Goal: Task Accomplishment & Management: Manage account settings

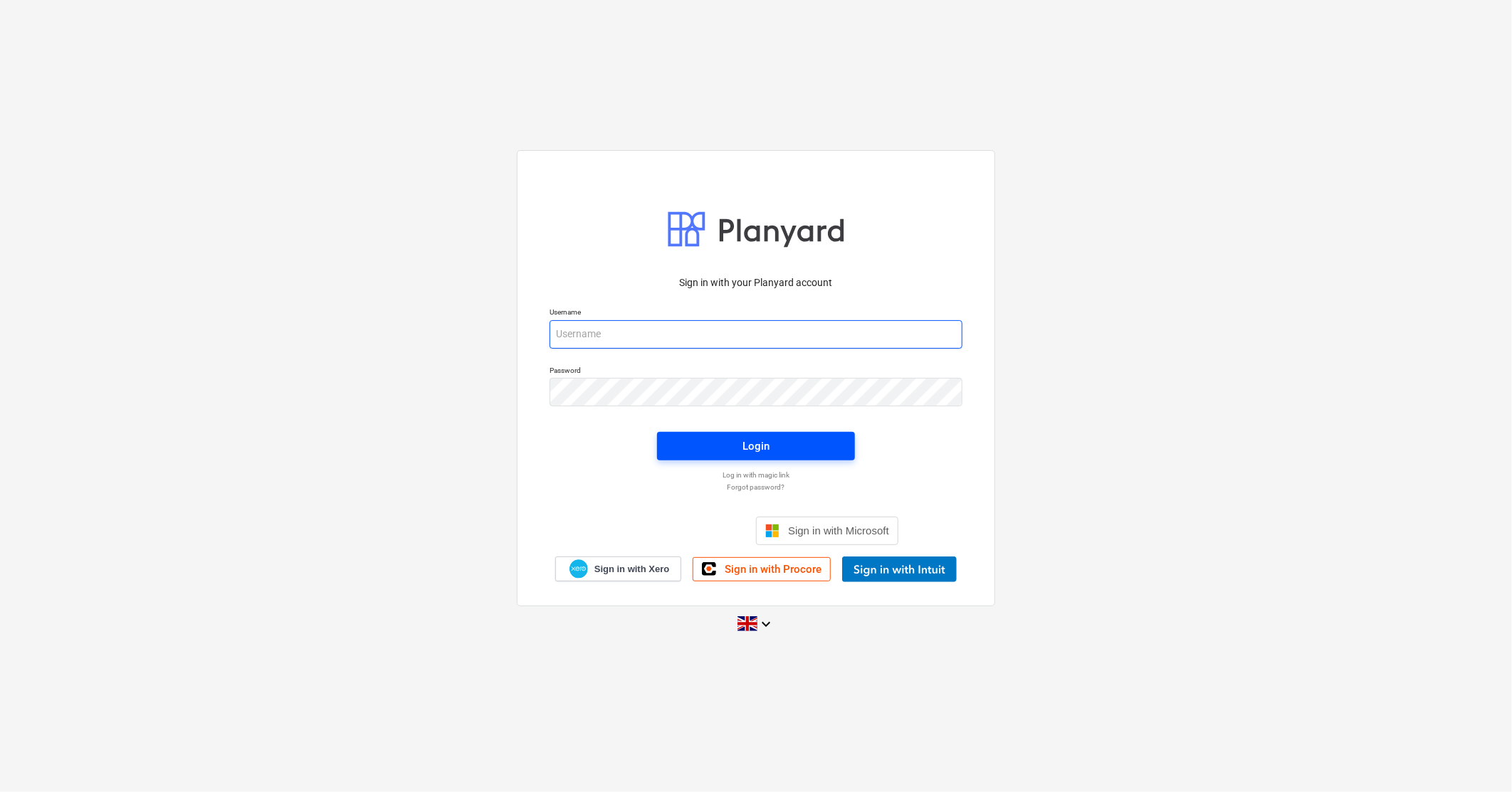
type input "[PERSON_NAME][EMAIL_ADDRESS][DOMAIN_NAME]"
click at [689, 442] on span "Login" at bounding box center [756, 446] width 164 height 19
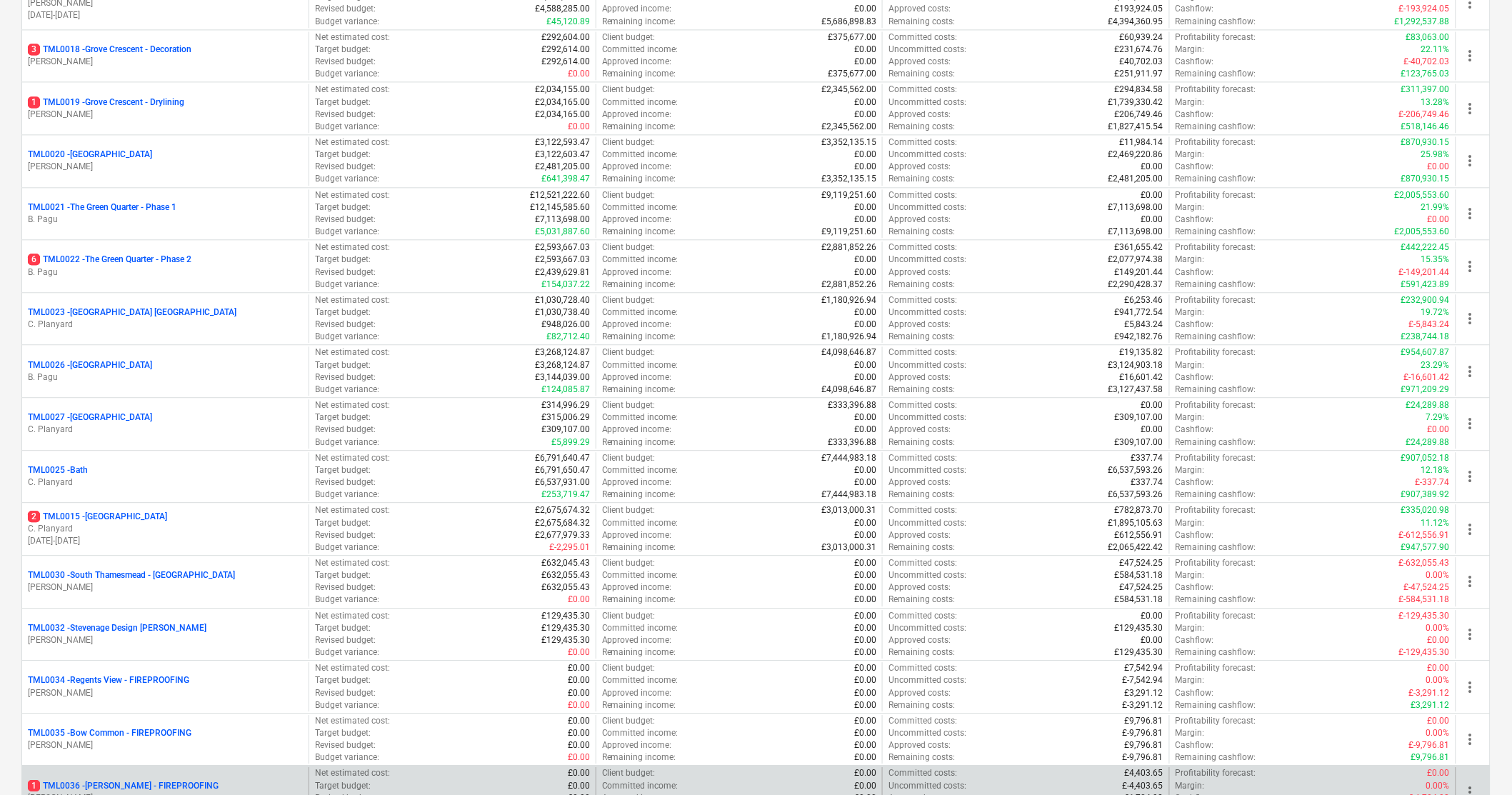
scroll to position [1342, 0]
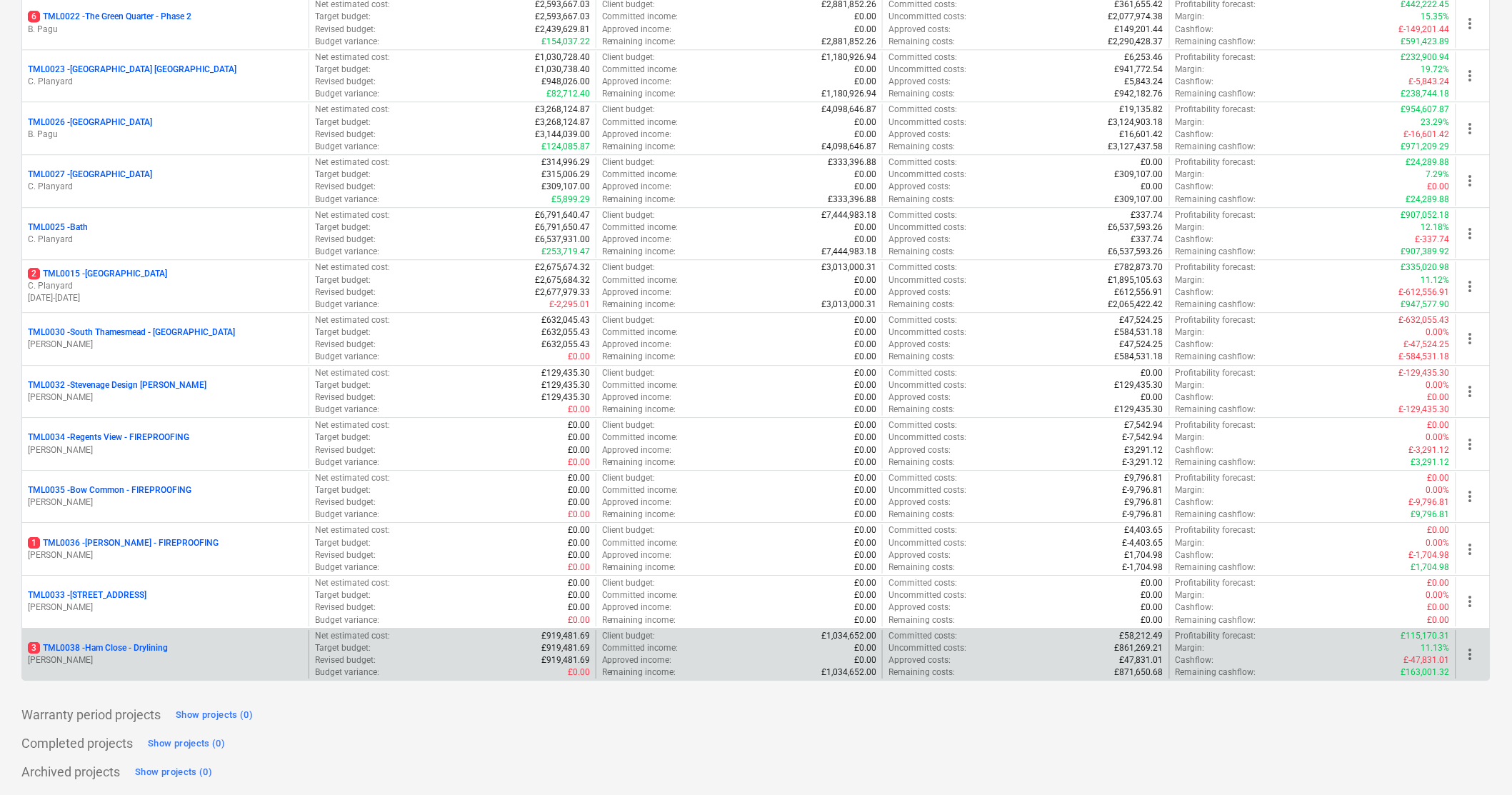
click at [136, 642] on p "3 TML0038 - Ham Close - Drylining" at bounding box center [97, 648] width 140 height 12
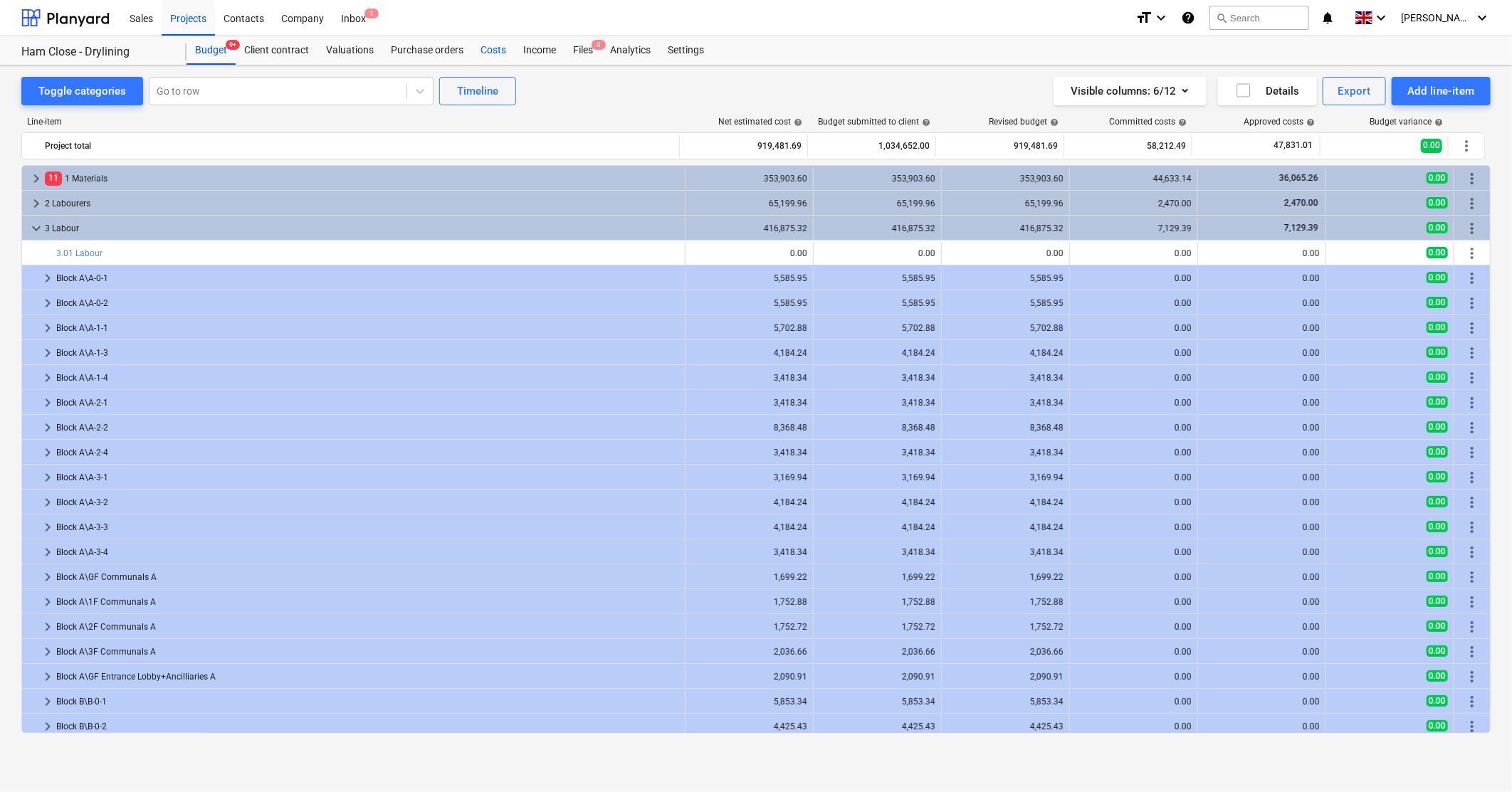
click at [492, 47] on div "Costs" at bounding box center [493, 50] width 43 height 28
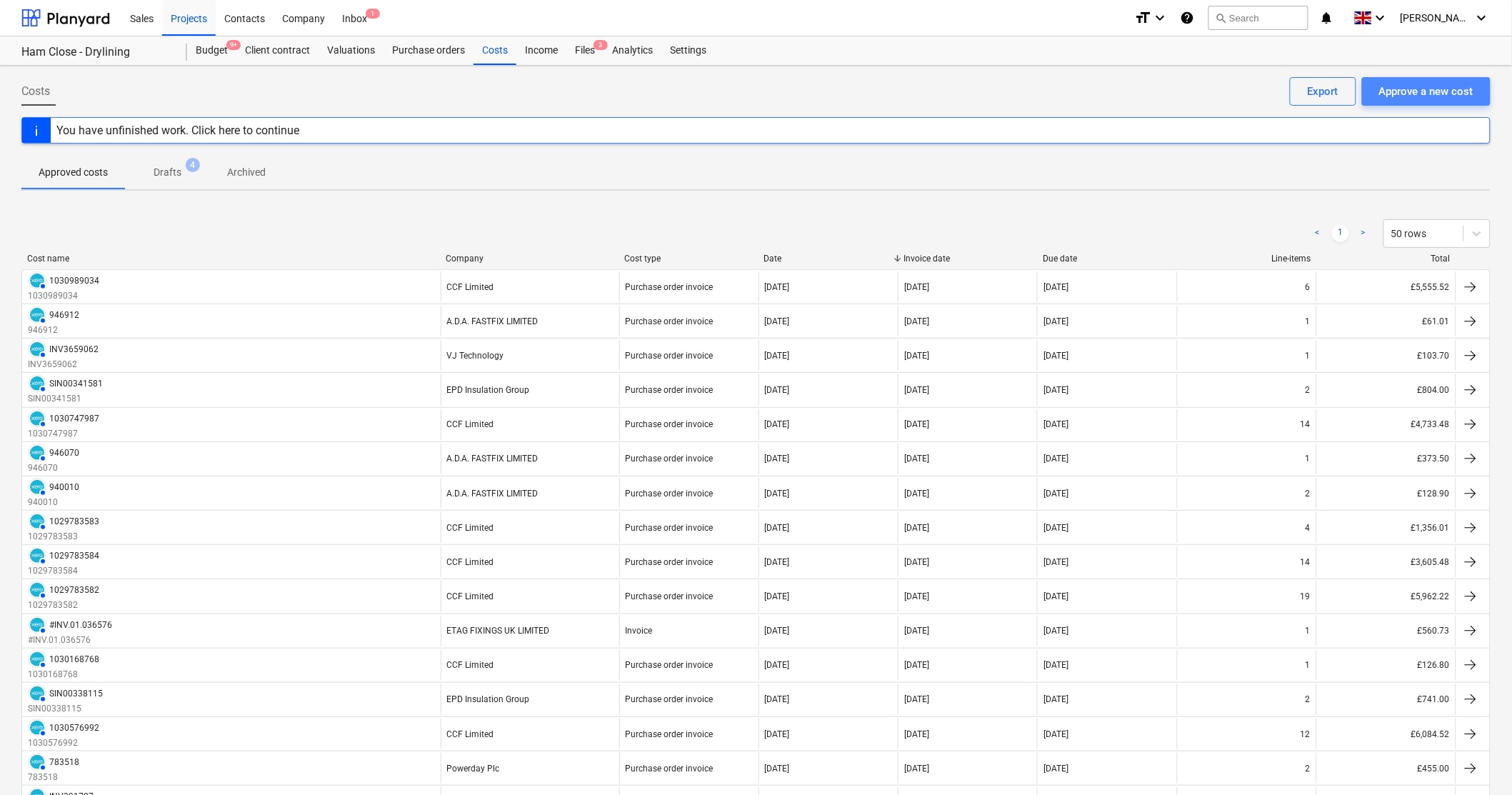
click at [1422, 95] on div "Approve a new cost" at bounding box center [1426, 91] width 94 height 19
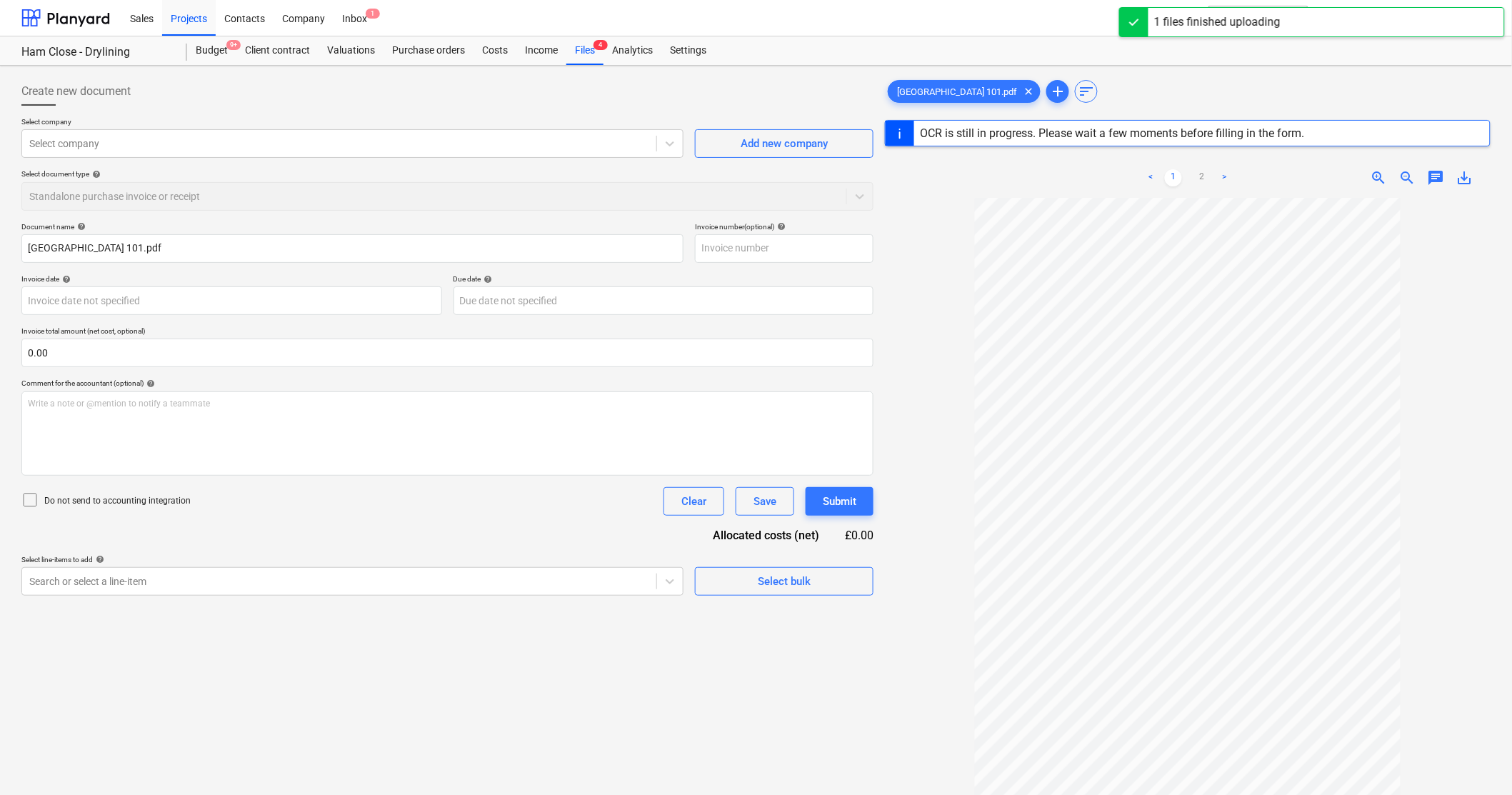
type input "70614912"
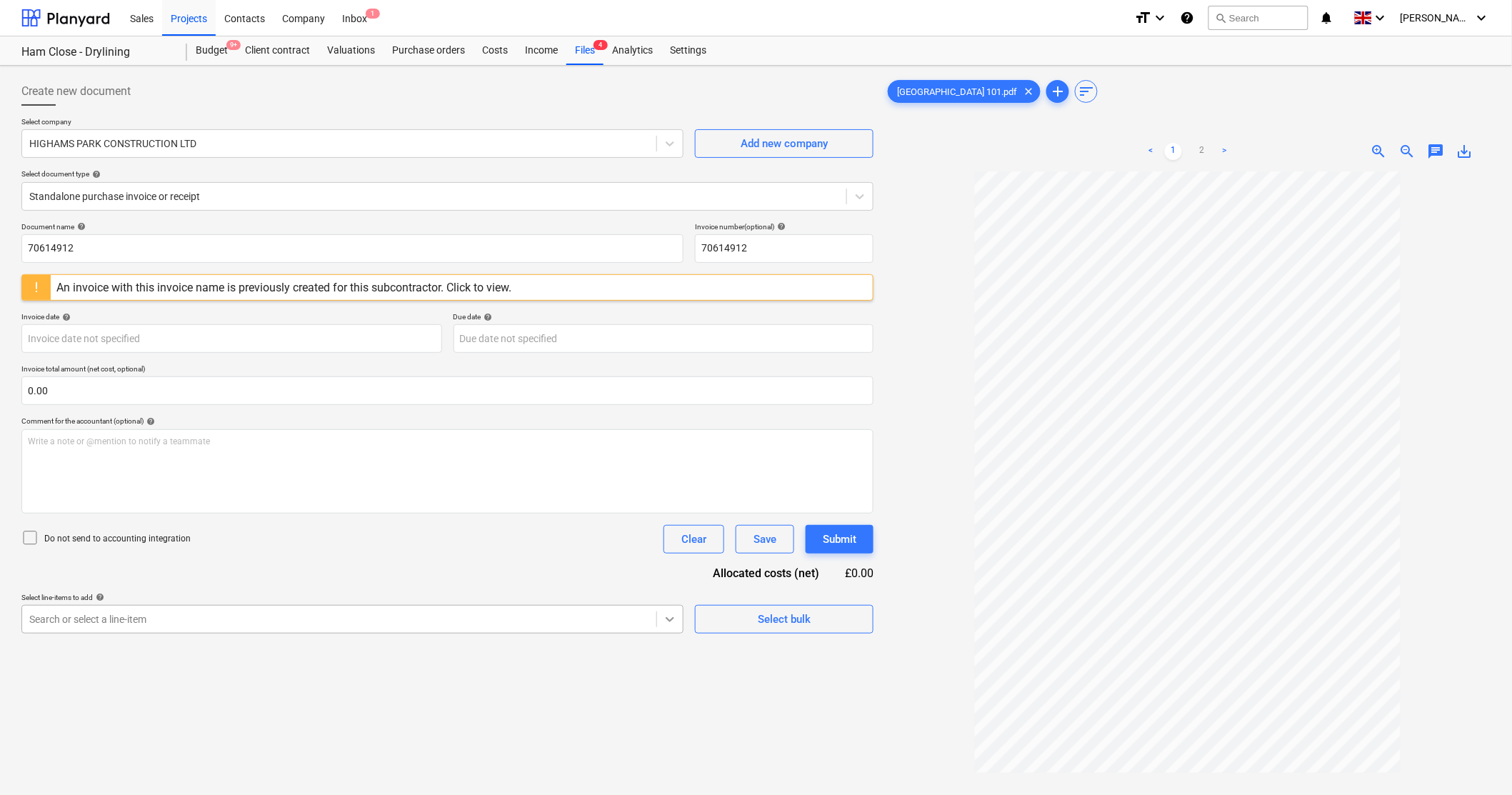
click at [660, 622] on body "Sales Projects Contacts Company Inbox 1 format_size keyboard_arrow_down help se…" at bounding box center [756, 397] width 1512 height 795
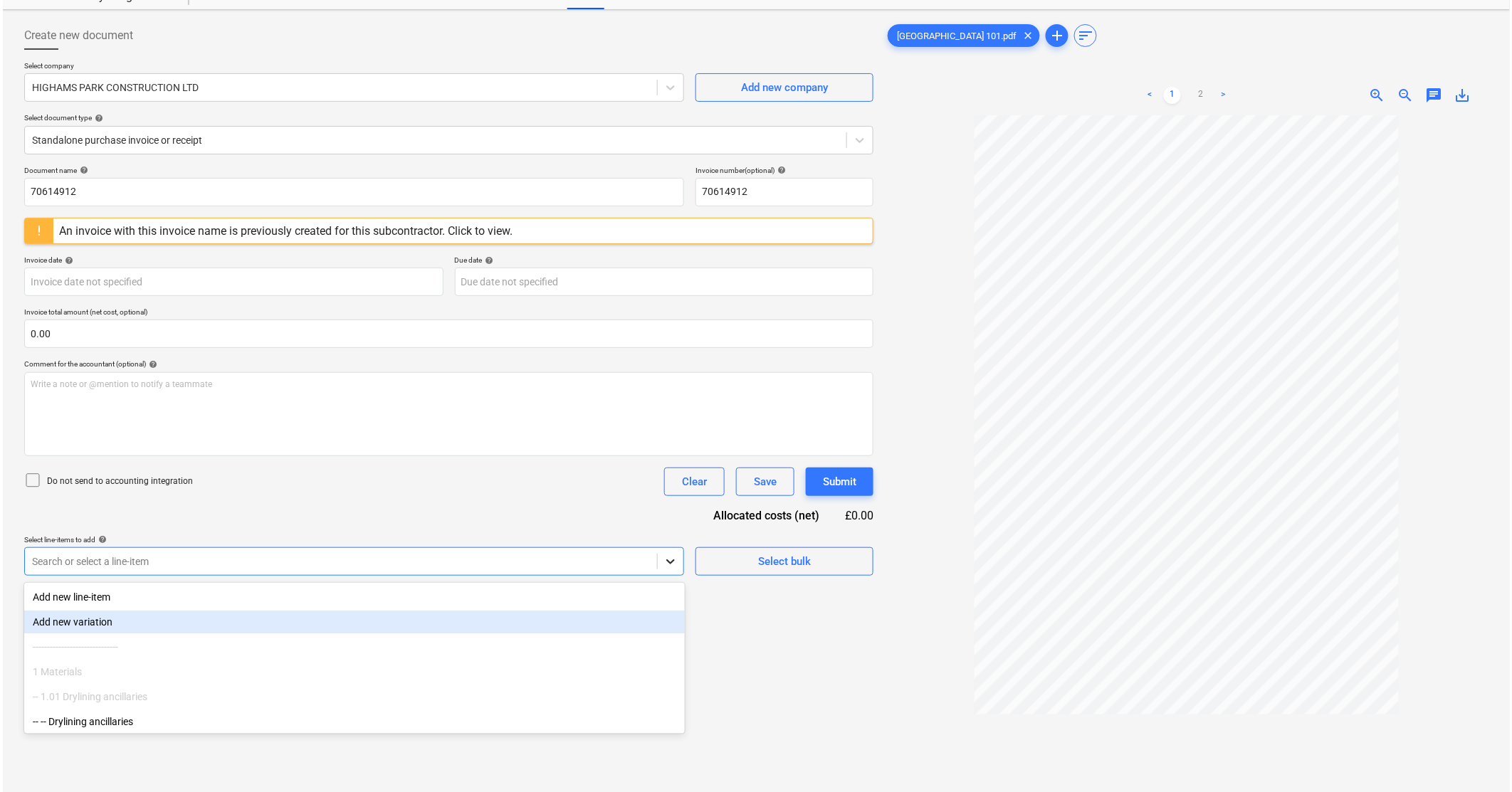
scroll to position [68, 0]
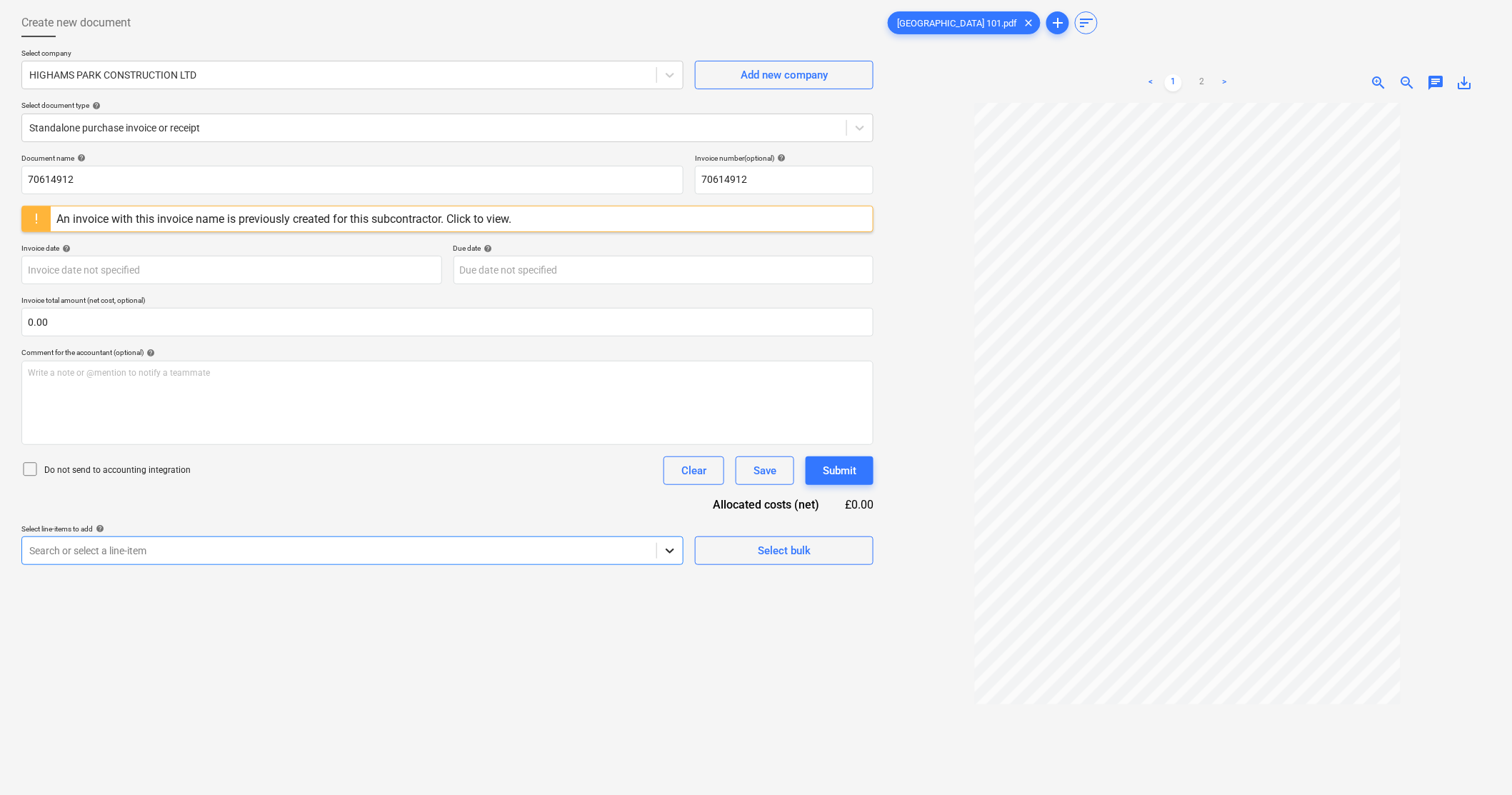
click at [664, 560] on div at bounding box center [670, 551] width 26 height 26
click at [793, 550] on div "Select bulk" at bounding box center [784, 551] width 53 height 19
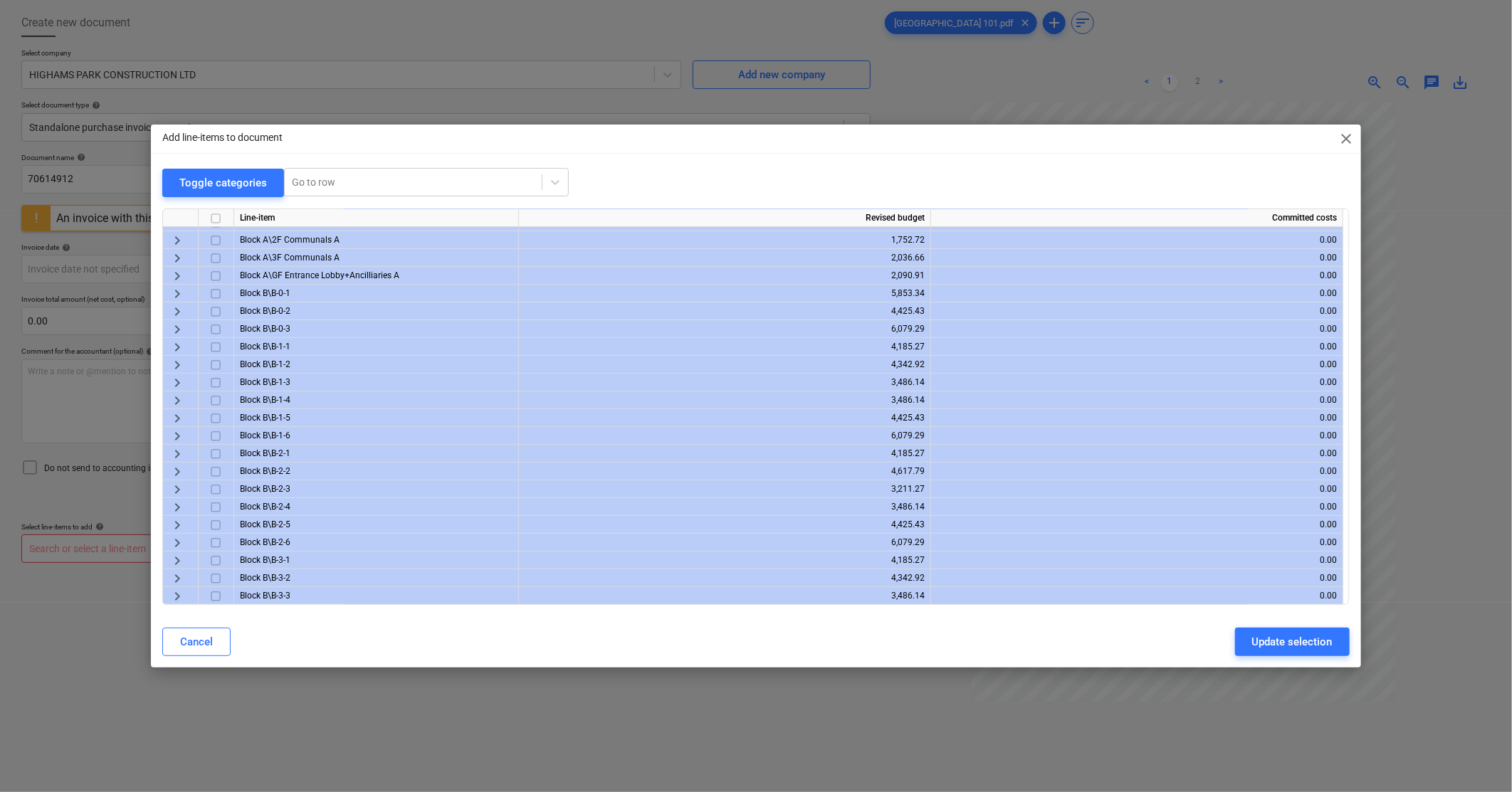
scroll to position [870, 0]
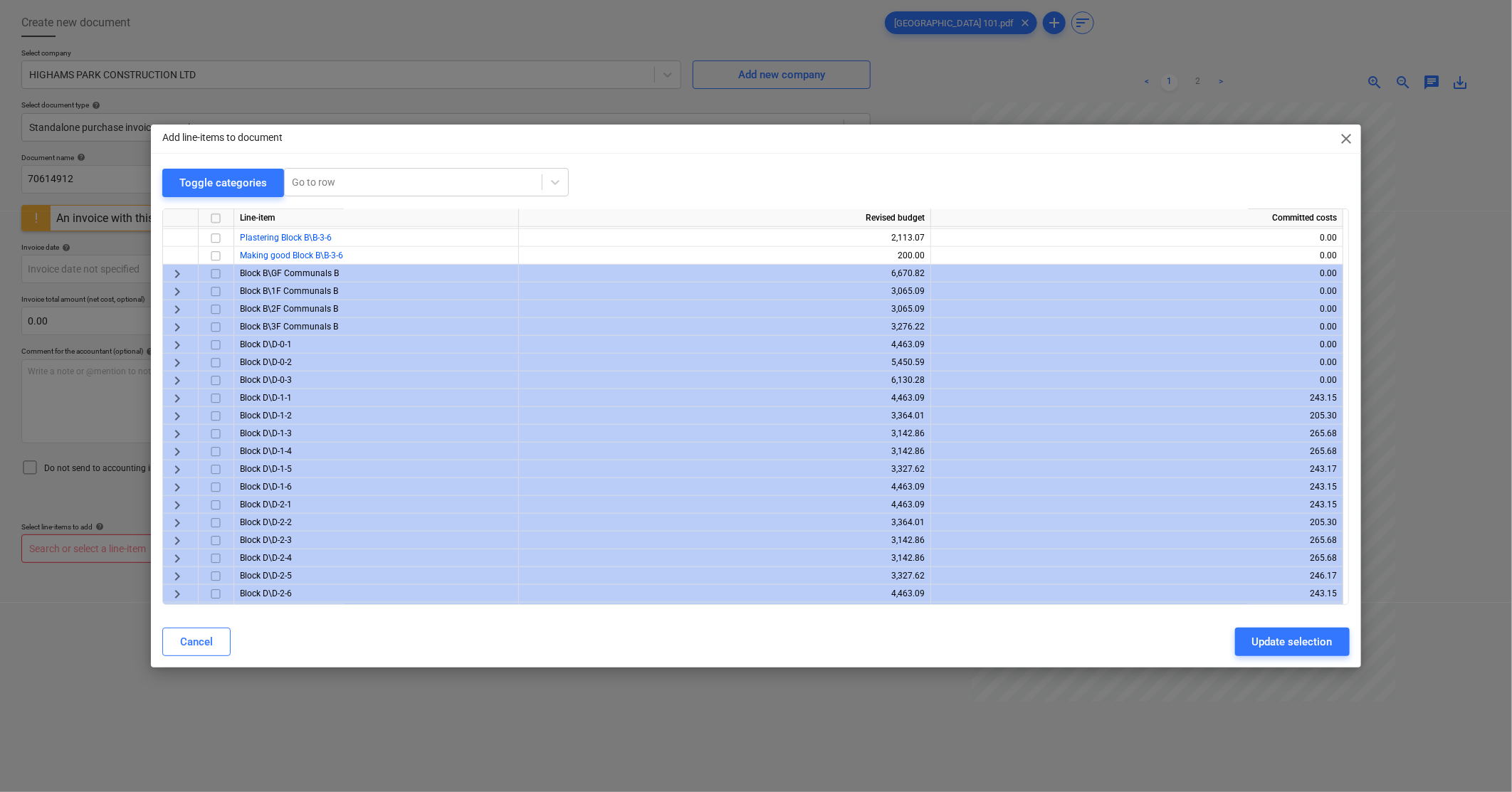
click at [171, 341] on span "keyboard_arrow_right" at bounding box center [176, 345] width 17 height 17
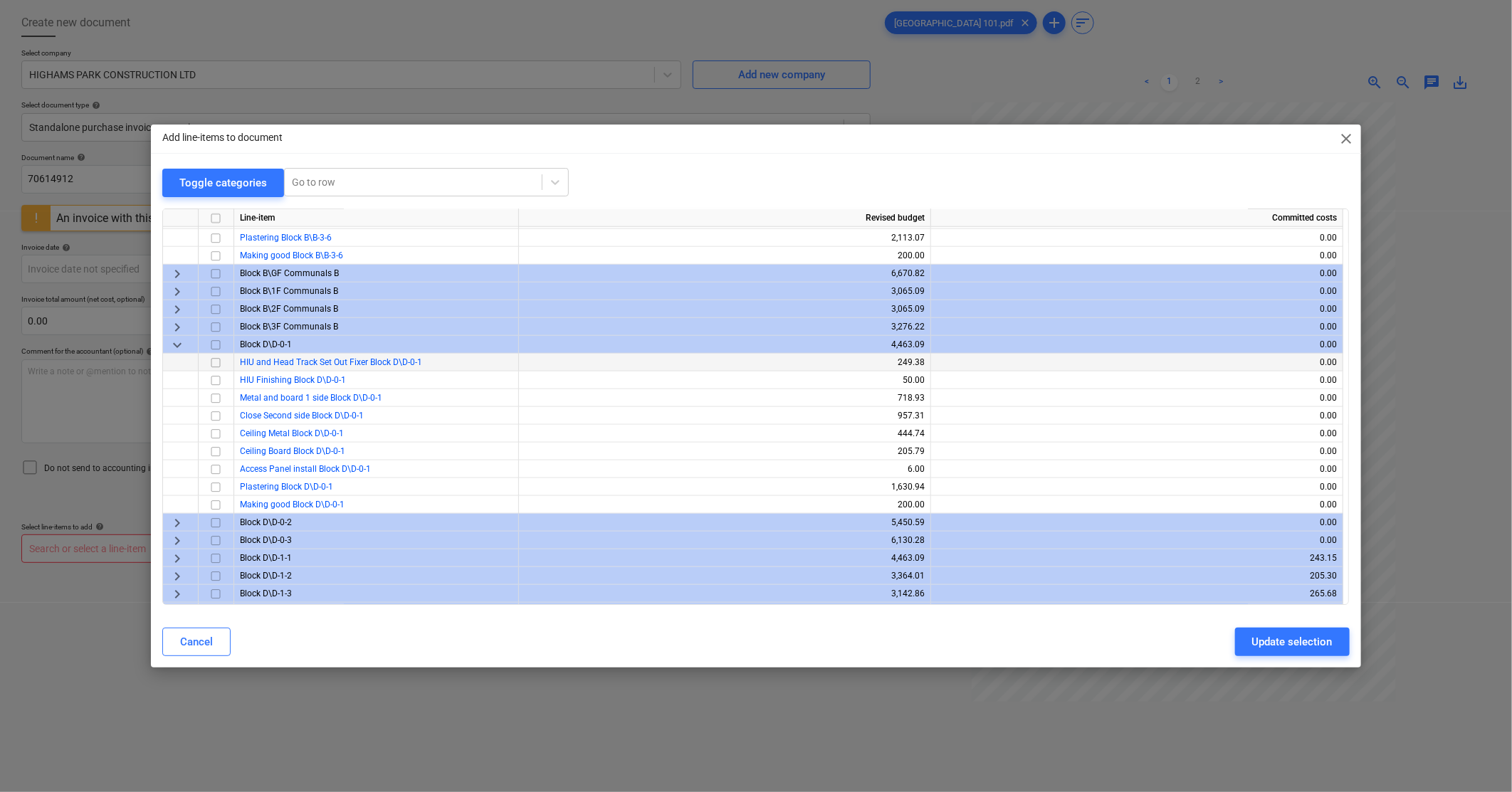
click at [214, 361] on input "checkbox" at bounding box center [215, 362] width 17 height 17
click at [180, 345] on span "keyboard_arrow_down" at bounding box center [176, 345] width 17 height 17
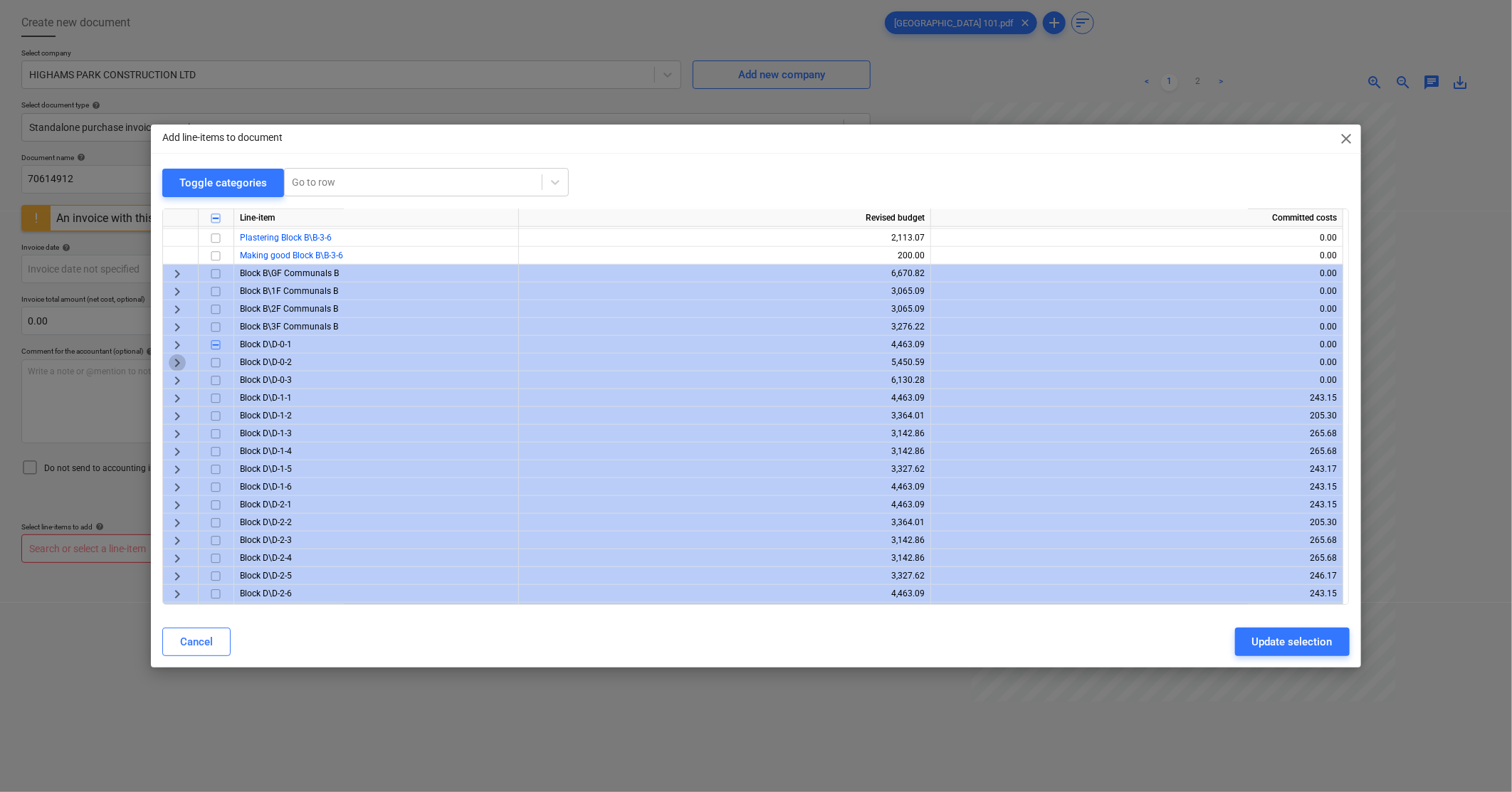
click at [180, 358] on span "keyboard_arrow_right" at bounding box center [176, 362] width 17 height 17
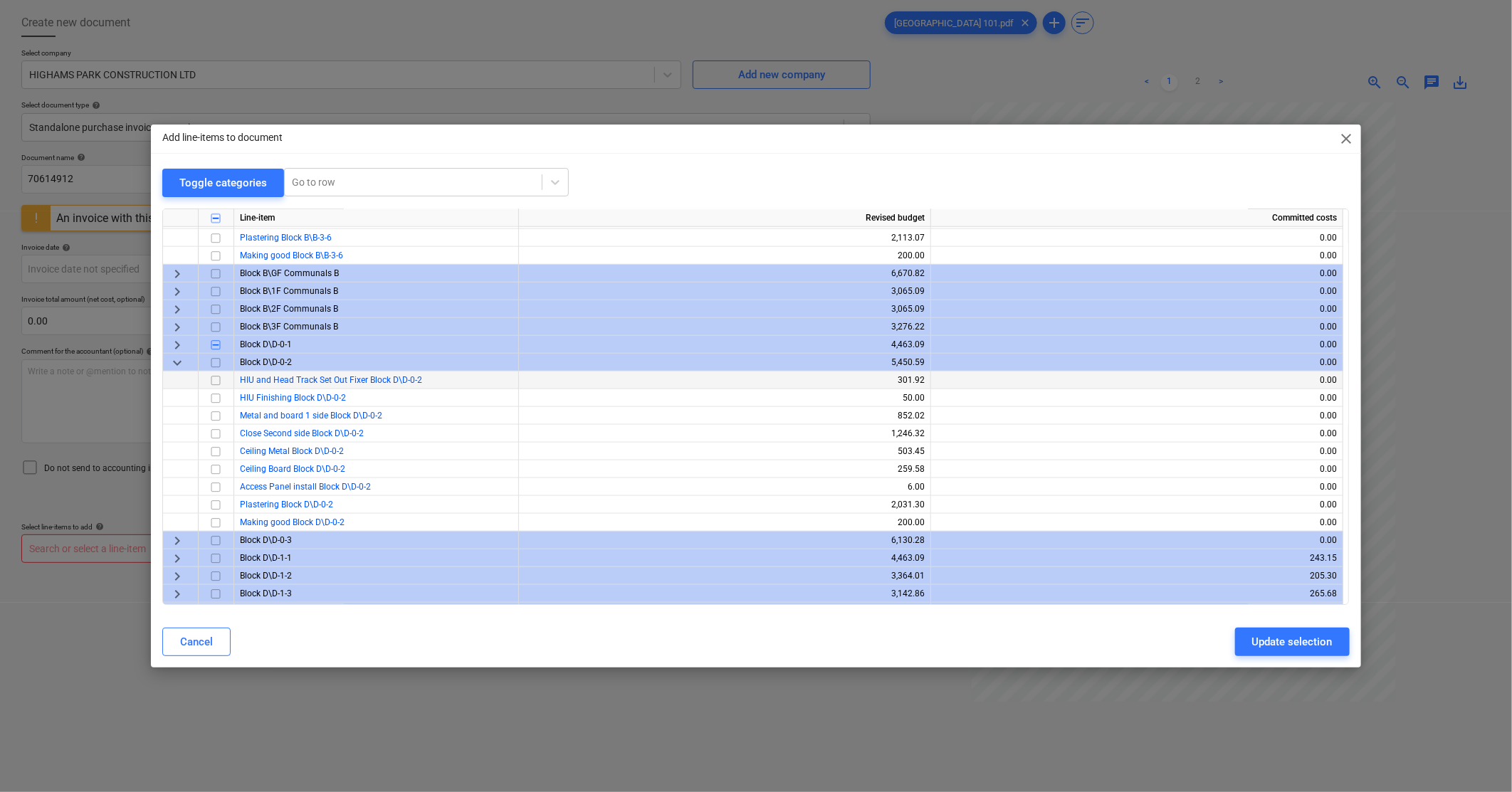
click at [216, 379] on input "checkbox" at bounding box center [215, 380] width 17 height 17
click at [175, 365] on span "keyboard_arrow_down" at bounding box center [176, 362] width 17 height 17
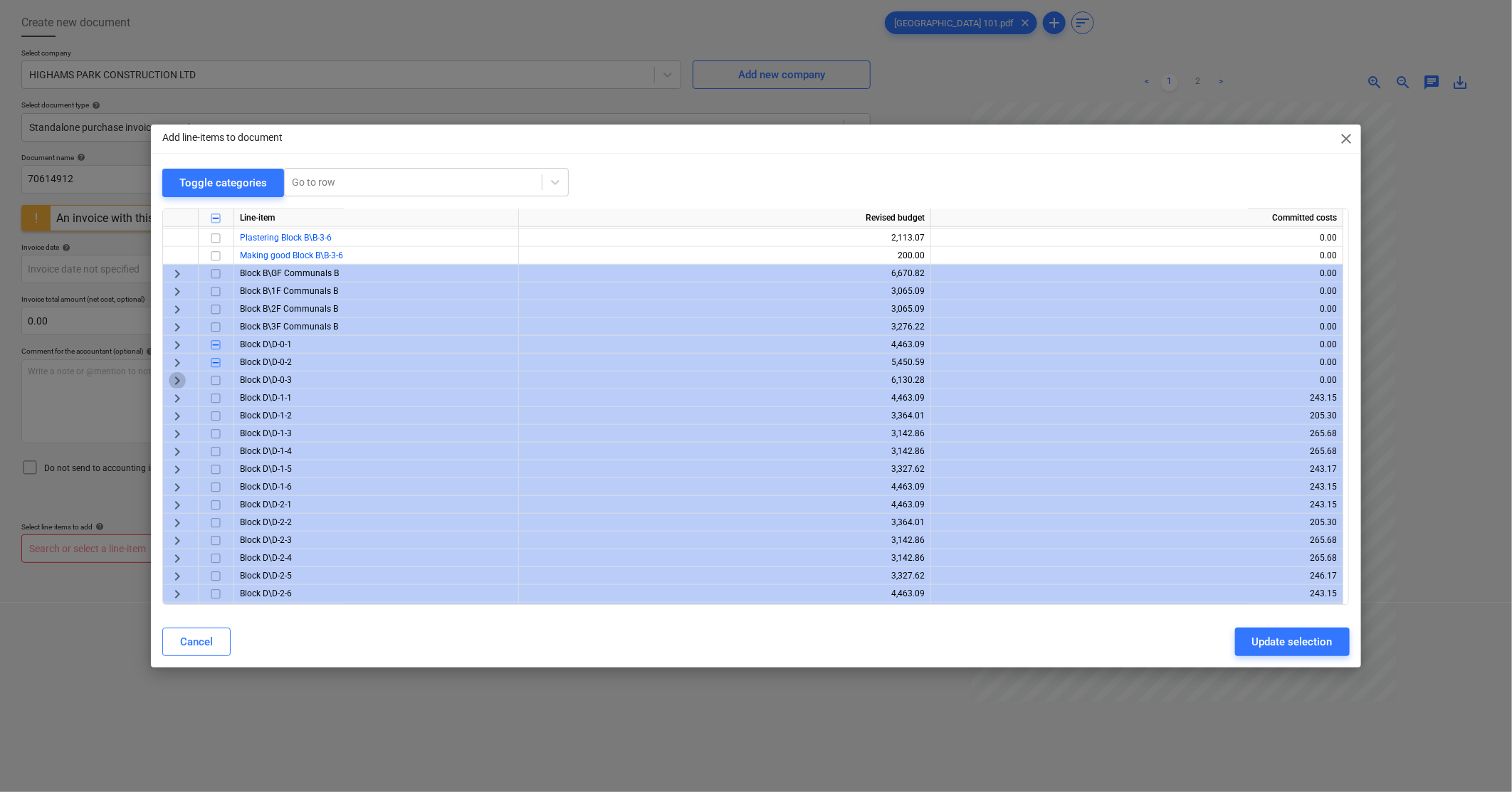
click at [179, 379] on span "keyboard_arrow_right" at bounding box center [176, 380] width 17 height 17
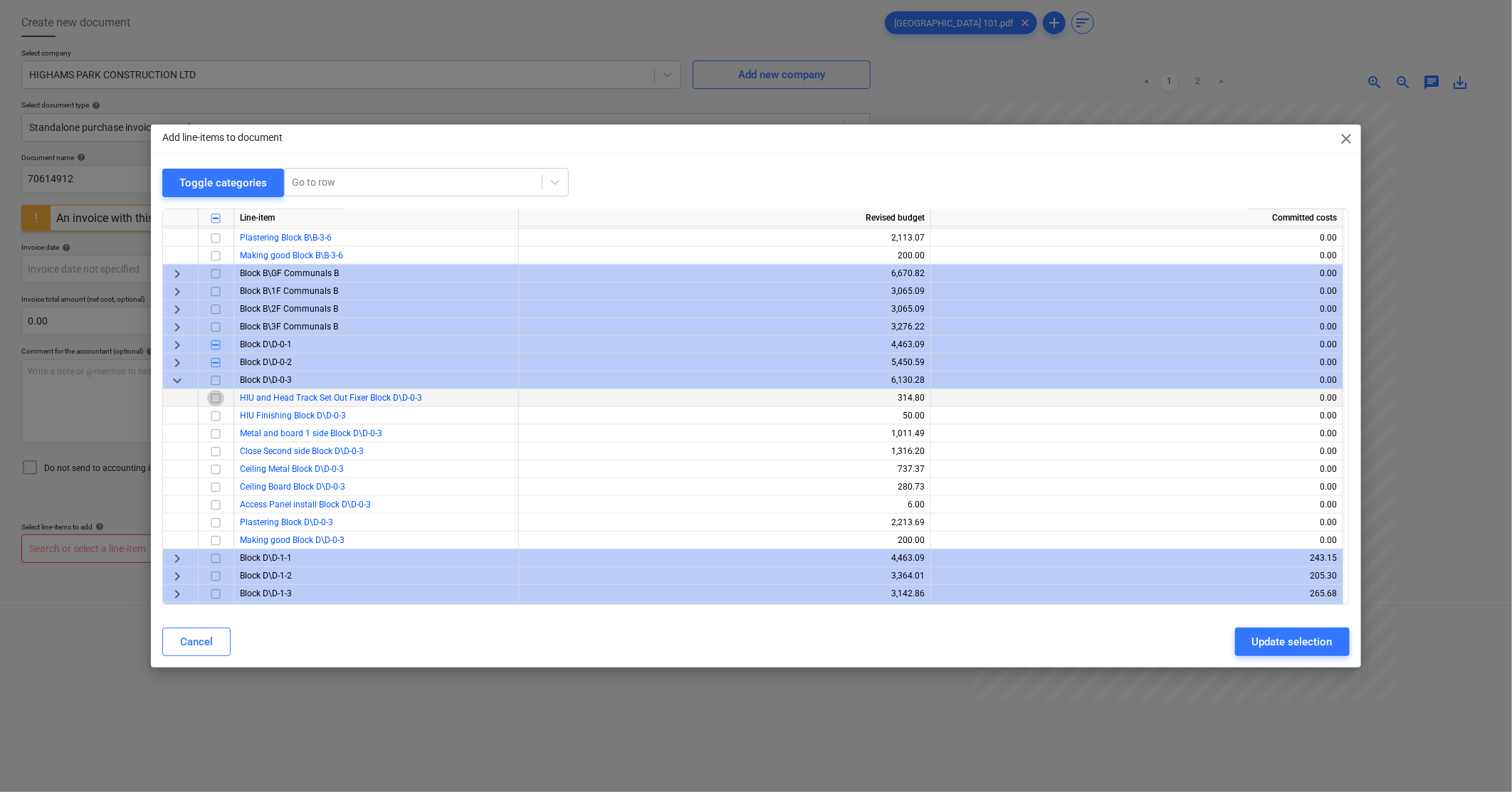
click at [219, 396] on input "checkbox" at bounding box center [215, 398] width 17 height 17
click at [179, 379] on span "keyboard_arrow_down" at bounding box center [176, 380] width 17 height 17
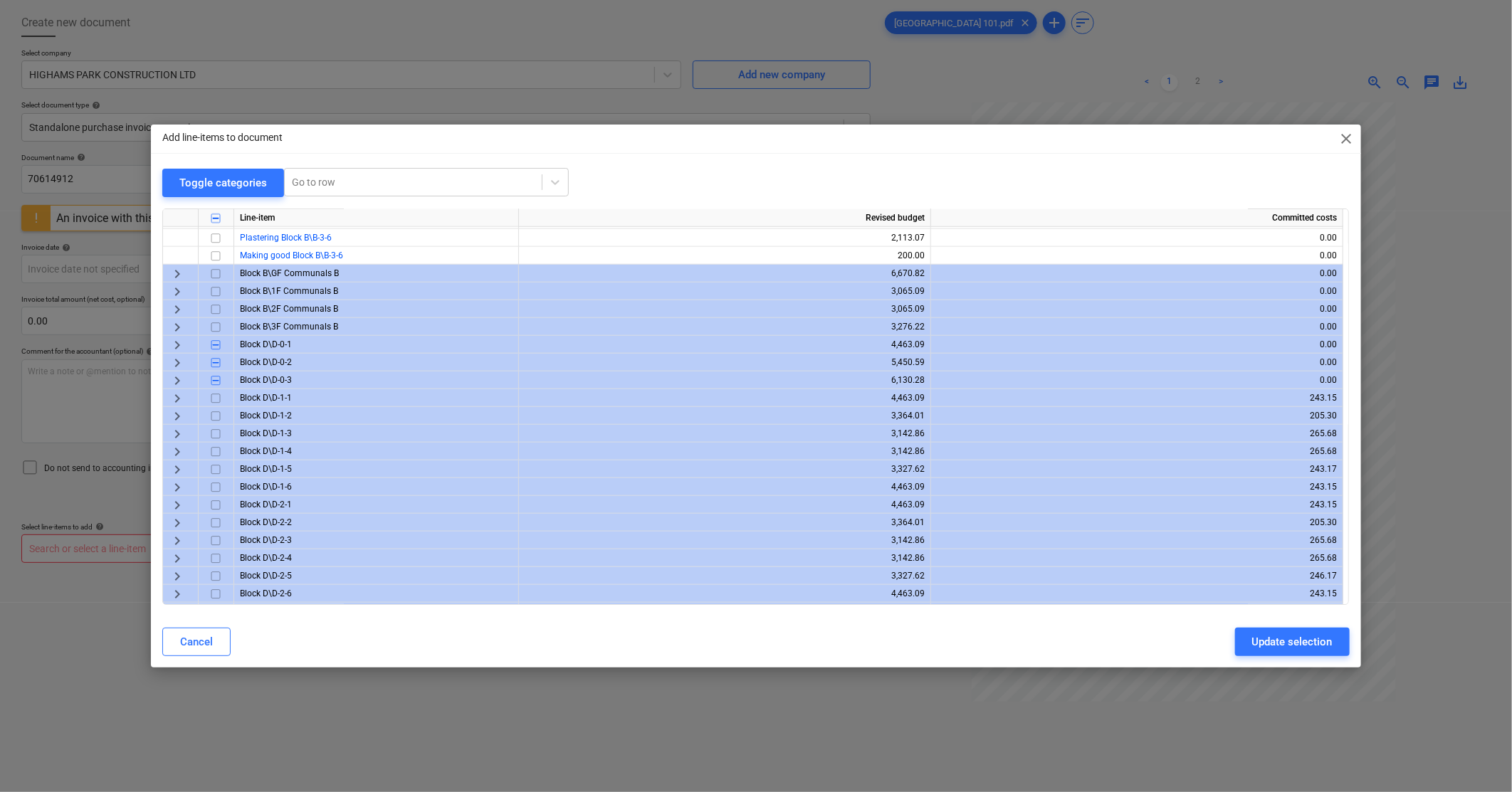
click at [174, 464] on span "keyboard_arrow_right" at bounding box center [176, 469] width 17 height 17
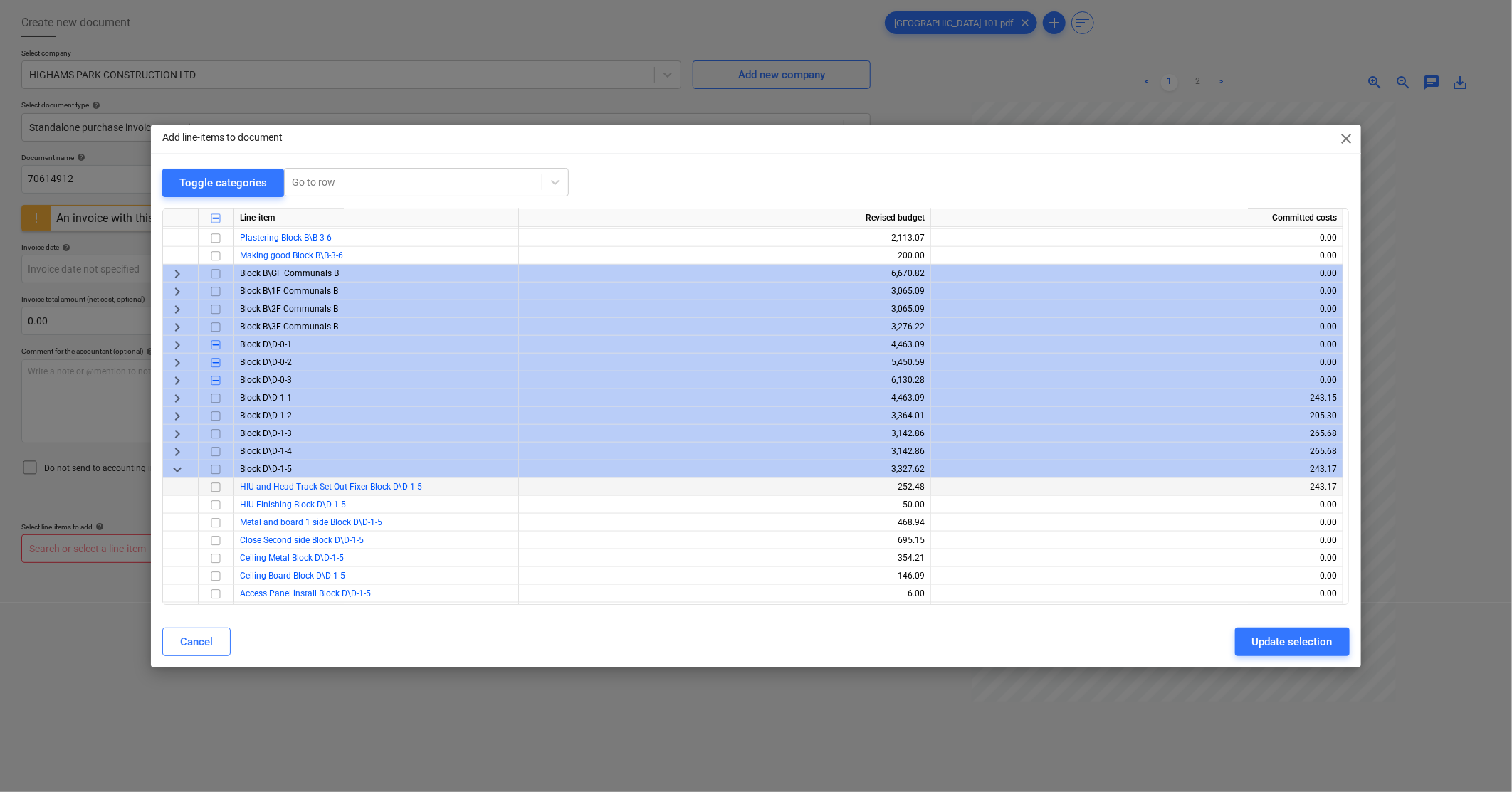
click at [210, 485] on input "checkbox" at bounding box center [215, 487] width 17 height 17
click at [178, 472] on span "keyboard_arrow_down" at bounding box center [176, 469] width 17 height 17
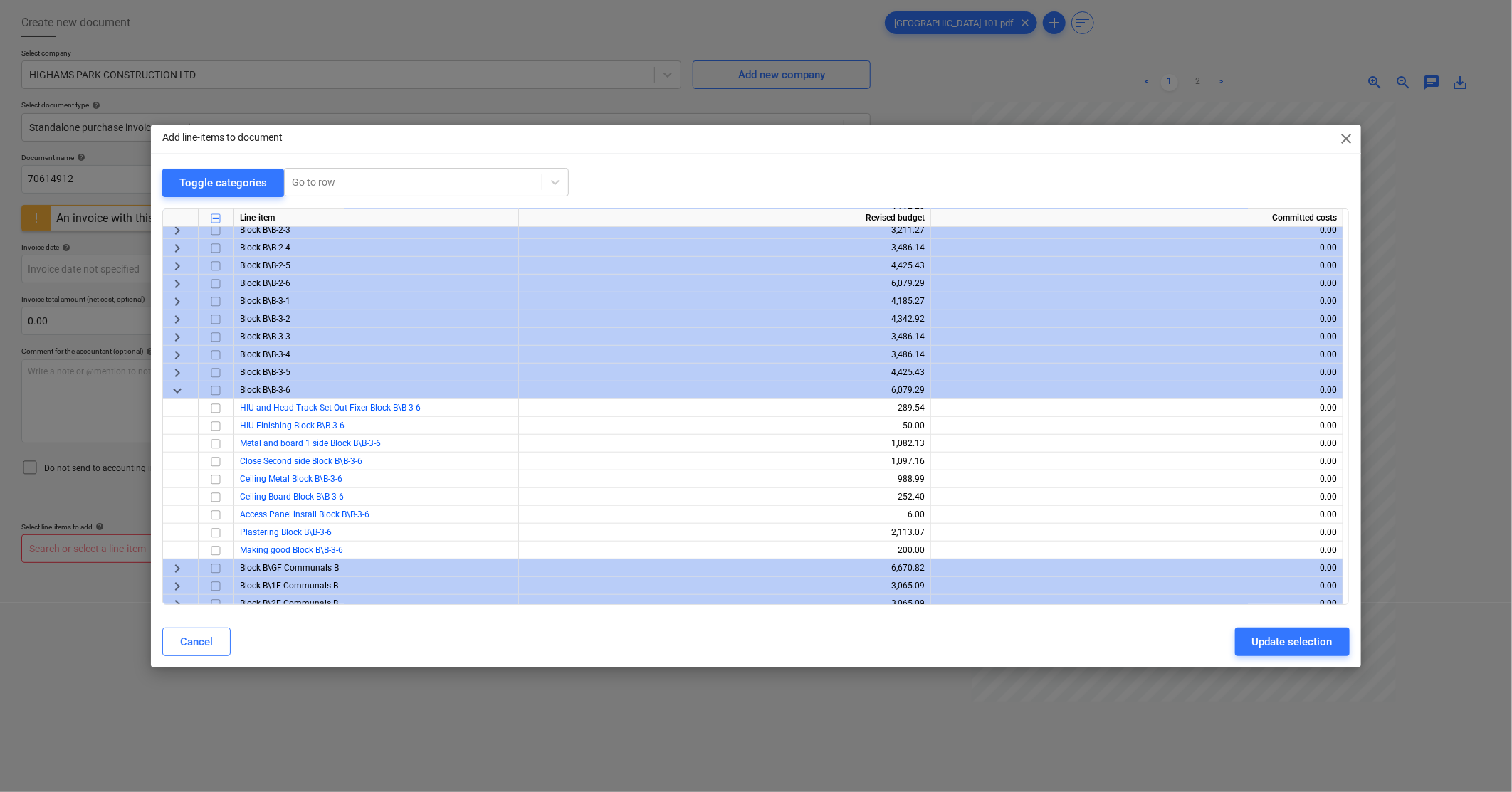
scroll to position [553, 0]
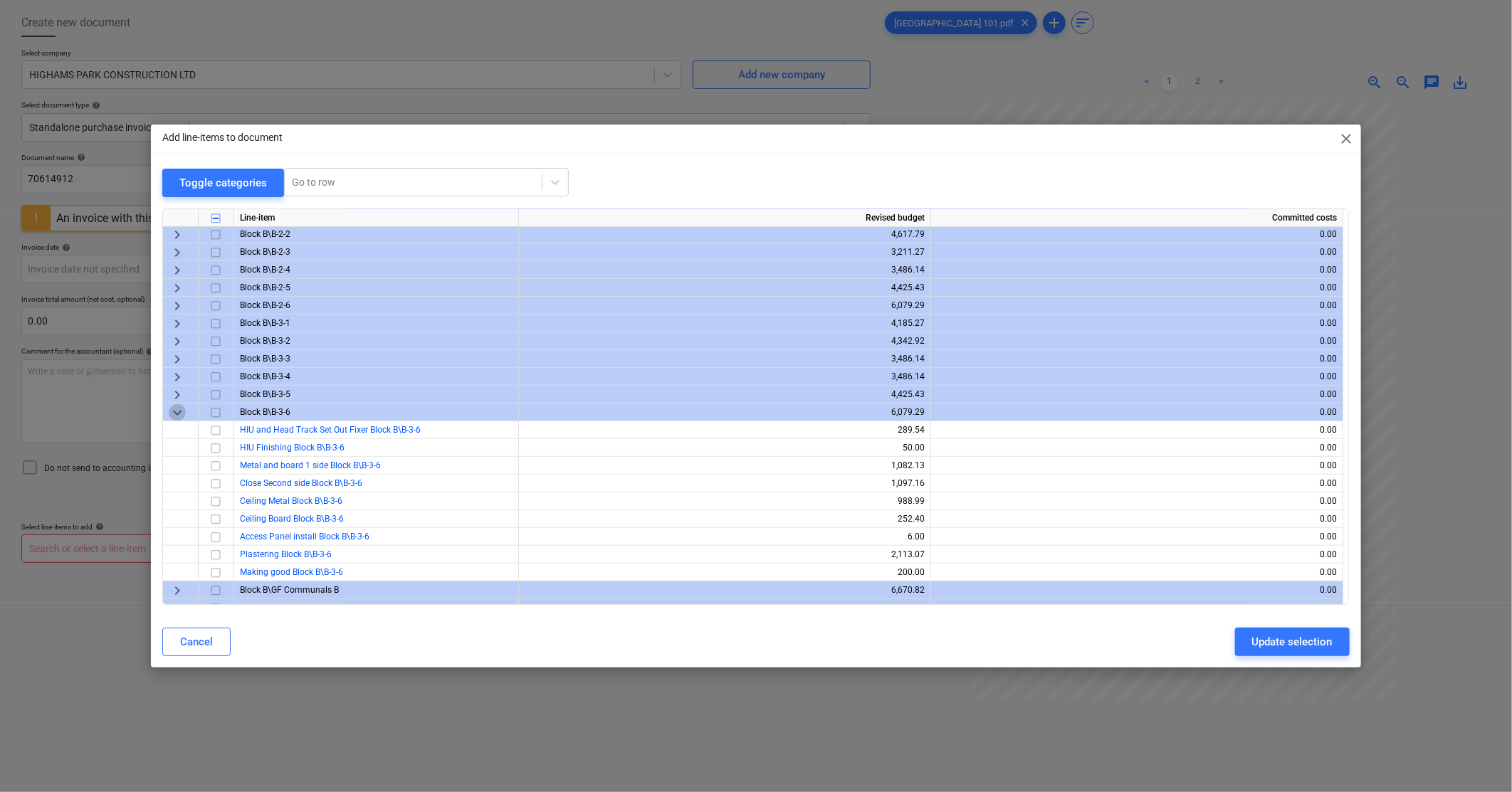
click at [172, 405] on span "keyboard_arrow_down" at bounding box center [176, 413] width 17 height 17
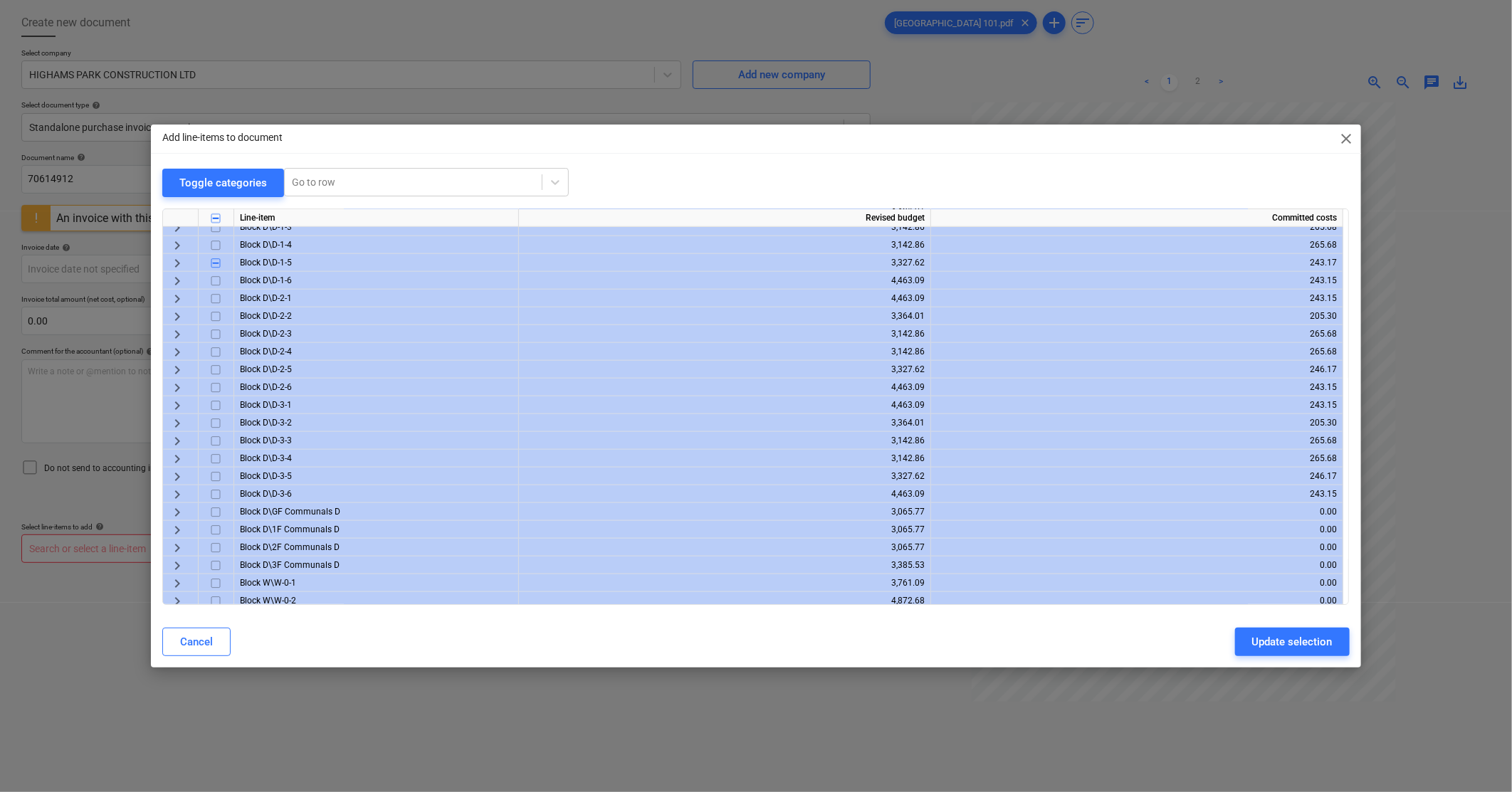
scroll to position [948, 0]
click at [176, 478] on span "keyboard_arrow_right" at bounding box center [176, 479] width 17 height 17
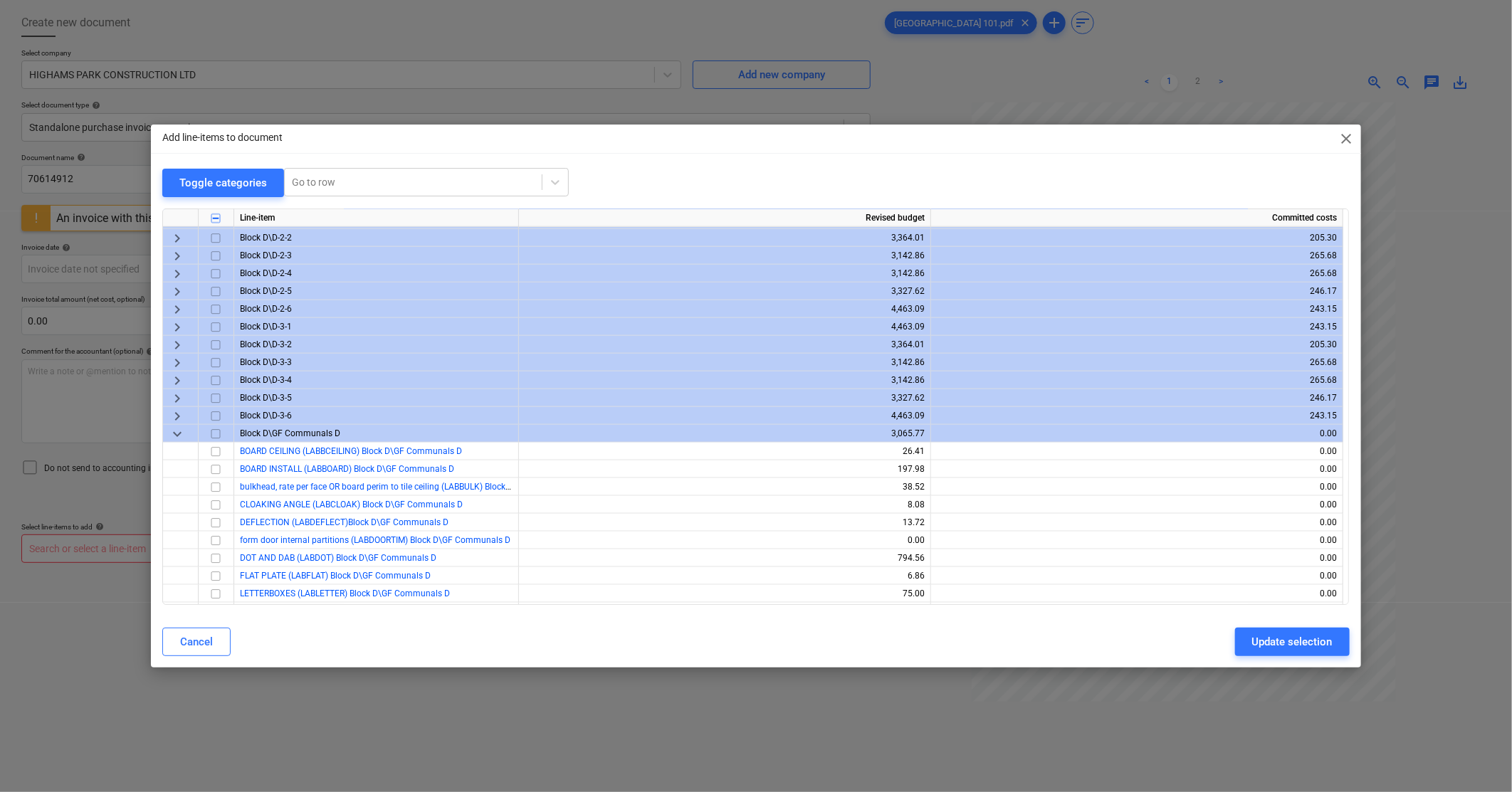
scroll to position [1027, 0]
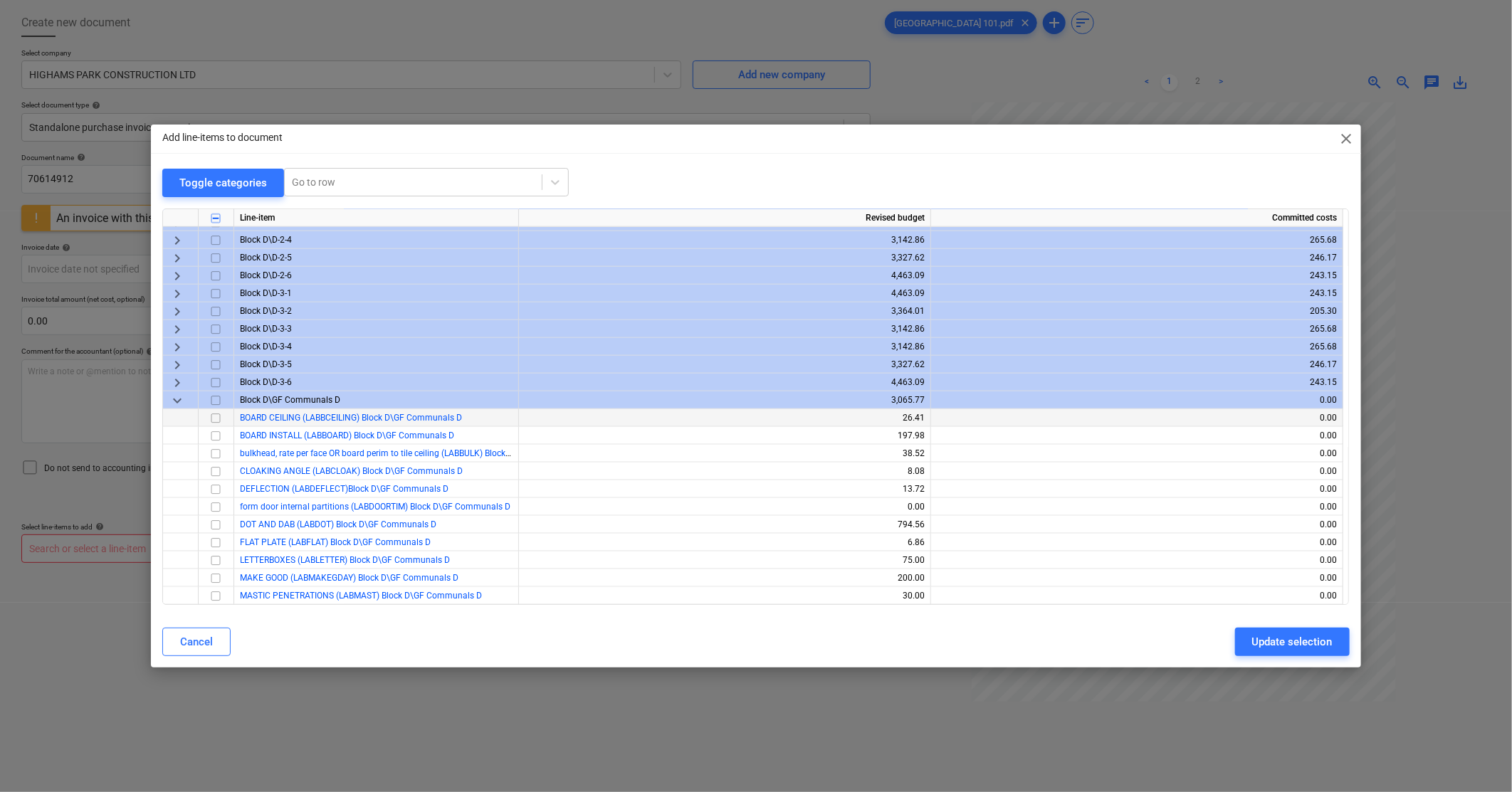
click at [215, 416] on input "checkbox" at bounding box center [215, 418] width 17 height 17
click at [215, 438] on input "checkbox" at bounding box center [215, 436] width 17 height 17
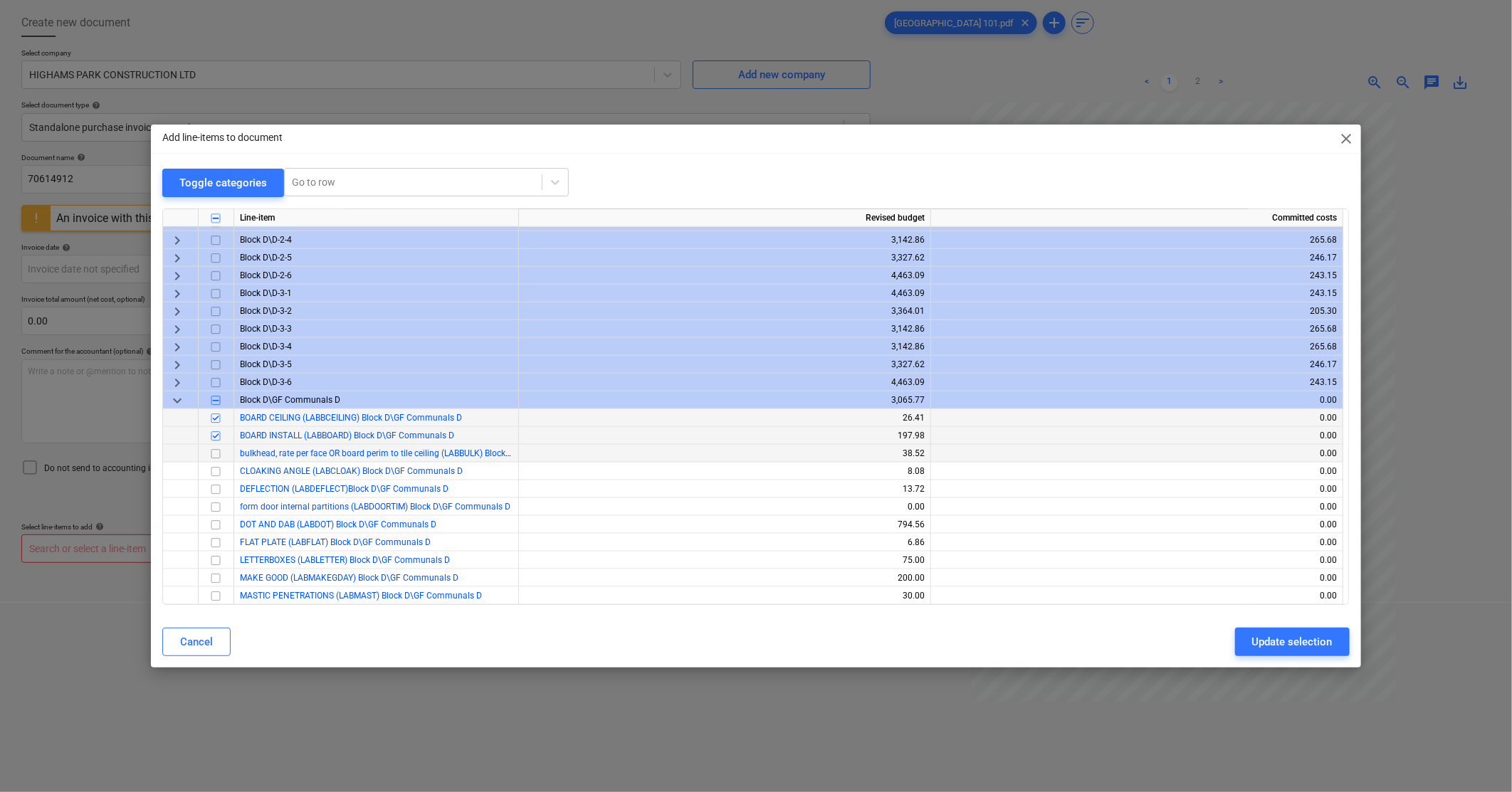
click at [217, 451] on input "checkbox" at bounding box center [215, 454] width 17 height 17
click at [219, 488] on input "checkbox" at bounding box center [215, 489] width 17 height 17
click at [215, 540] on input "checkbox" at bounding box center [215, 542] width 17 height 17
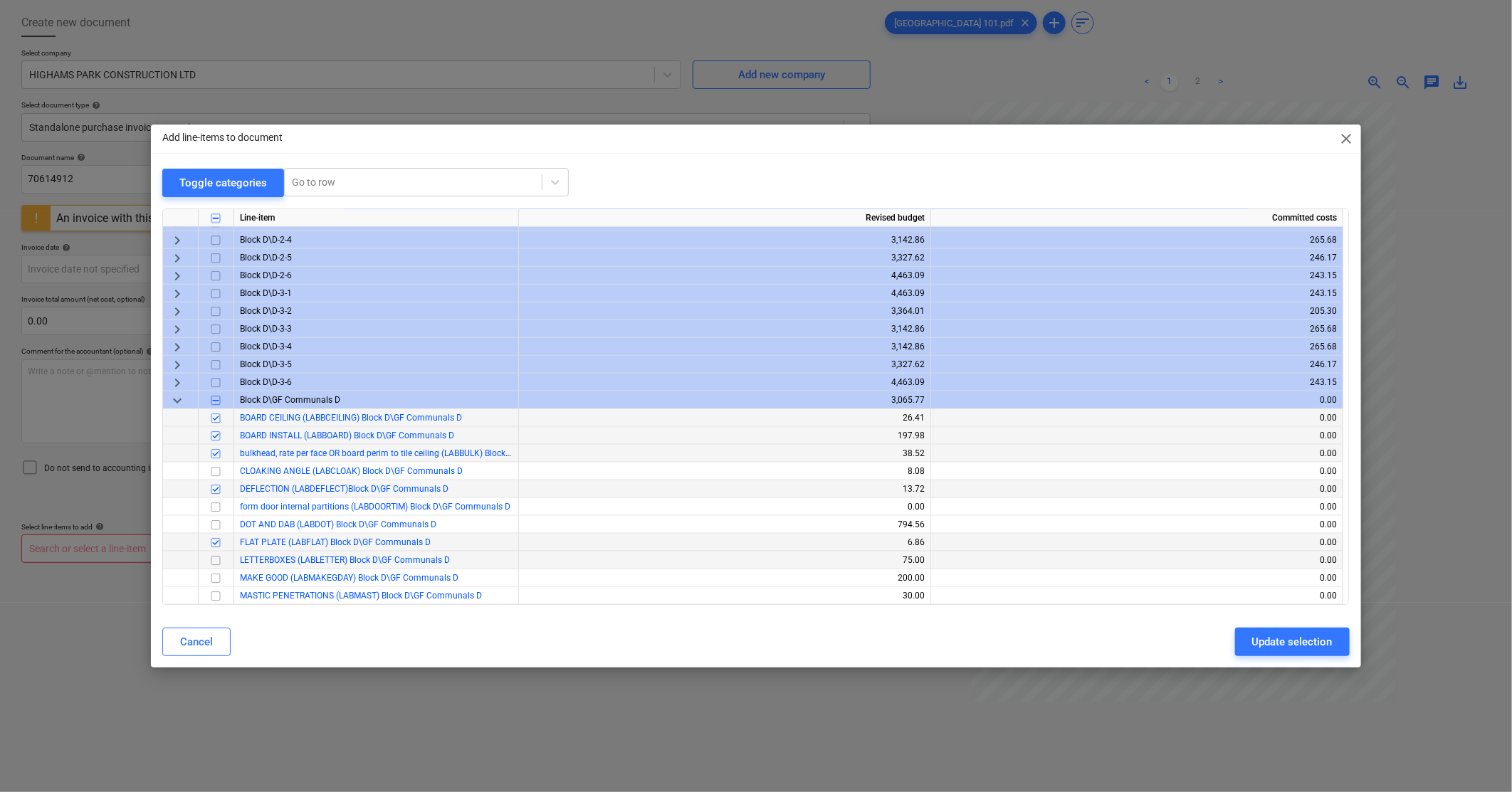
click at [214, 557] on input "checkbox" at bounding box center [215, 560] width 17 height 17
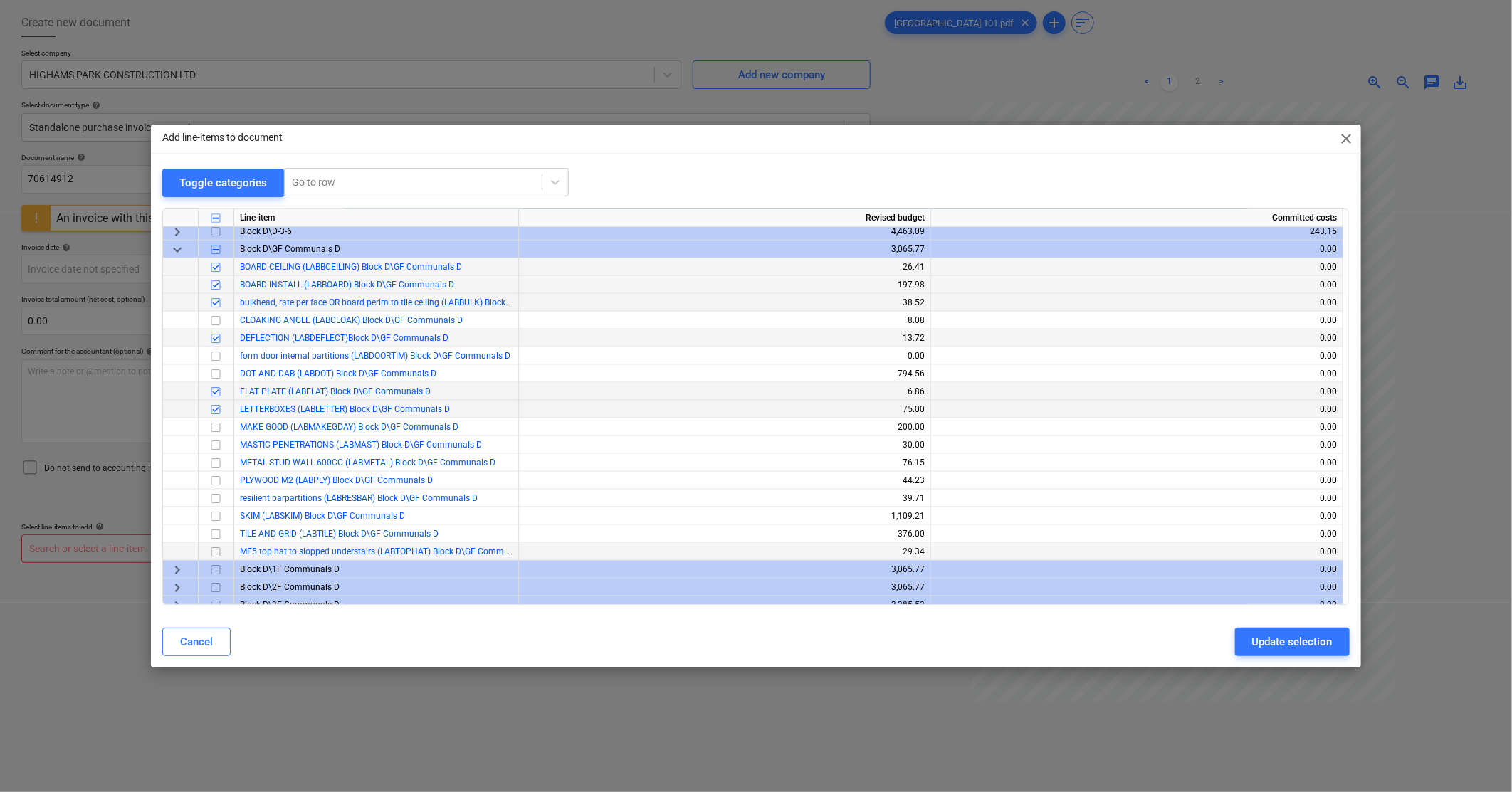
scroll to position [1185, 0]
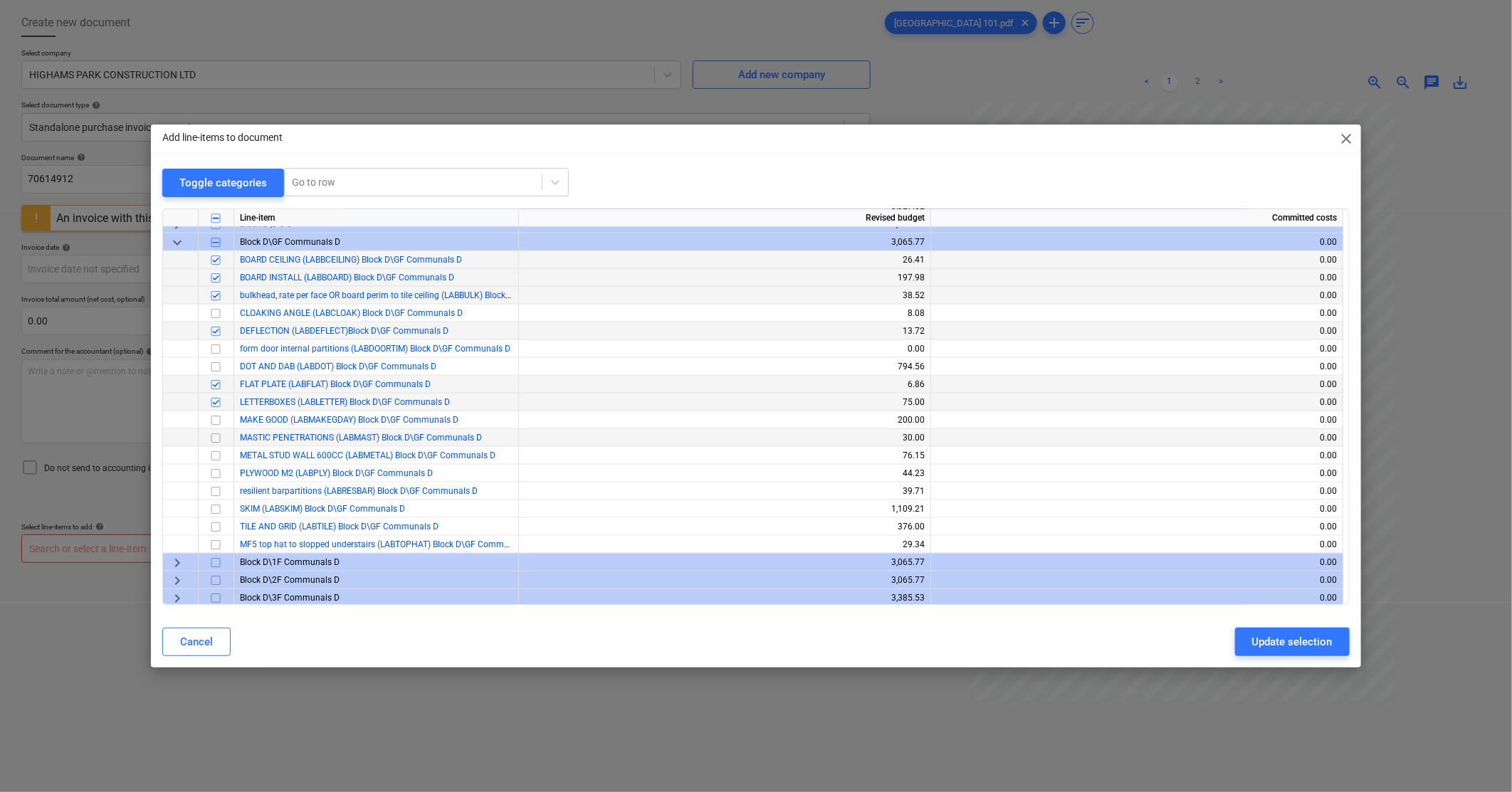
click at [216, 435] on input "checkbox" at bounding box center [215, 438] width 17 height 17
click at [215, 451] on input "checkbox" at bounding box center [215, 455] width 17 height 17
click at [218, 475] on input "checkbox" at bounding box center [215, 473] width 17 height 17
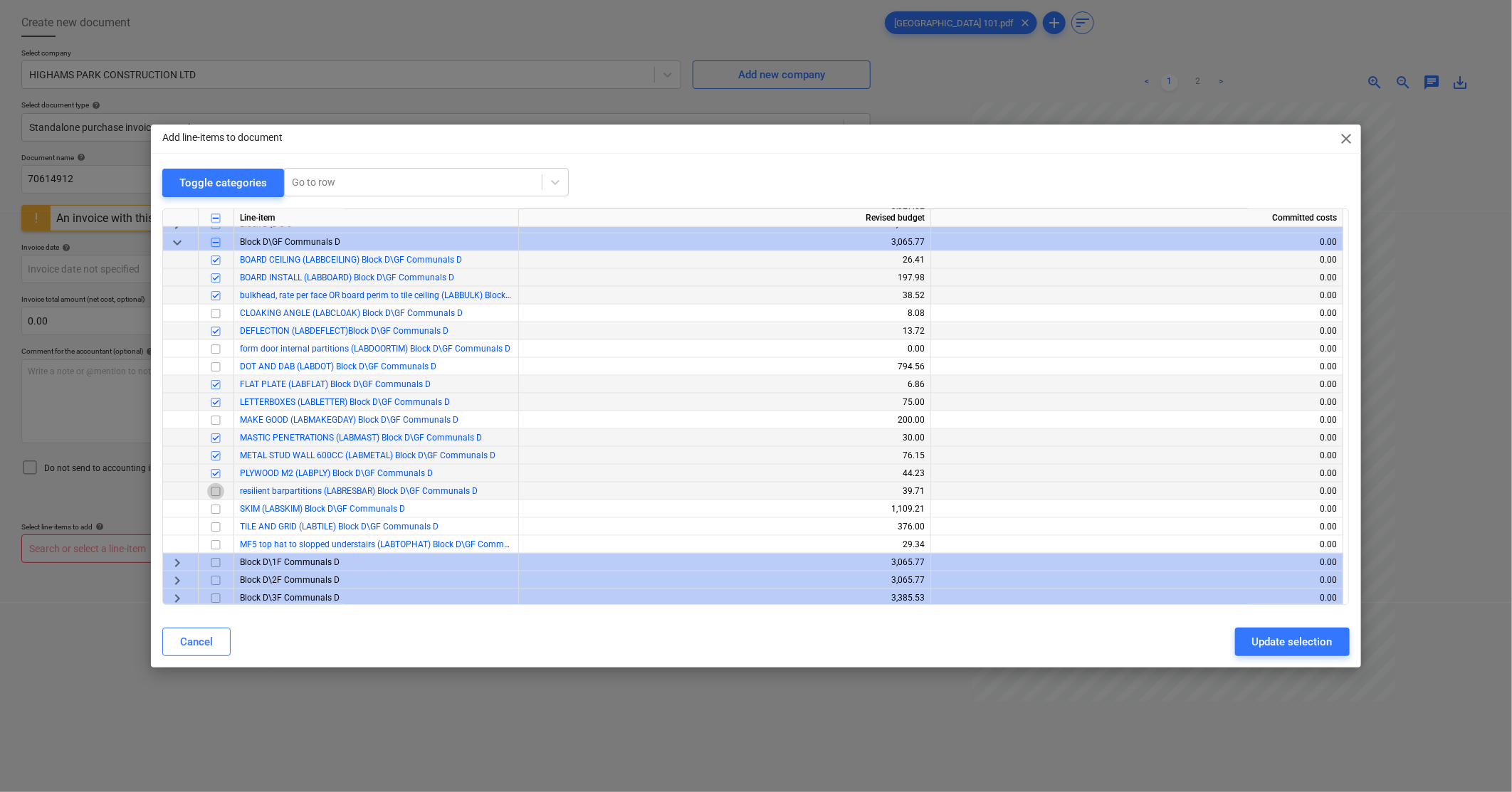
click at [212, 489] on input "checkbox" at bounding box center [215, 491] width 17 height 17
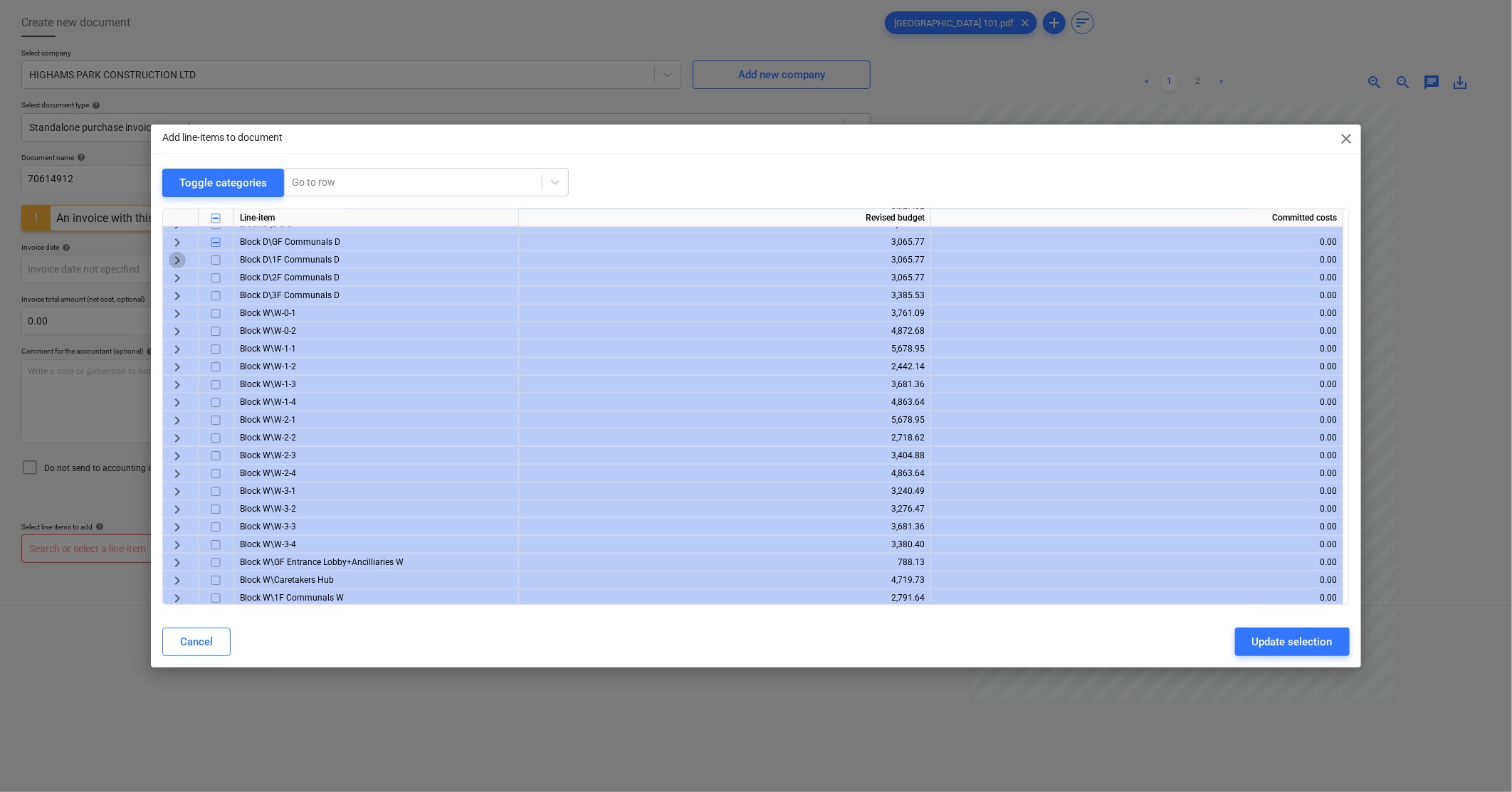
click at [180, 256] on span "keyboard_arrow_right" at bounding box center [176, 260] width 17 height 17
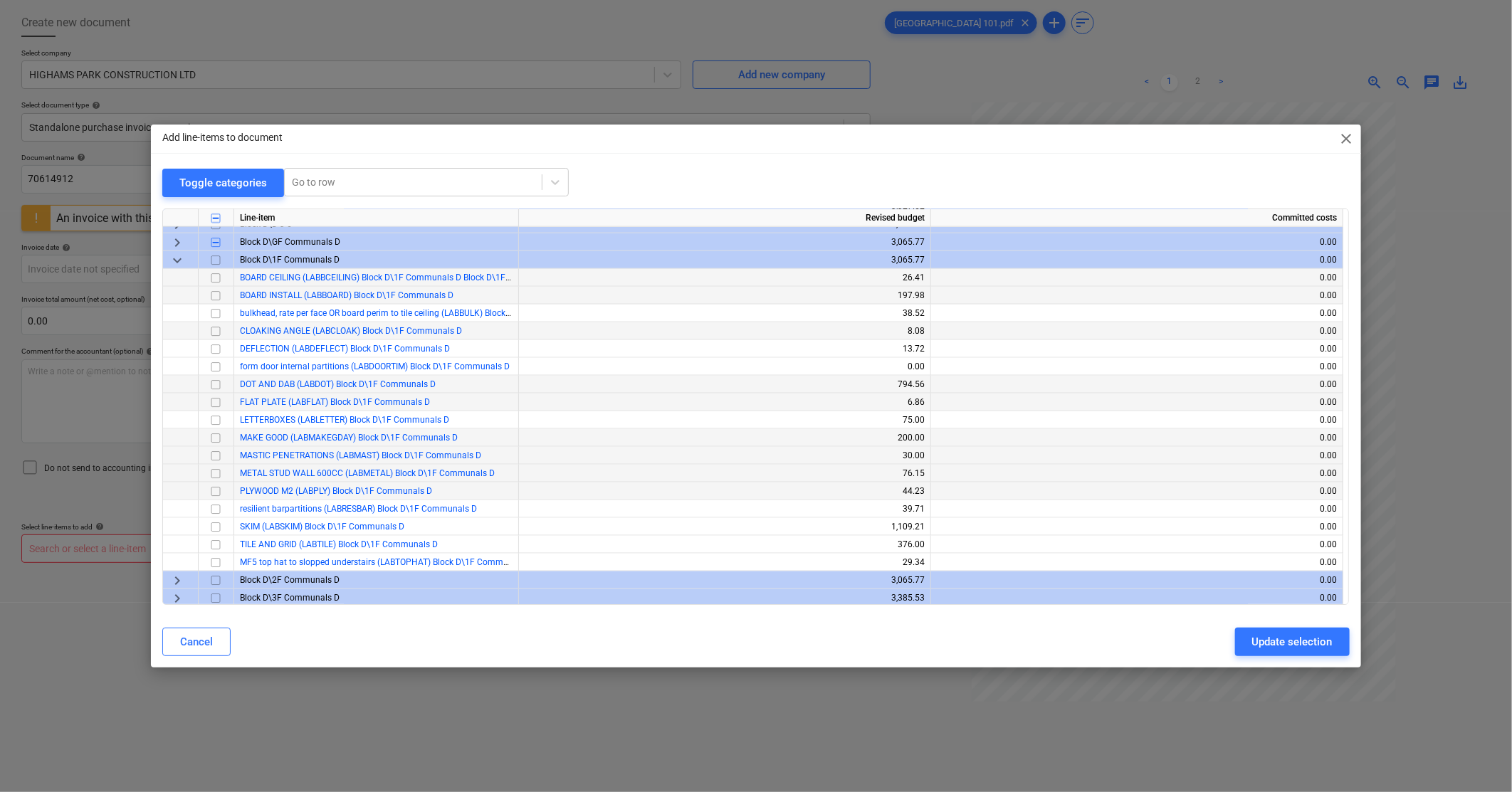
click at [215, 282] on input "checkbox" at bounding box center [215, 277] width 17 height 17
click at [212, 298] on input "checkbox" at bounding box center [215, 295] width 17 height 17
click at [219, 314] on input "checkbox" at bounding box center [215, 313] width 17 height 17
click at [214, 351] on input "checkbox" at bounding box center [215, 349] width 17 height 17
click at [215, 401] on input "checkbox" at bounding box center [215, 402] width 17 height 17
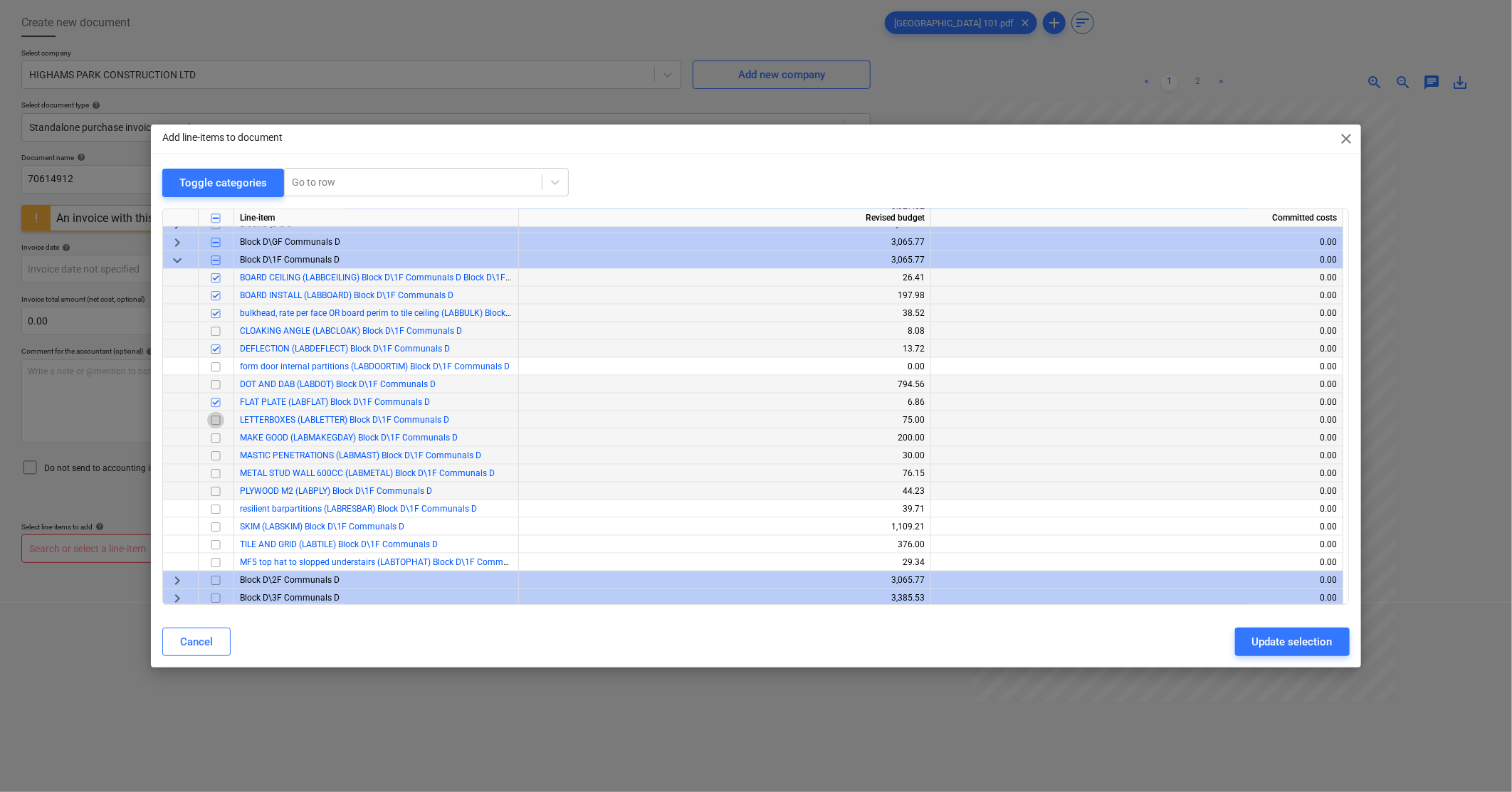
click at [216, 418] on input "checkbox" at bounding box center [215, 420] width 17 height 17
click at [212, 454] on input "checkbox" at bounding box center [215, 455] width 17 height 17
click at [217, 472] on input "checkbox" at bounding box center [215, 473] width 17 height 17
click at [212, 489] on input "checkbox" at bounding box center [215, 491] width 17 height 17
click at [221, 510] on input "checkbox" at bounding box center [215, 509] width 17 height 17
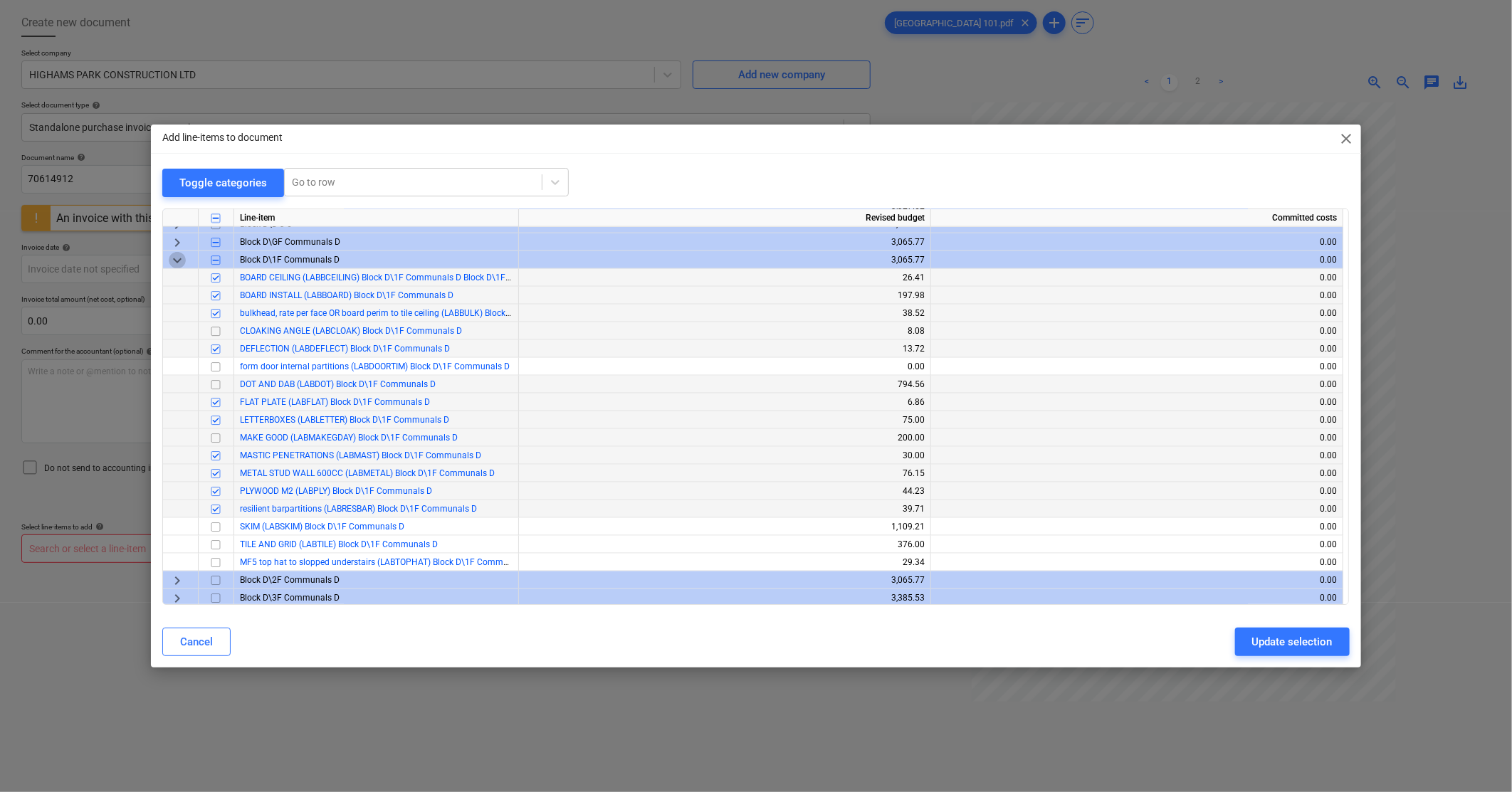
click at [179, 256] on span "keyboard_arrow_down" at bounding box center [176, 260] width 17 height 17
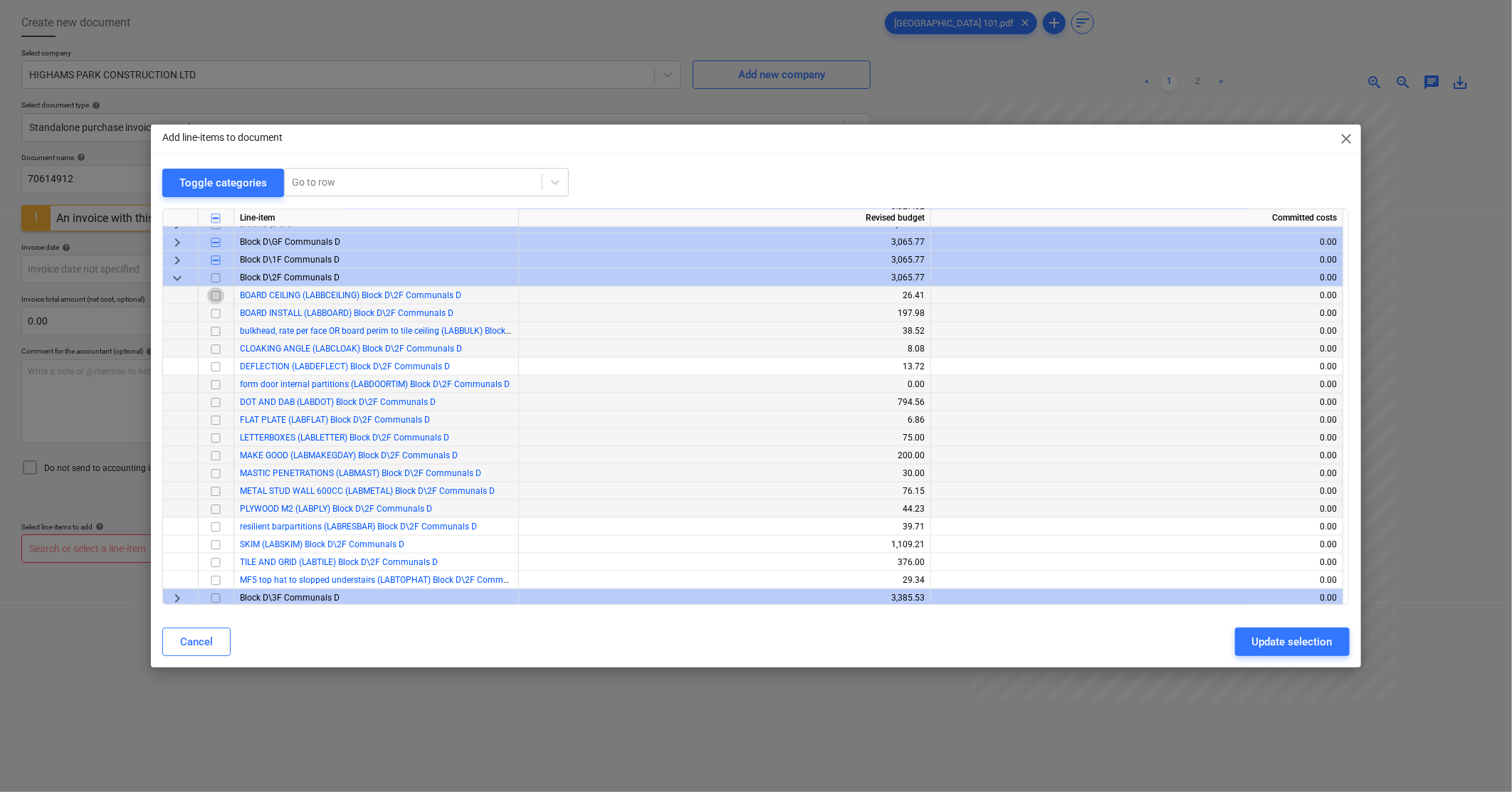
click at [219, 293] on input "checkbox" at bounding box center [215, 295] width 17 height 17
click at [219, 316] on input "checkbox" at bounding box center [215, 313] width 17 height 17
click at [216, 335] on input "checkbox" at bounding box center [215, 331] width 17 height 17
click at [219, 420] on input "checkbox" at bounding box center [215, 420] width 17 height 17
click at [215, 370] on input "checkbox" at bounding box center [215, 366] width 17 height 17
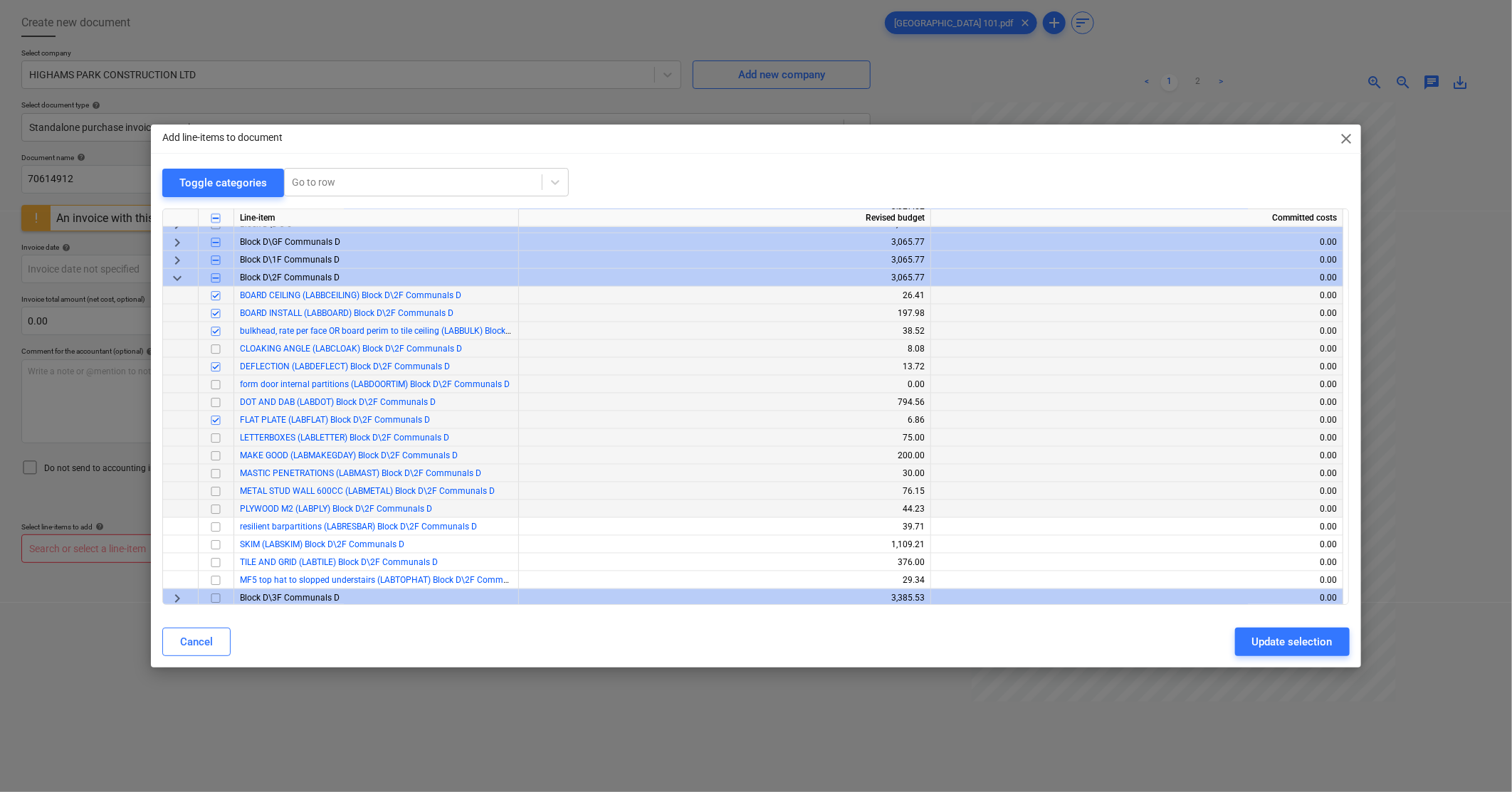
click at [215, 438] on input "checkbox" at bounding box center [215, 438] width 17 height 17
click at [214, 472] on input "checkbox" at bounding box center [215, 473] width 17 height 17
click at [217, 493] on input "checkbox" at bounding box center [215, 491] width 17 height 17
click at [212, 510] on input "checkbox" at bounding box center [215, 509] width 17 height 17
click at [215, 525] on input "checkbox" at bounding box center [215, 527] width 17 height 17
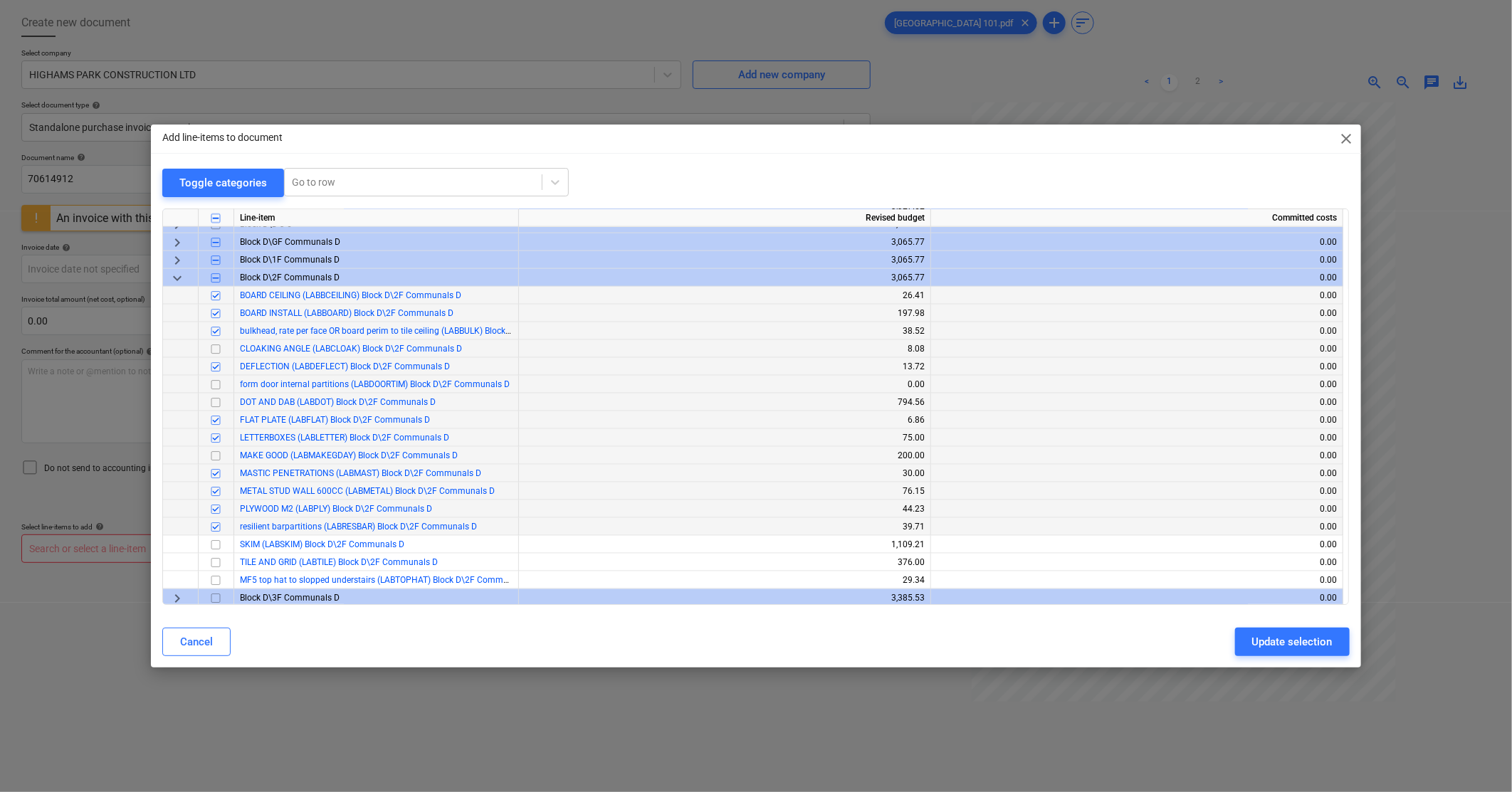
click at [174, 273] on span "keyboard_arrow_down" at bounding box center [176, 277] width 17 height 17
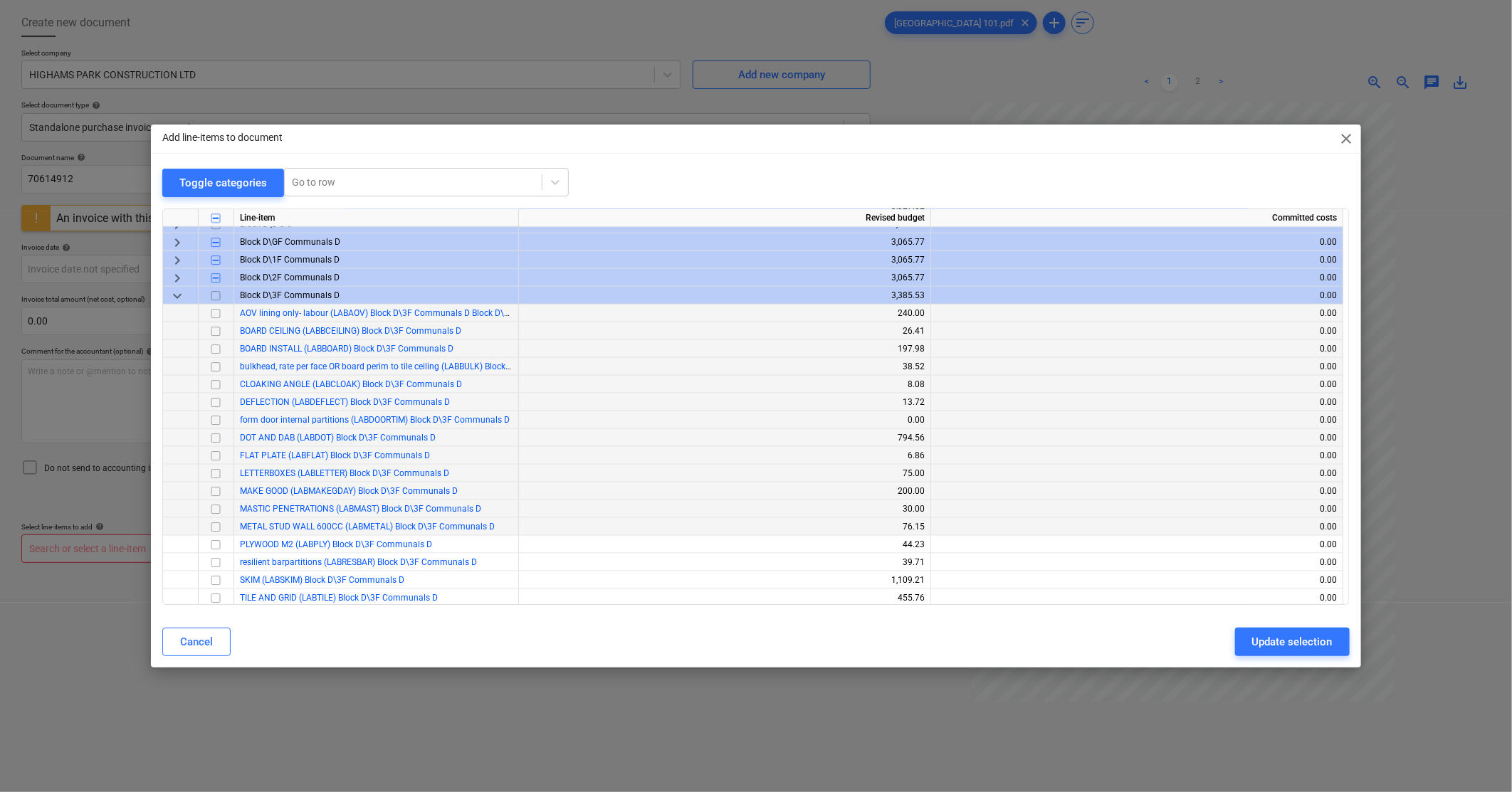
click at [218, 313] on input "checkbox" at bounding box center [215, 313] width 17 height 17
click at [219, 332] on input "checkbox" at bounding box center [215, 331] width 17 height 17
click at [215, 352] on input "checkbox" at bounding box center [215, 349] width 17 height 17
click at [215, 368] on input "checkbox" at bounding box center [215, 366] width 17 height 17
click at [216, 400] on input "checkbox" at bounding box center [215, 402] width 17 height 17
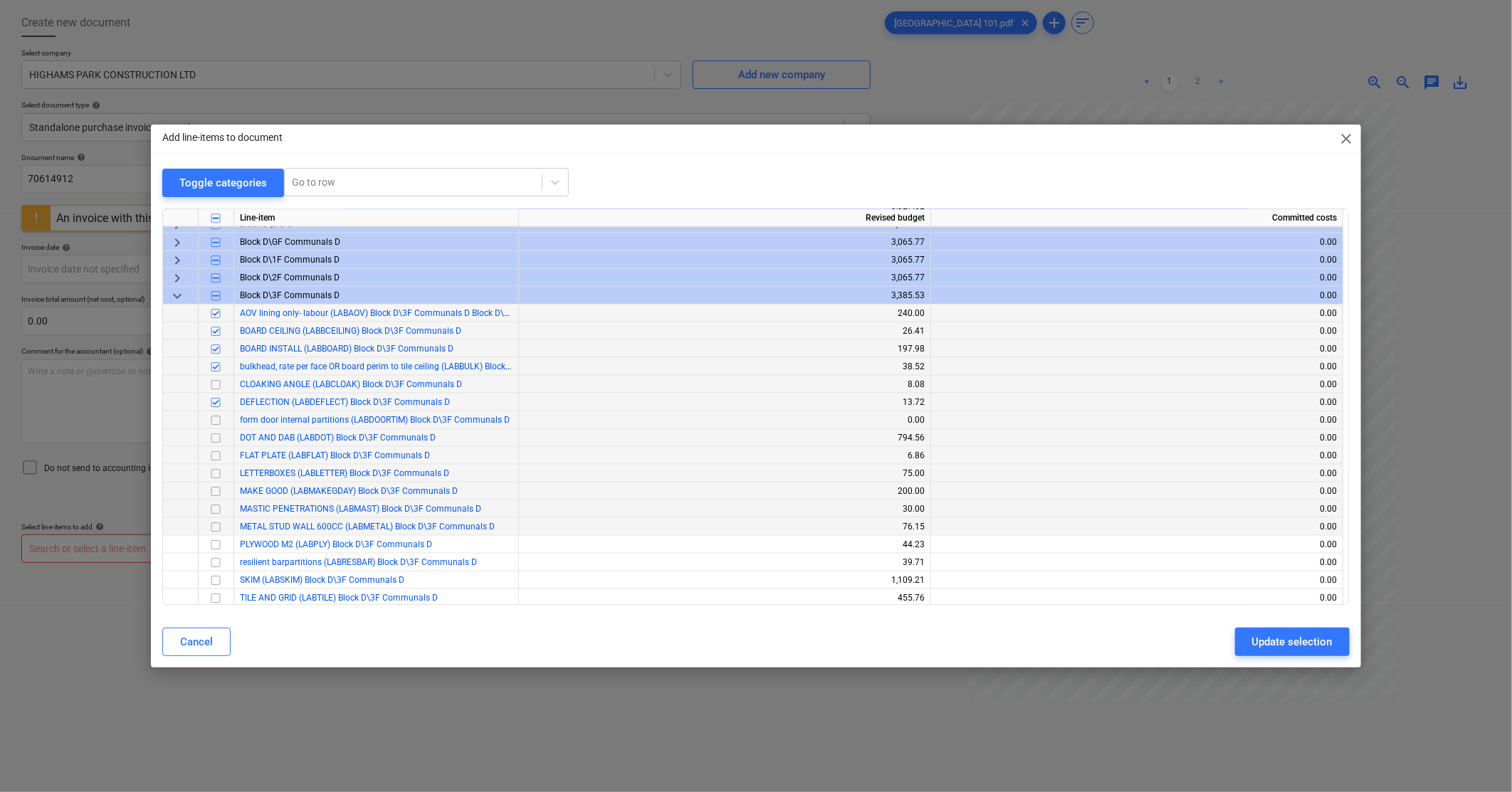
click at [218, 457] on input "checkbox" at bounding box center [215, 455] width 17 height 17
click at [219, 474] on input "checkbox" at bounding box center [215, 473] width 17 height 17
click at [215, 510] on input "checkbox" at bounding box center [215, 509] width 17 height 17
click at [215, 530] on input "checkbox" at bounding box center [215, 527] width 17 height 17
click at [219, 545] on input "checkbox" at bounding box center [215, 544] width 17 height 17
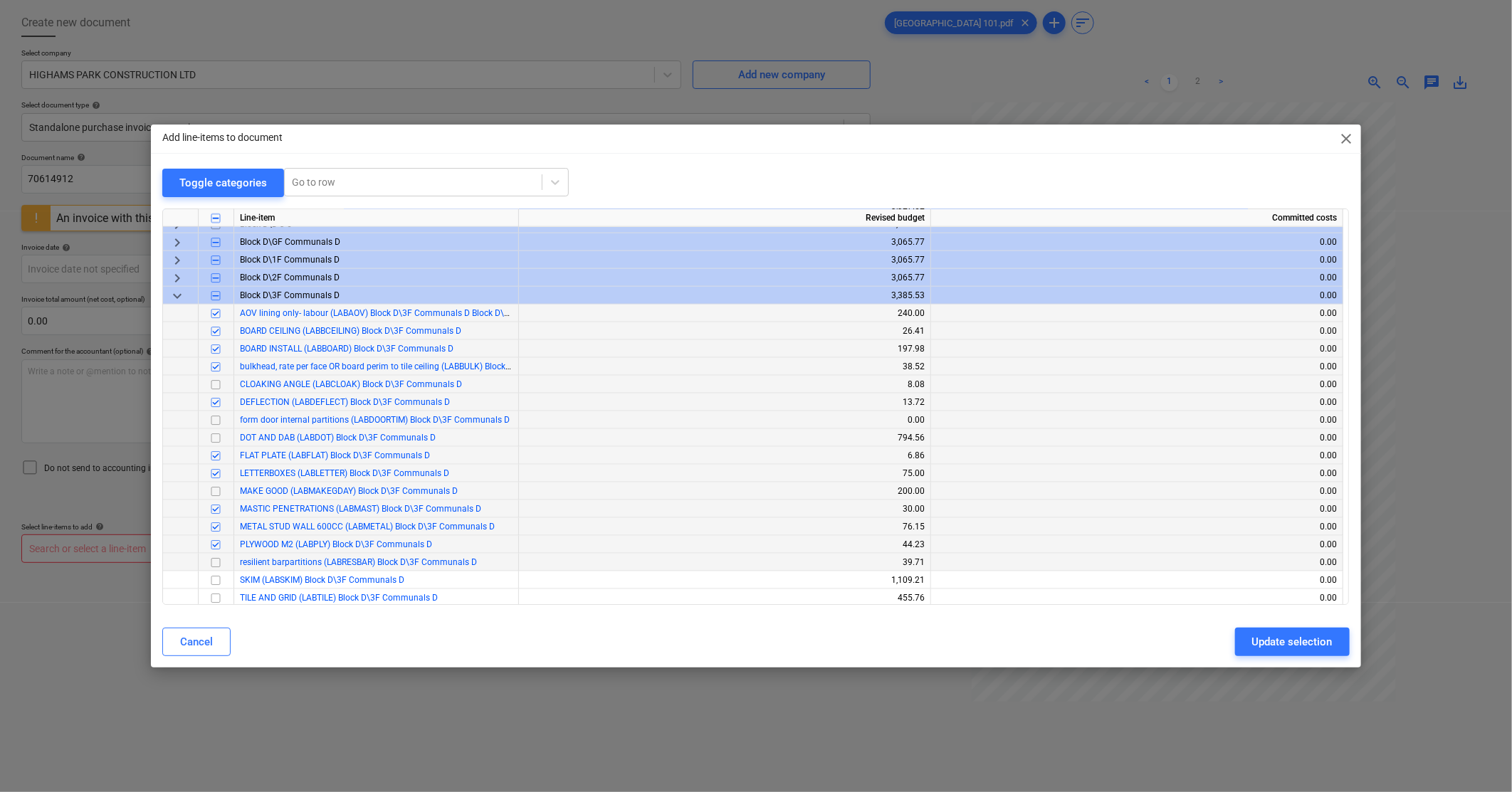
drag, startPoint x: 214, startPoint y: 564, endPoint x: 236, endPoint y: 566, distance: 22.1
click at [214, 564] on input "checkbox" at bounding box center [215, 562] width 17 height 17
click at [175, 296] on span "keyboard_arrow_down" at bounding box center [176, 295] width 17 height 17
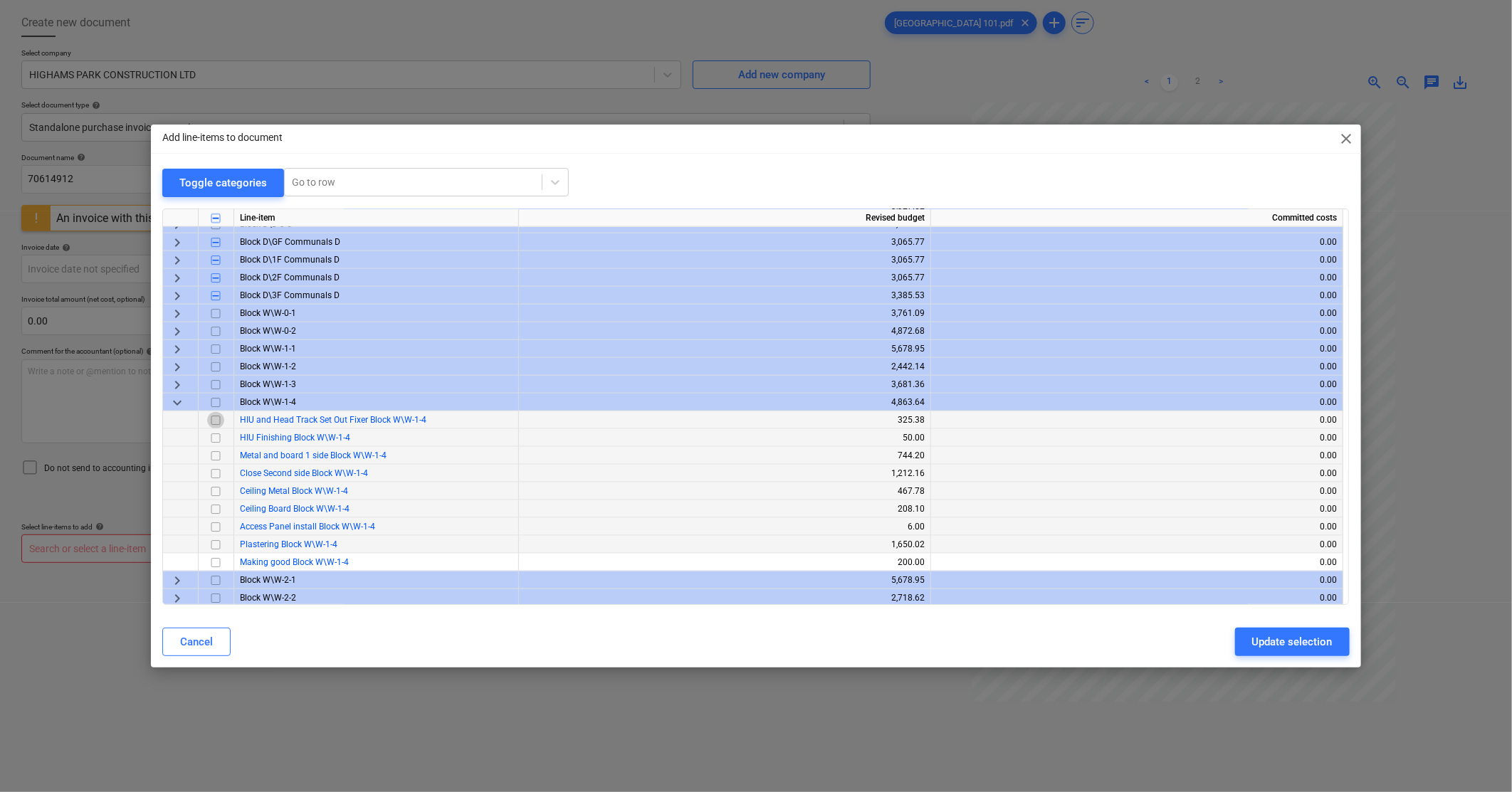
click at [217, 421] on input "checkbox" at bounding box center [215, 420] width 17 height 17
click at [215, 475] on input "checkbox" at bounding box center [215, 473] width 17 height 17
click at [178, 402] on span "keyboard_arrow_down" at bounding box center [176, 402] width 17 height 17
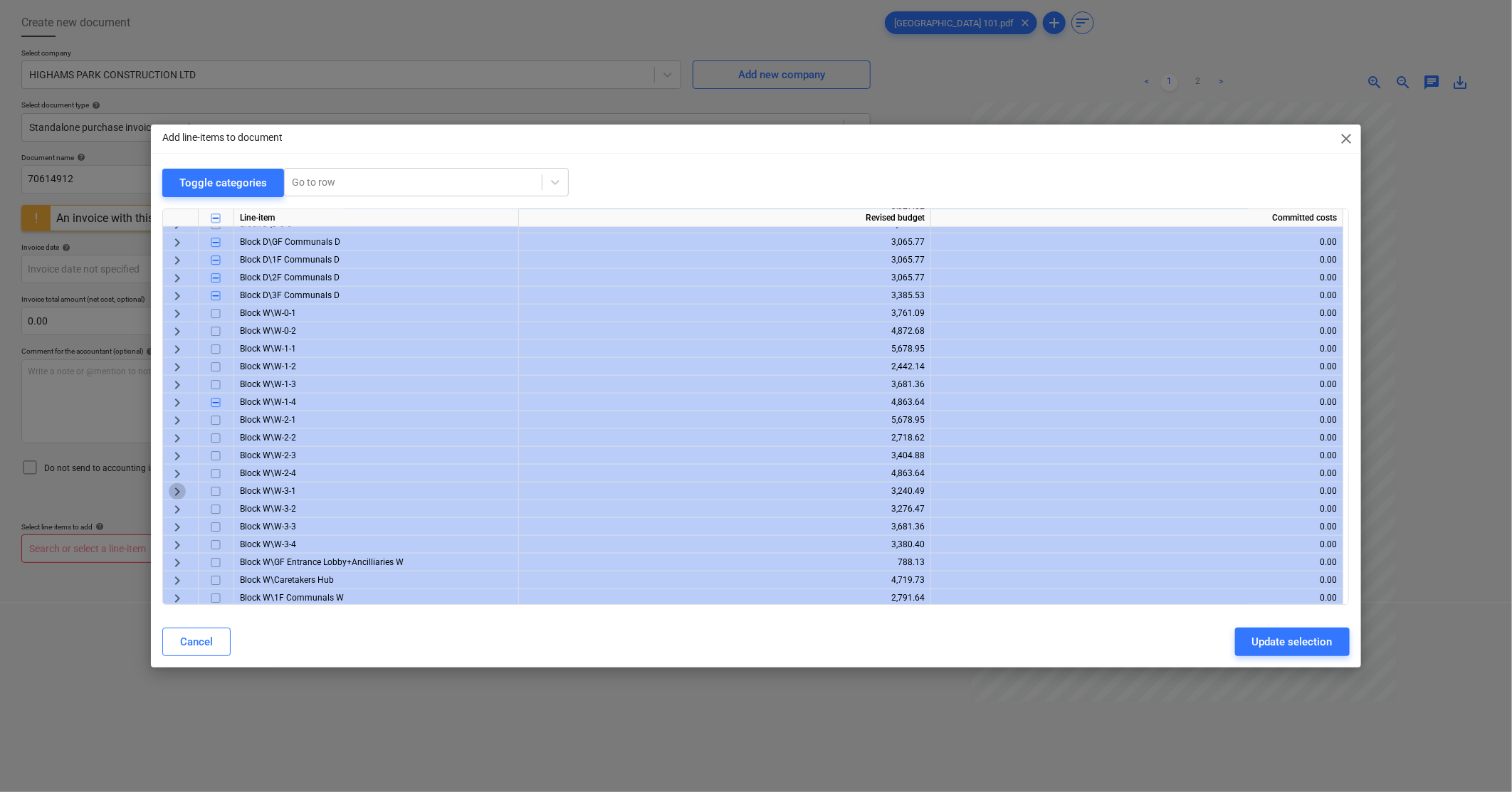
click at [171, 492] on span "keyboard_arrow_right" at bounding box center [176, 491] width 17 height 17
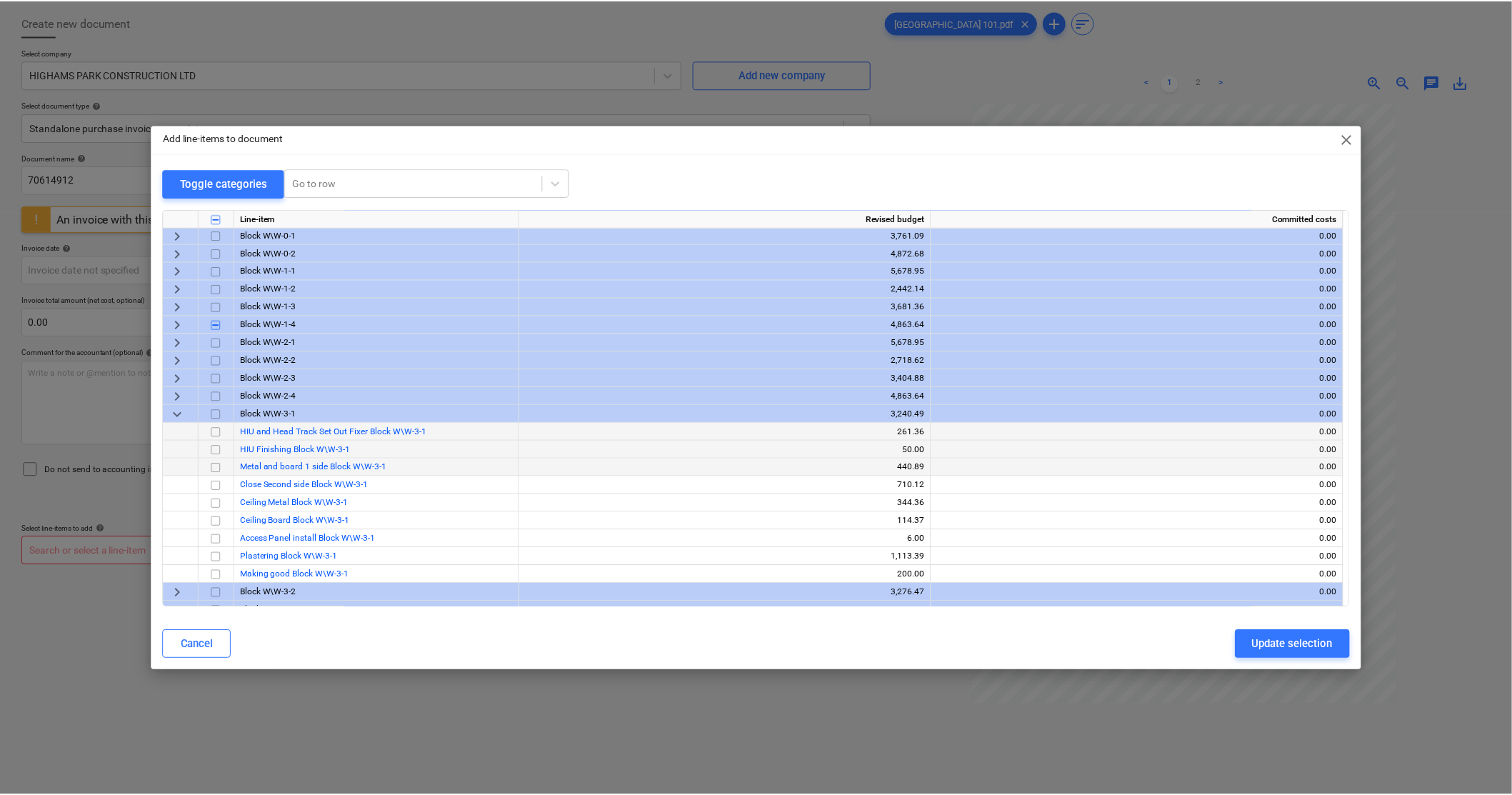
scroll to position [1348, 0]
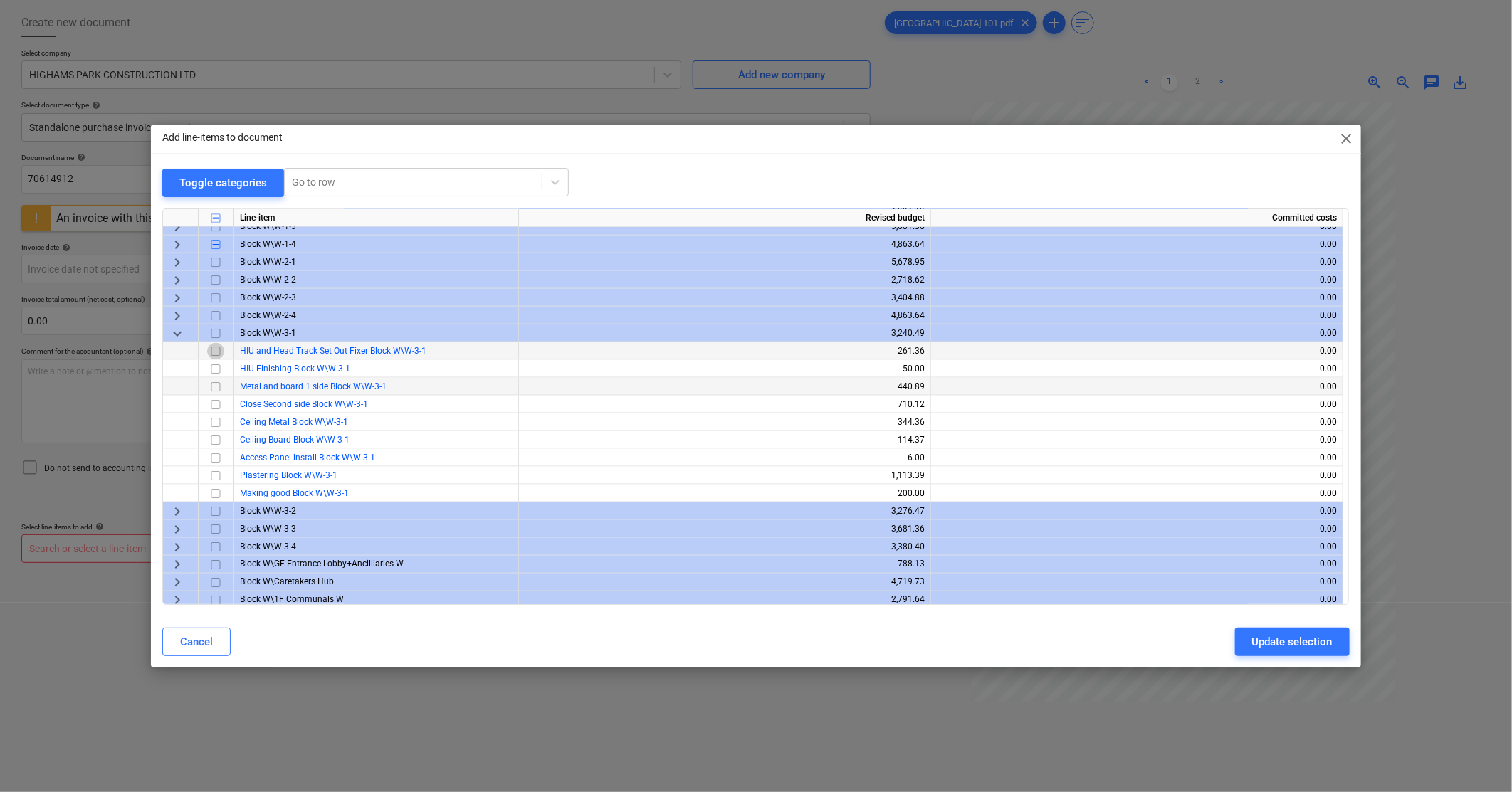
click at [221, 350] on input "checkbox" at bounding box center [215, 351] width 17 height 17
click at [210, 385] on input "checkbox" at bounding box center [215, 387] width 17 height 17
click at [175, 328] on span "keyboard_arrow_down" at bounding box center [176, 333] width 17 height 17
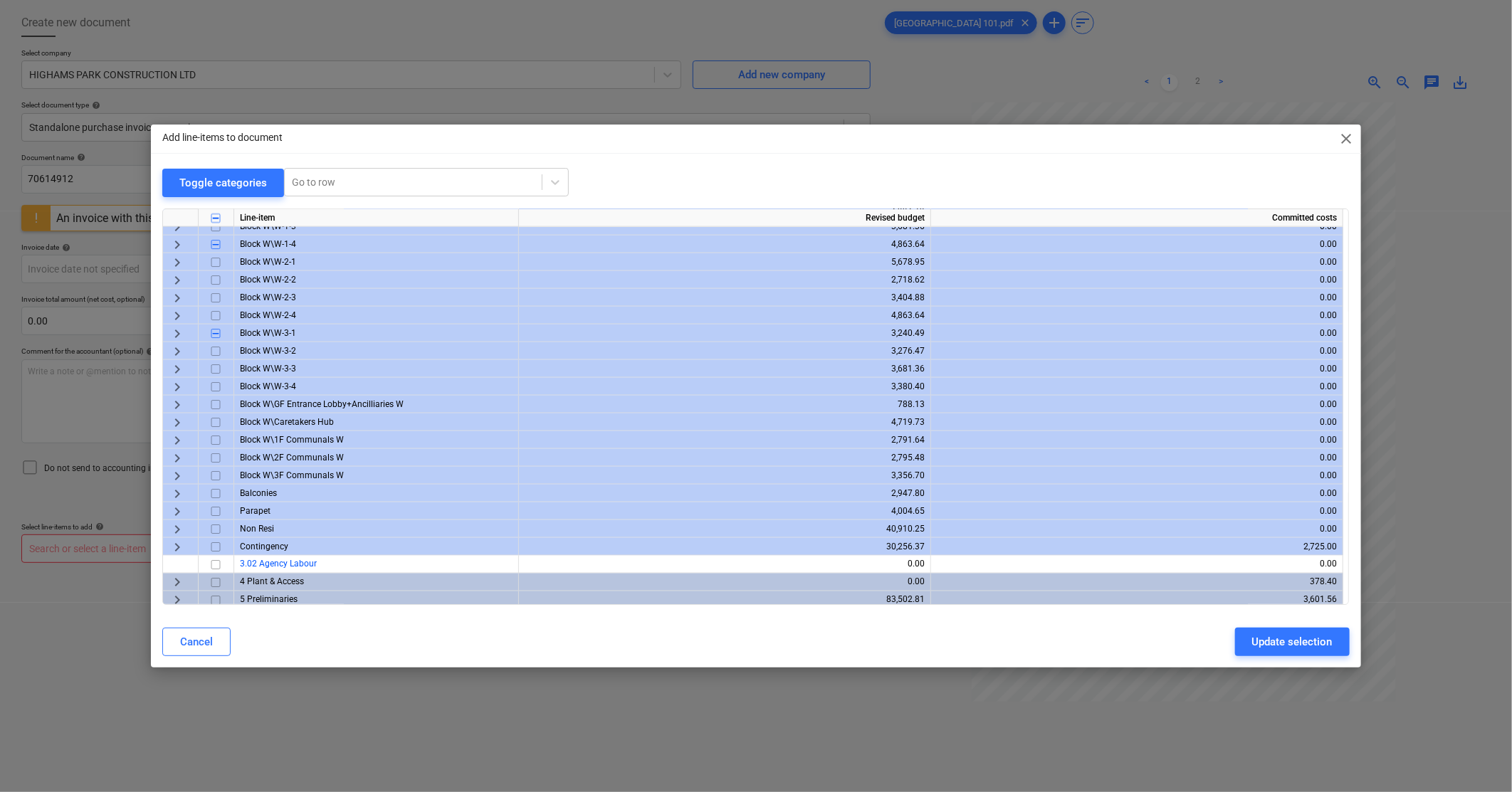
click at [172, 349] on span "keyboard_arrow_right" at bounding box center [176, 351] width 17 height 17
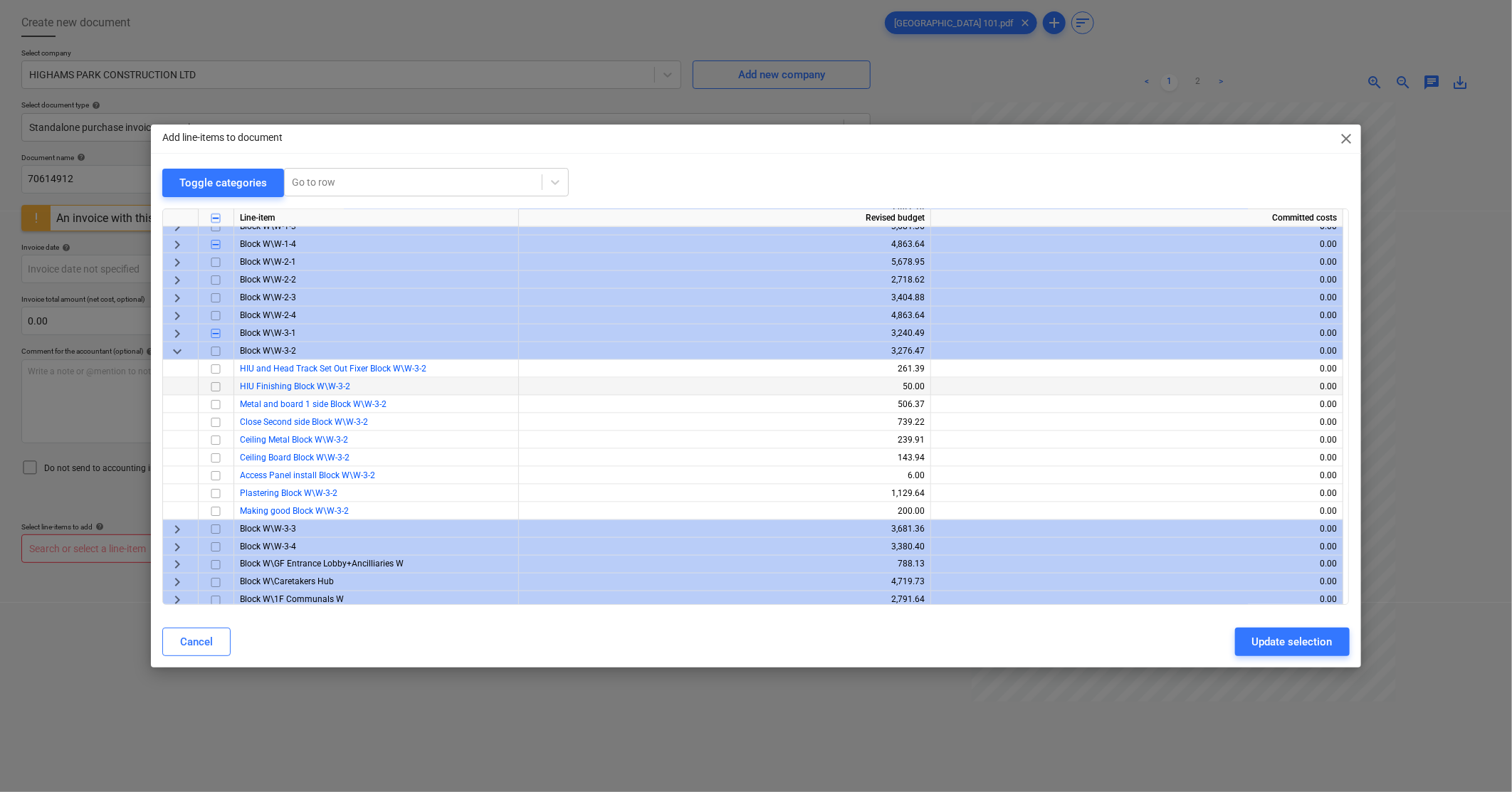
click at [215, 368] on input "checkbox" at bounding box center [215, 369] width 17 height 17
click at [216, 404] on input "checkbox" at bounding box center [215, 404] width 17 height 17
click at [173, 353] on span "keyboard_arrow_down" at bounding box center [176, 351] width 17 height 17
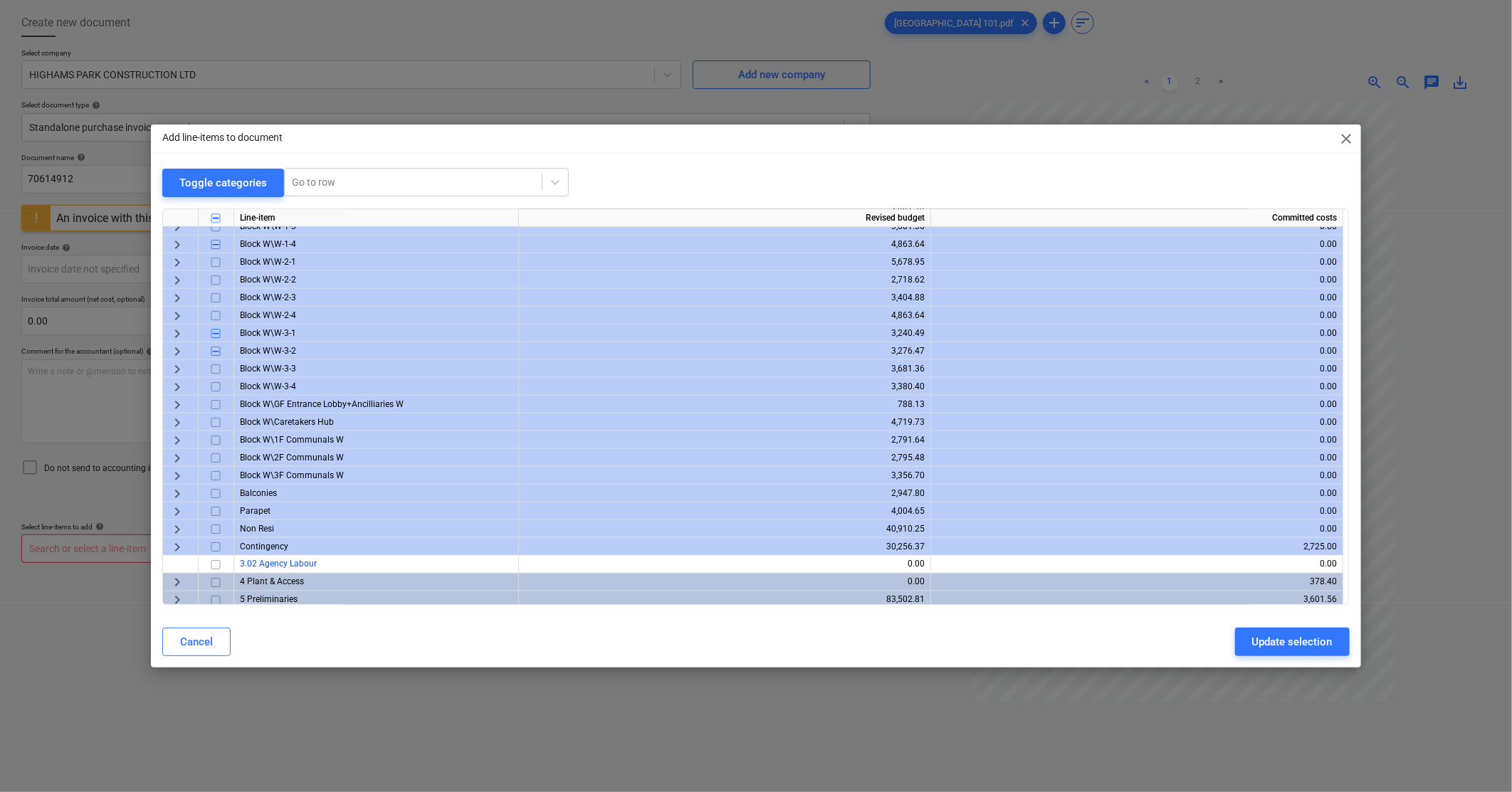
click at [174, 366] on span "keyboard_arrow_right" at bounding box center [176, 369] width 17 height 17
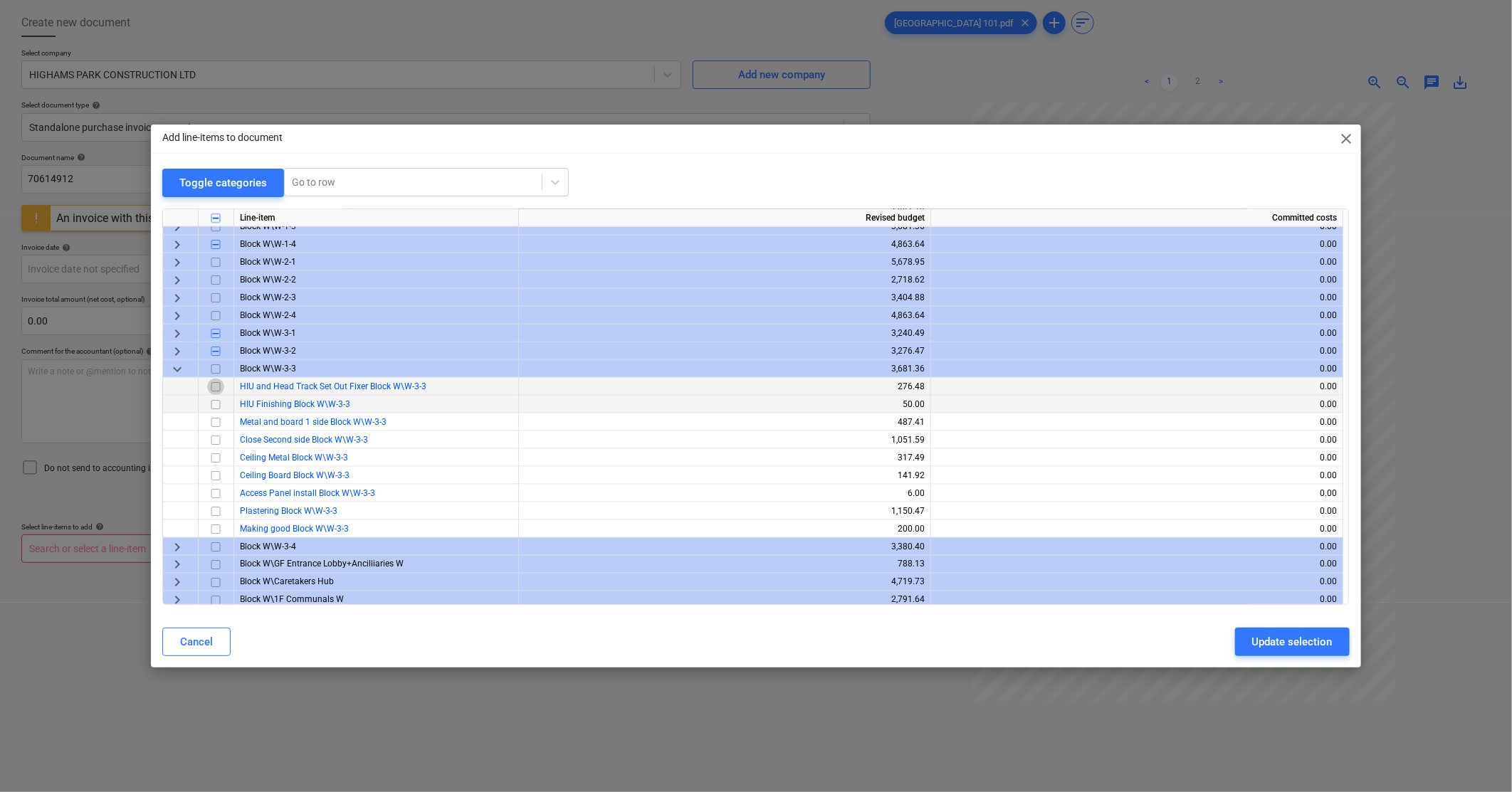
click at [214, 388] on input "checkbox" at bounding box center [215, 387] width 17 height 17
click at [215, 421] on input "checkbox" at bounding box center [215, 422] width 17 height 17
click at [174, 370] on span "keyboard_arrow_down" at bounding box center [176, 369] width 17 height 17
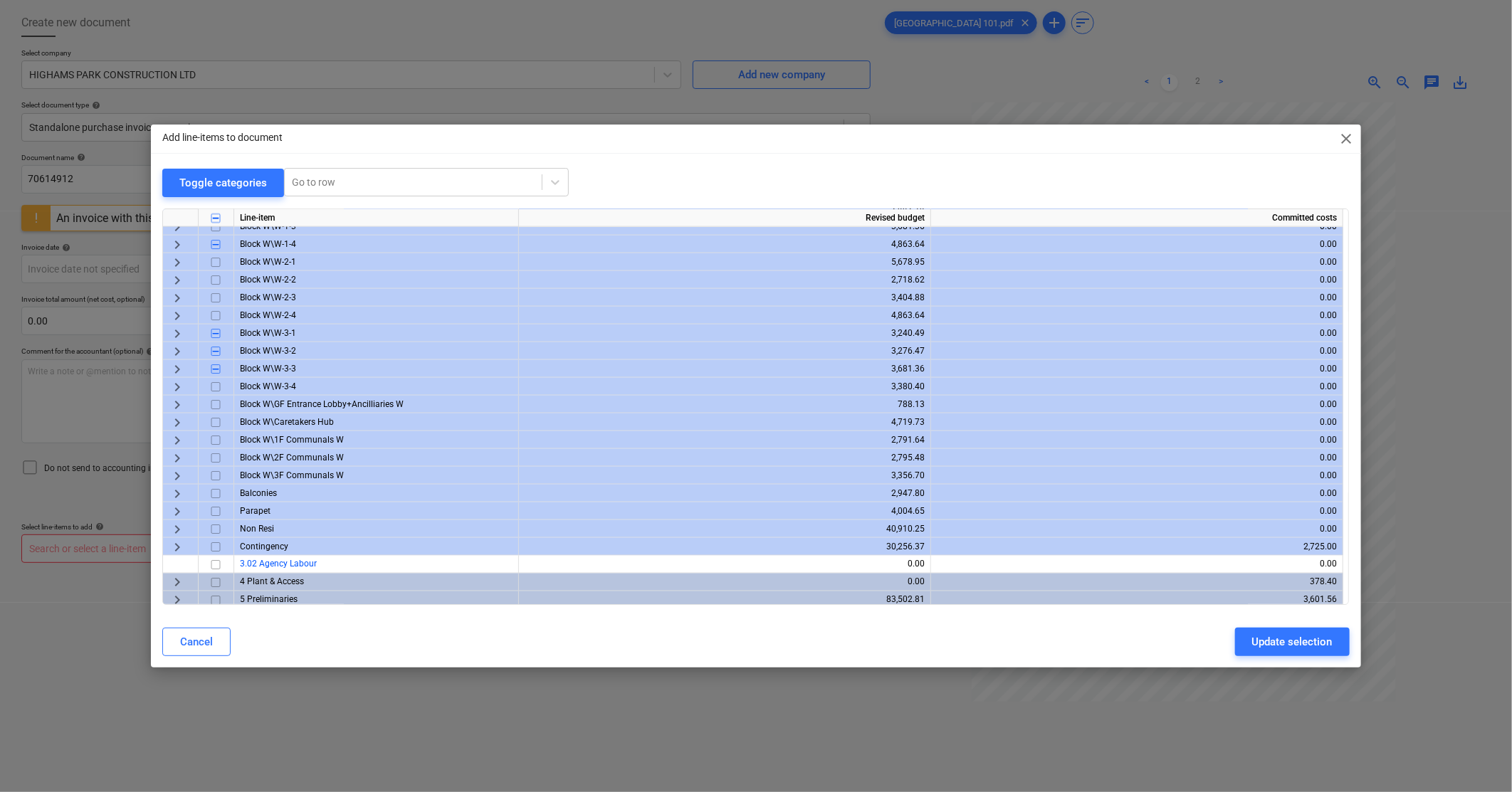
click at [174, 383] on span "keyboard_arrow_right" at bounding box center [176, 387] width 17 height 17
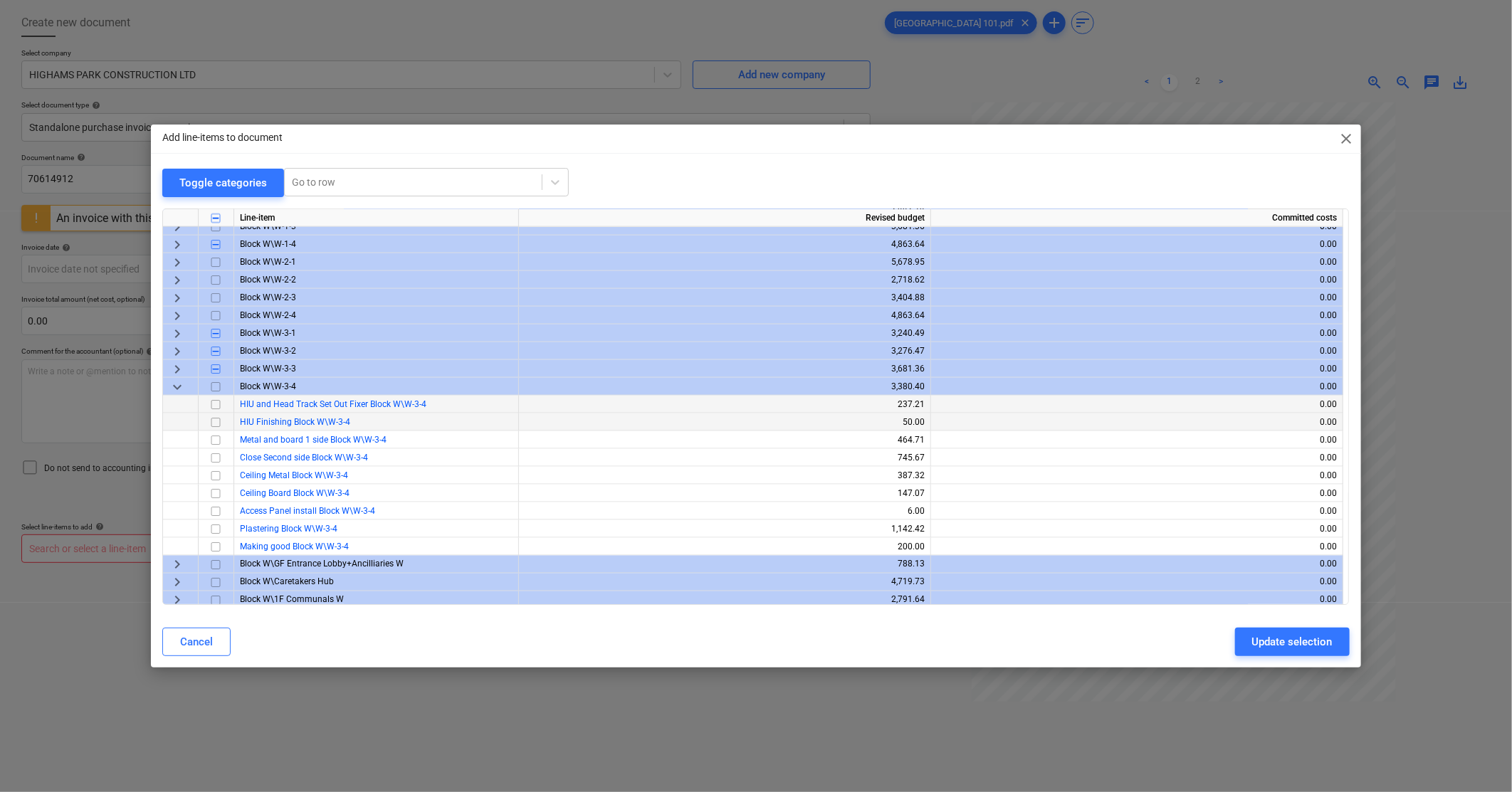
click at [214, 408] on input "checkbox" at bounding box center [215, 404] width 17 height 17
click at [215, 439] on input "checkbox" at bounding box center [215, 440] width 17 height 17
click at [176, 382] on span "keyboard_arrow_down" at bounding box center [176, 387] width 17 height 17
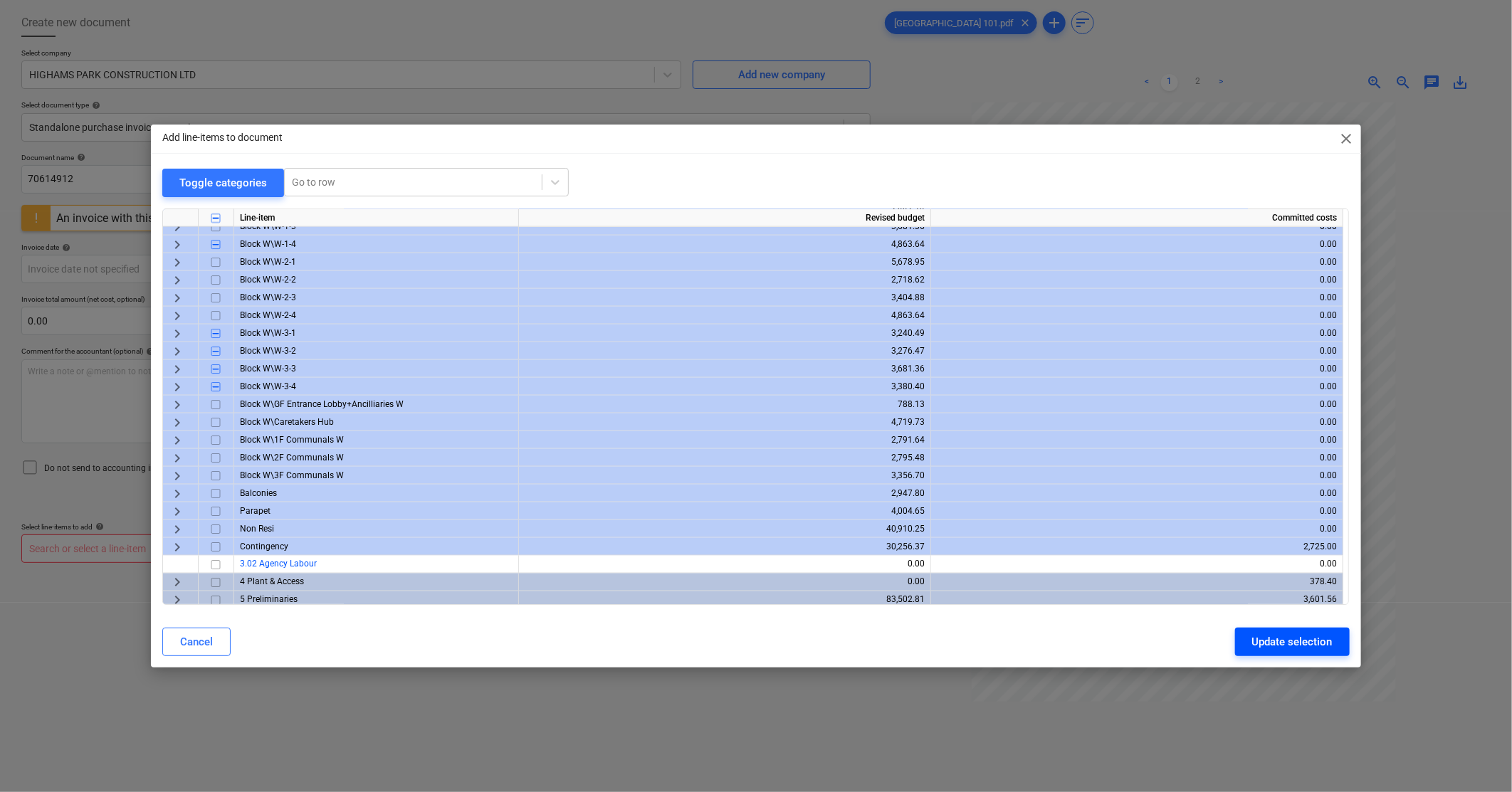
click at [1272, 634] on div "Update selection" at bounding box center [1292, 642] width 80 height 19
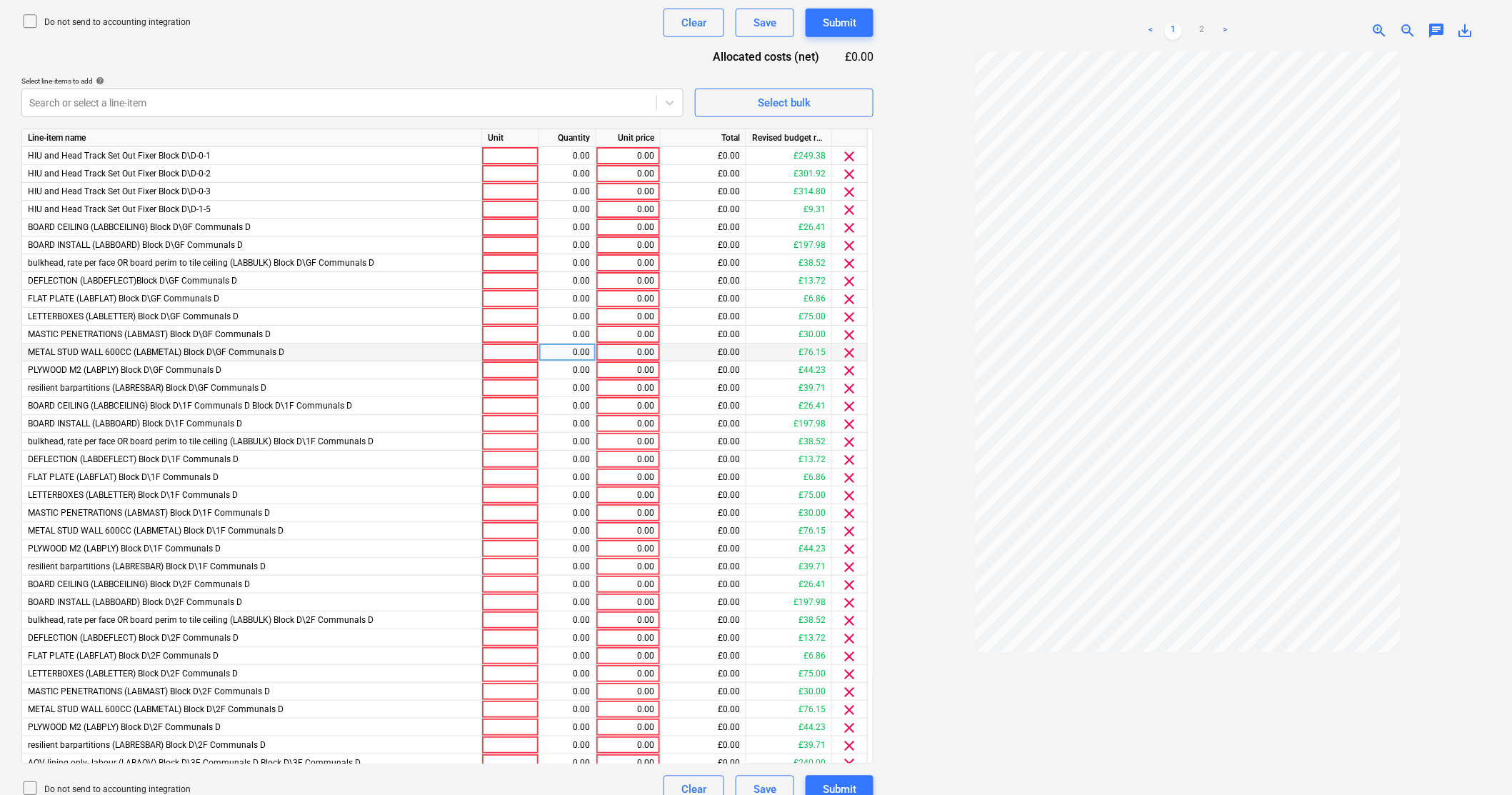
scroll to position [538, 0]
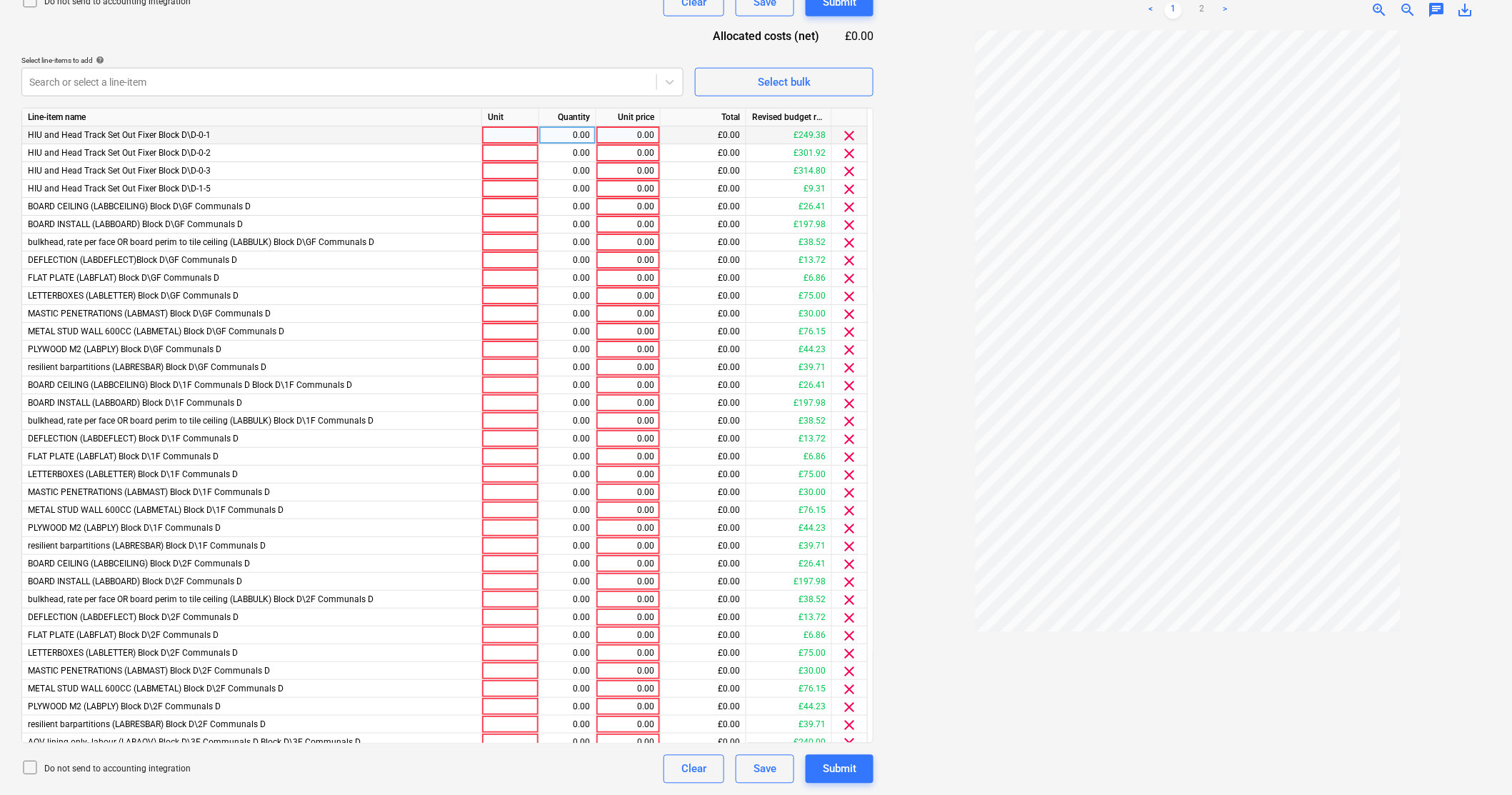
click at [642, 131] on div "0.00" at bounding box center [628, 136] width 52 height 18
drag, startPoint x: 649, startPoint y: 131, endPoint x: 673, endPoint y: 127, distance: 24.3
click at [0, 0] on div "HIU and Head Track Set Out Fixer Block D\D-0-1 0.00 0.00 £0.00 £249.38 clear" at bounding box center [0, 0] width 0 height 0
drag, startPoint x: 673, startPoint y: 127, endPoint x: 654, endPoint y: 133, distance: 19.9
click at [654, 133] on div "0.00" at bounding box center [628, 136] width 64 height 18
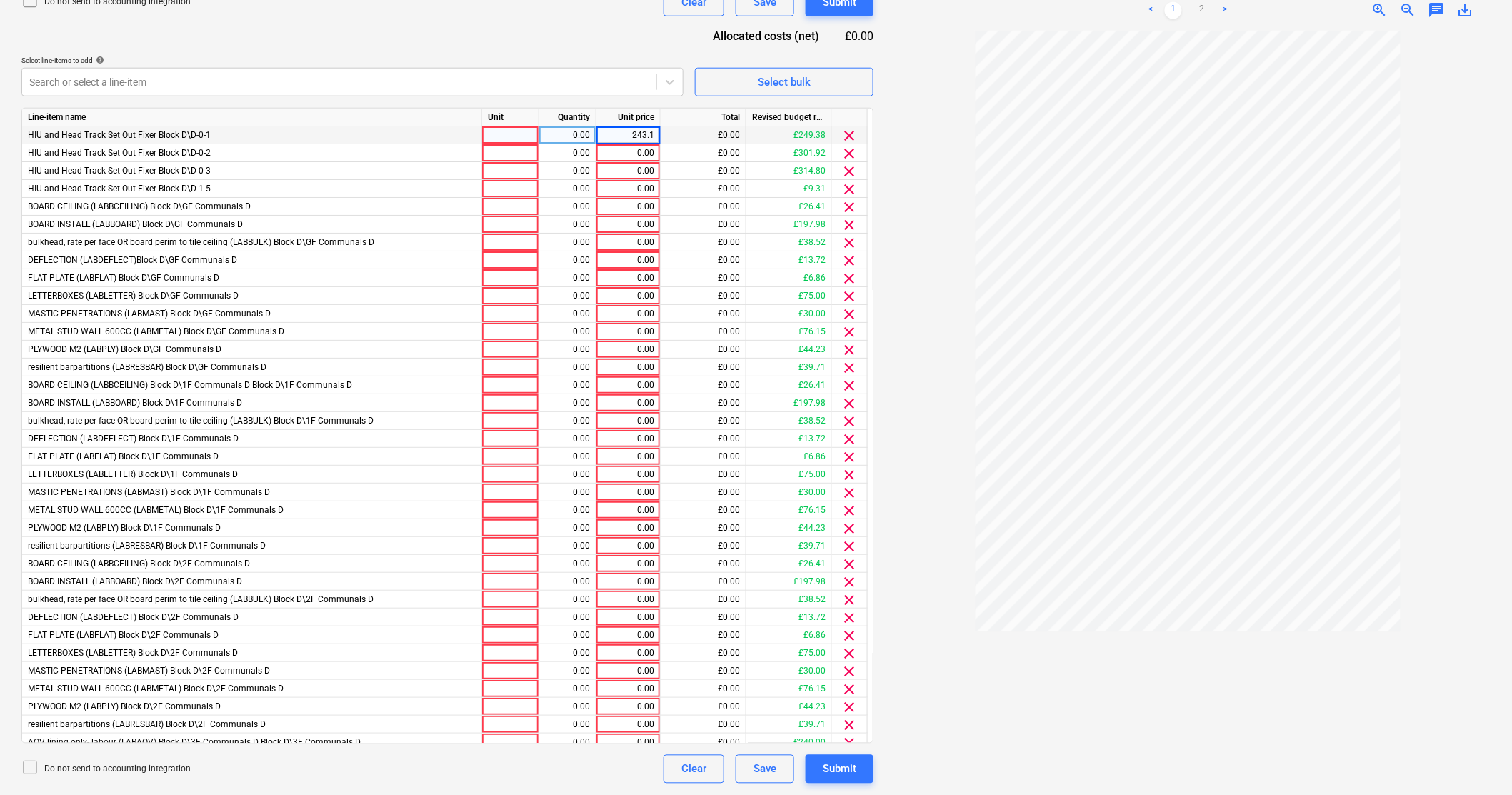
type input "243.15"
click at [638, 151] on div "0.00" at bounding box center [628, 153] width 52 height 18
type input "294.37"
click at [646, 171] on div "0.00" at bounding box center [628, 171] width 52 height 18
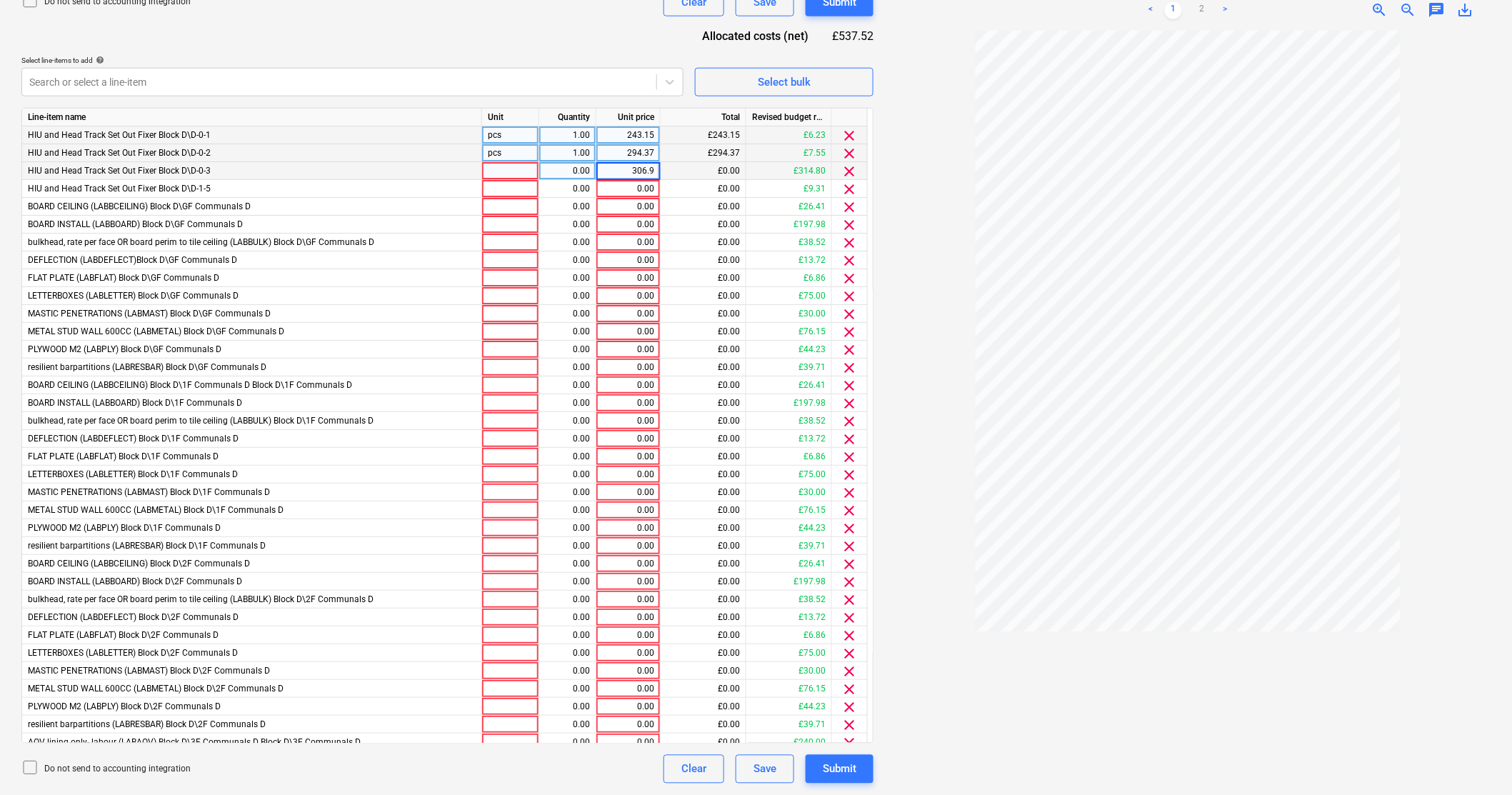
type input "306.93"
click at [651, 186] on div "0.00" at bounding box center [628, 189] width 52 height 18
type input "3"
click at [638, 208] on div "0.00" at bounding box center [628, 207] width 52 height 18
drag, startPoint x: 798, startPoint y: 266, endPoint x: 745, endPoint y: 240, distance: 59.0
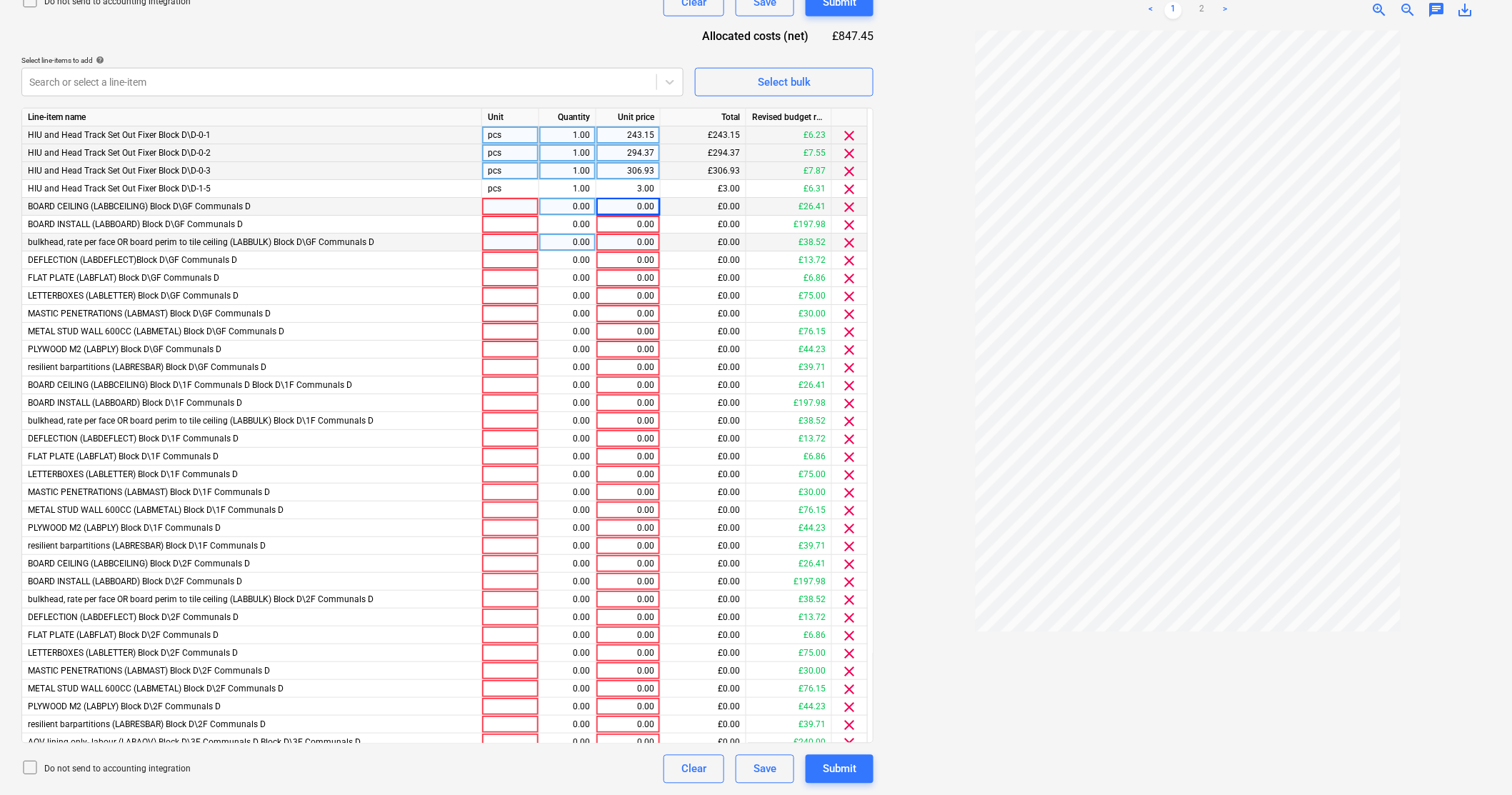
click at [784, 268] on div "£13.72" at bounding box center [789, 261] width 86 height 18
click at [648, 205] on div "0.00" at bounding box center [628, 207] width 52 height 18
type input "25.75"
click at [708, 252] on div "£0.00" at bounding box center [703, 261] width 86 height 18
click at [644, 224] on div "0.00" at bounding box center [628, 225] width 52 height 18
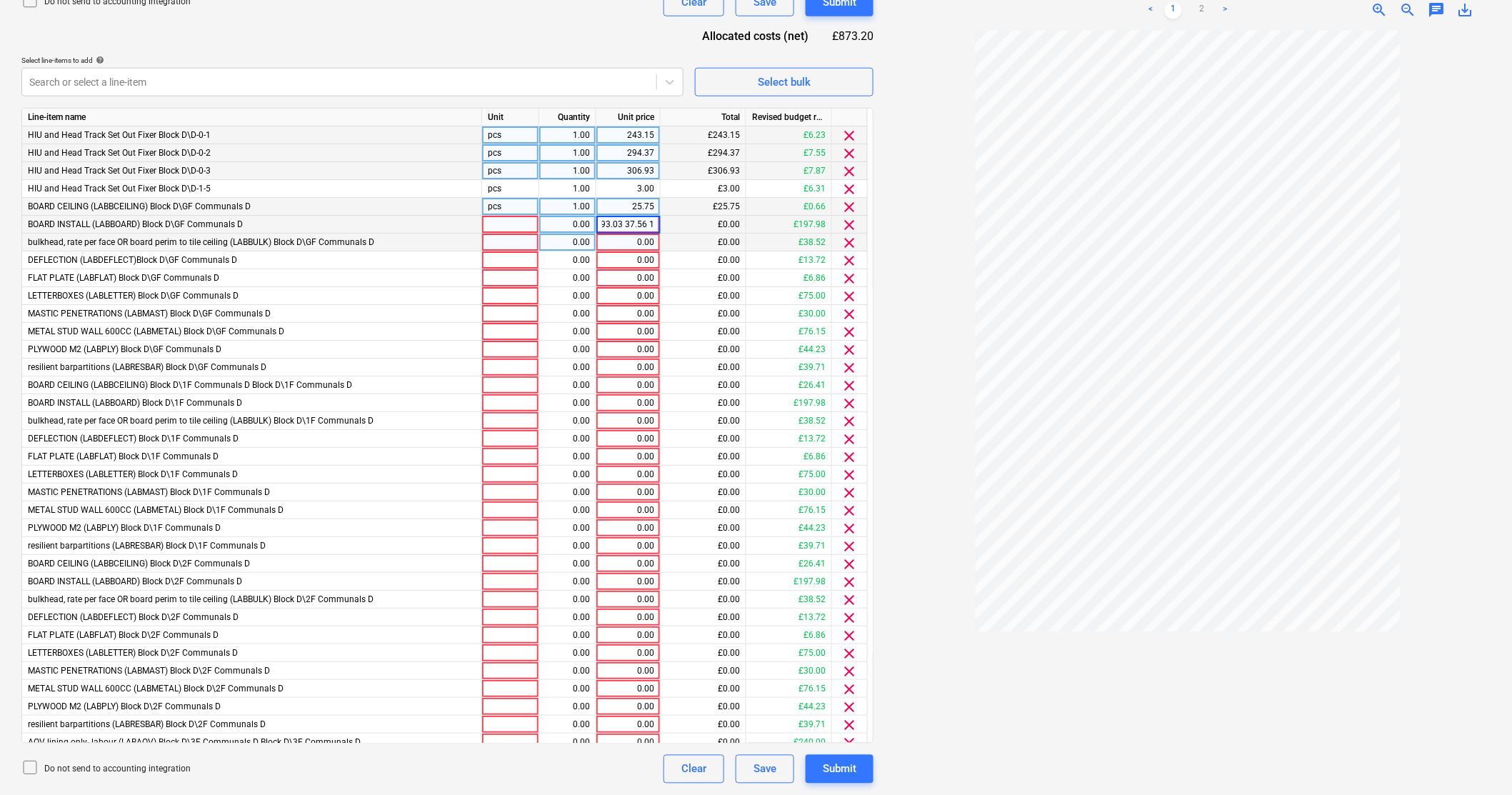
scroll to position [0, 0]
type input "1"
click at [648, 219] on div "0.00" at bounding box center [628, 225] width 52 height 18
type input "193.03"
click at [652, 250] on div "0.00" at bounding box center [628, 243] width 52 height 18
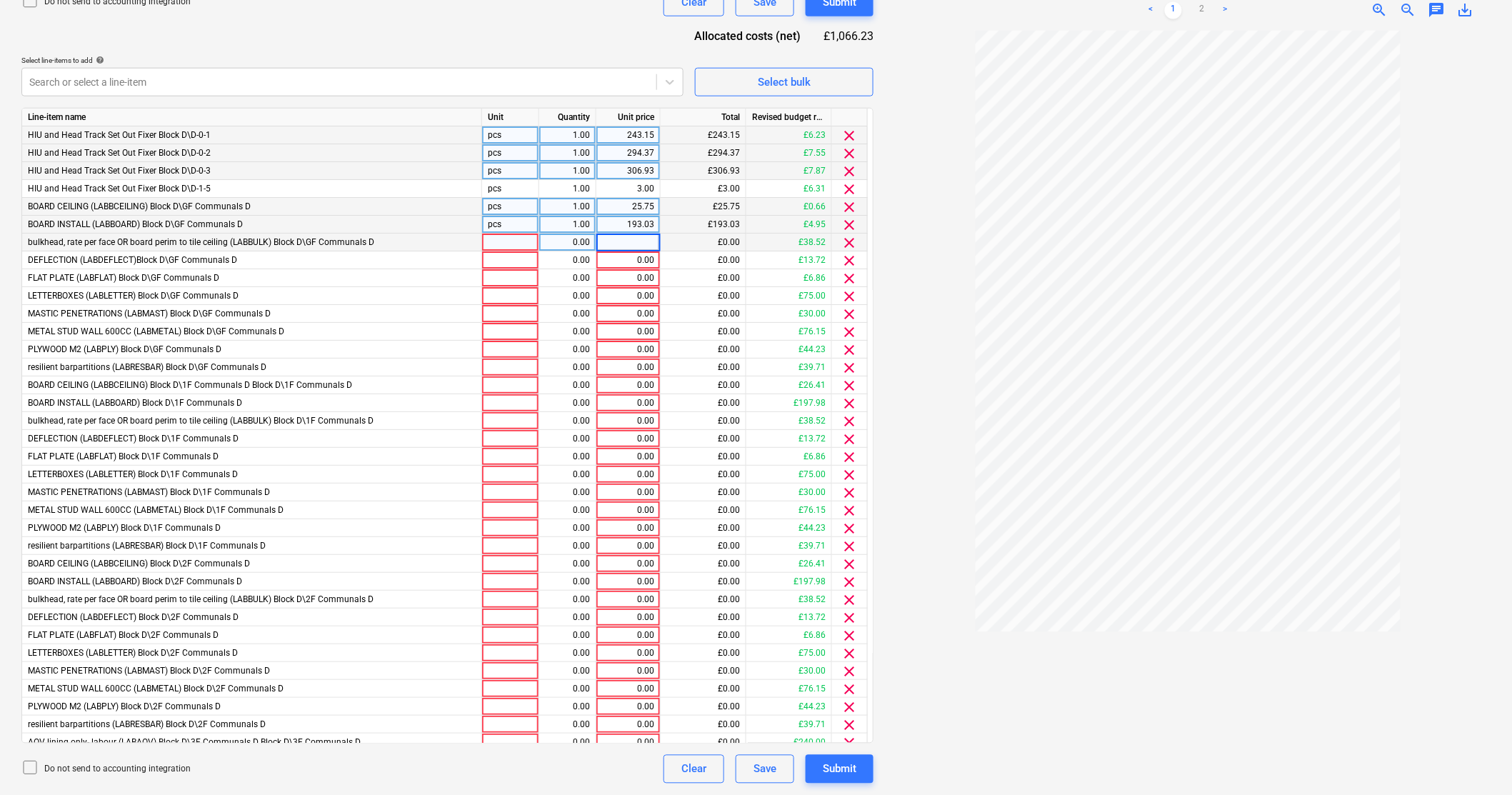
type input "37.56"
click at [732, 270] on div "£0.00" at bounding box center [703, 279] width 86 height 18
click at [642, 257] on div "0.00" at bounding box center [628, 261] width 52 height 18
type input "13.38"
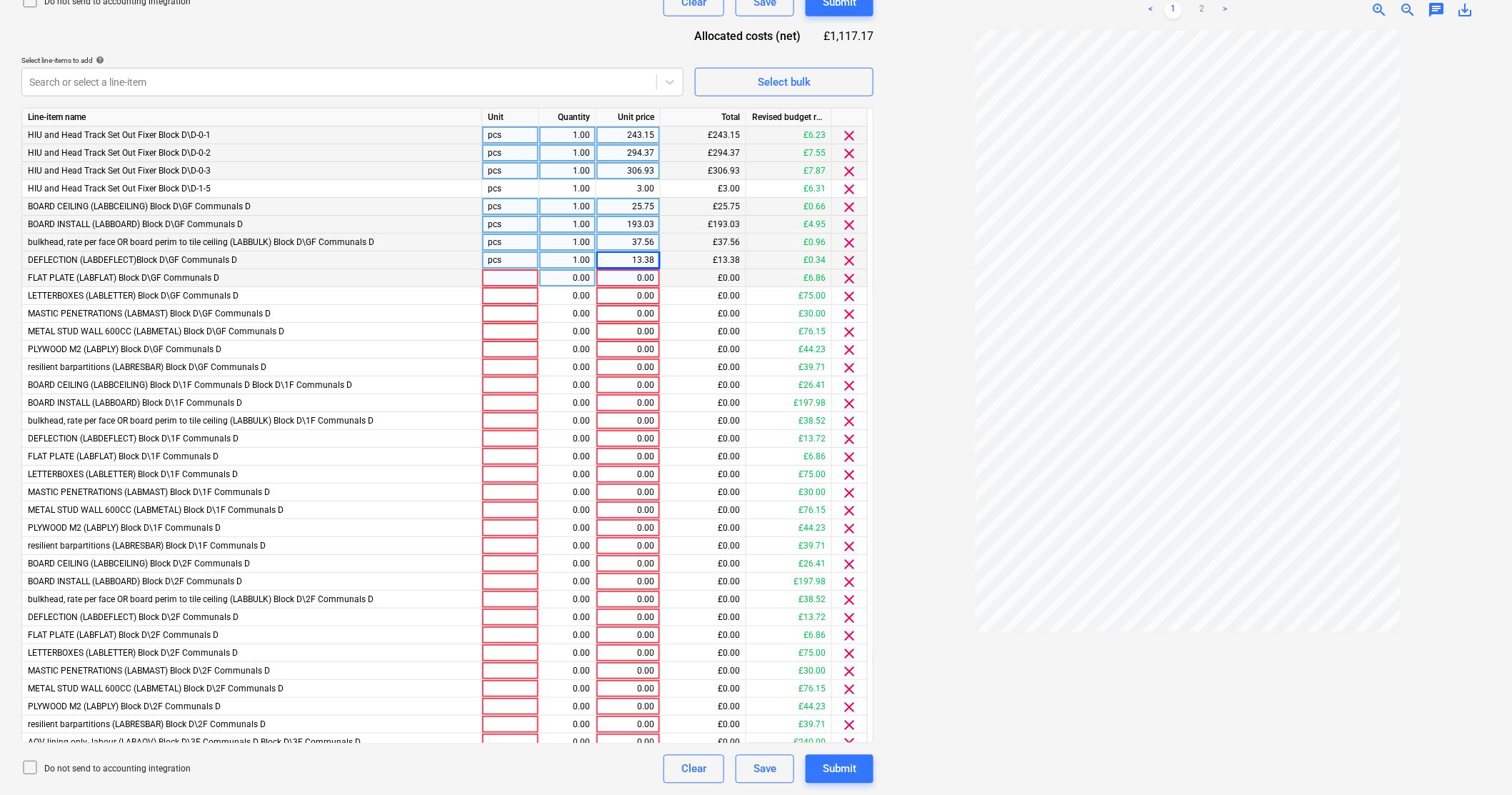
click at [645, 277] on div "0.00" at bounding box center [628, 279] width 52 height 18
type input "6.69"
click at [810, 335] on div "£76.15" at bounding box center [789, 332] width 86 height 18
click at [633, 291] on div "0.00" at bounding box center [628, 296] width 52 height 18
type input "73.13"
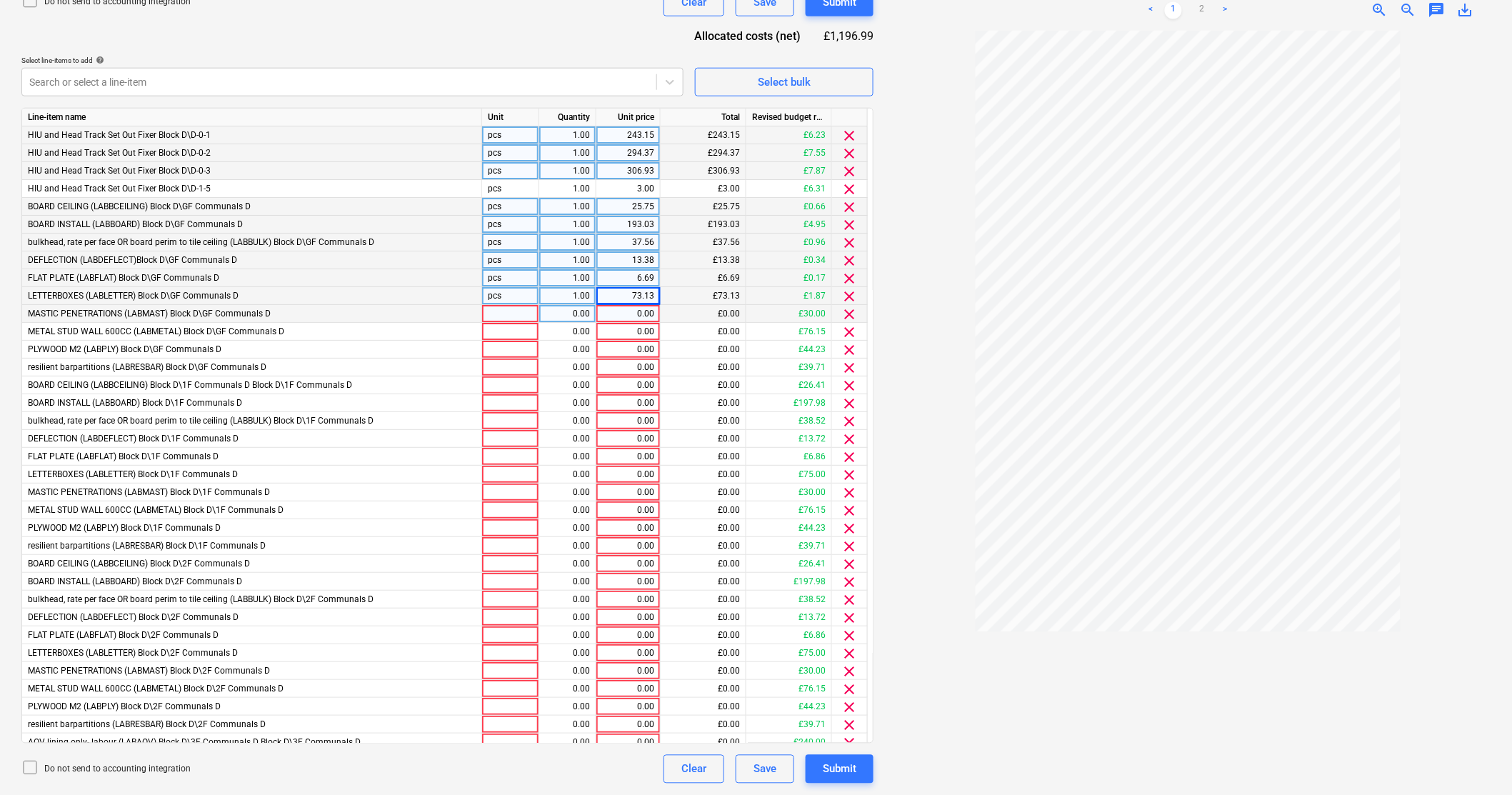
click at [649, 316] on div "0.00" at bounding box center [628, 314] width 52 height 18
type input "29.25"
click at [633, 334] on div "0.00" at bounding box center [628, 332] width 52 height 18
type input "74.25"
click at [637, 358] on div "0.00" at bounding box center [628, 367] width 52 height 18
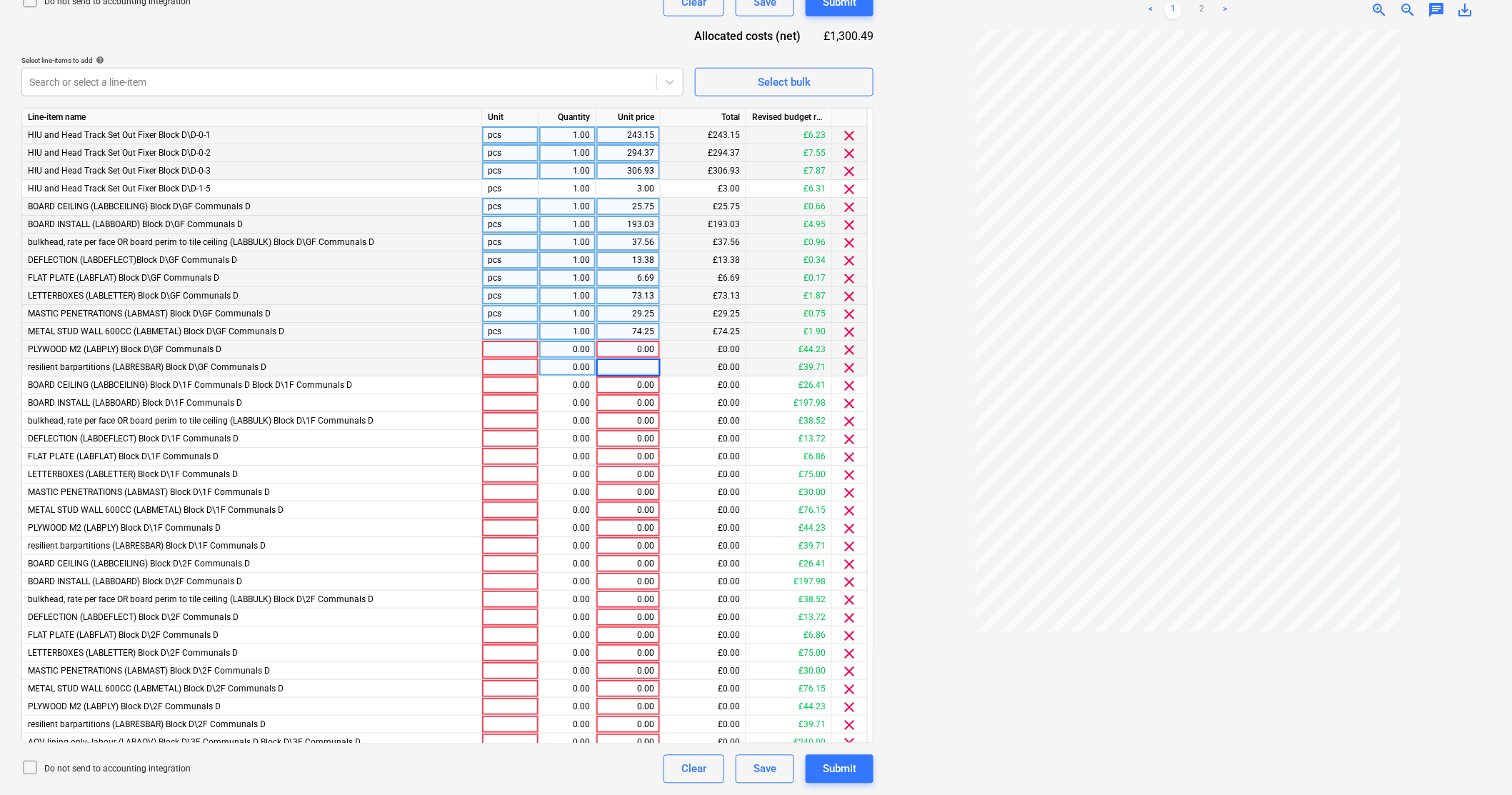
click at [637, 350] on div "0.00" at bounding box center [628, 349] width 52 height 18
type input "43.13"
click at [660, 361] on div "0.00" at bounding box center [628, 367] width 64 height 18
type input "38.72"
click at [672, 412] on div "£0.00" at bounding box center [703, 403] width 86 height 18
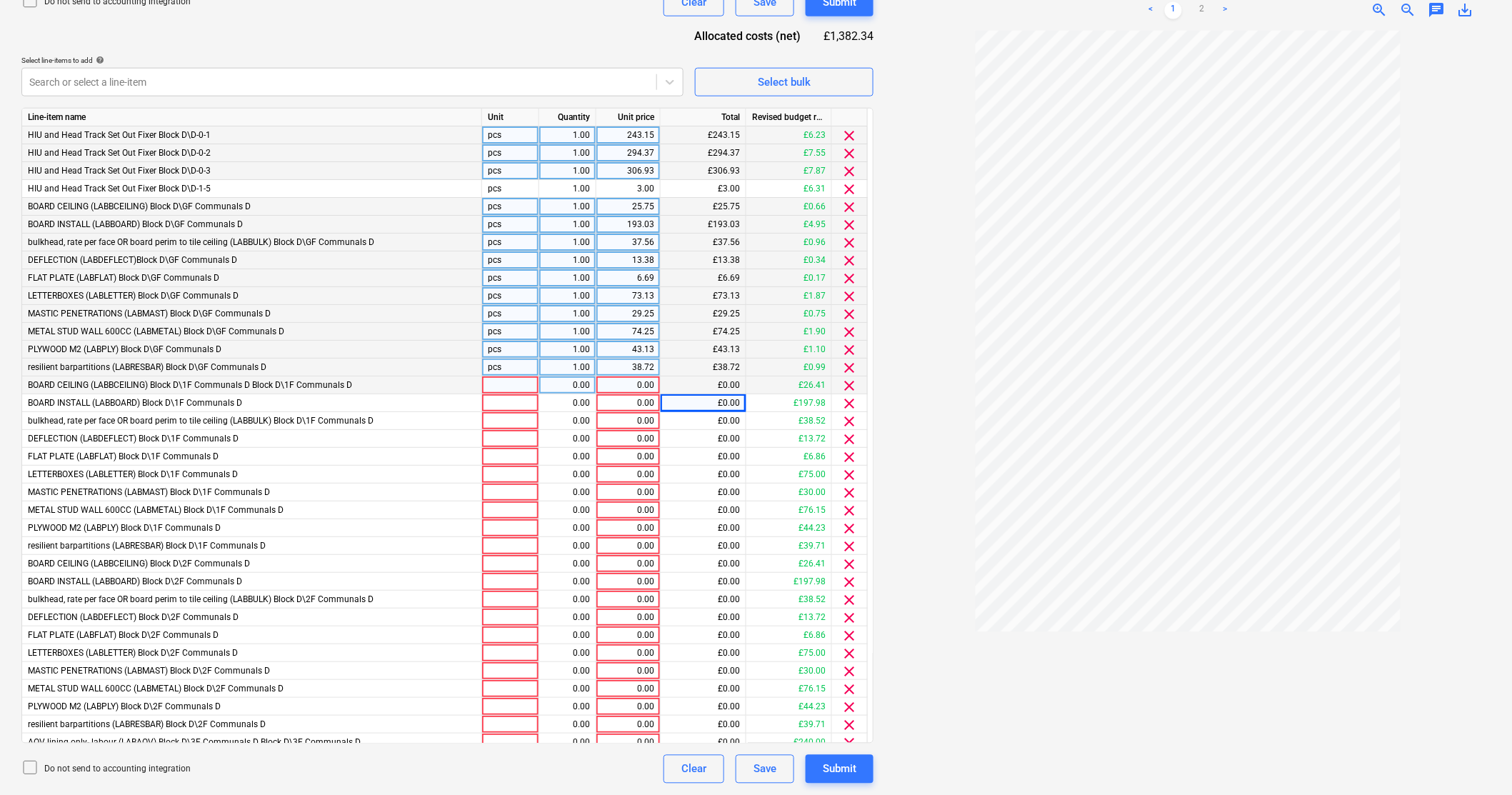
click at [632, 389] on div "0.00" at bounding box center [628, 385] width 52 height 18
type input "25.75"
click at [654, 397] on div "0.00" at bounding box center [628, 403] width 52 height 18
paste input "193.03"
type input "193.03"
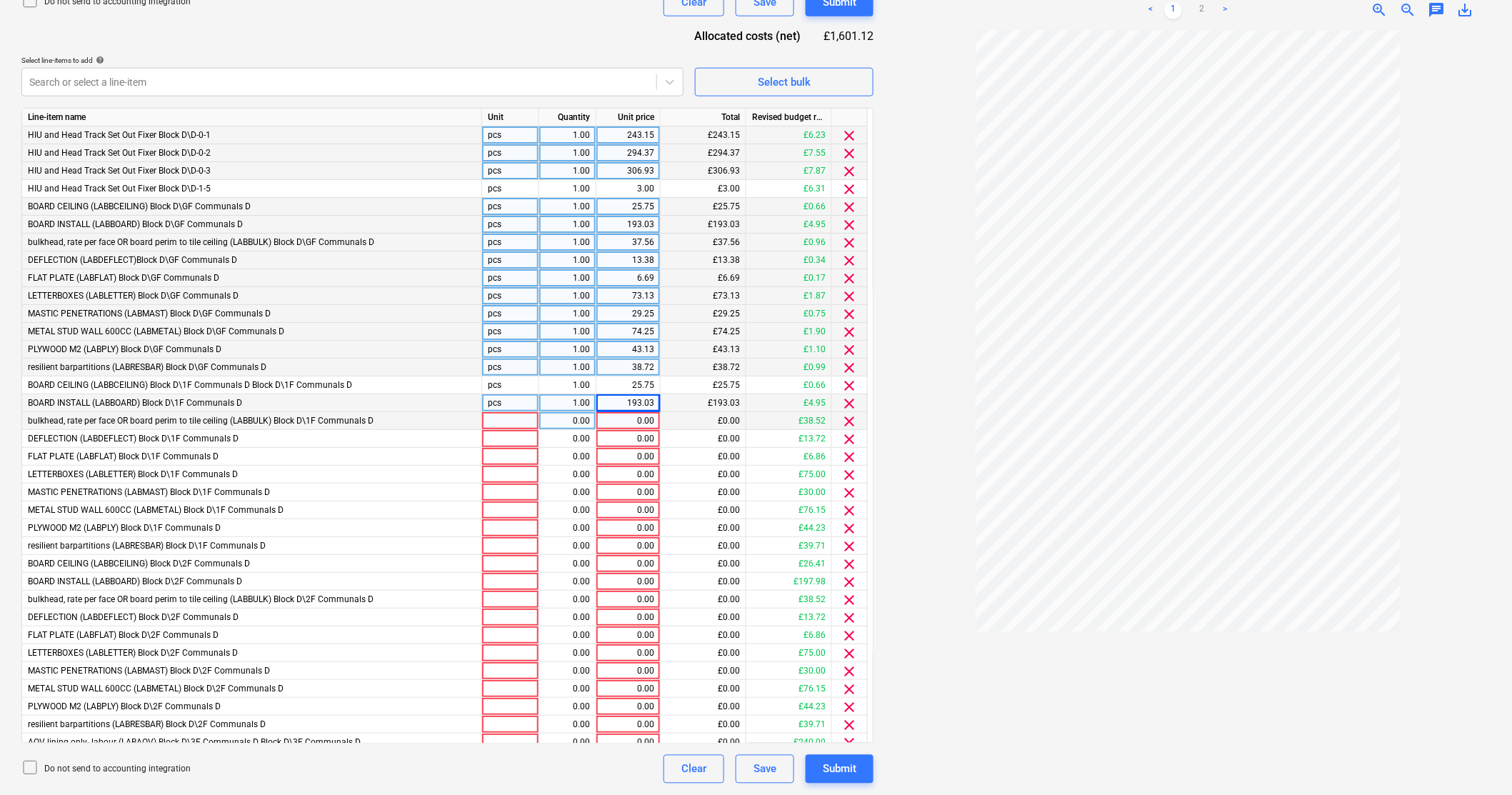
click at [633, 423] on div "0.00" at bounding box center [628, 421] width 52 height 18
paste input "37.56"
type input "37.56"
click at [647, 437] on div "0.00" at bounding box center [628, 439] width 52 height 18
type input "13.38"
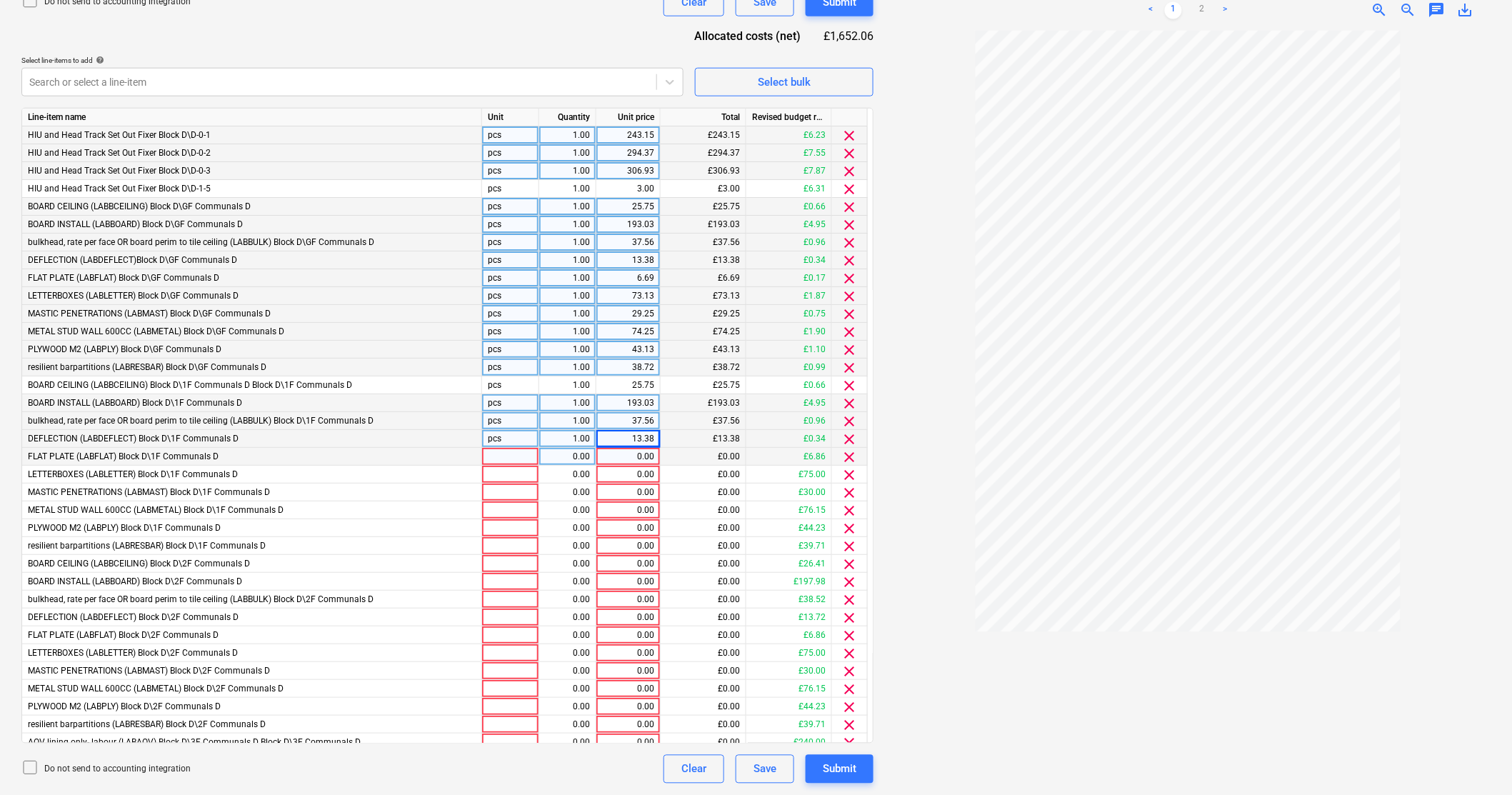
click at [646, 455] on div "0.00" at bounding box center [628, 456] width 52 height 18
type input "6.69"
click at [653, 471] on div "0.00" at bounding box center [628, 474] width 52 height 18
type input "73.13"
click at [644, 488] on div "0.00" at bounding box center [628, 492] width 52 height 18
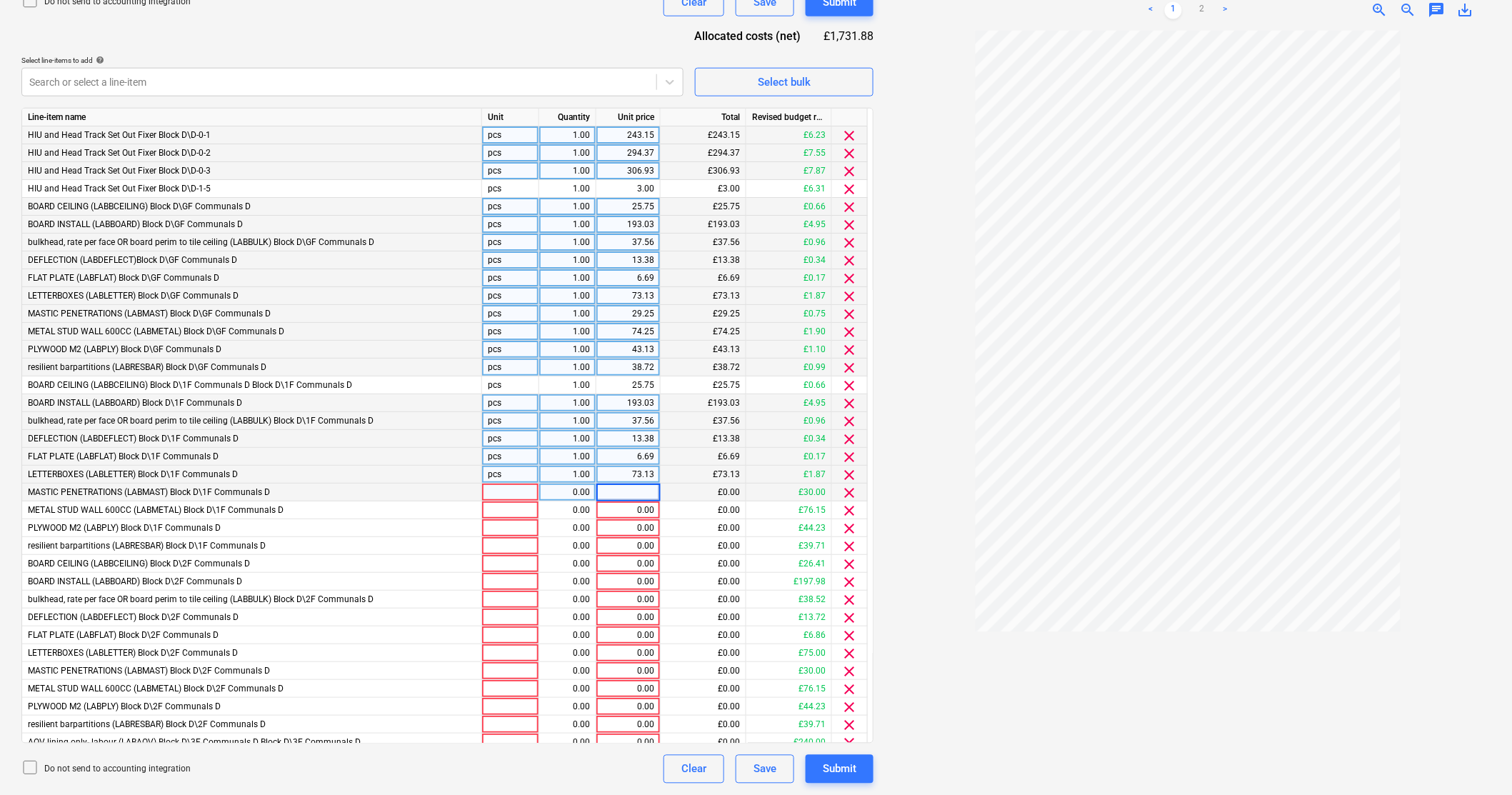
type input "29.25"
click at [648, 508] on div "0.00" at bounding box center [628, 510] width 52 height 18
type input "74.25"
click at [649, 529] on div "0.00" at bounding box center [628, 528] width 52 height 18
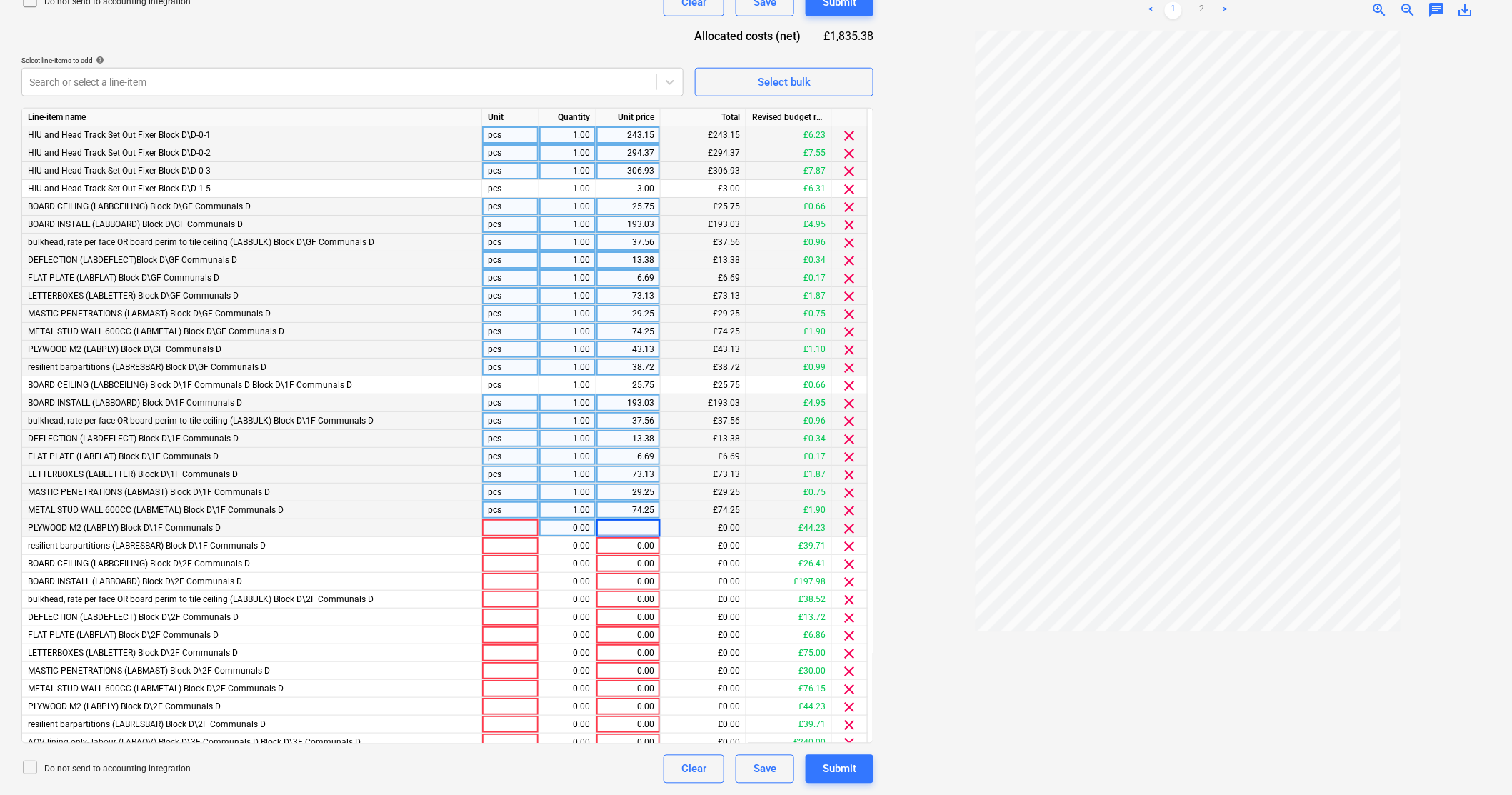
type input "43.13"
click at [647, 547] on div "0.00" at bounding box center [628, 546] width 52 height 18
type input "38.72"
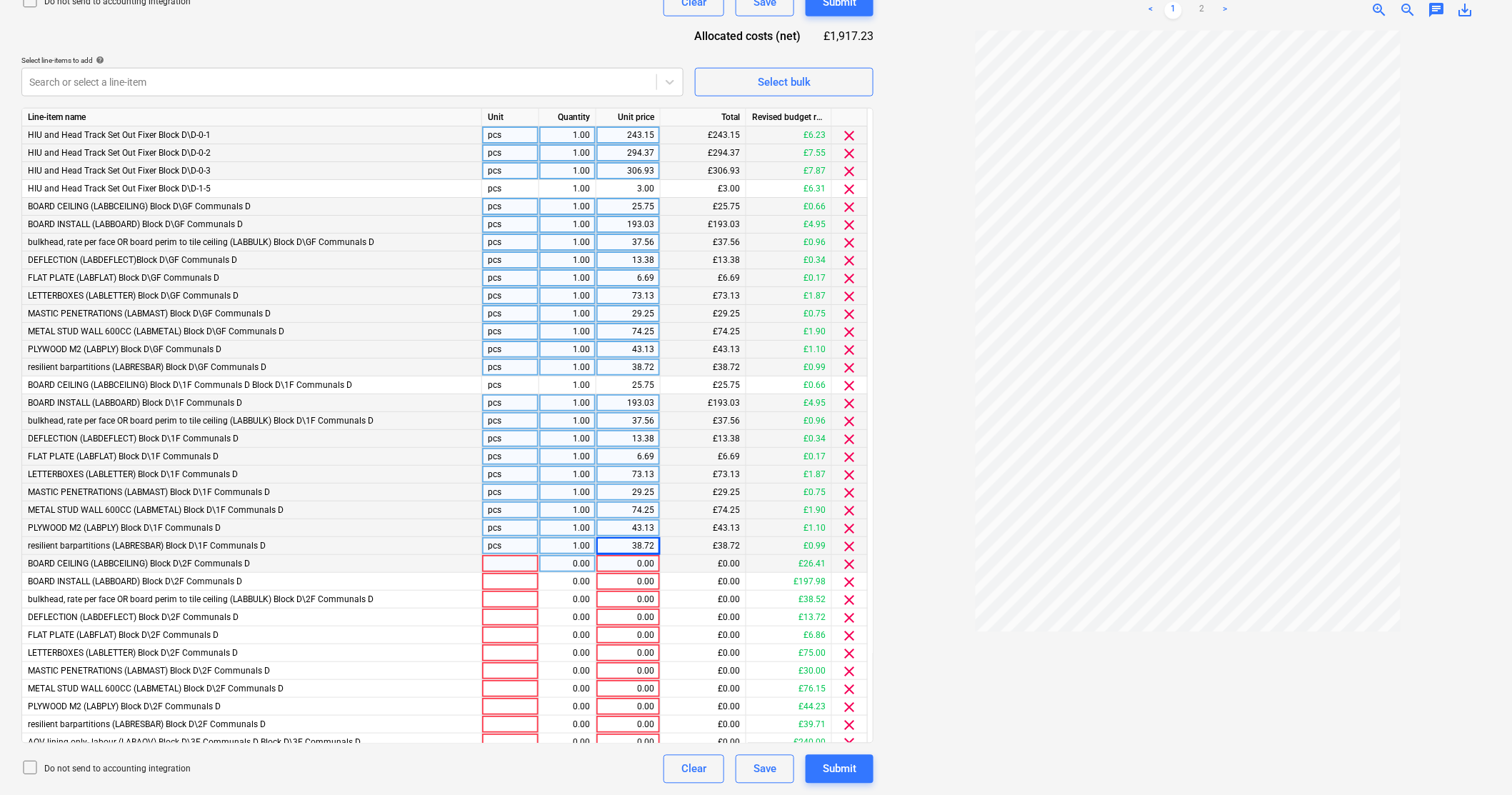
click at [653, 565] on div "0.00" at bounding box center [628, 564] width 52 height 18
type input "25.75"
drag, startPoint x: 668, startPoint y: 597, endPoint x: 654, endPoint y: 589, distance: 16.1
click at [662, 597] on div "£0.00" at bounding box center [703, 599] width 86 height 18
click at [649, 581] on div "0.00" at bounding box center [628, 581] width 52 height 18
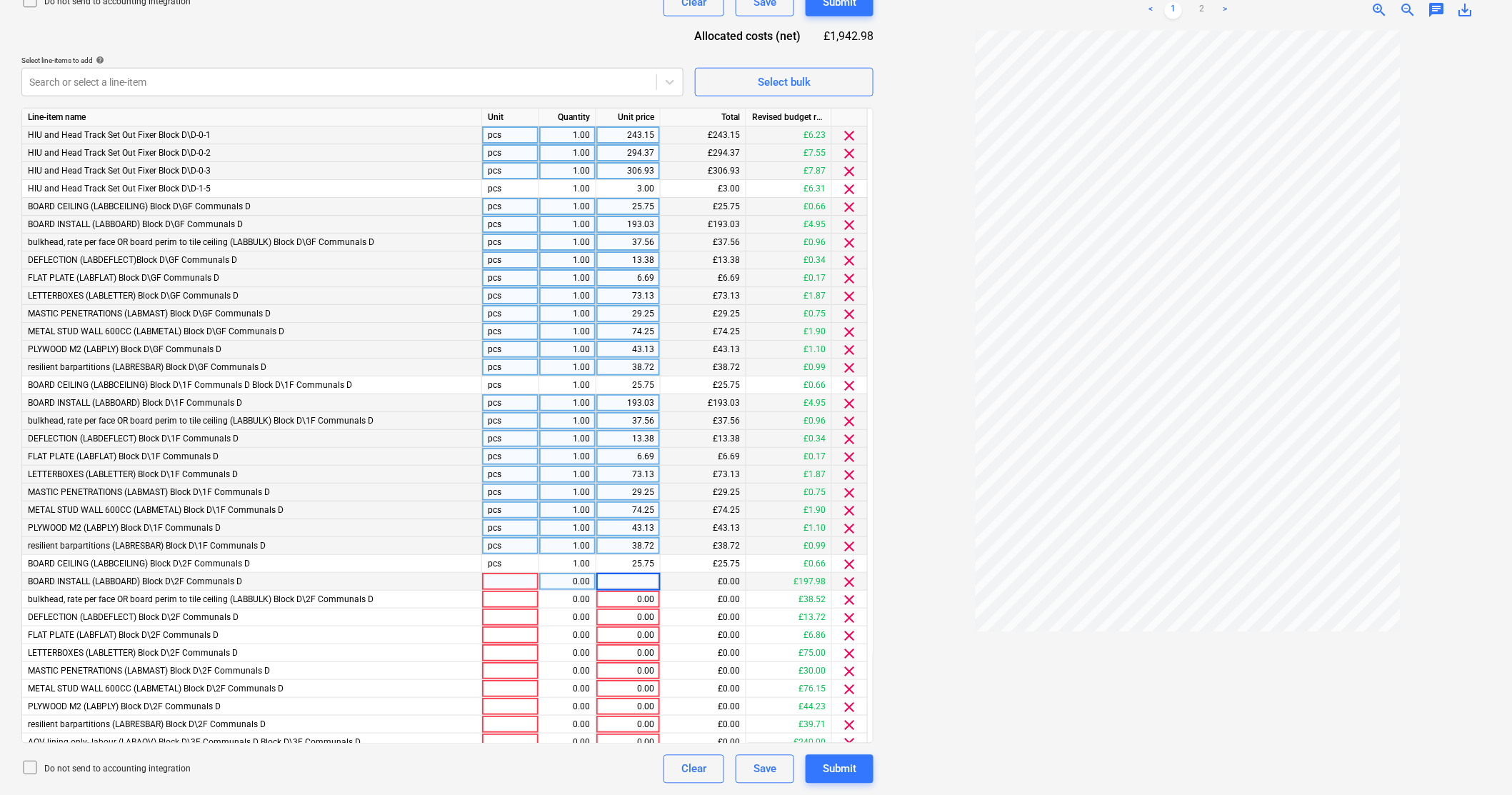
type input "193.03"
click at [636, 598] on div "0.00" at bounding box center [628, 599] width 52 height 18
type input "37.56"
click at [636, 616] on div "0.00" at bounding box center [628, 617] width 52 height 18
type input "13.38"
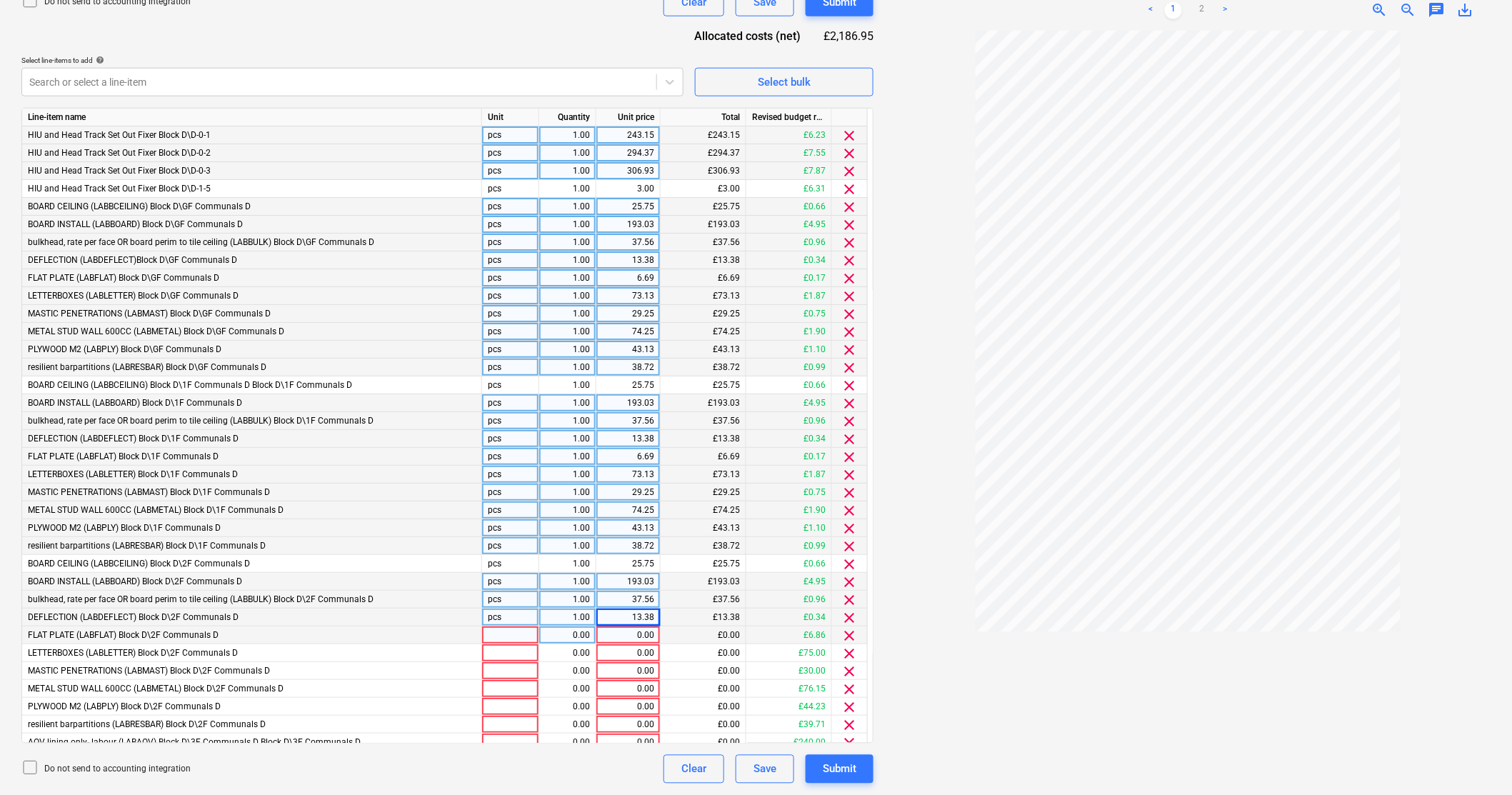
click at [643, 633] on div "0.00" at bounding box center [628, 635] width 52 height 18
type input "6.69"
click at [814, 637] on div "£0.17" at bounding box center [789, 635] width 86 height 18
drag, startPoint x: 814, startPoint y: 637, endPoint x: 646, endPoint y: 649, distance: 168.4
click at [646, 649] on div "0.00" at bounding box center [628, 653] width 52 height 18
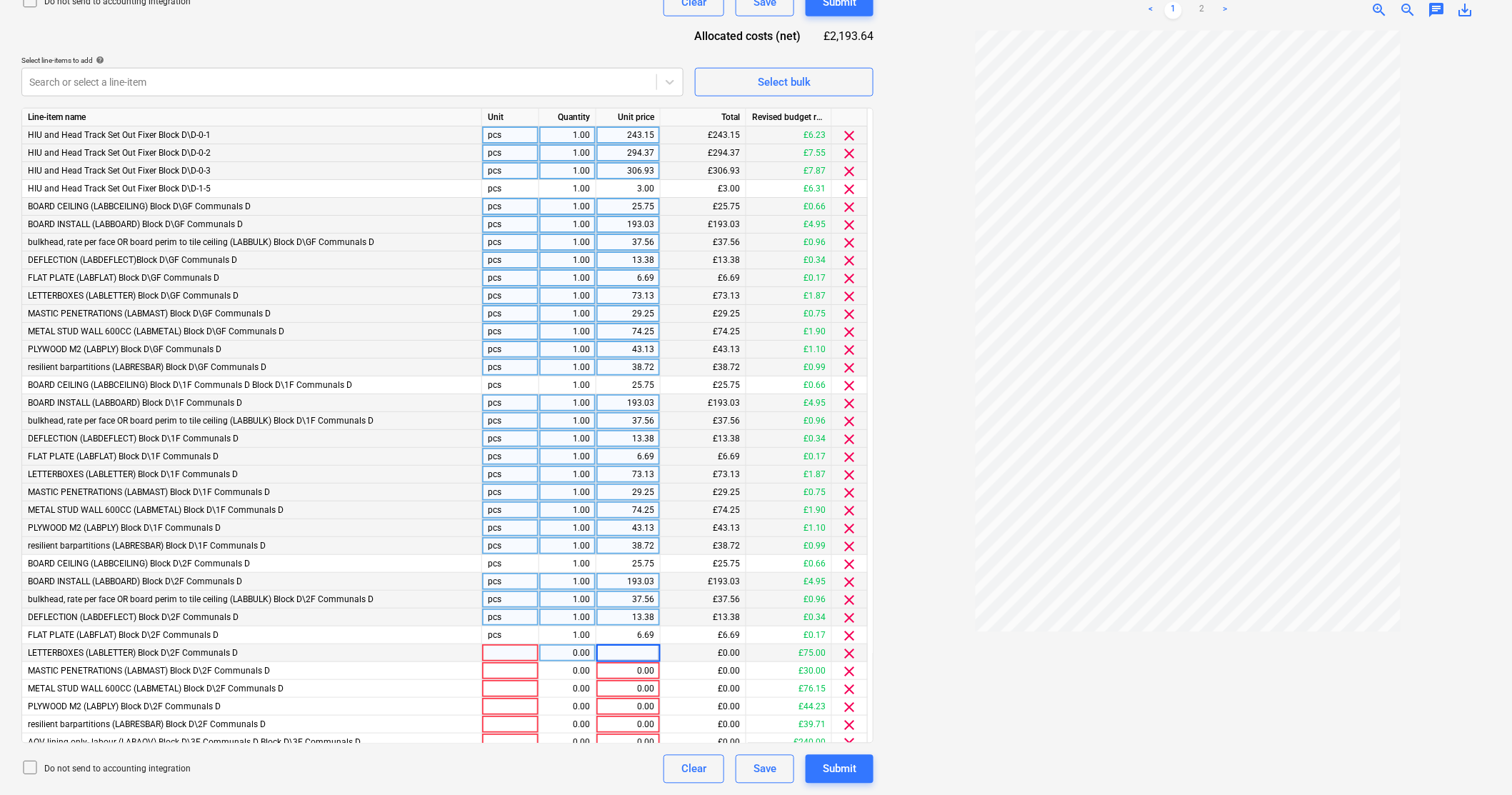
type input "73.13"
click at [786, 693] on div "£76.15" at bounding box center [789, 689] width 86 height 18
click at [647, 666] on div "0.00" at bounding box center [628, 671] width 52 height 18
type input "29.25"
click at [654, 689] on div "0.00" at bounding box center [628, 689] width 52 height 18
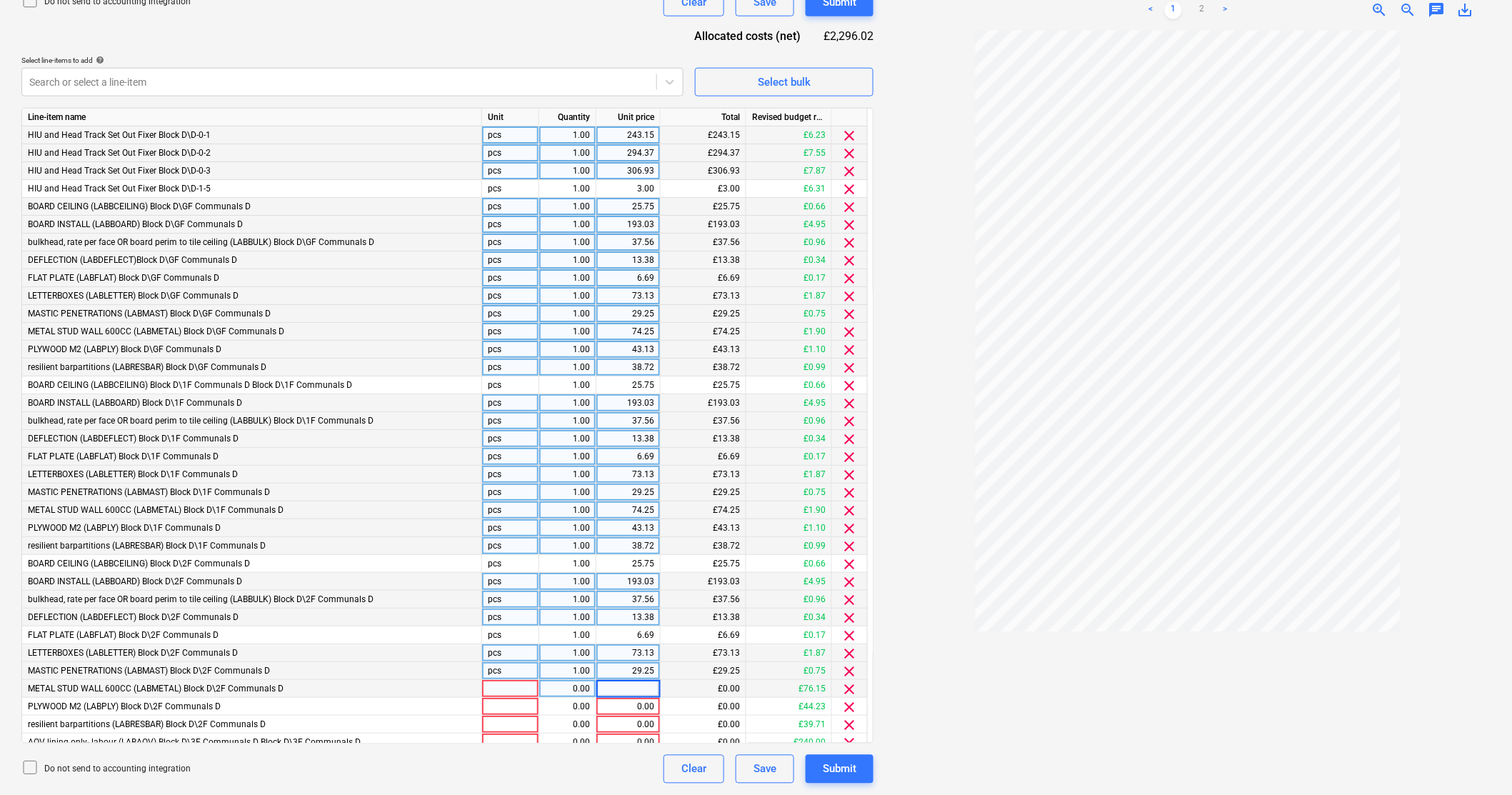
type input "74.25"
click at [650, 714] on div "0.00" at bounding box center [628, 706] width 52 height 18
type input "43.13"
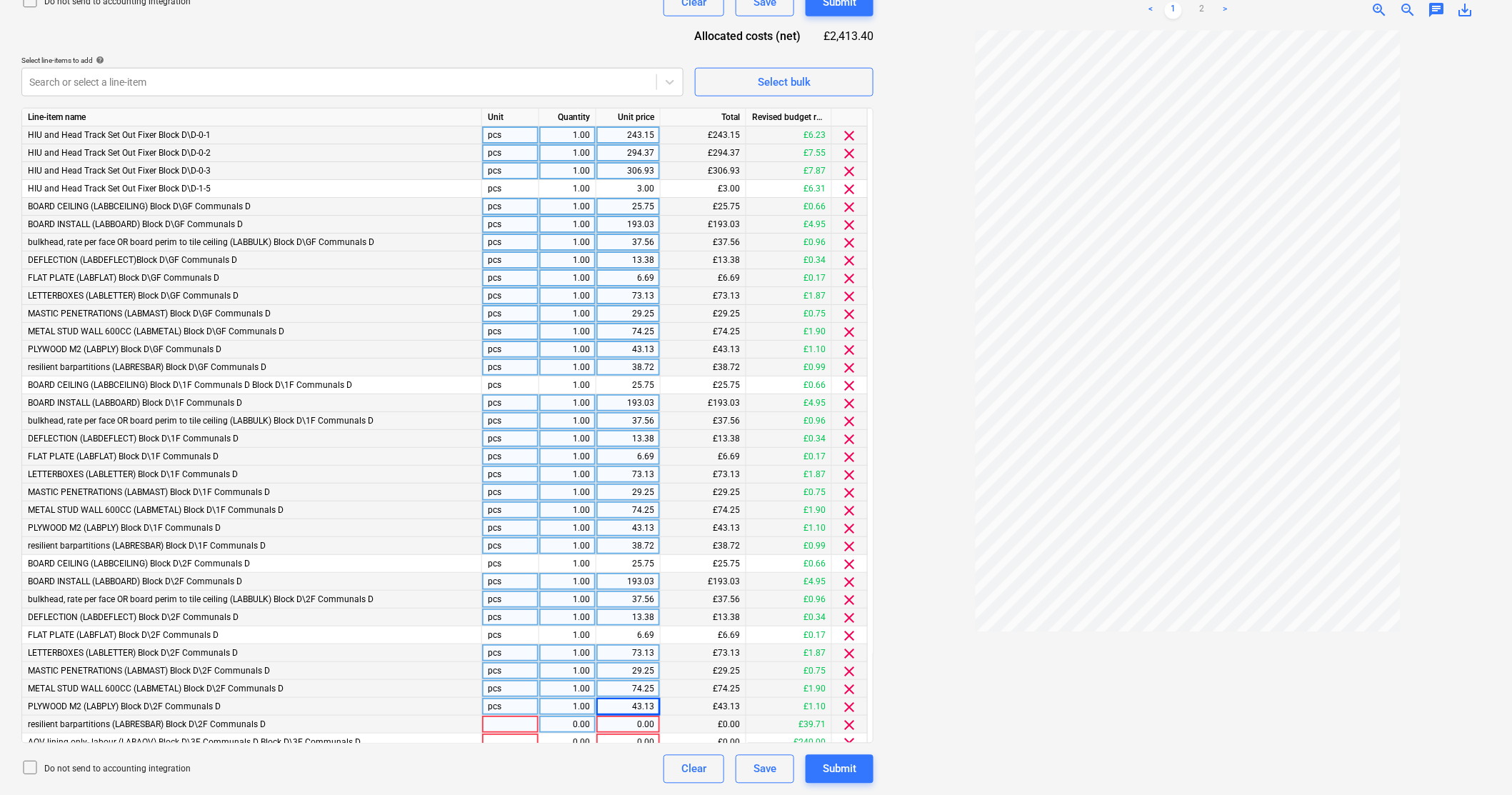
click at [648, 722] on div "0.00" at bounding box center [628, 724] width 52 height 18
paste input "38.72"
type input "38.72"
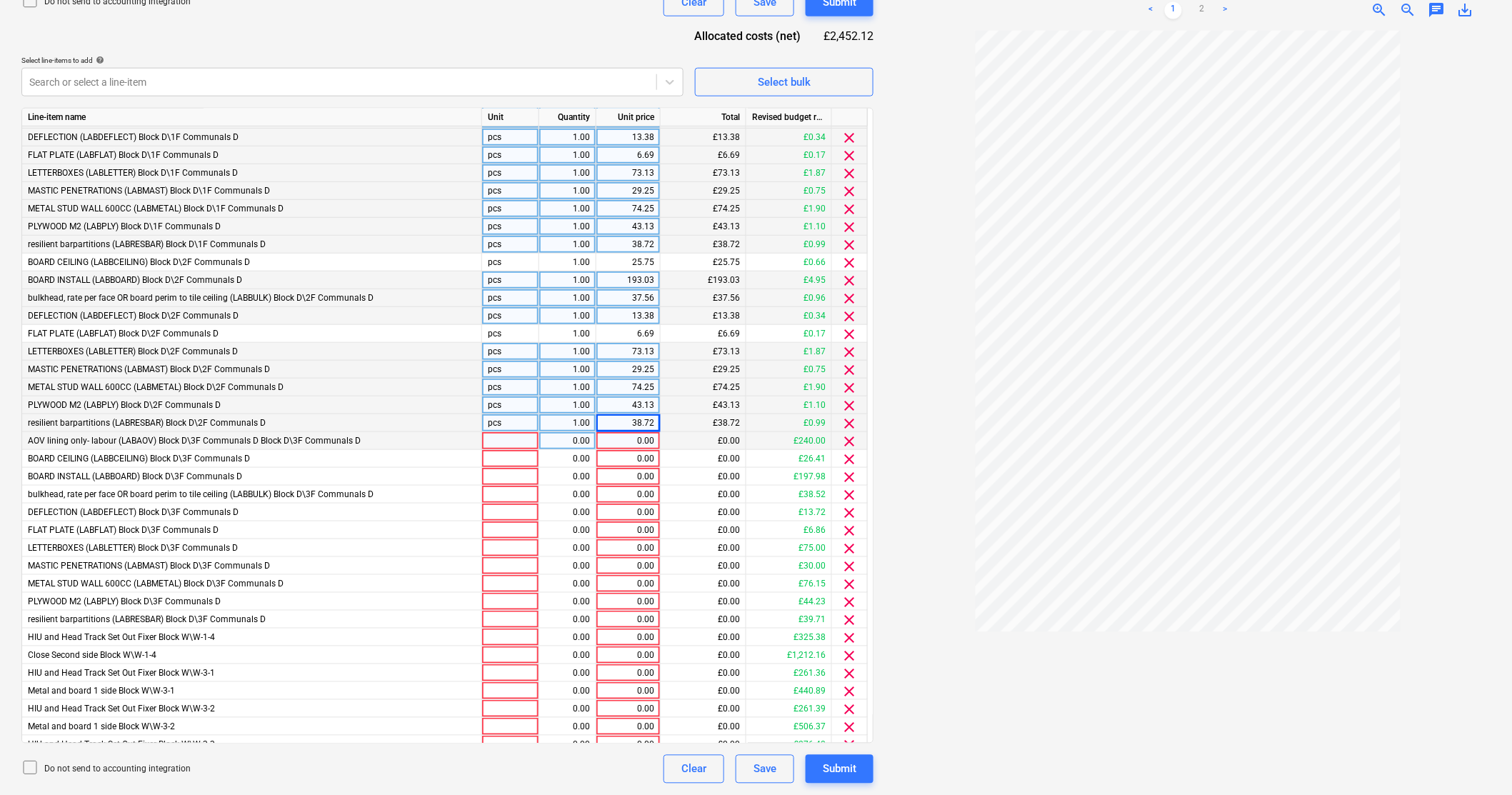
scroll to position [365, 0]
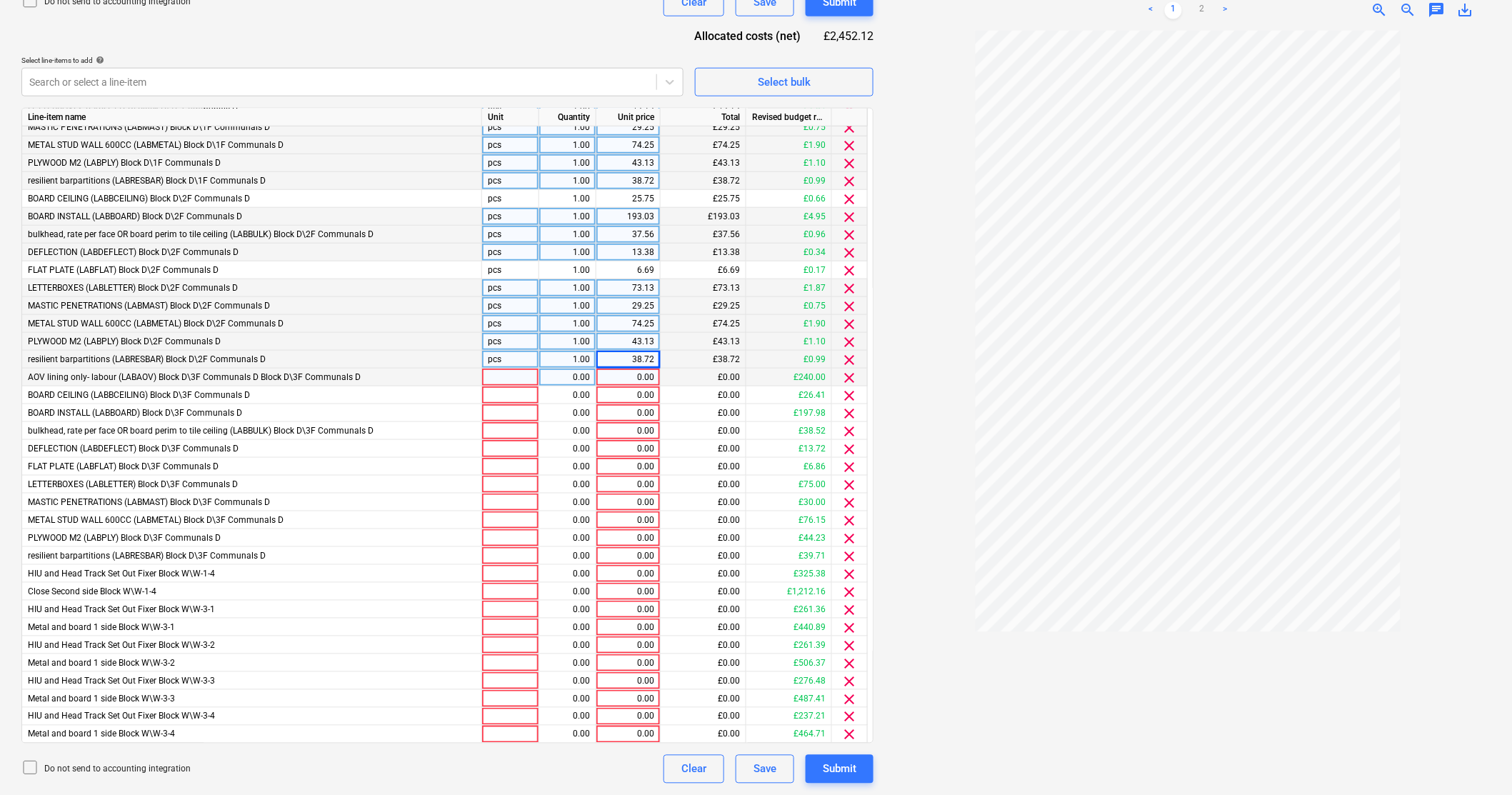
click at [642, 382] on div "0.00" at bounding box center [628, 378] width 52 height 18
type input "234"
click at [650, 395] on div "0.00" at bounding box center [628, 395] width 52 height 18
type input "25.75"
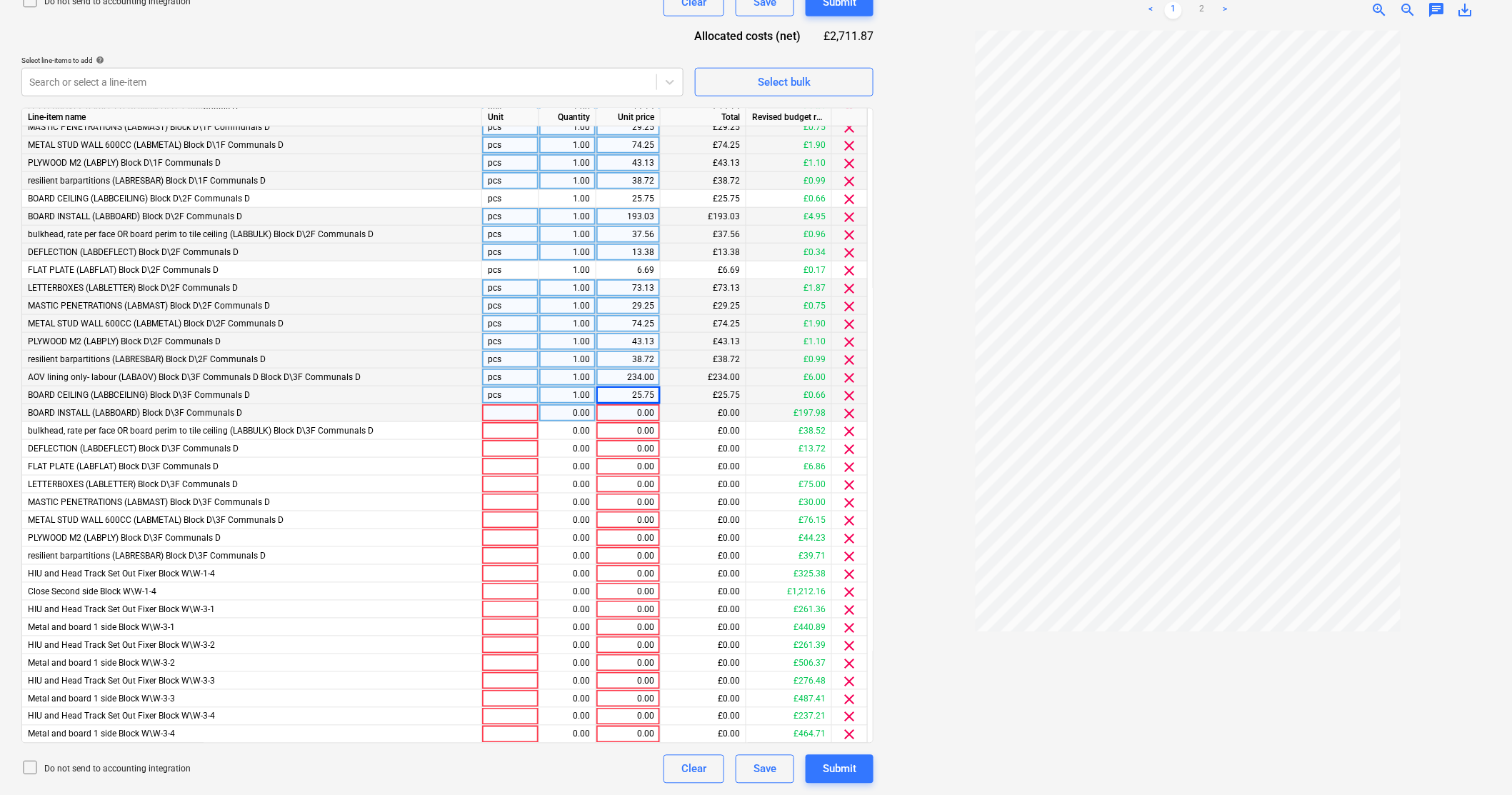
click at [659, 415] on div "0.00" at bounding box center [628, 413] width 64 height 18
click at [646, 410] on input at bounding box center [628, 413] width 63 height 17
type input "193.03"
click at [646, 430] on div "0.00" at bounding box center [628, 431] width 52 height 18
type input "37.56"
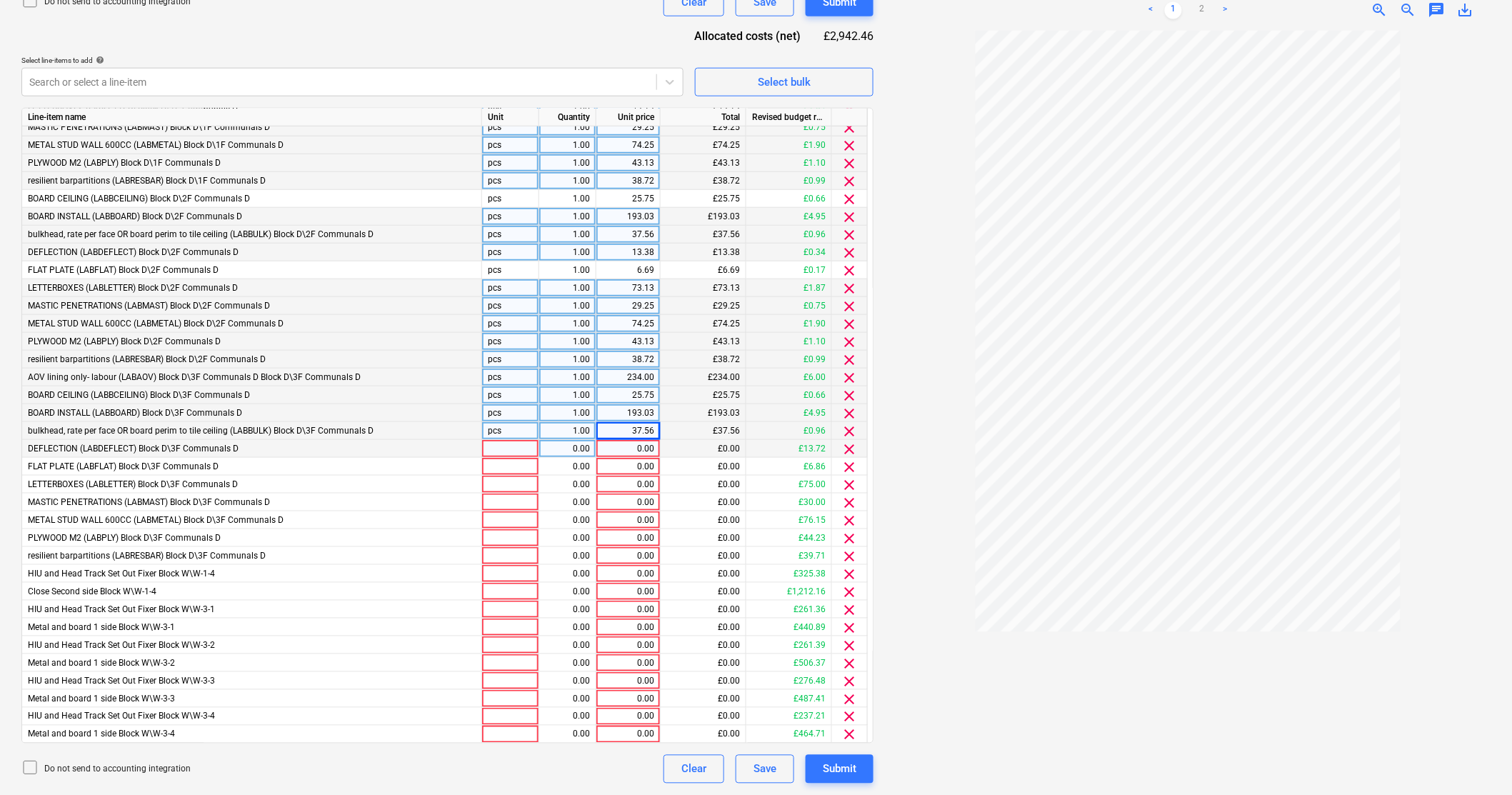
click at [616, 452] on div "0.00" at bounding box center [628, 449] width 52 height 18
type input "13.38"
click at [648, 469] on div "0.00" at bounding box center [628, 467] width 52 height 18
type input "6.69"
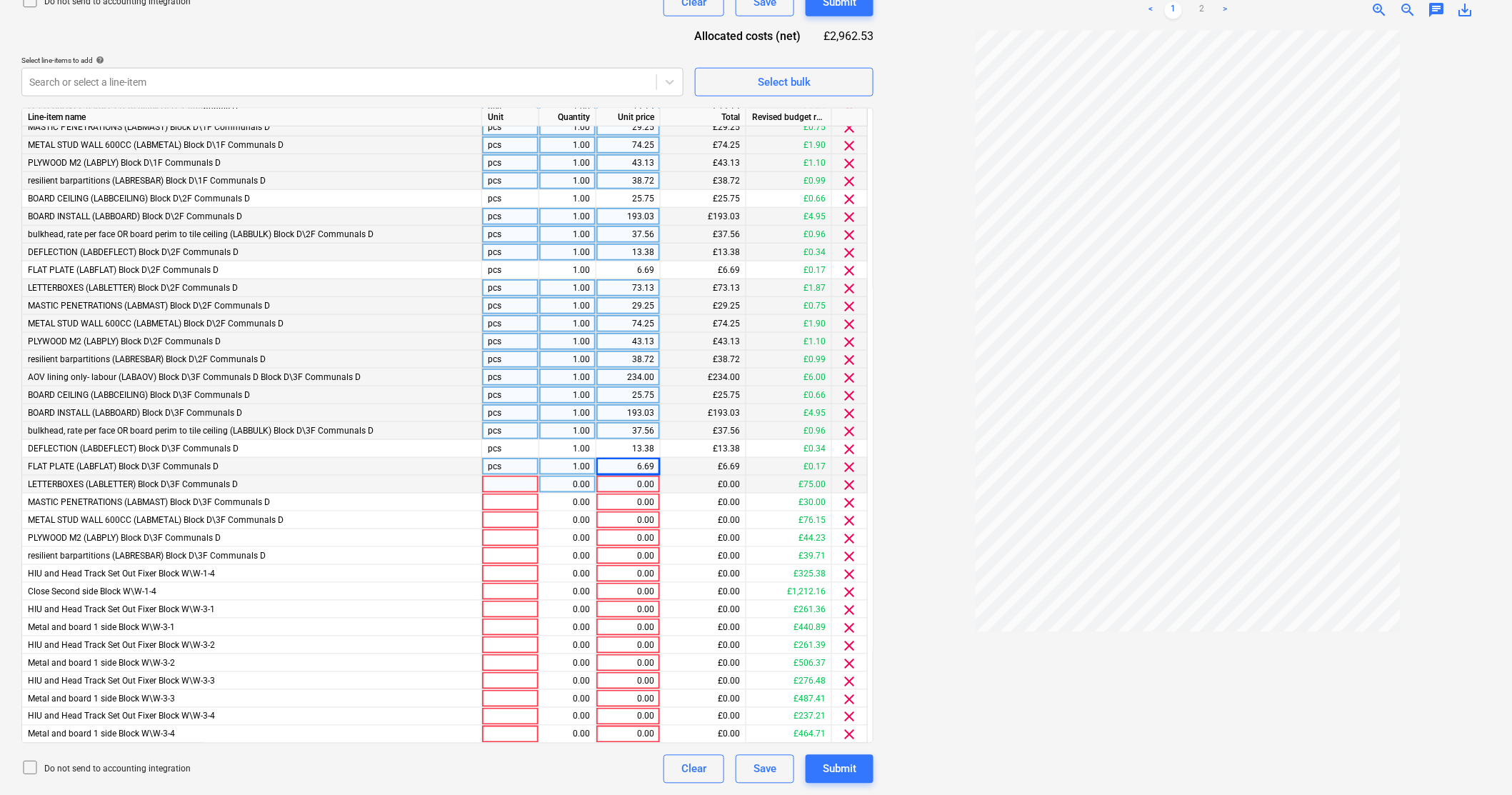
click at [631, 483] on div "0.00" at bounding box center [628, 485] width 52 height 18
type input "73.13"
click at [633, 508] on div "0.00" at bounding box center [628, 503] width 52 height 18
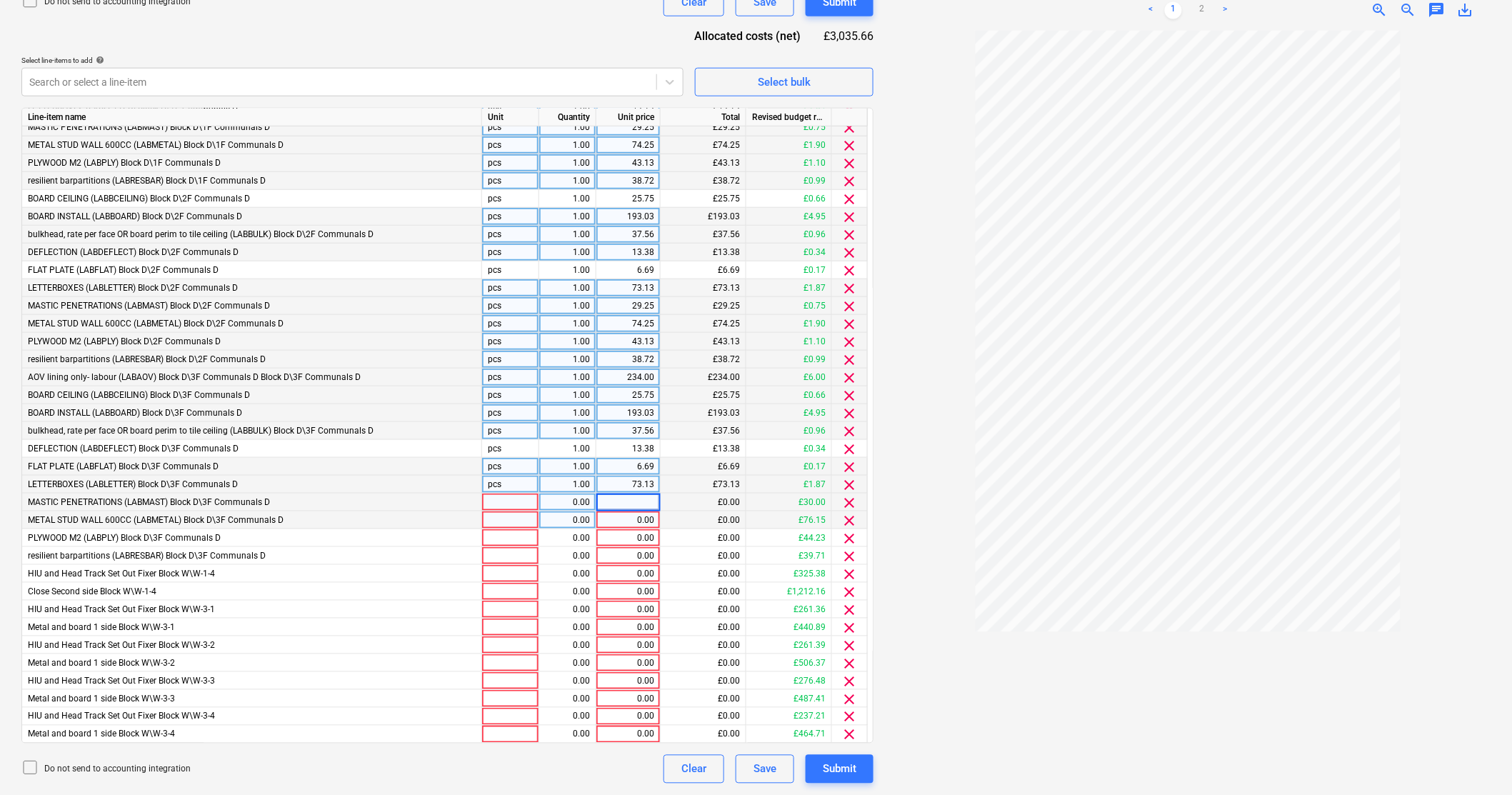
type input "29.25"
drag, startPoint x: 641, startPoint y: 577, endPoint x: 645, endPoint y: 553, distance: 24.3
click at [638, 575] on div "0.00" at bounding box center [628, 574] width 52 height 18
click at [650, 518] on div "0.00" at bounding box center [628, 521] width 52 height 18
type input "74.25"
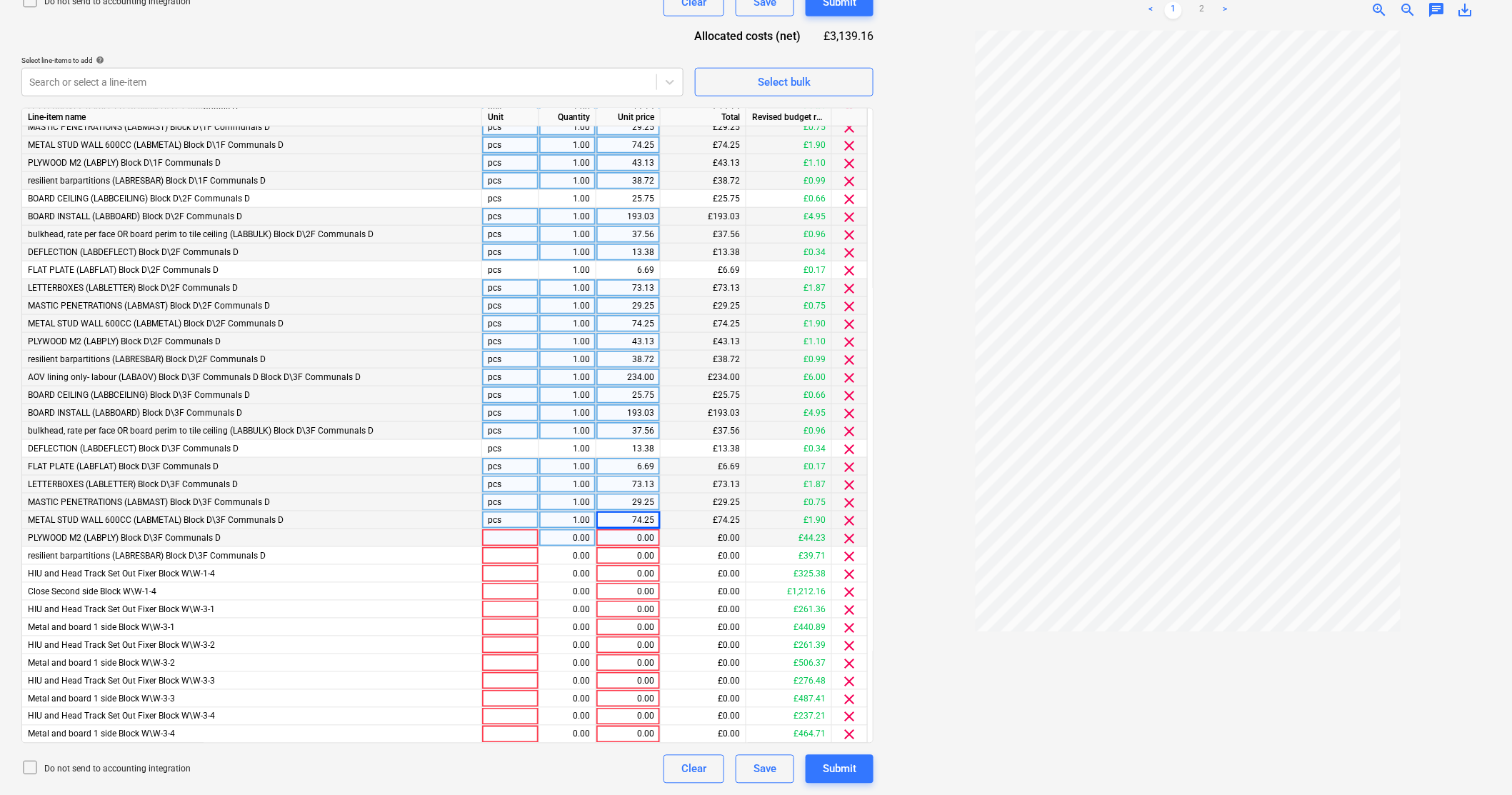
click at [637, 530] on div "0.00" at bounding box center [628, 538] width 52 height 18
type input "43.13"
drag, startPoint x: 702, startPoint y: 560, endPoint x: 654, endPoint y: 559, distance: 48.0
click at [702, 560] on div "£0.00" at bounding box center [703, 556] width 86 height 18
click at [654, 559] on div "0.00" at bounding box center [628, 556] width 52 height 18
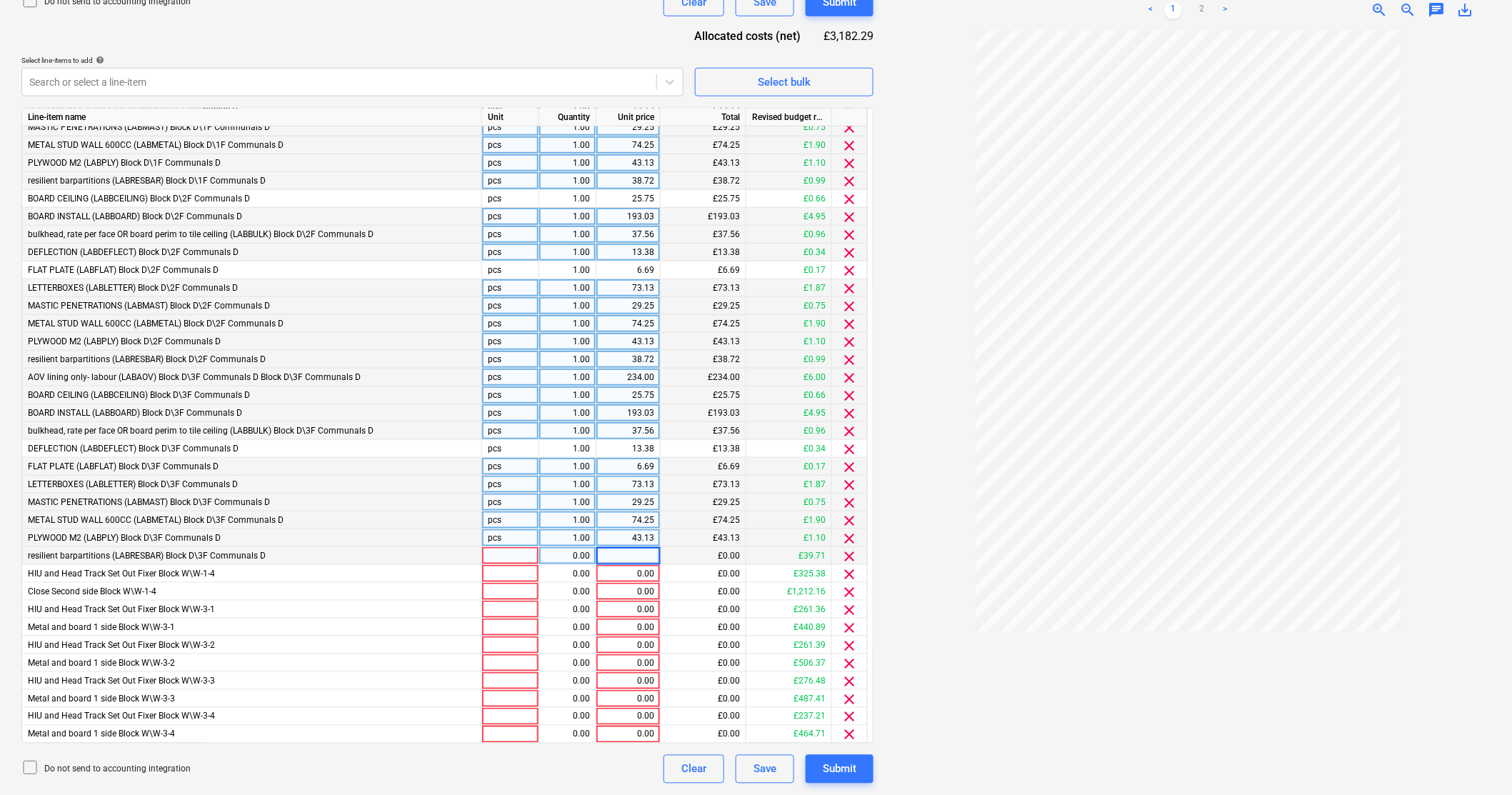
type input "38.72"
click at [650, 572] on div "0.00" at bounding box center [628, 574] width 52 height 18
paste input "317.25"
type input "317.25"
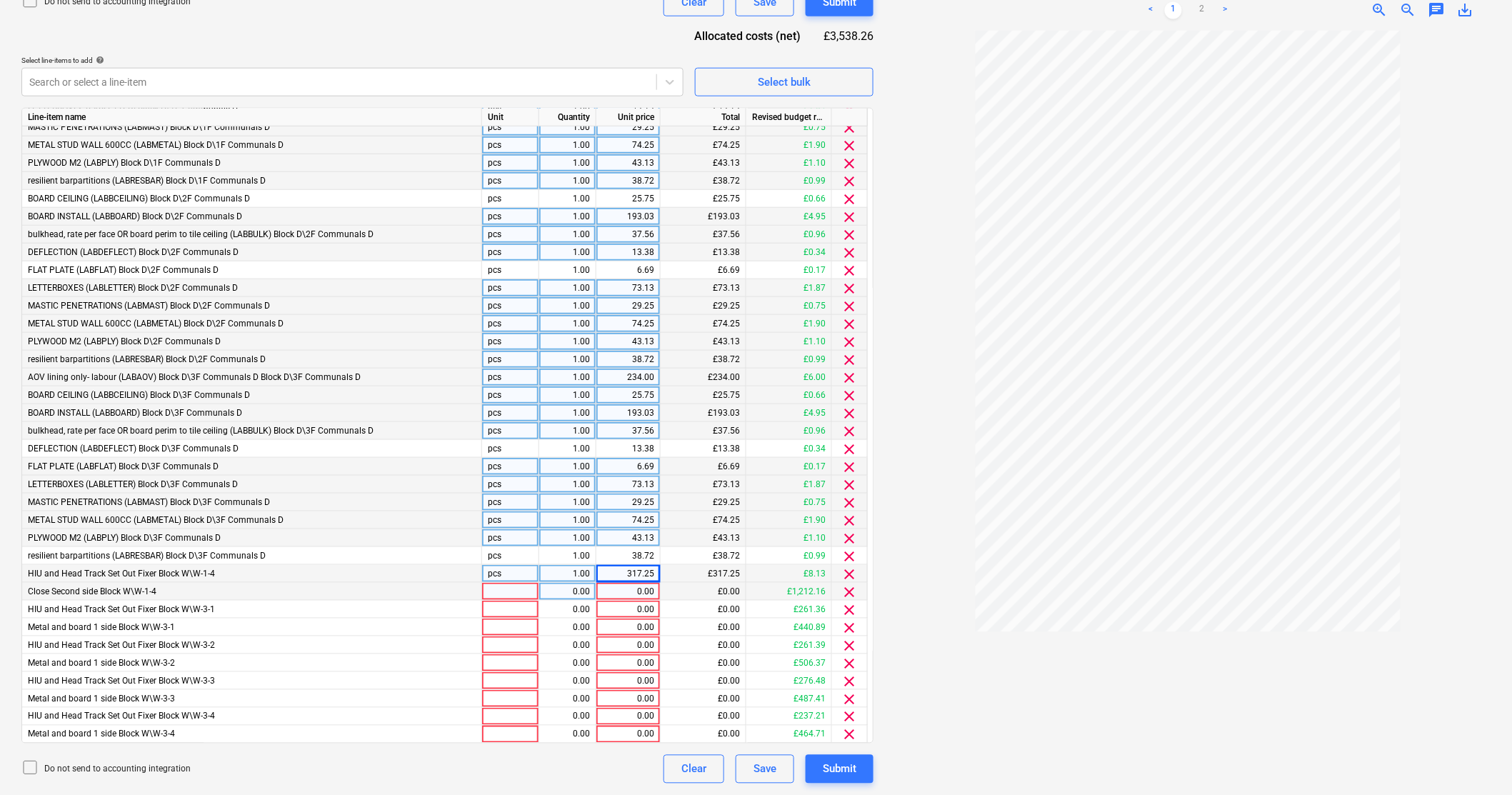
click at [645, 594] on div "0.00" at bounding box center [628, 592] width 52 height 18
type input "1155"
click at [643, 616] on div "0.00" at bounding box center [628, 610] width 52 height 18
type input "254.83"
click at [632, 627] on div "0.00" at bounding box center [628, 628] width 52 height 18
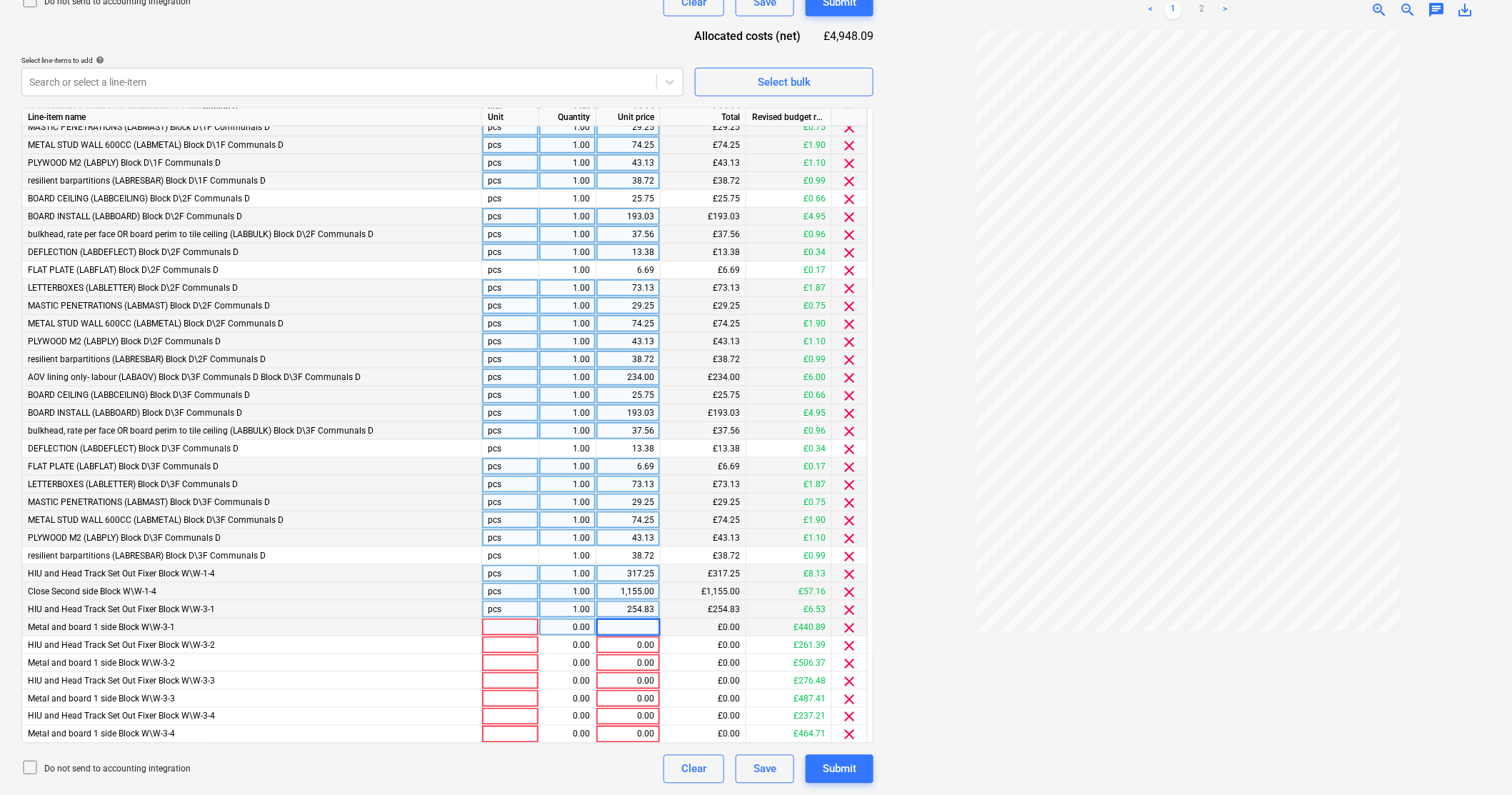
type input "380"
click at [631, 642] on div "0.00" at bounding box center [628, 646] width 52 height 18
type input "254.86"
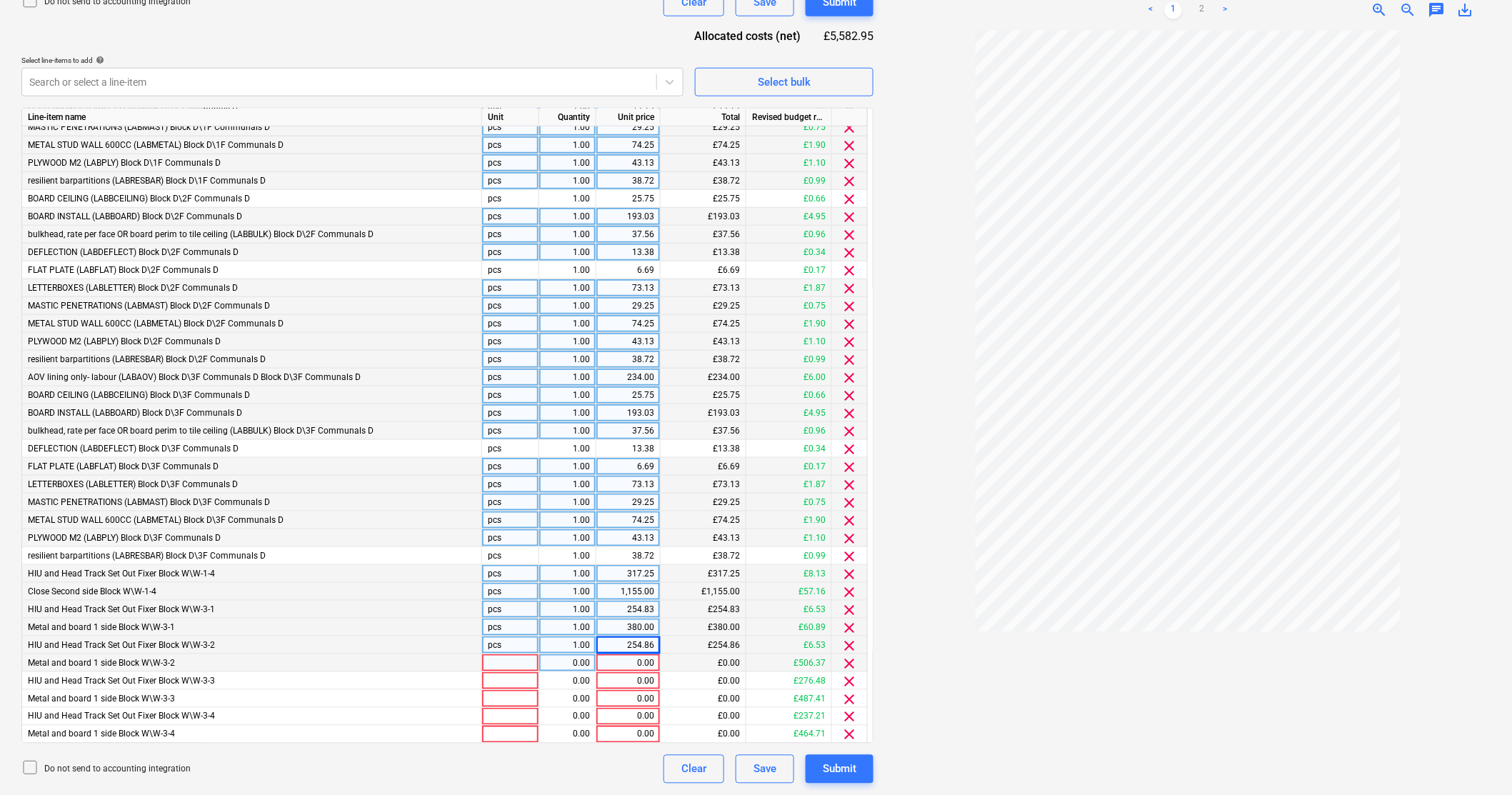
click at [633, 665] on div "0.00" at bounding box center [628, 663] width 52 height 18
type input "440.71"
click at [654, 677] on div "0.00" at bounding box center [628, 681] width 64 height 18
type input "269.57"
click at [658, 698] on div "0.00" at bounding box center [628, 699] width 64 height 18
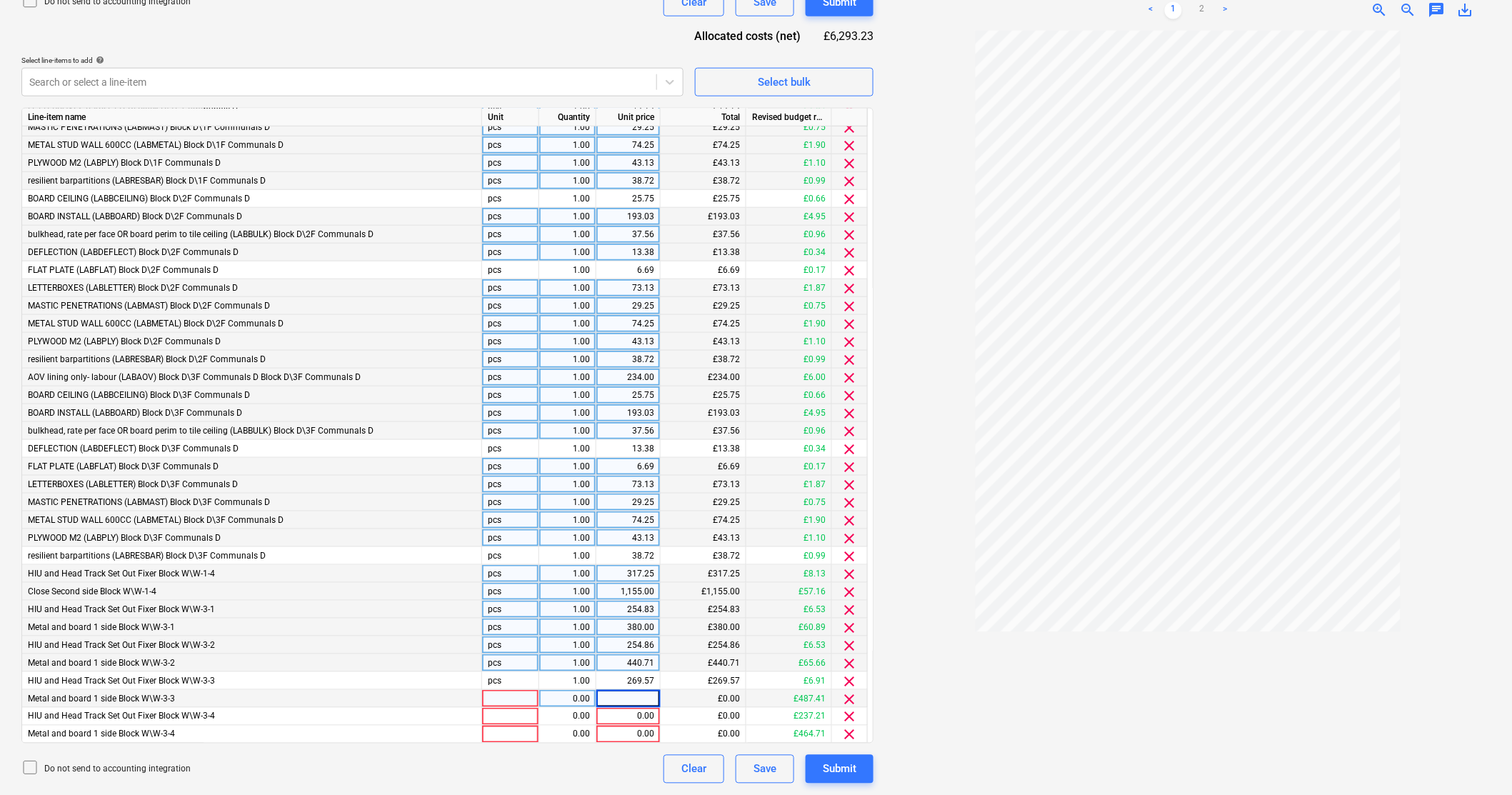
paste input "425"
type input "425"
click at [649, 718] on div "0.00" at bounding box center [628, 717] width 52 height 18
type input "231.28"
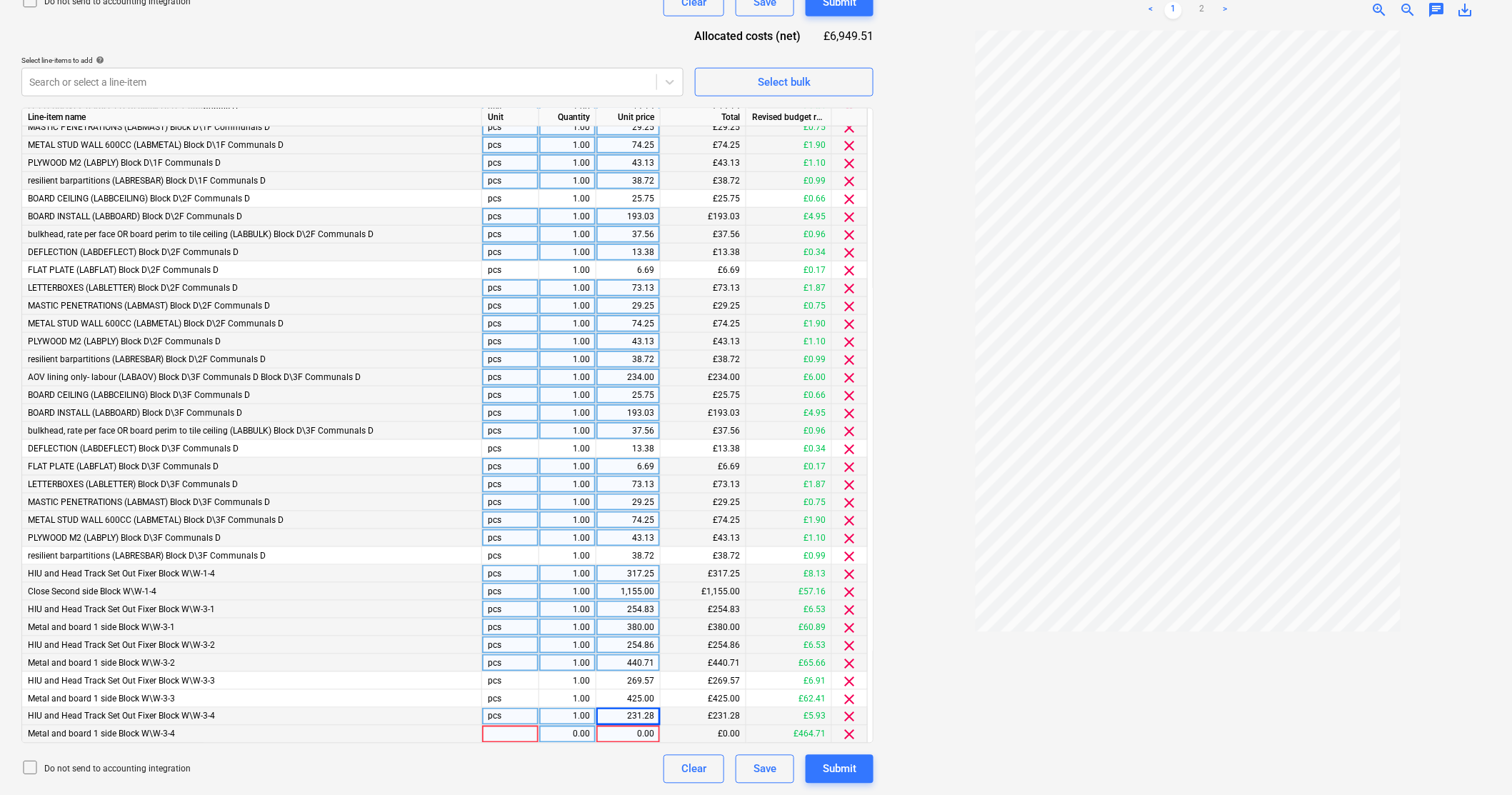
click at [650, 728] on div "0.00" at bounding box center [628, 735] width 52 height 18
type input "400"
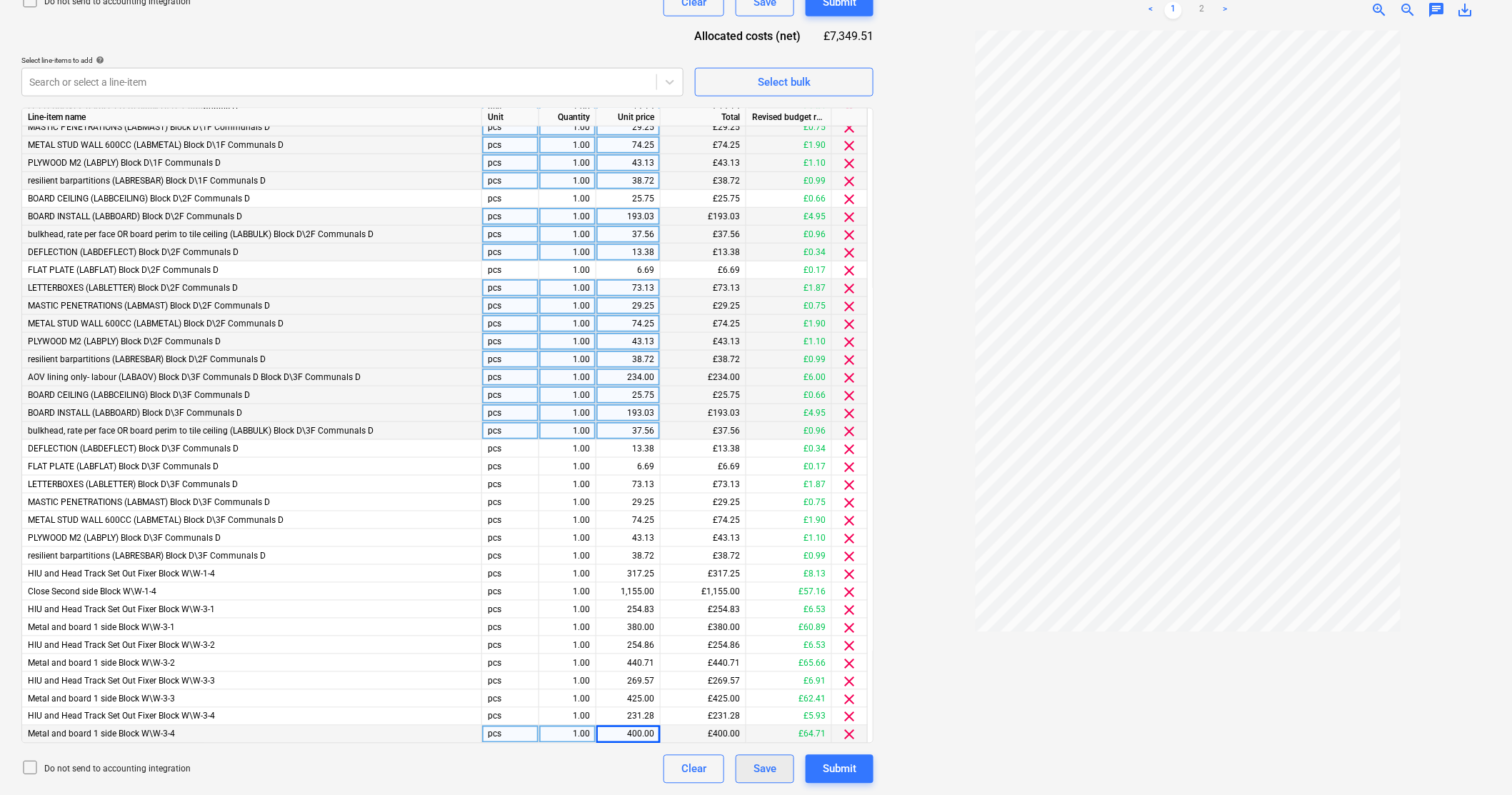
click at [772, 767] on div "Save" at bounding box center [765, 769] width 23 height 19
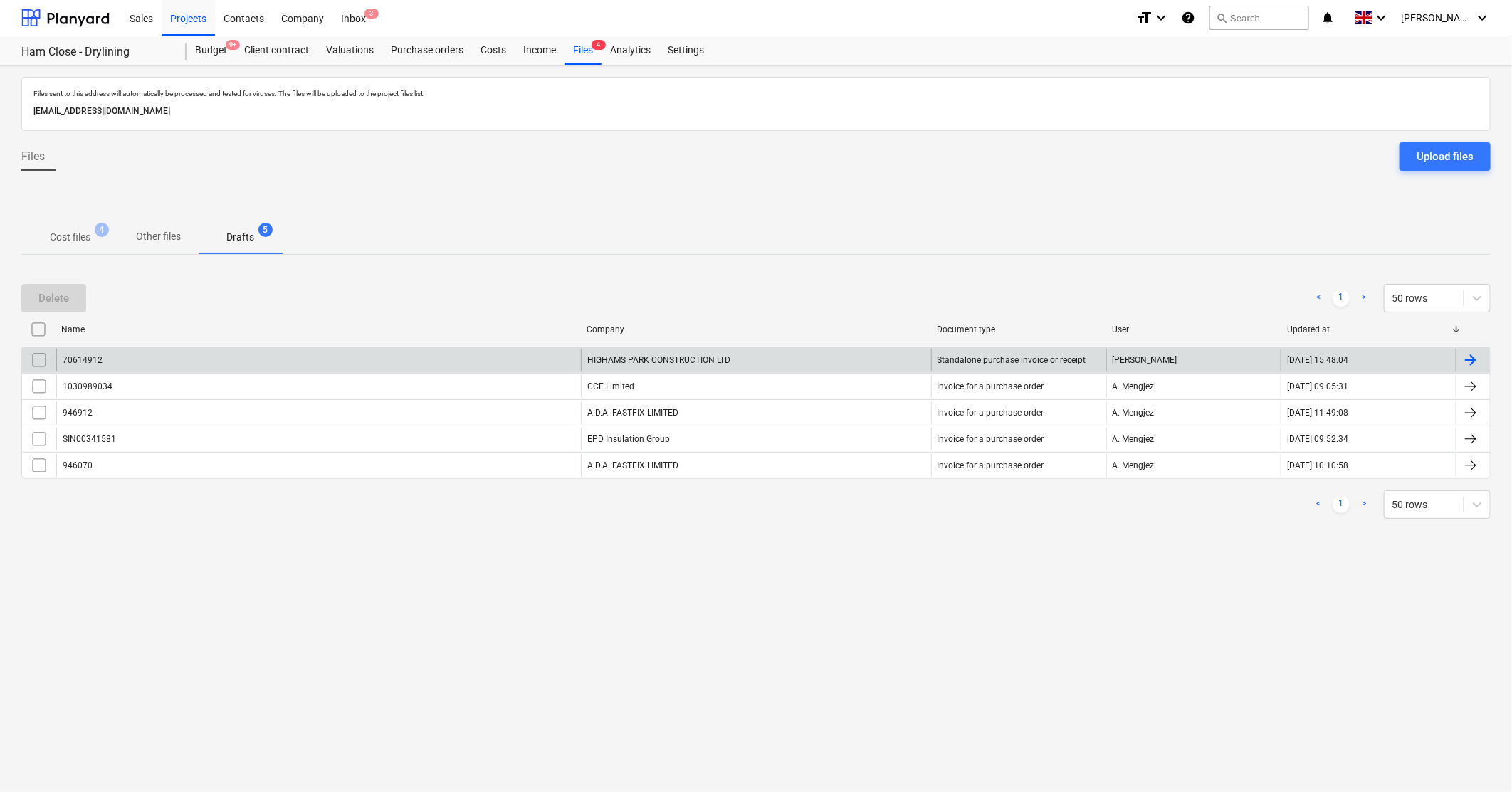
click at [1468, 360] on div at bounding box center [1470, 359] width 17 height 17
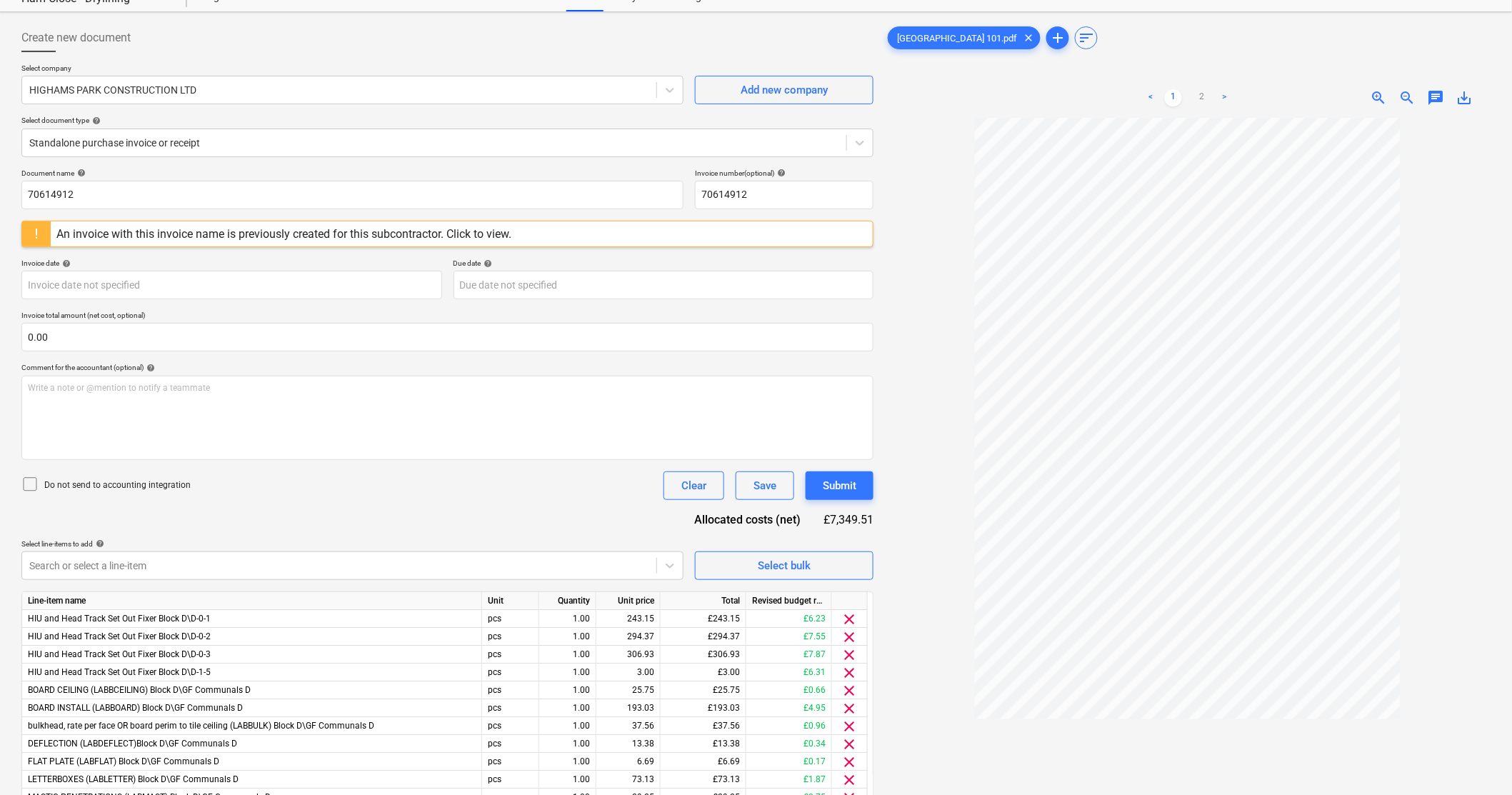
scroll to position [158, 0]
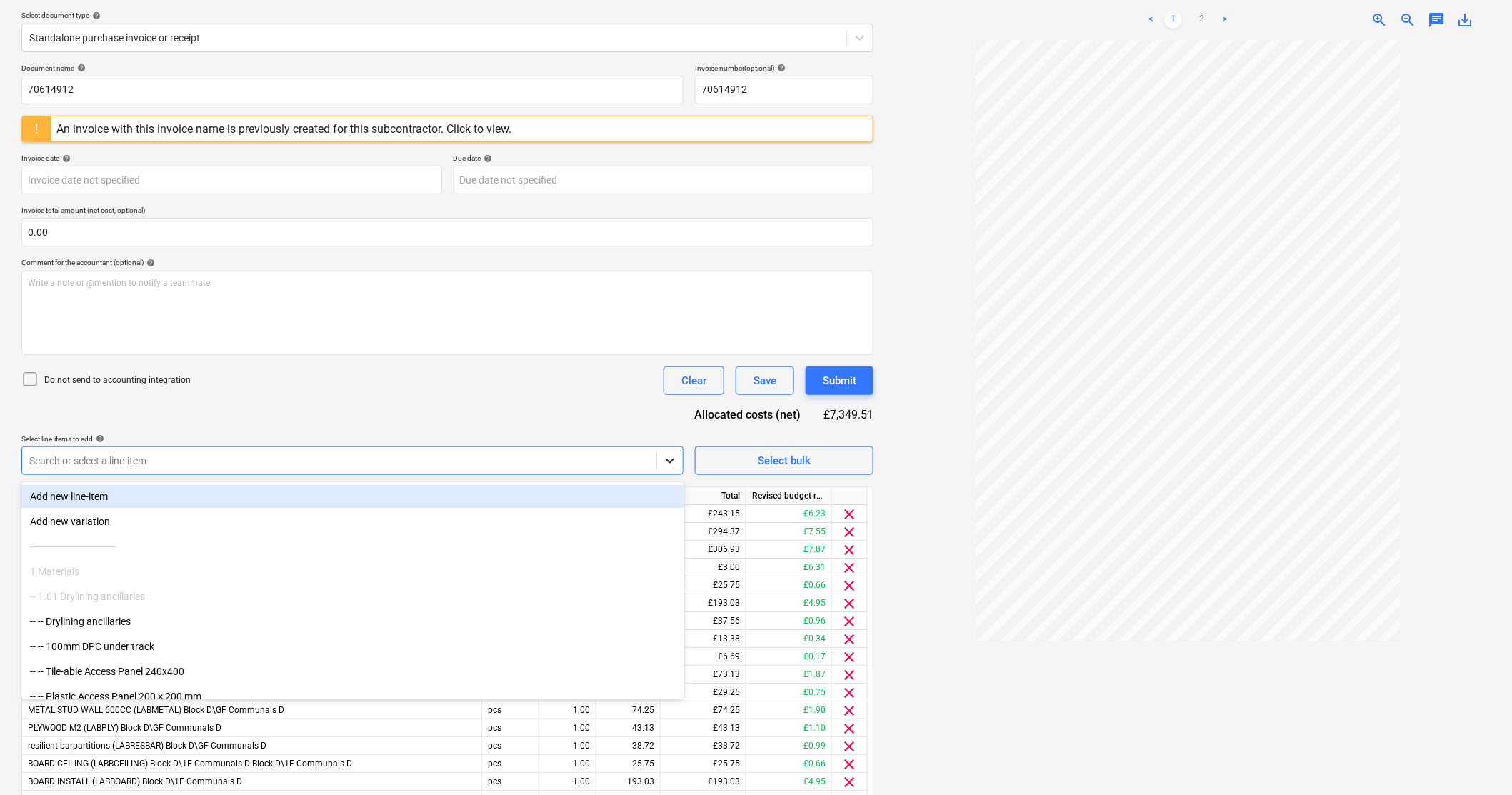
click at [675, 460] on icon at bounding box center [670, 460] width 15 height 15
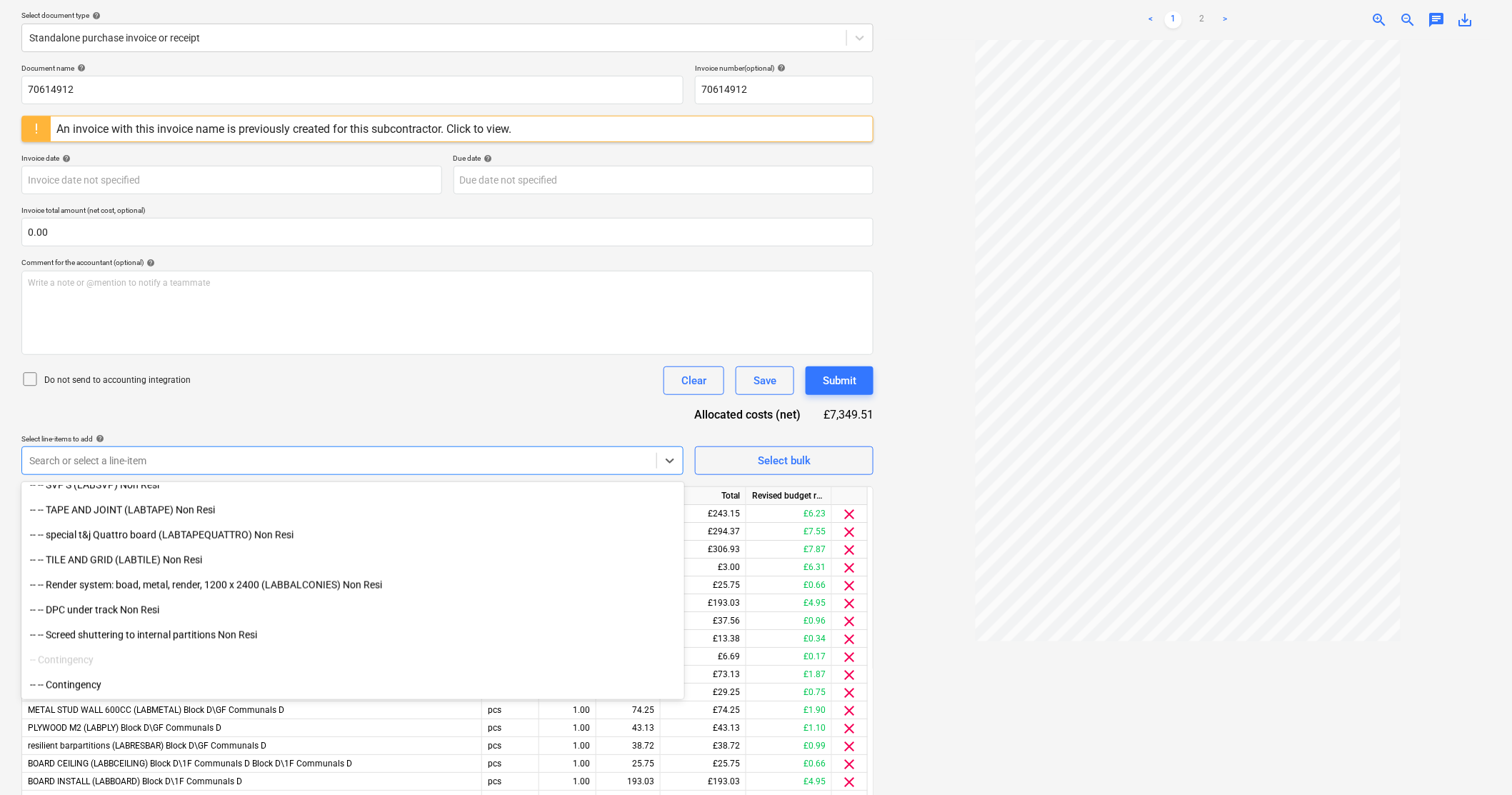
scroll to position [27868, 0]
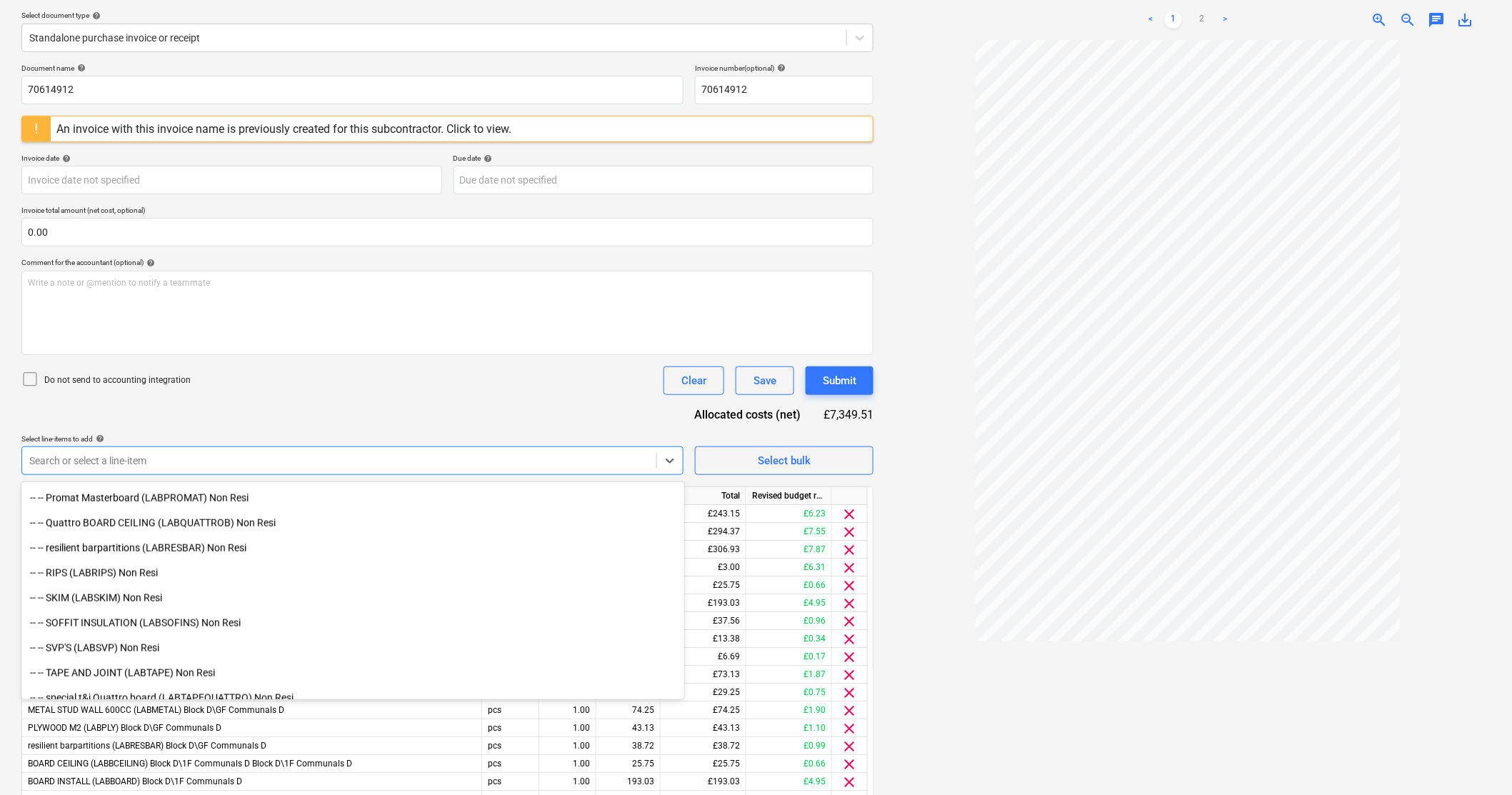
click at [134, 421] on div "Document name help 70614912 Invoice number (optional) help 70614912 An invoice …" at bounding box center [447, 612] width 852 height 1099
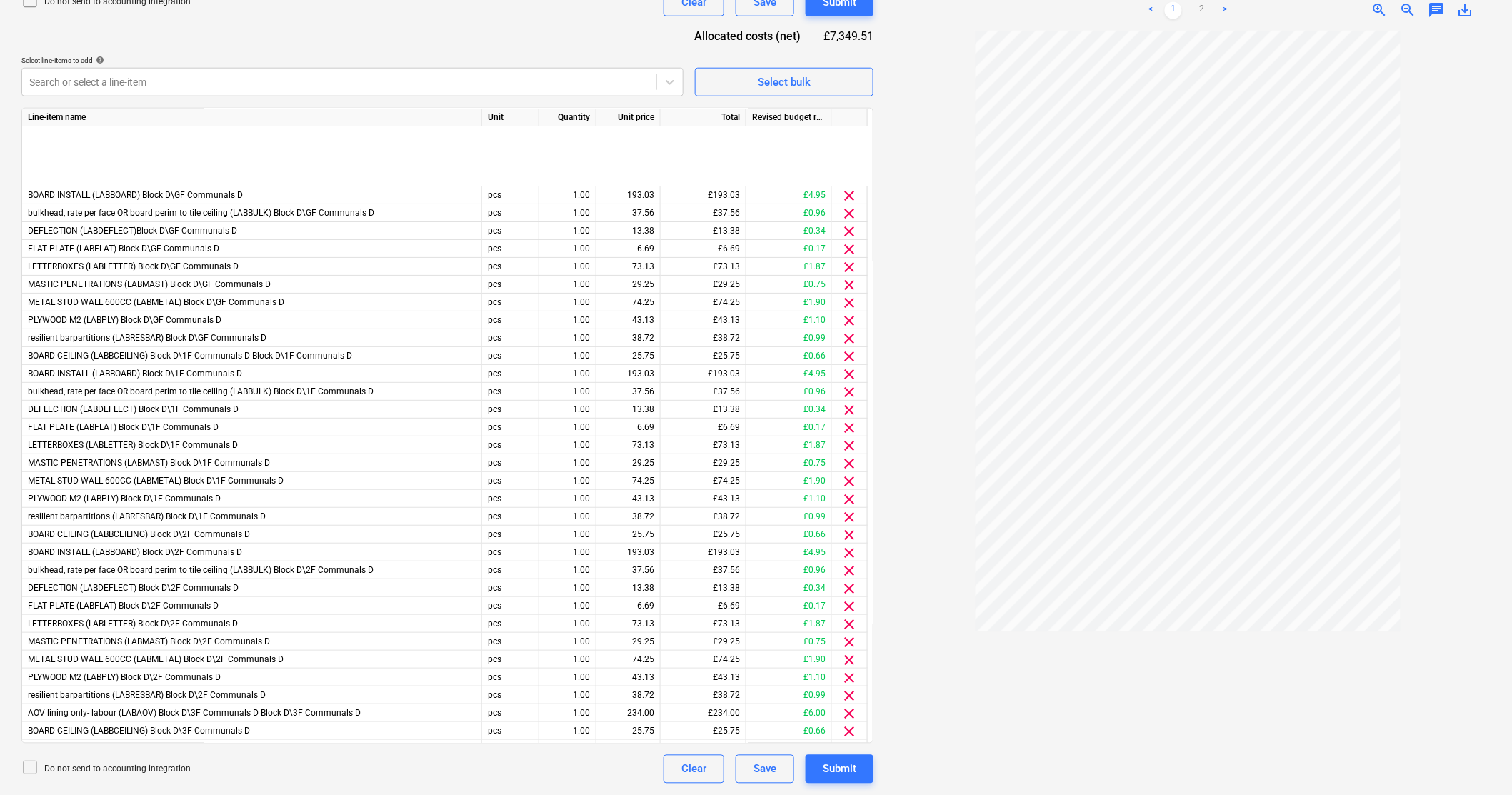
scroll to position [0, 0]
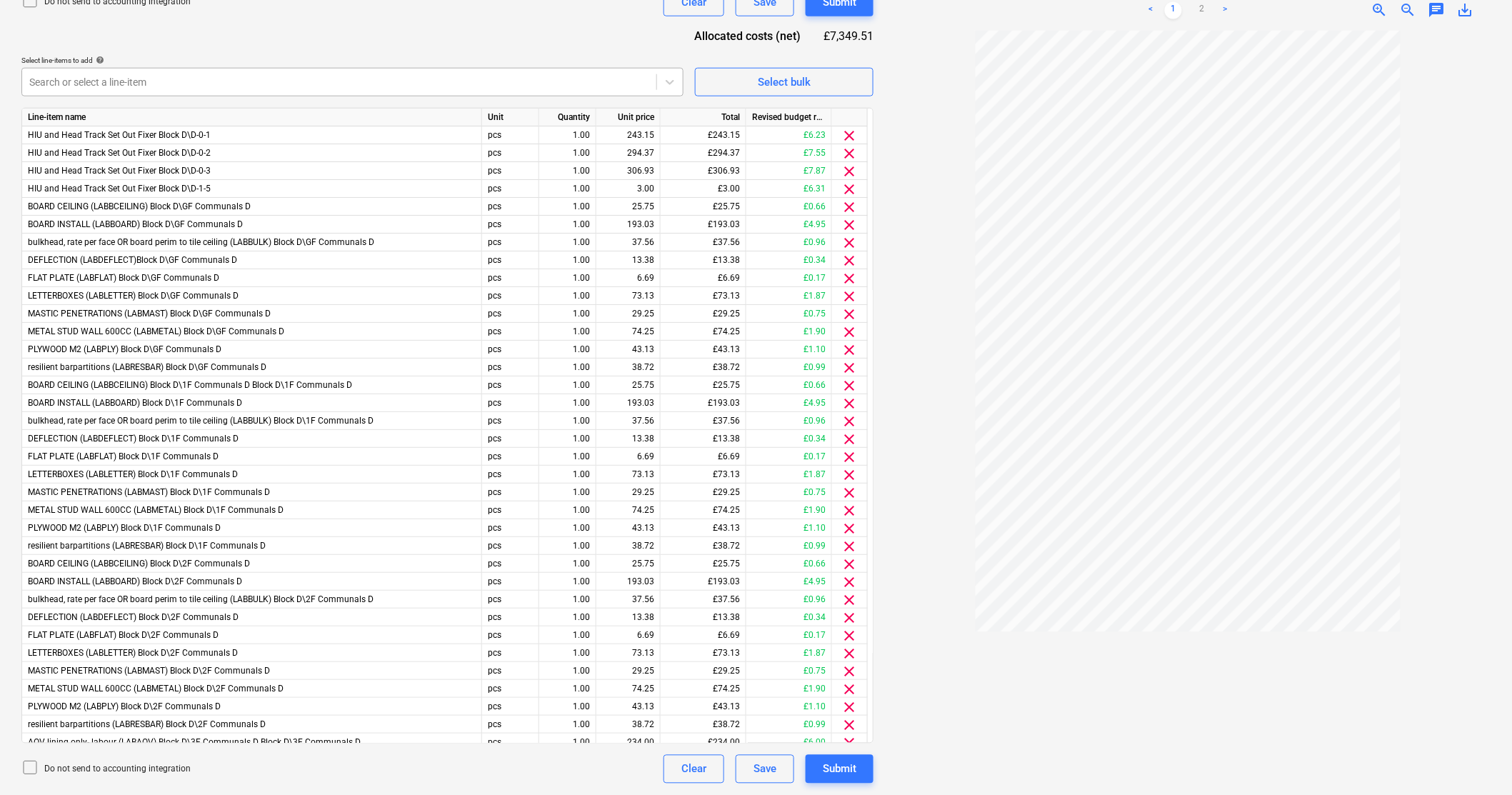
click at [117, 83] on div at bounding box center [339, 82] width 620 height 15
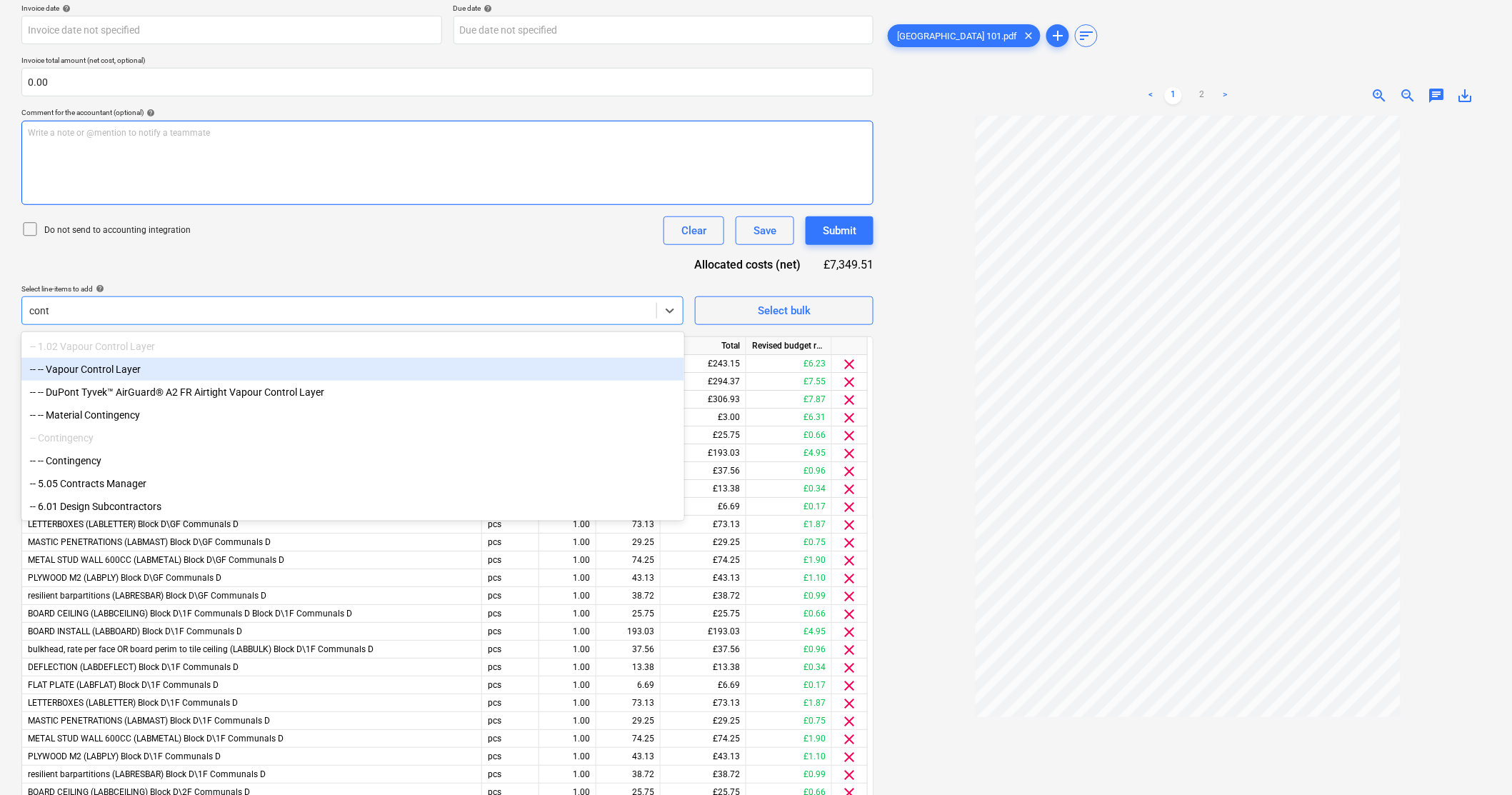
scroll to position [300, 0]
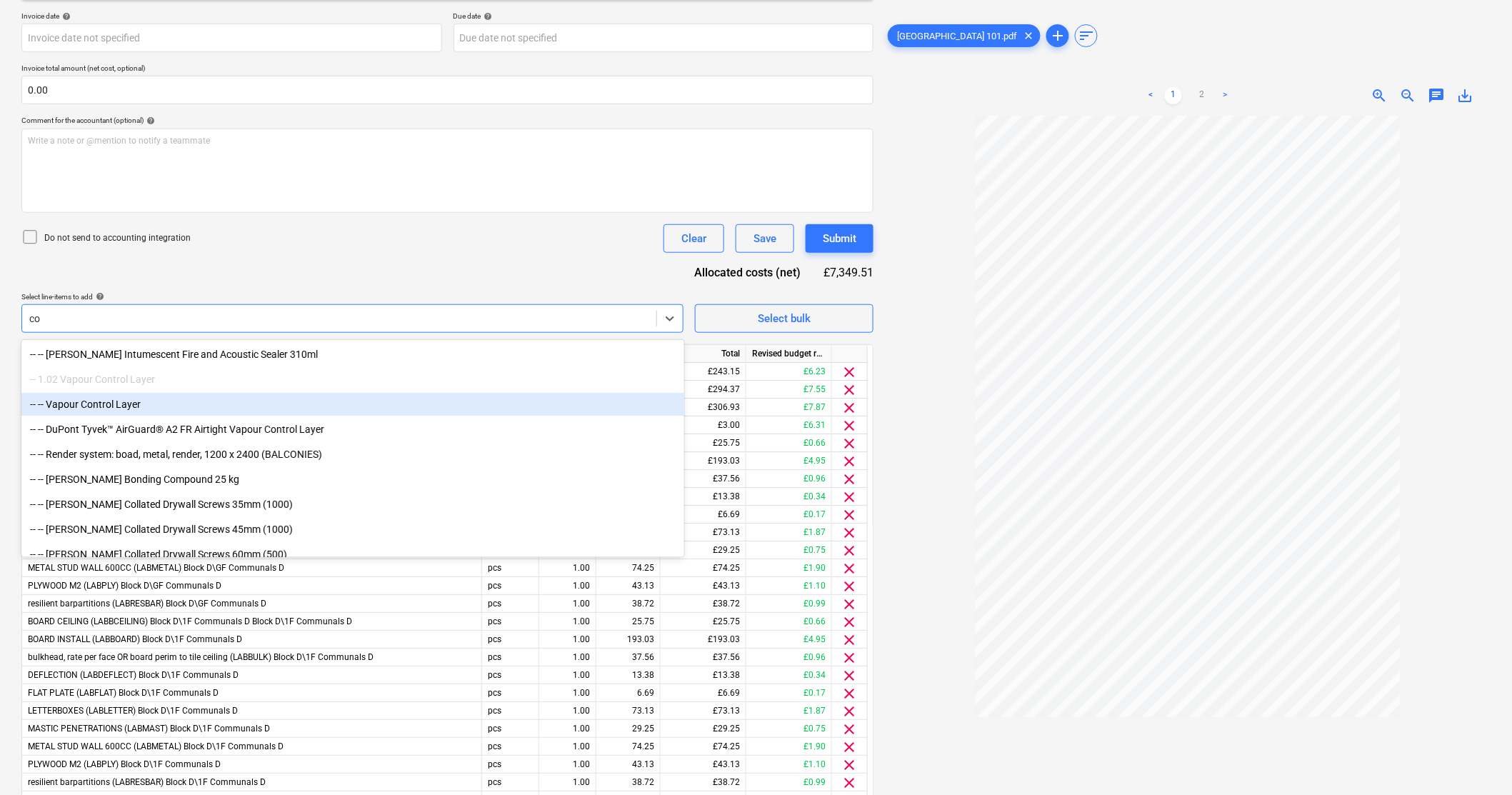
type input "c"
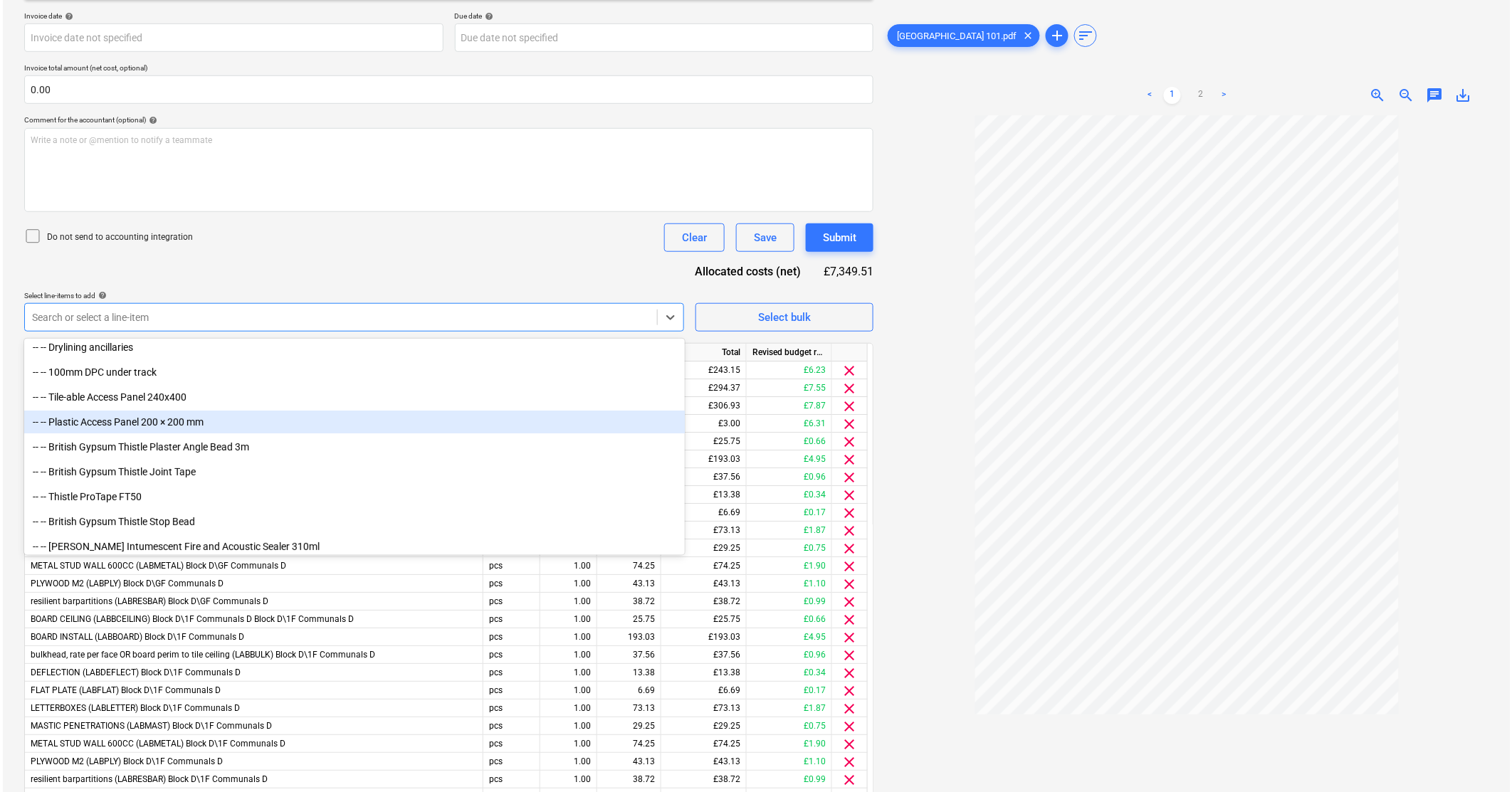
scroll to position [158, 0]
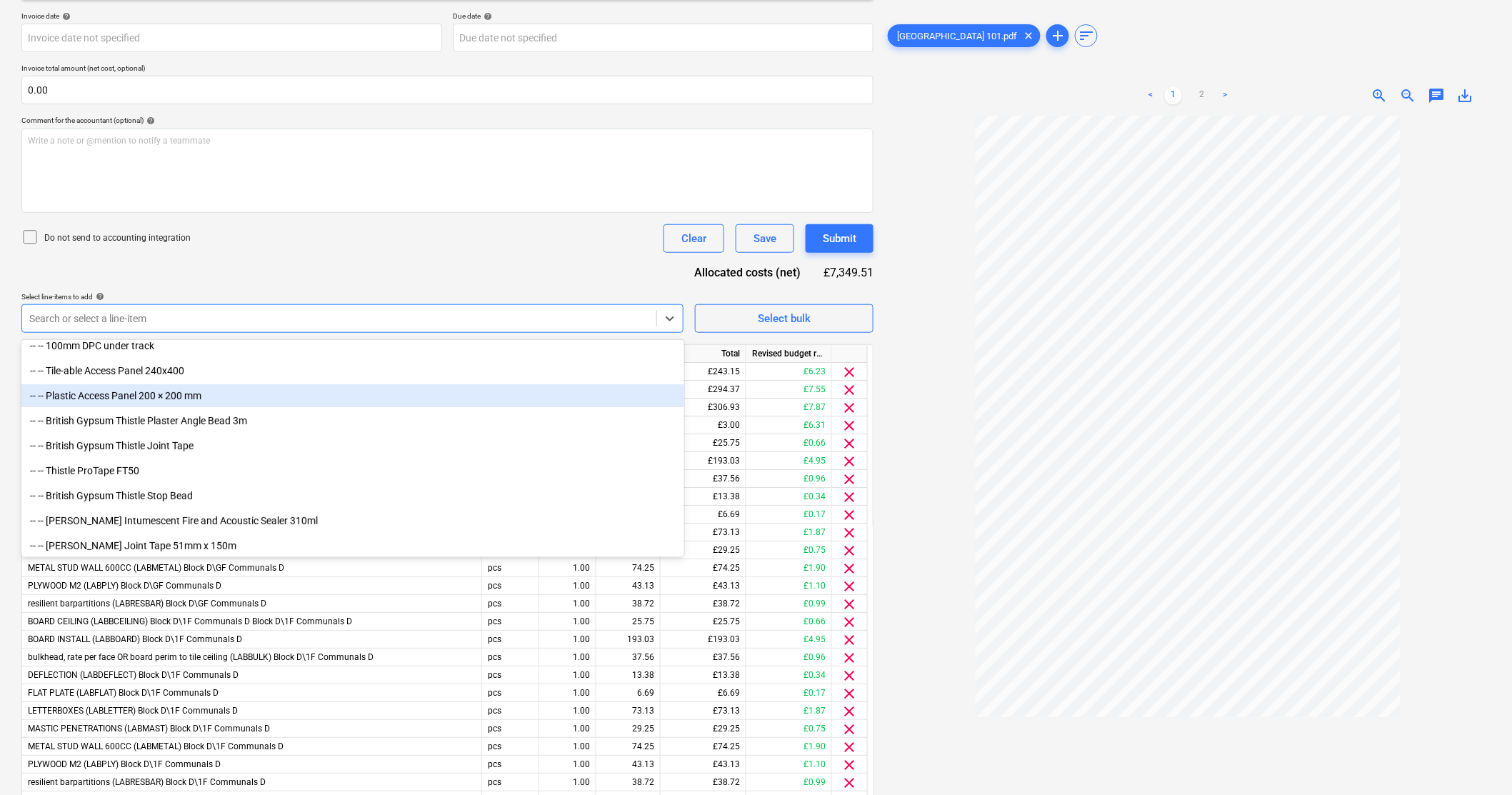
click at [594, 234] on div "Do not send to accounting integration Clear Save Submit" at bounding box center [447, 238] width 852 height 28
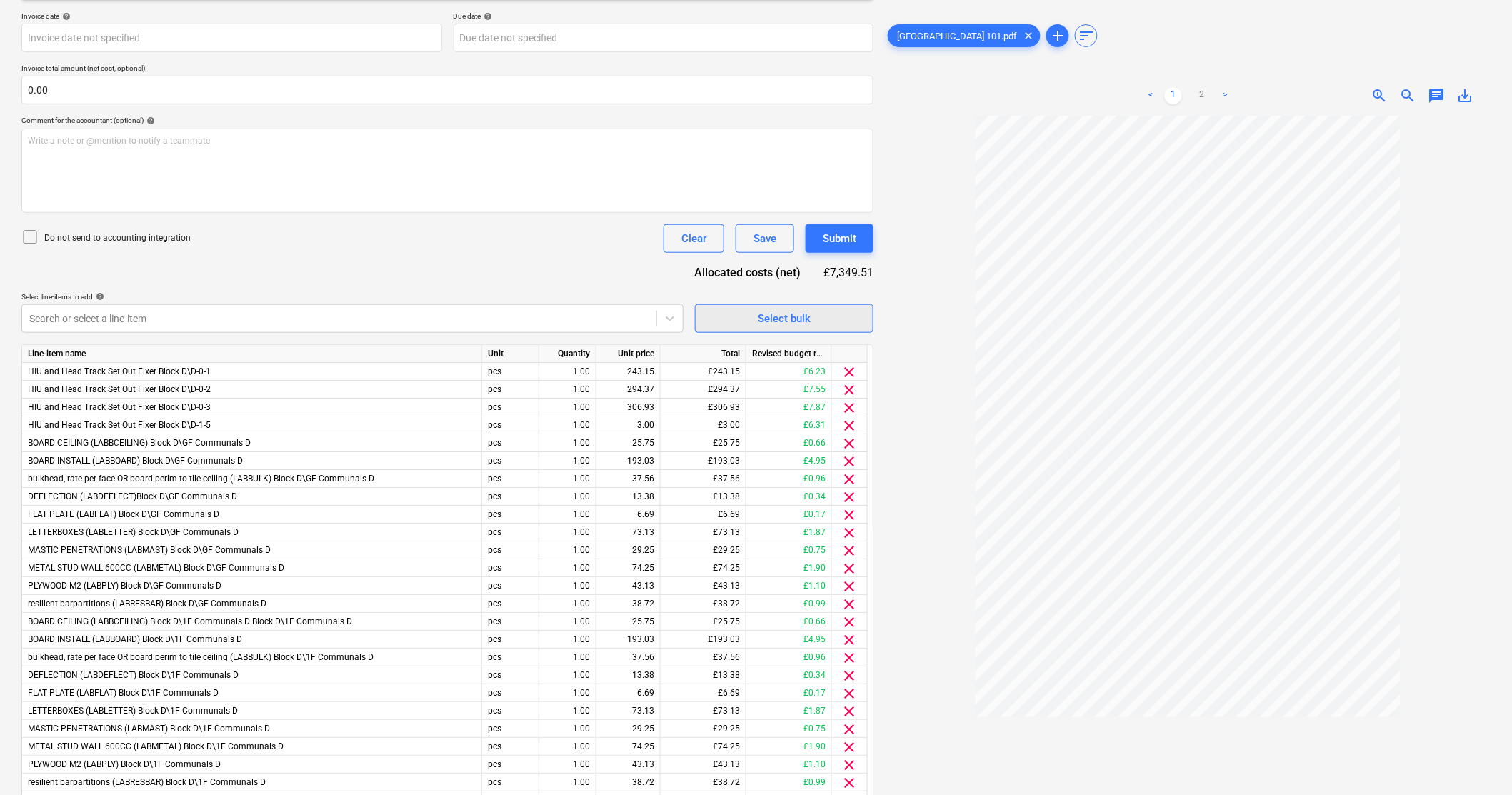
click at [817, 320] on span "Select bulk" at bounding box center [784, 318] width 143 height 19
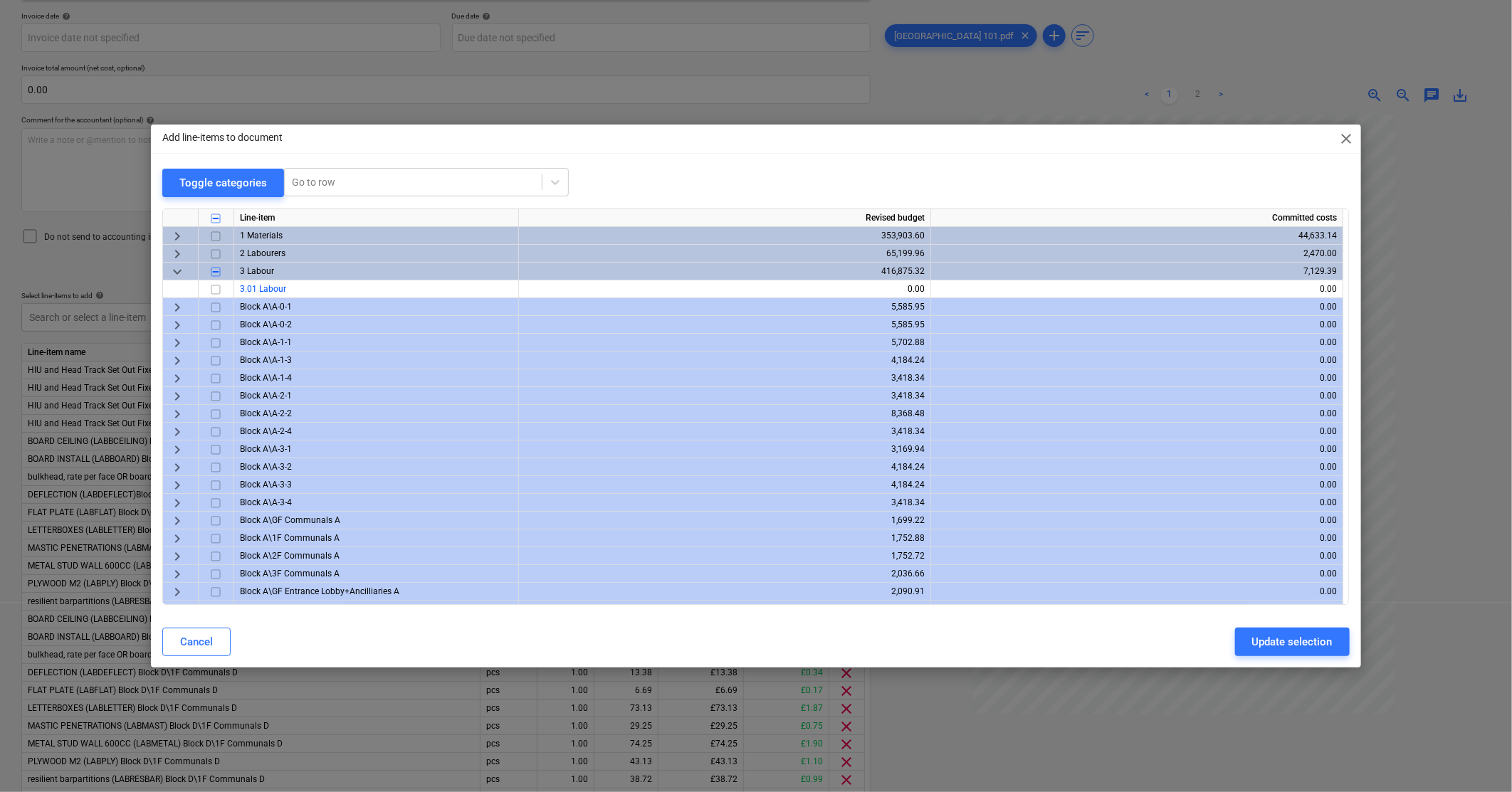
click at [174, 268] on span "keyboard_arrow_down" at bounding box center [176, 271] width 17 height 17
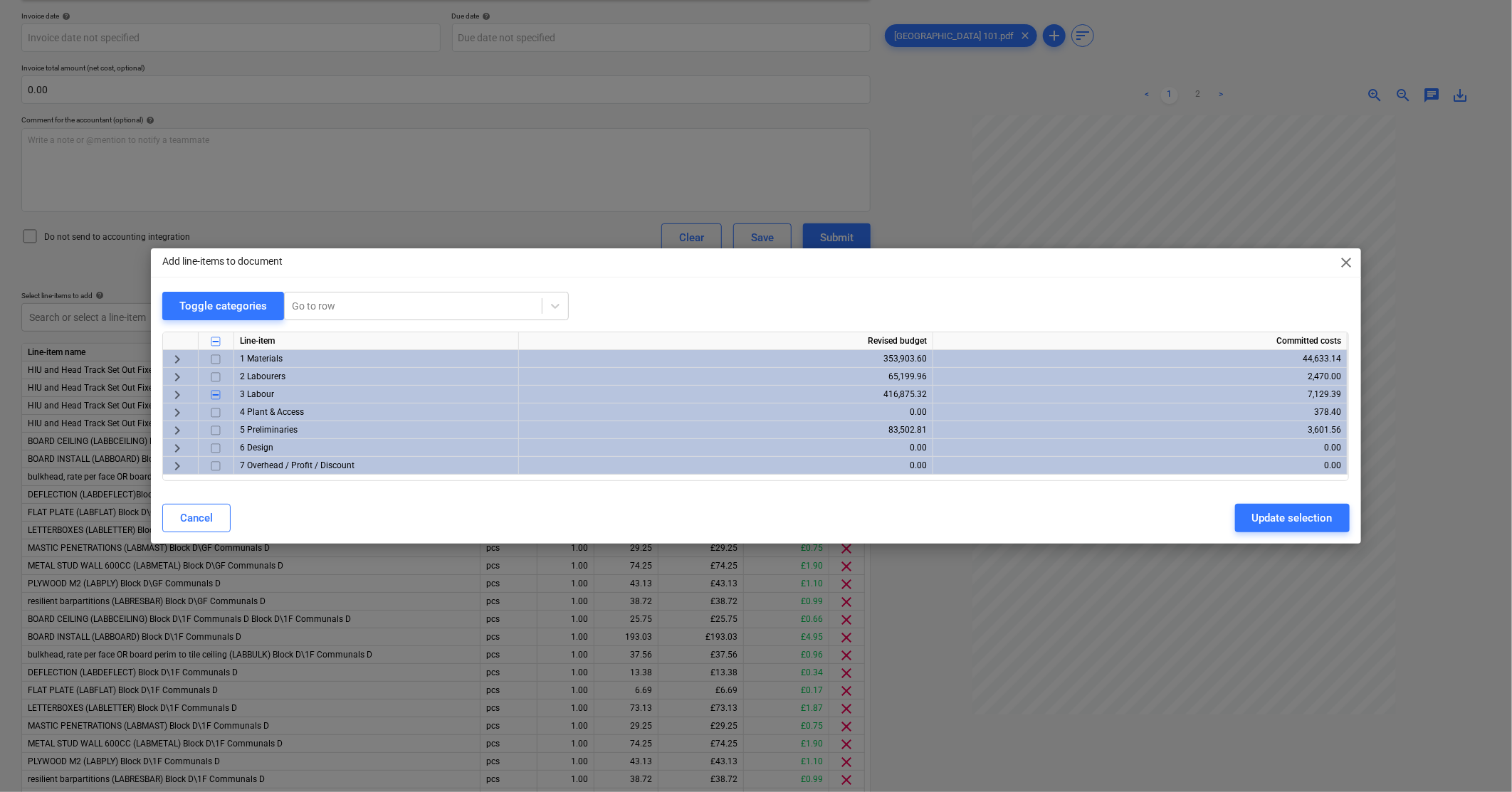
click at [175, 394] on span "keyboard_arrow_right" at bounding box center [176, 395] width 17 height 17
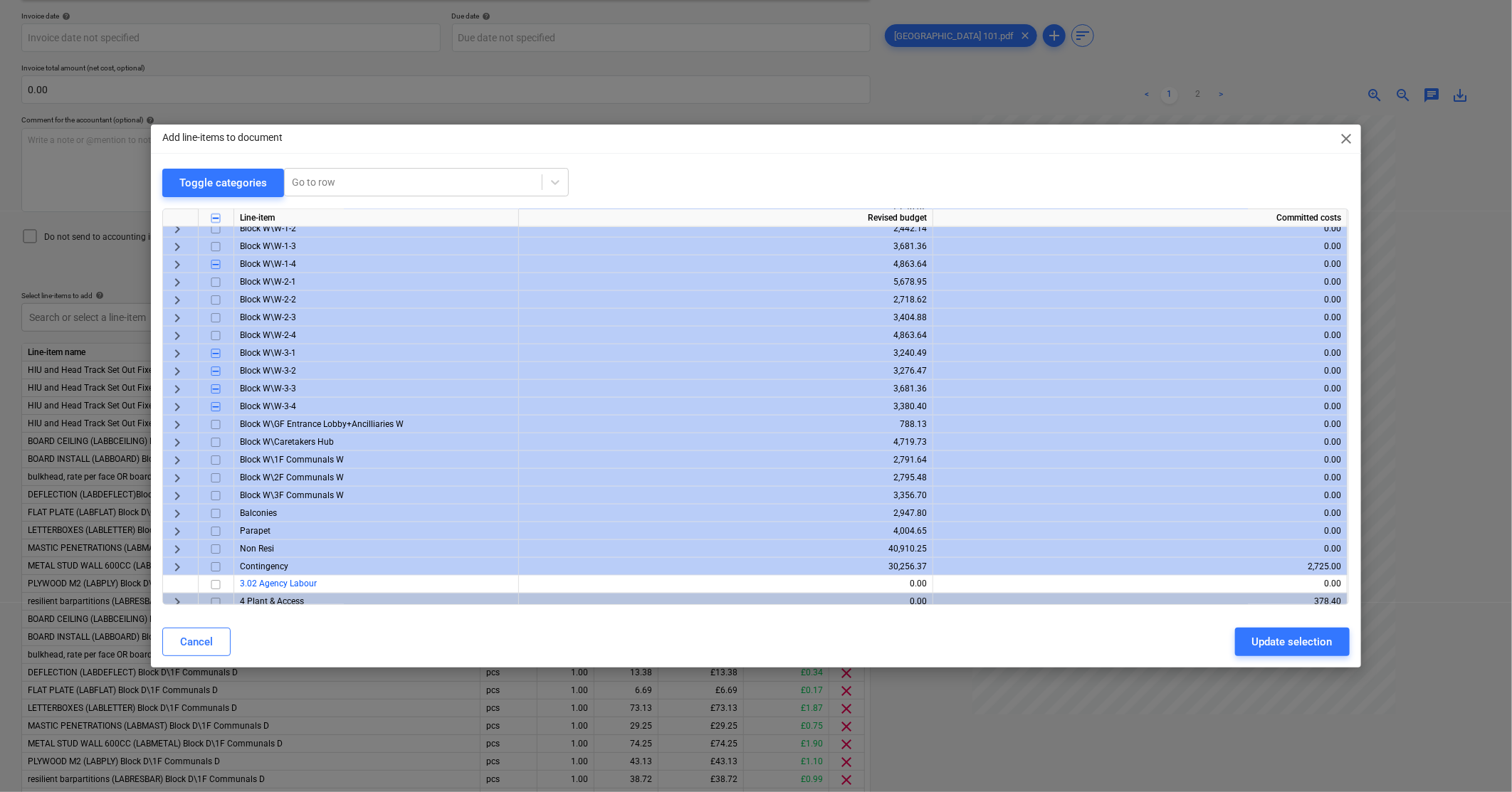
scroll to position [1389, 0]
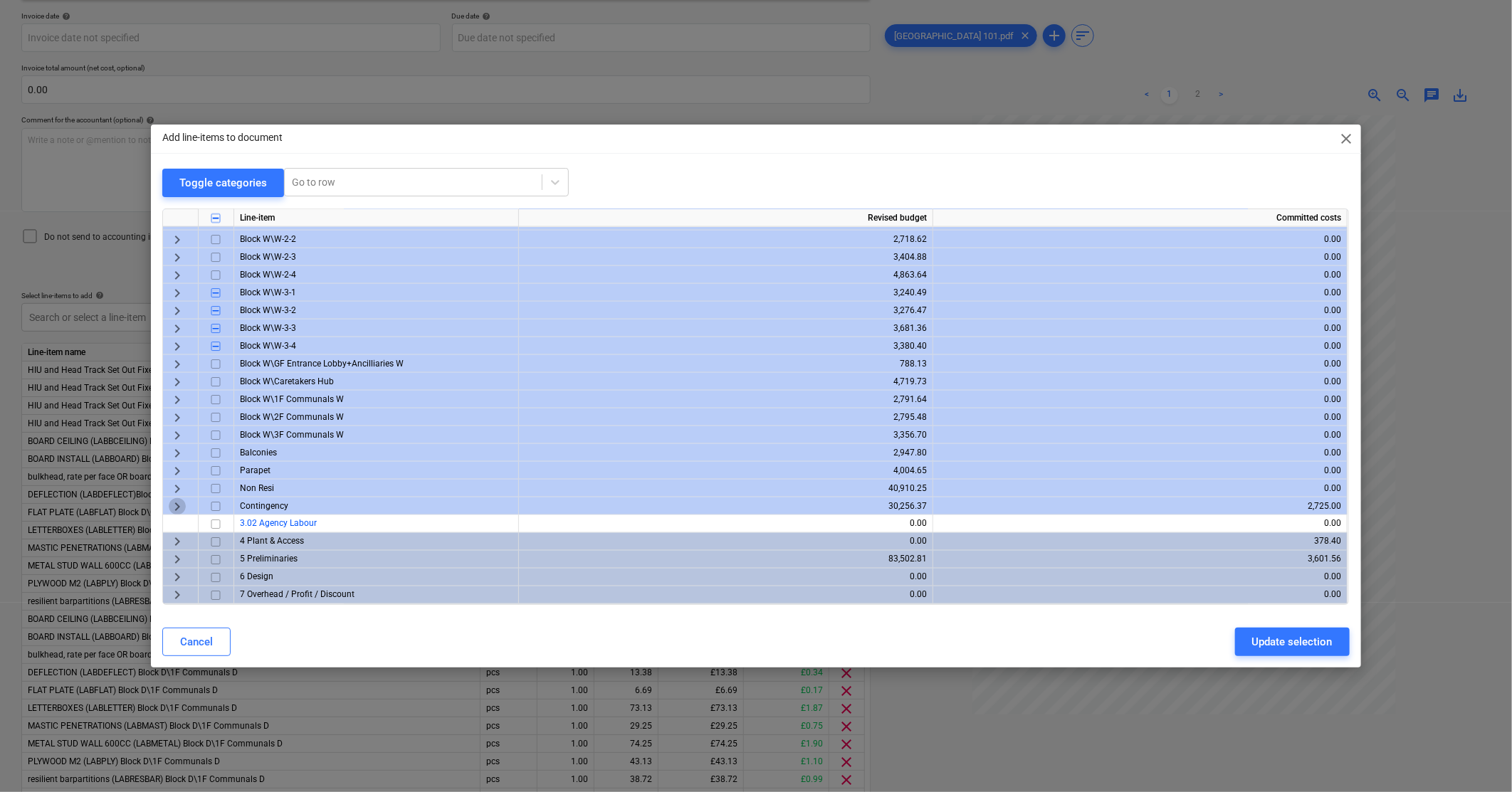
click at [178, 502] on span "keyboard_arrow_right" at bounding box center [176, 506] width 17 height 17
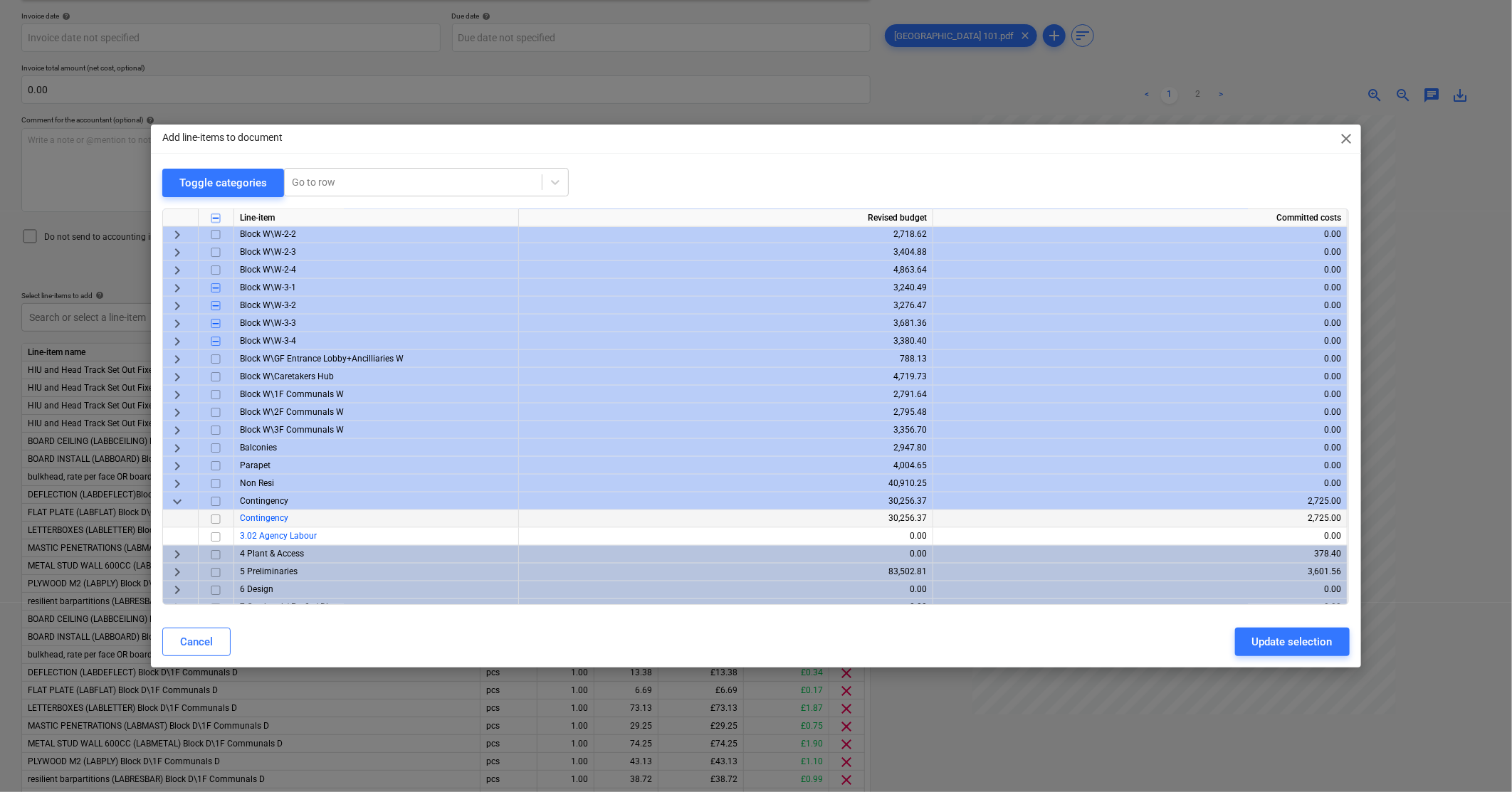
click at [266, 521] on span "Contingency" at bounding box center [264, 519] width 49 height 10
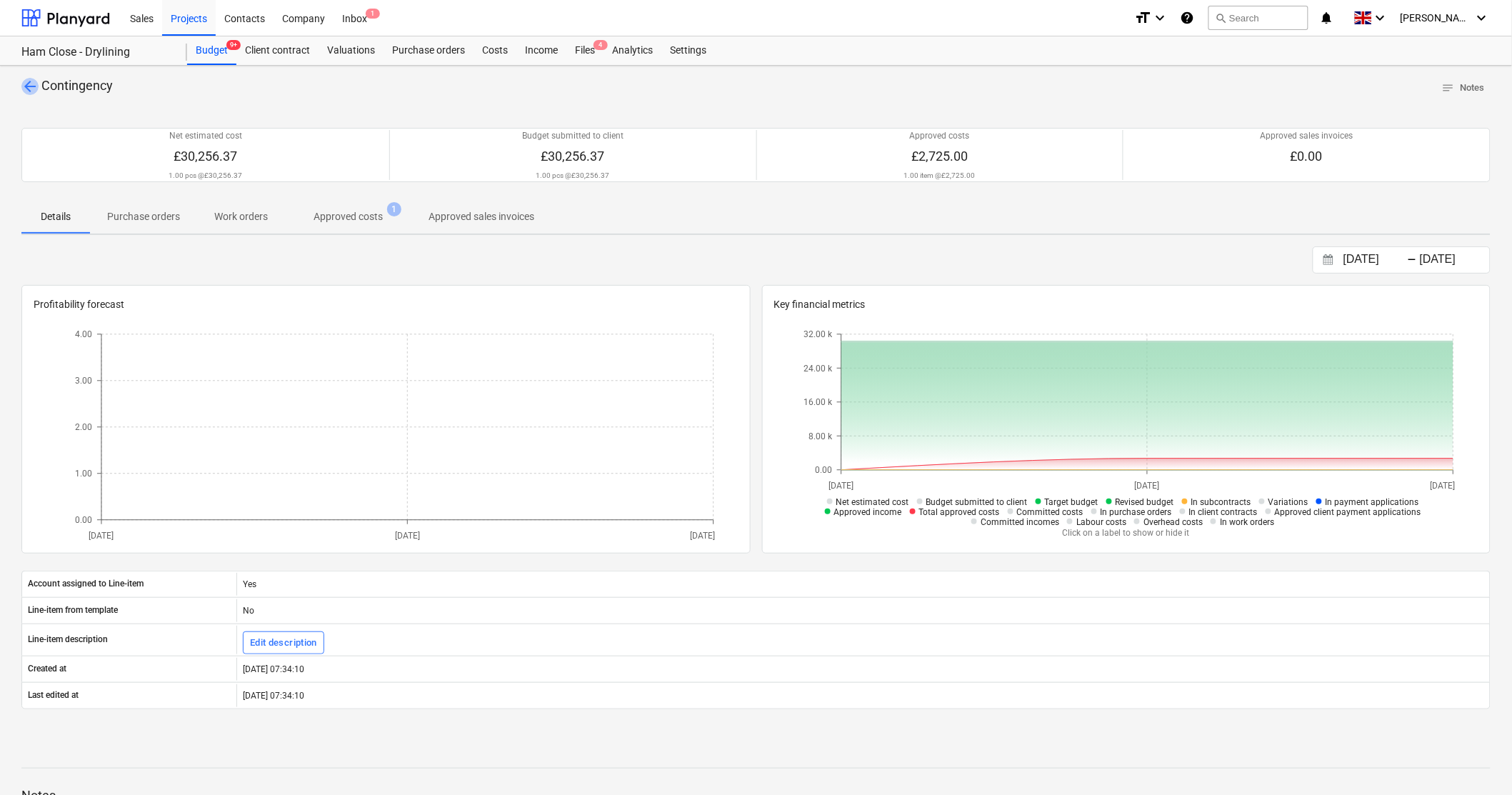
click at [27, 80] on span "arrow_back" at bounding box center [29, 86] width 17 height 17
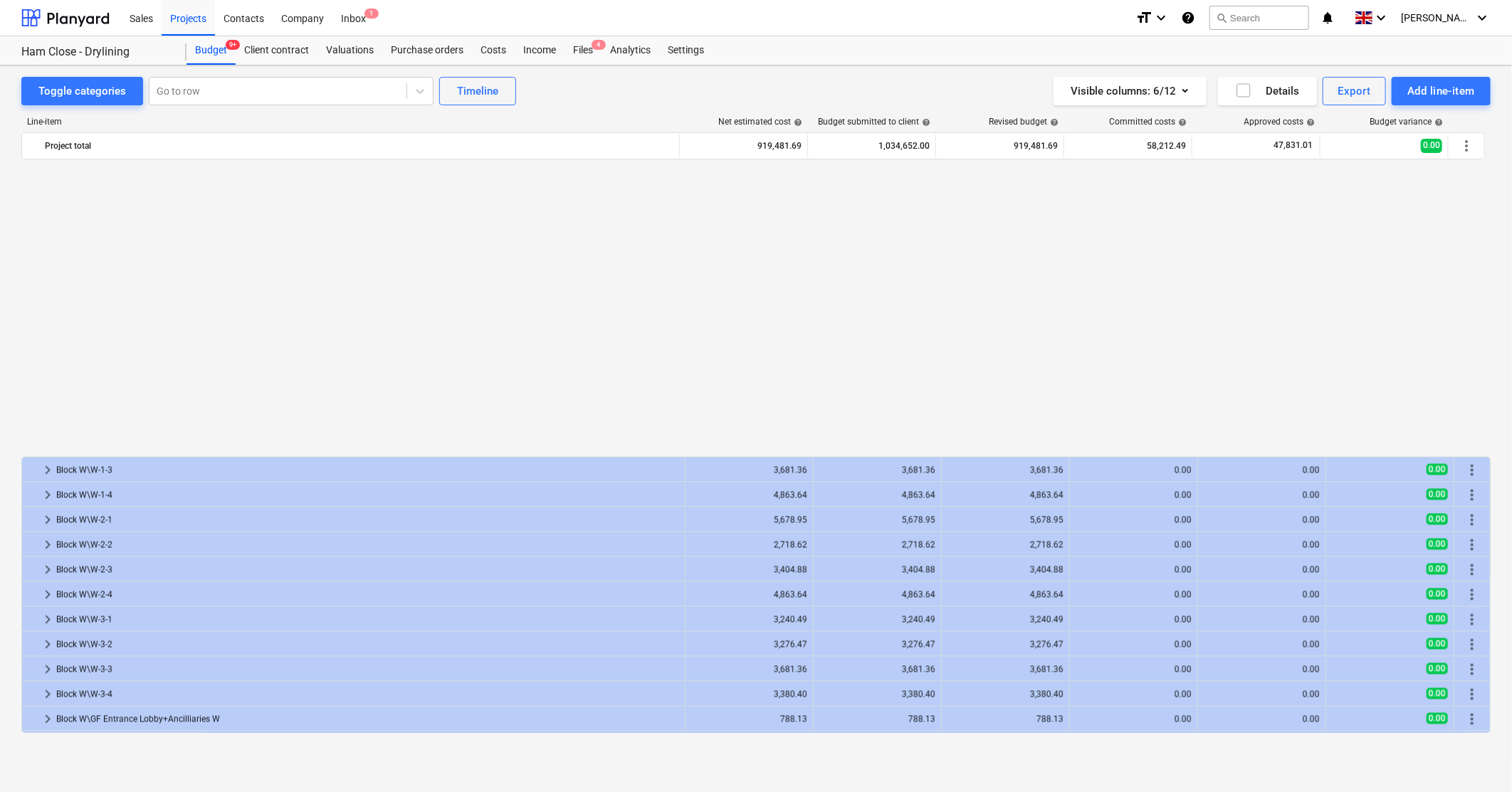
scroll to position [1897, 0]
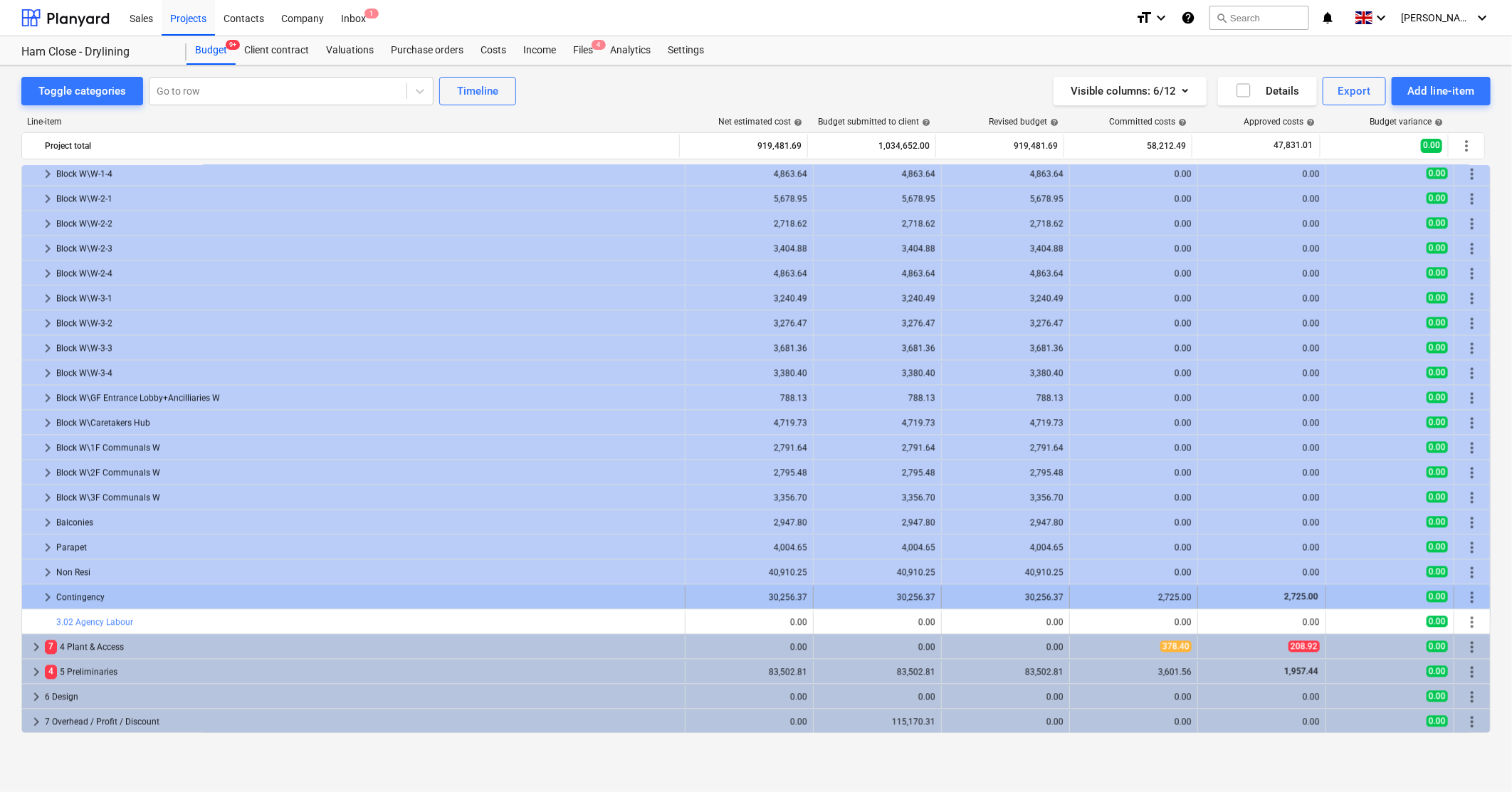
click at [46, 599] on span "keyboard_arrow_right" at bounding box center [47, 596] width 17 height 17
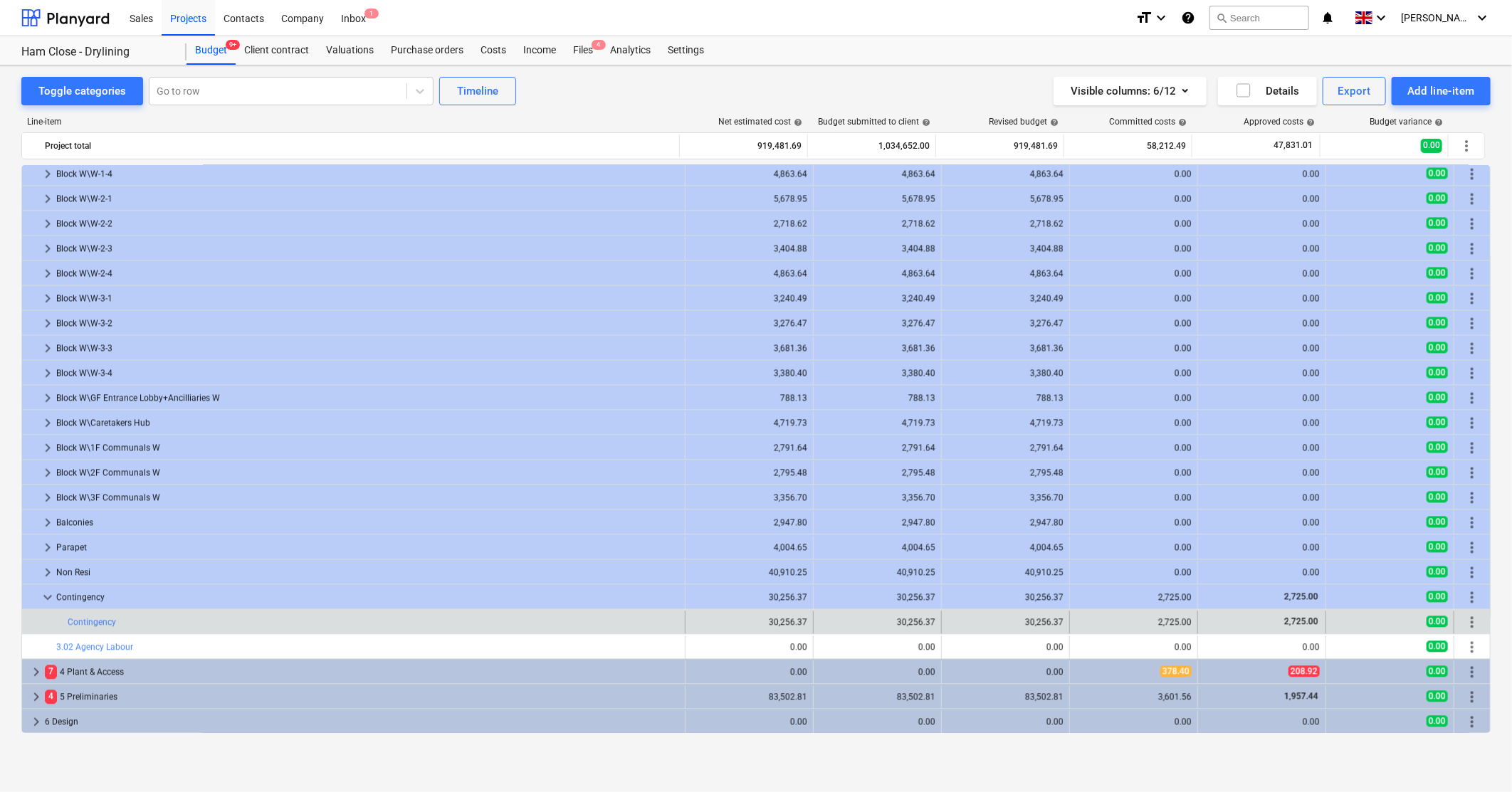
click at [46, 624] on div at bounding box center [39, 622] width 23 height 23
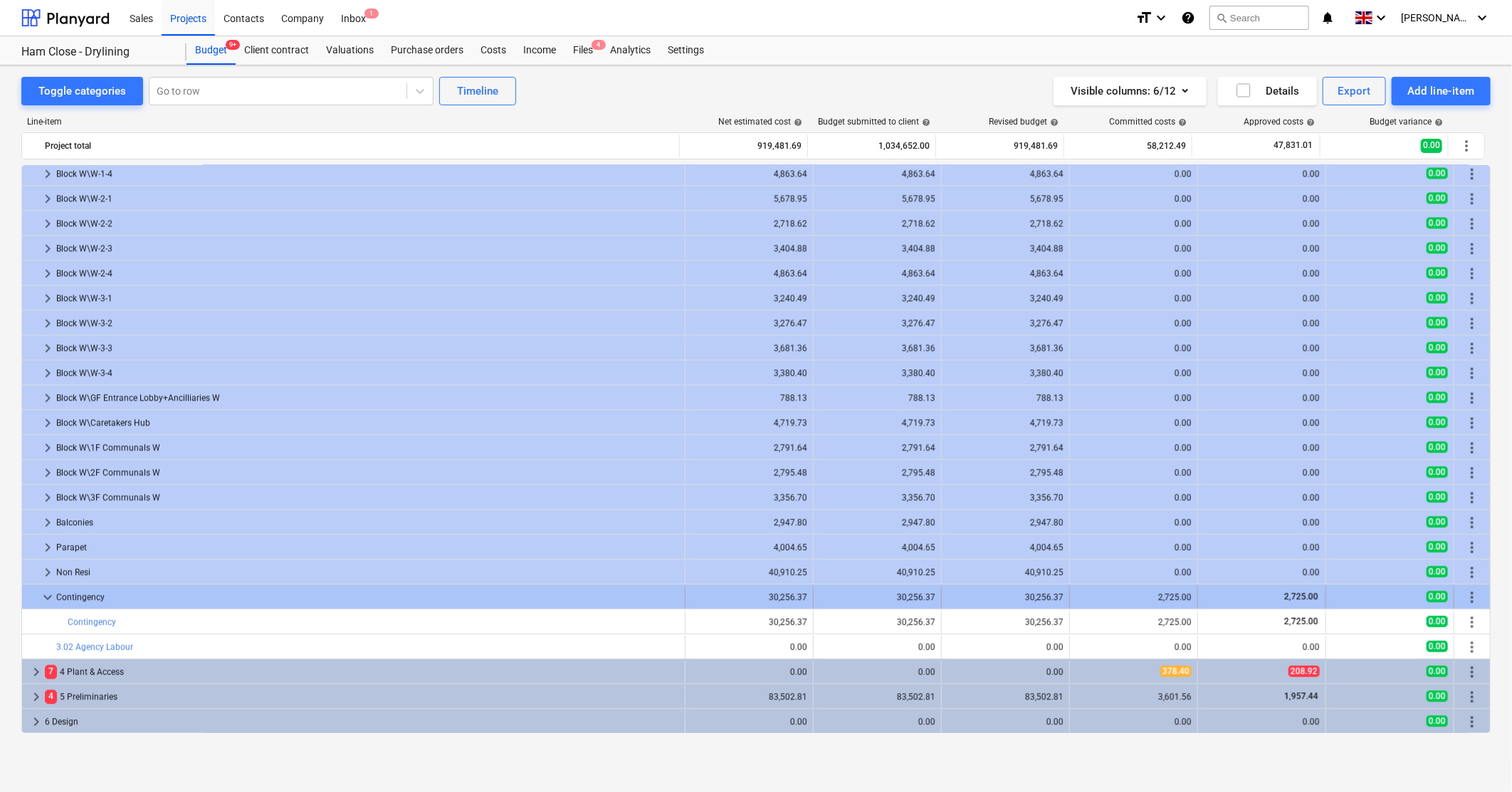
click at [47, 595] on span "keyboard_arrow_down" at bounding box center [47, 596] width 17 height 17
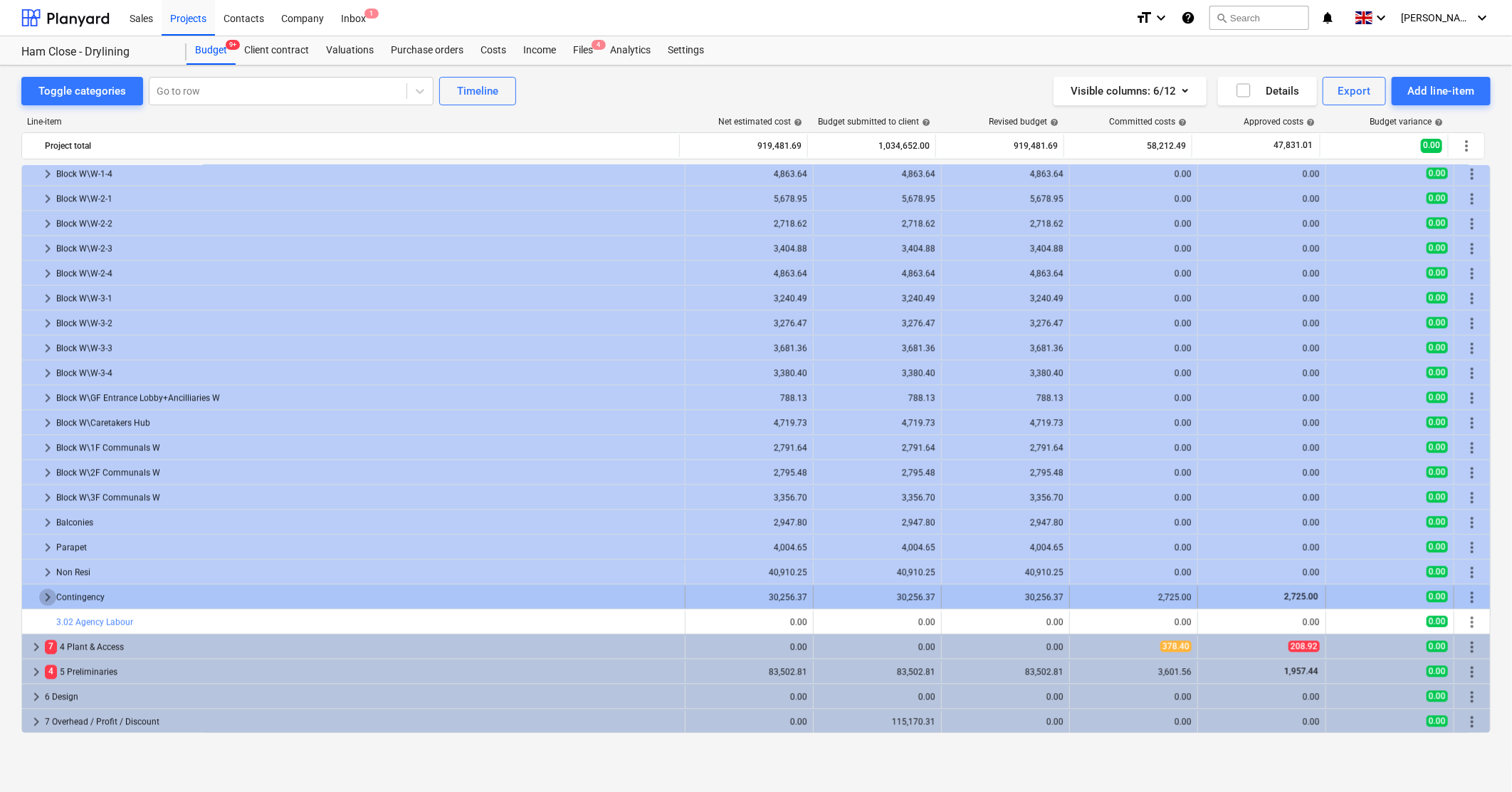
click at [50, 595] on span "keyboard_arrow_right" at bounding box center [47, 596] width 17 height 17
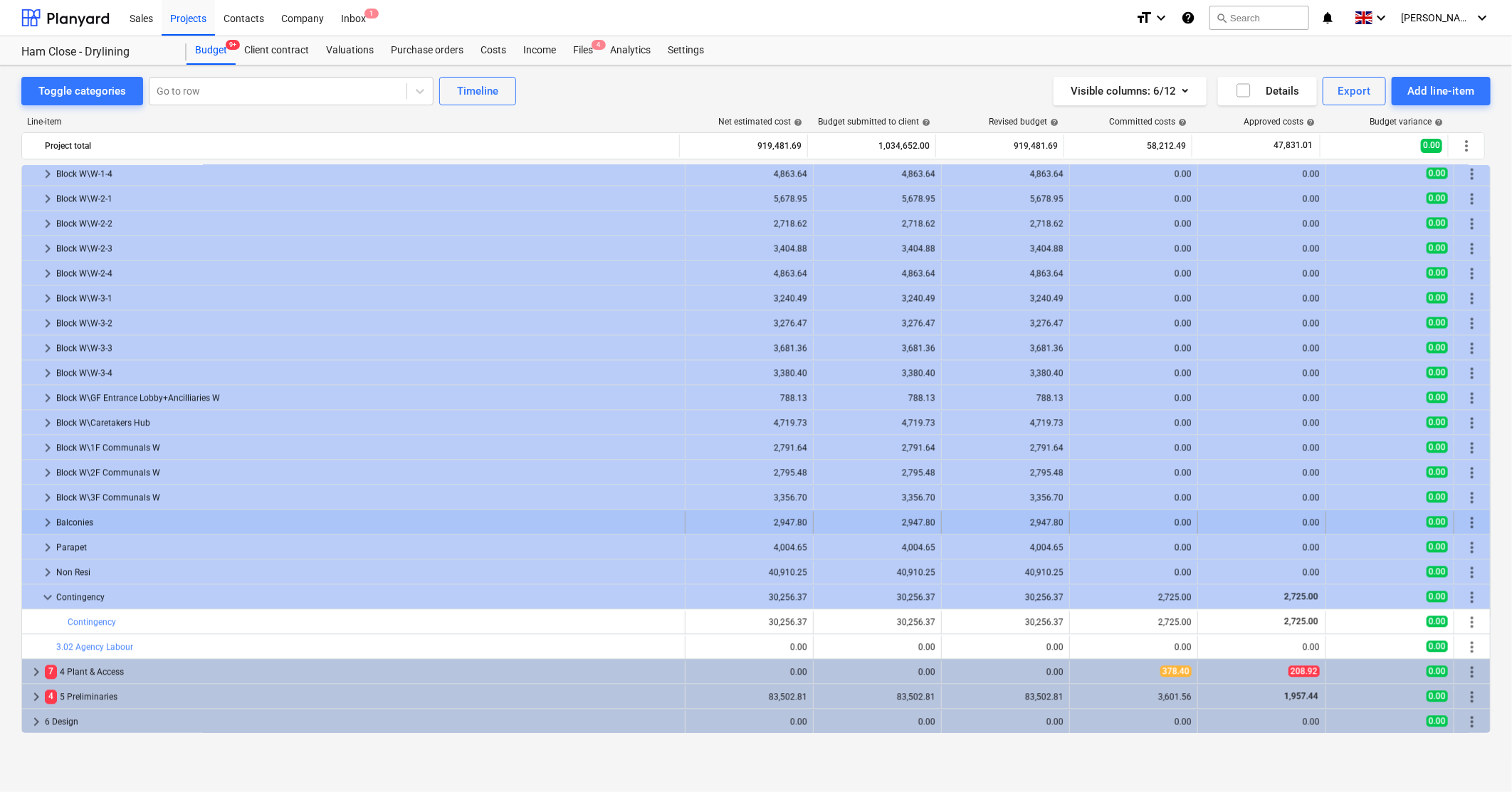
click at [52, 524] on span "keyboard_arrow_right" at bounding box center [47, 522] width 17 height 17
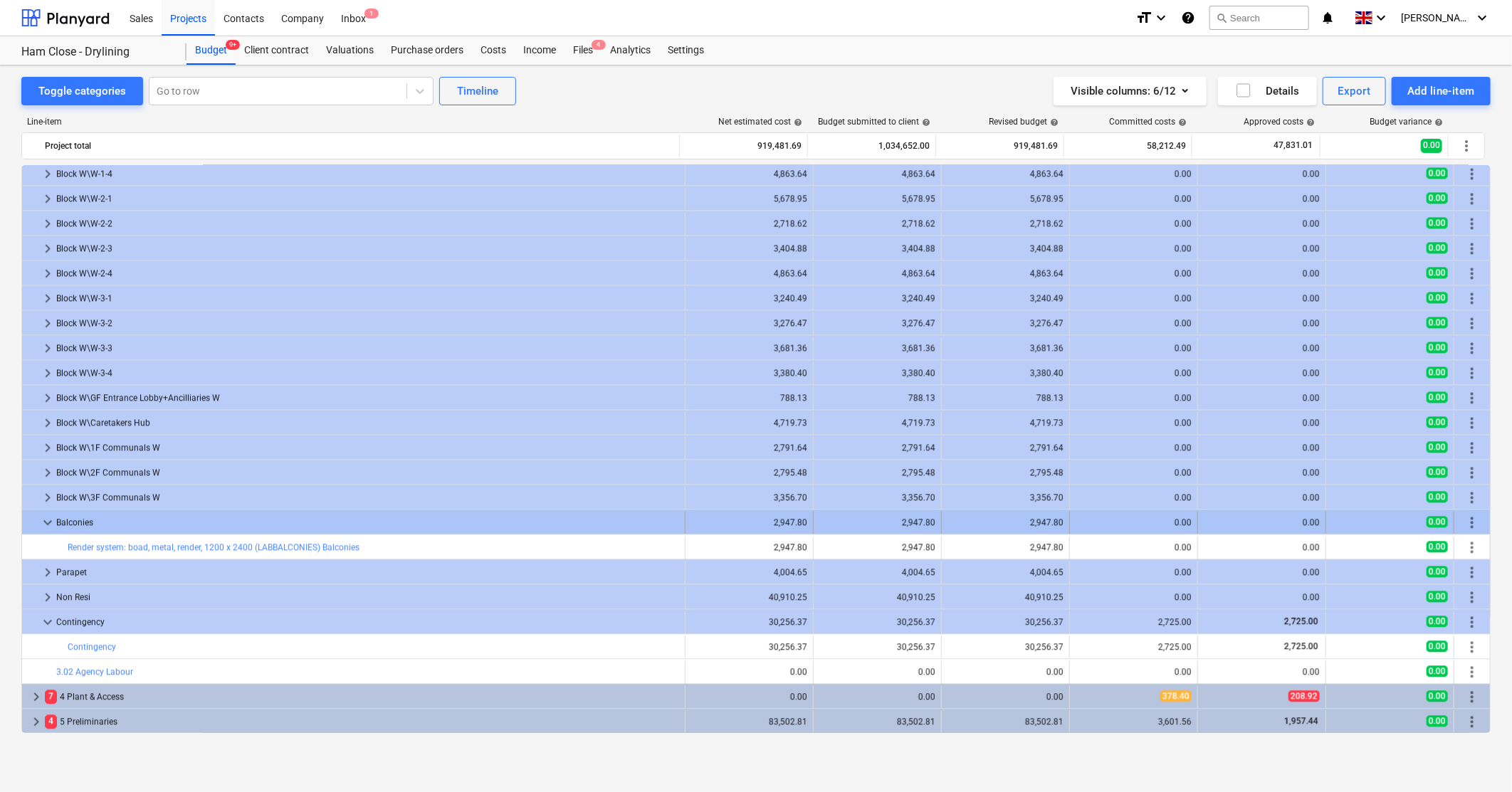
click at [46, 524] on span "keyboard_arrow_down" at bounding box center [47, 522] width 17 height 17
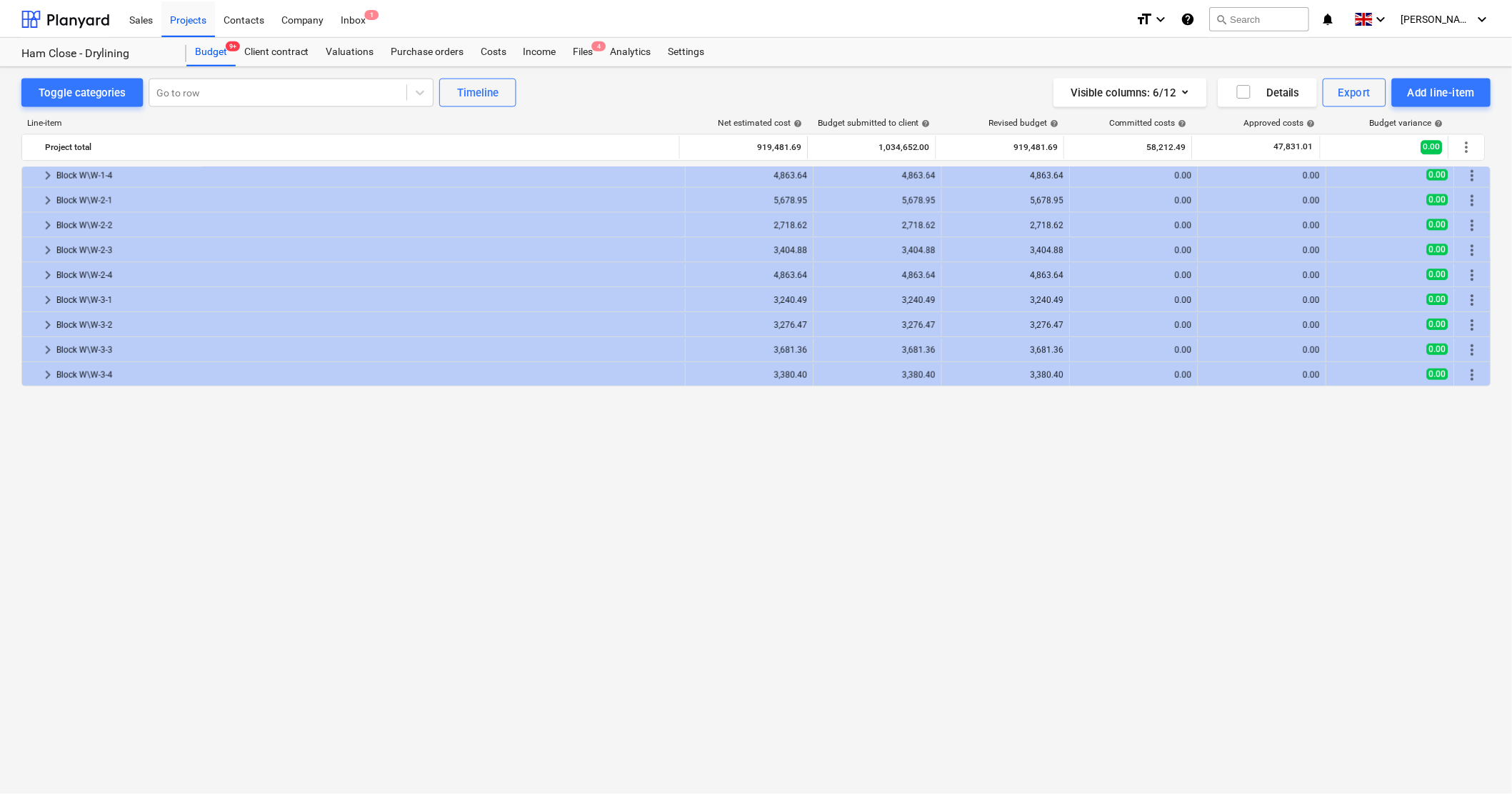
scroll to position [1508, 0]
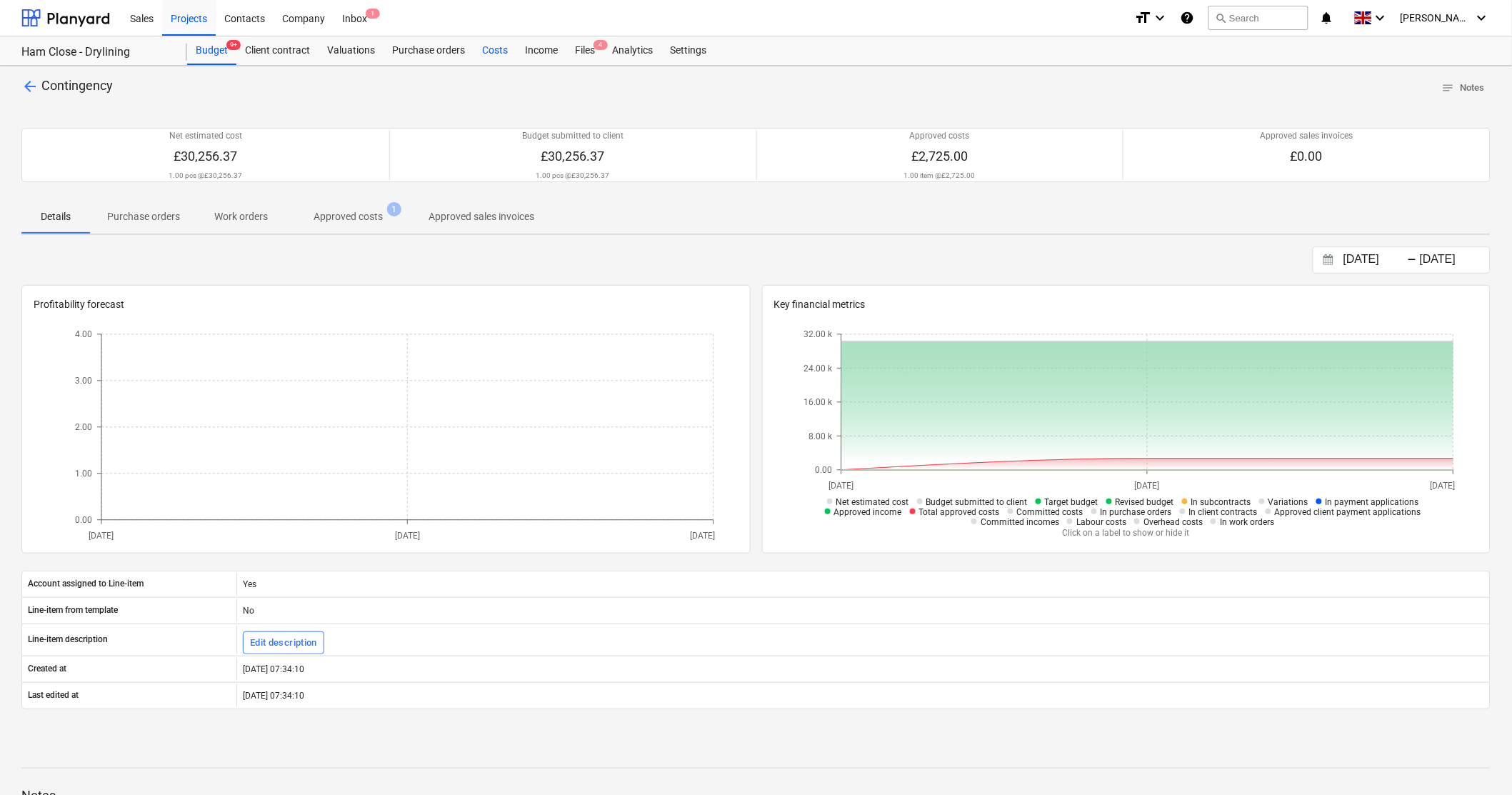
click at [483, 52] on div "Costs" at bounding box center [495, 50] width 43 height 28
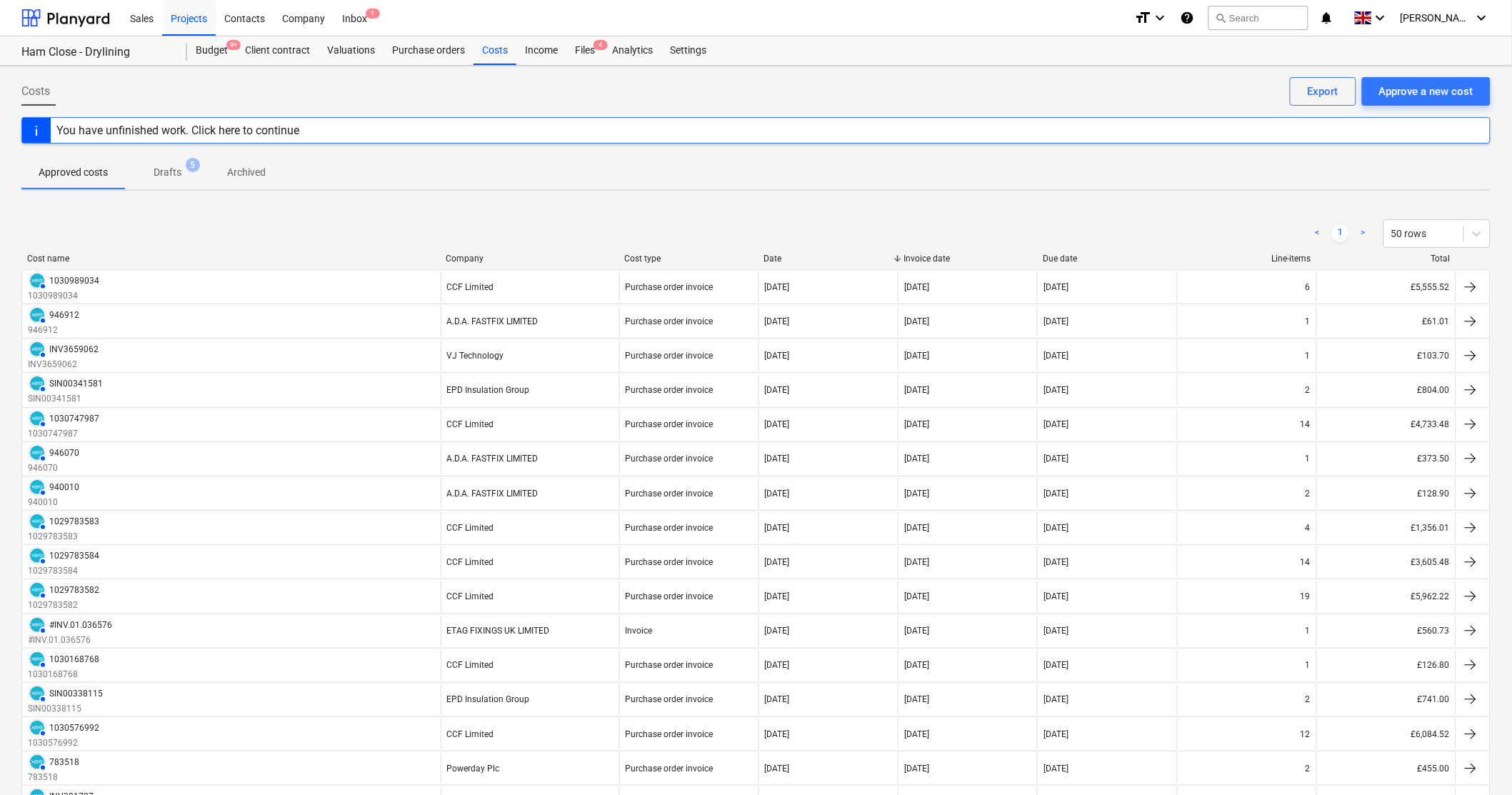
click at [179, 169] on p "Drafts" at bounding box center [167, 172] width 28 height 15
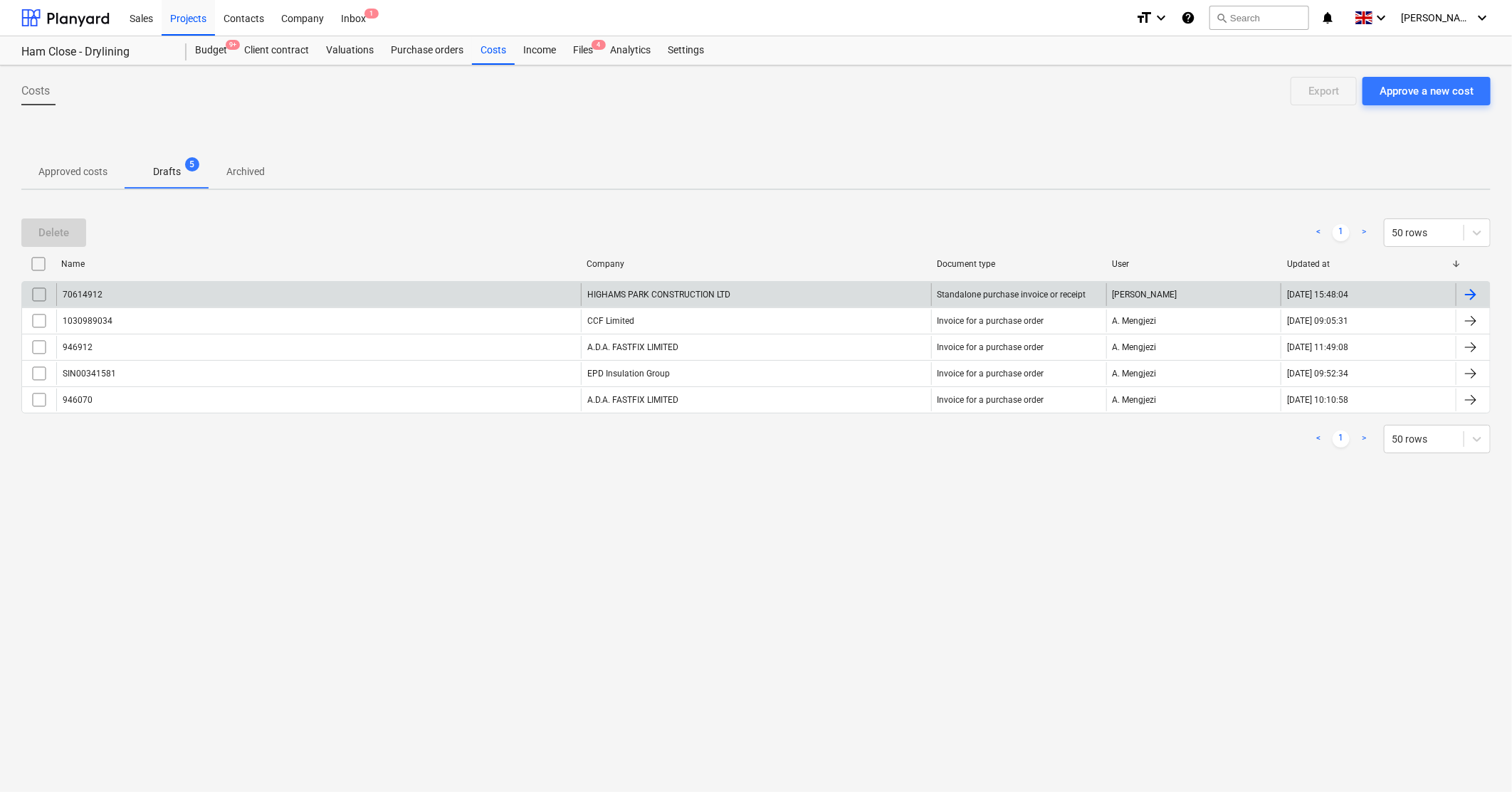
click at [653, 296] on div "HIGHAMS PARK CONSTRUCTION LTD" at bounding box center [756, 294] width 350 height 23
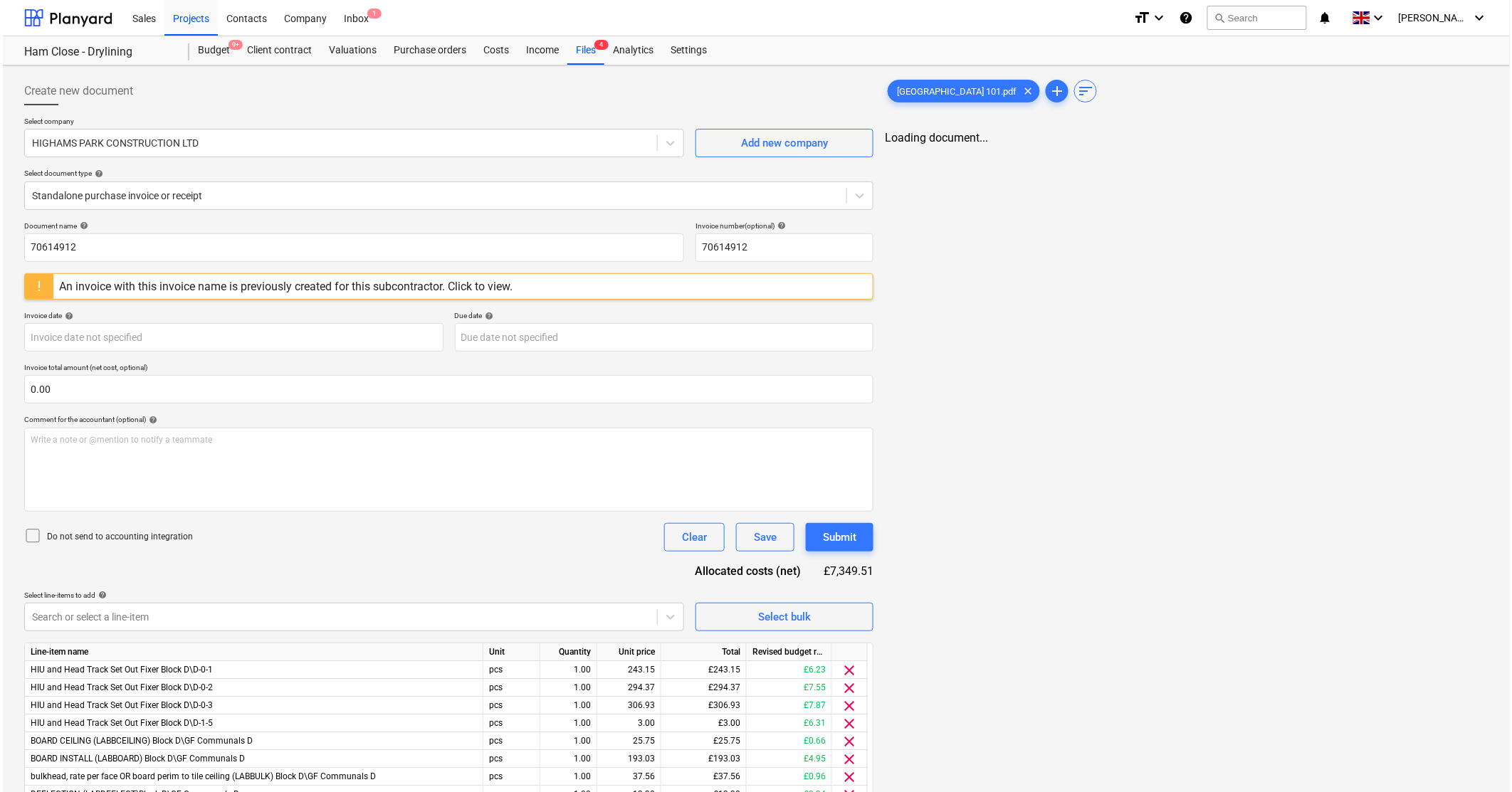
scroll to position [79, 0]
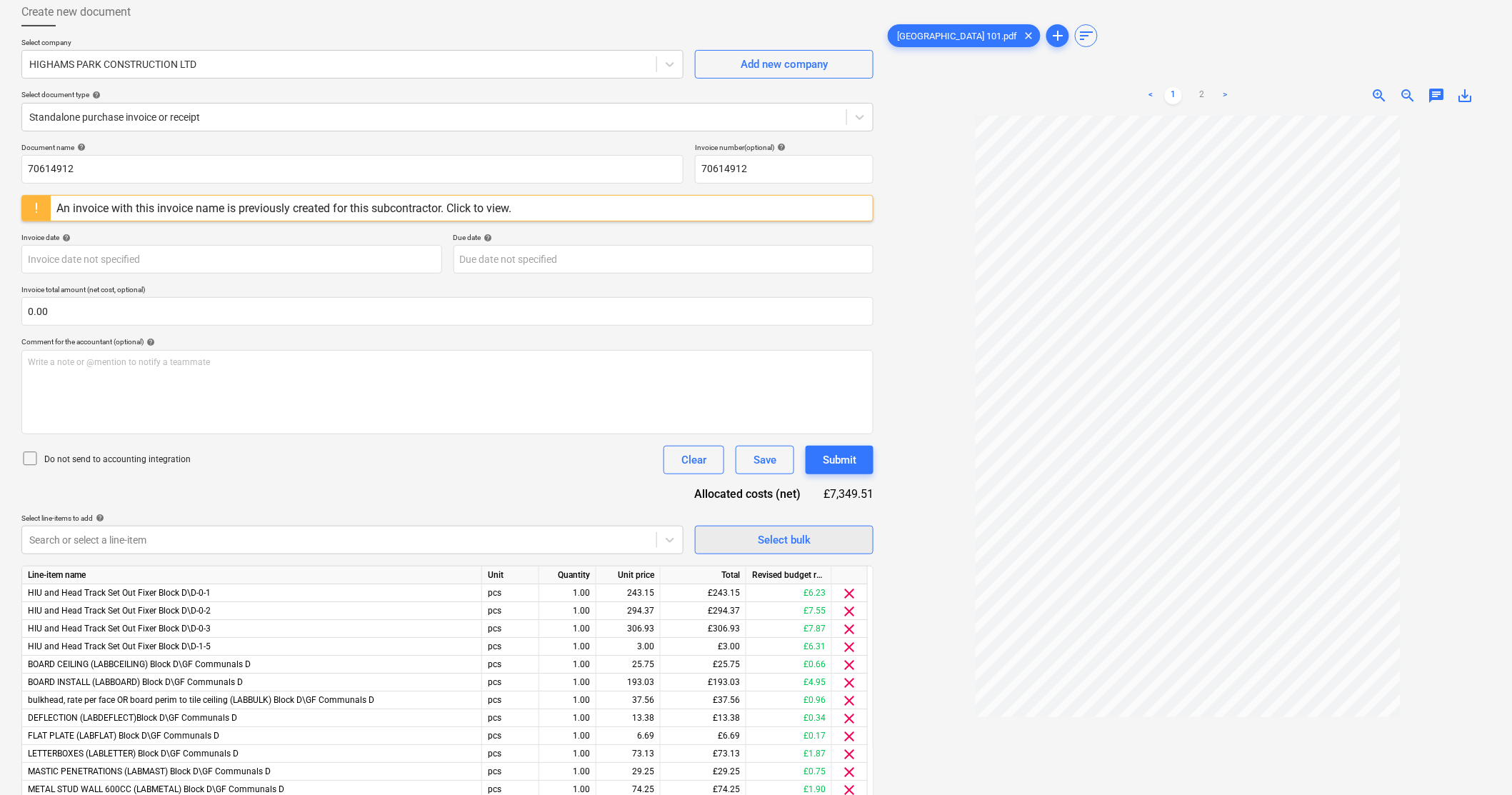
click at [732, 536] on span "Select bulk" at bounding box center [784, 539] width 143 height 19
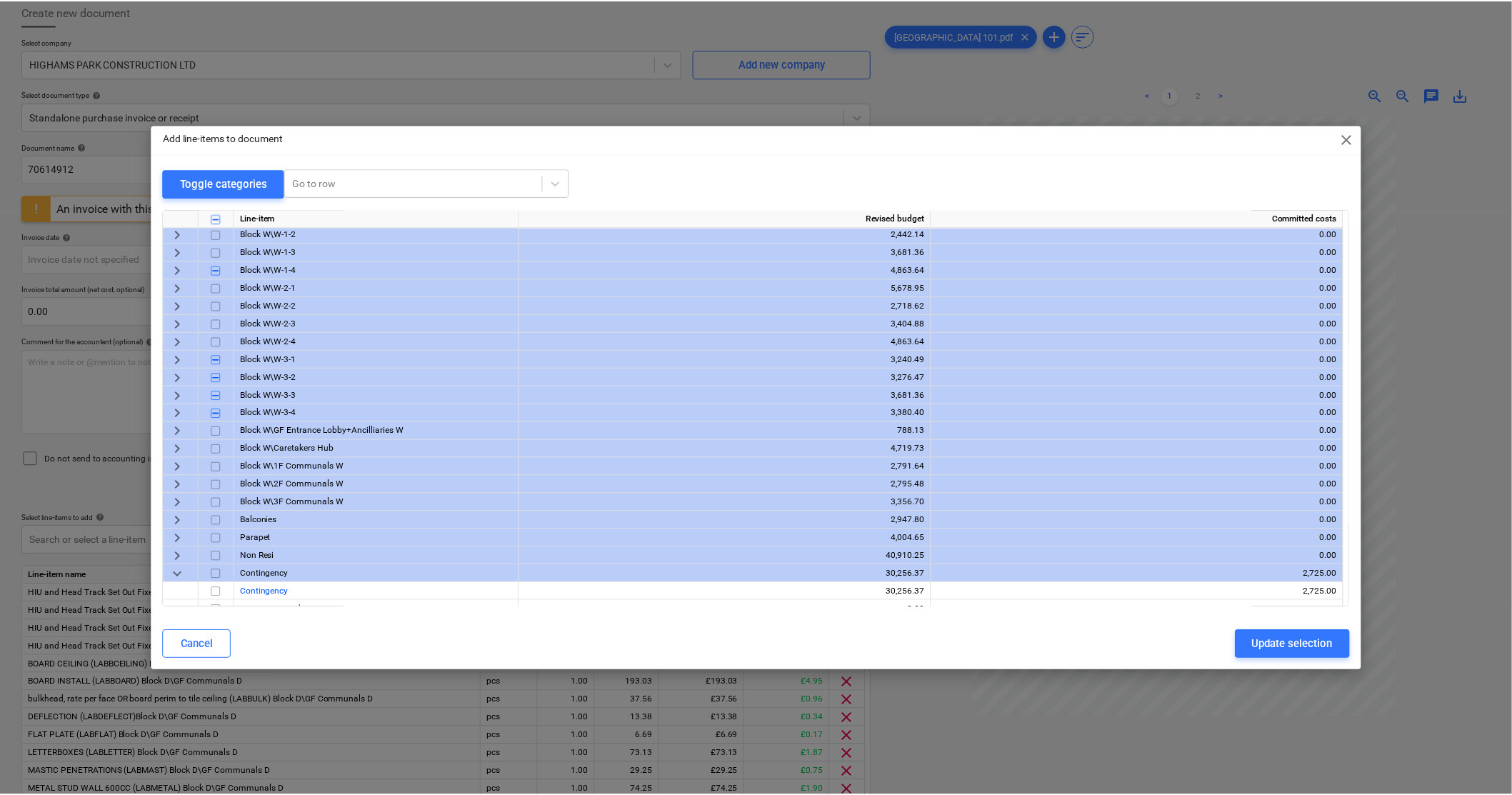
scroll to position [1407, 0]
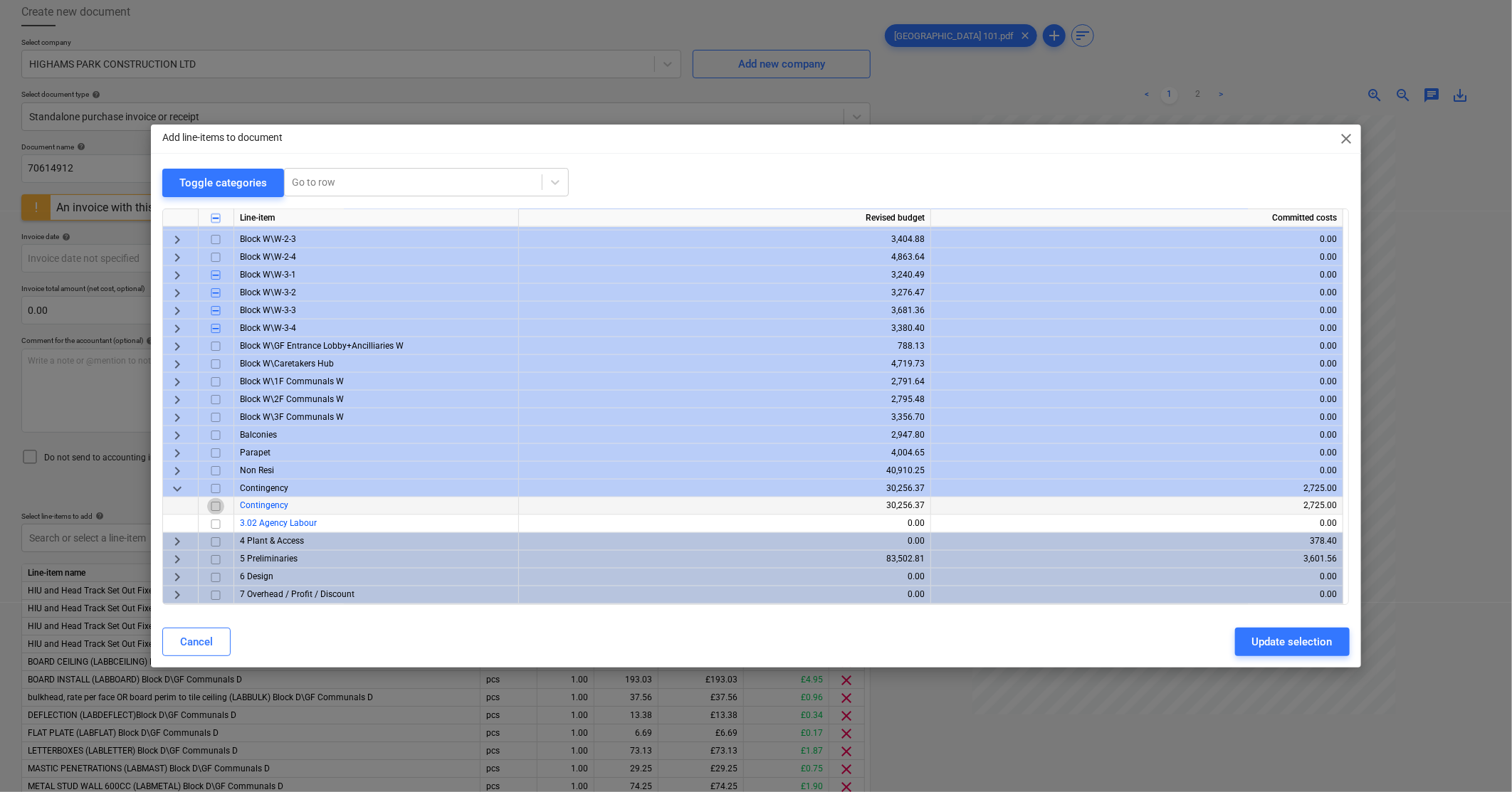
click at [219, 508] on input "checkbox" at bounding box center [215, 506] width 17 height 17
click at [1303, 644] on div "Update selection" at bounding box center [1292, 642] width 80 height 19
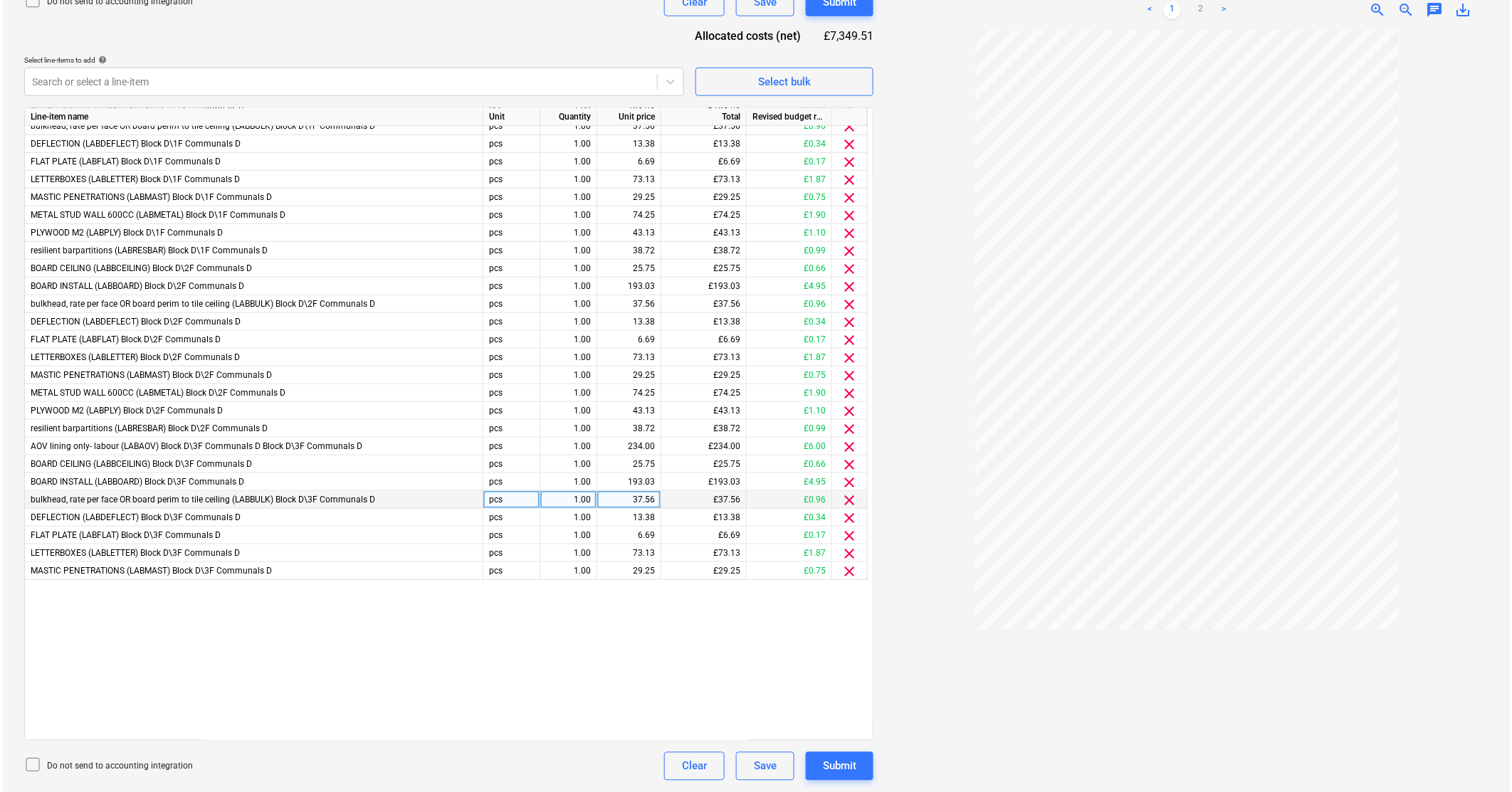
scroll to position [381, 0]
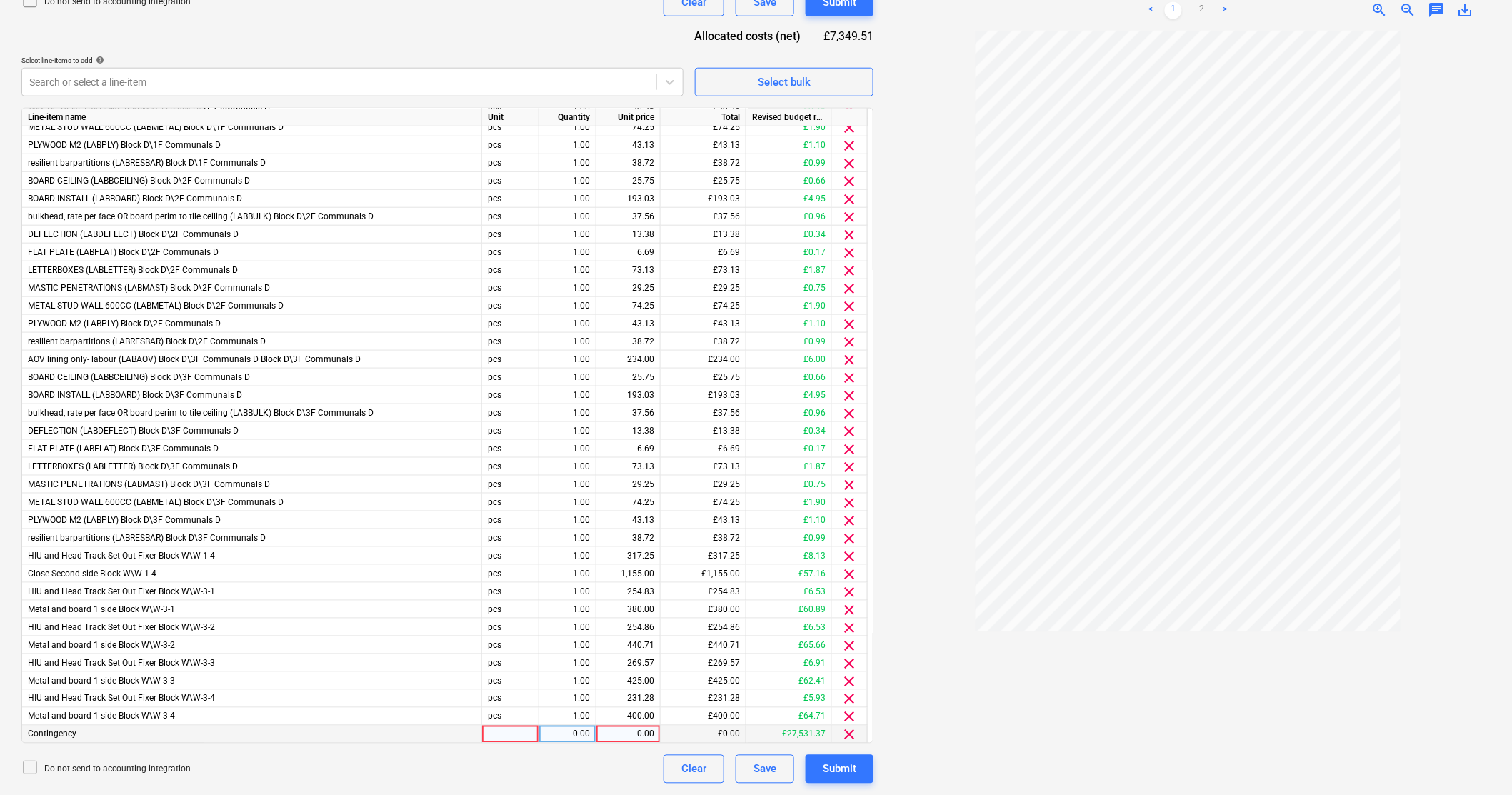
click at [652, 732] on div "0.00" at bounding box center [628, 735] width 52 height 18
type input "1800"
click at [853, 776] on div "Submit" at bounding box center [839, 769] width 33 height 19
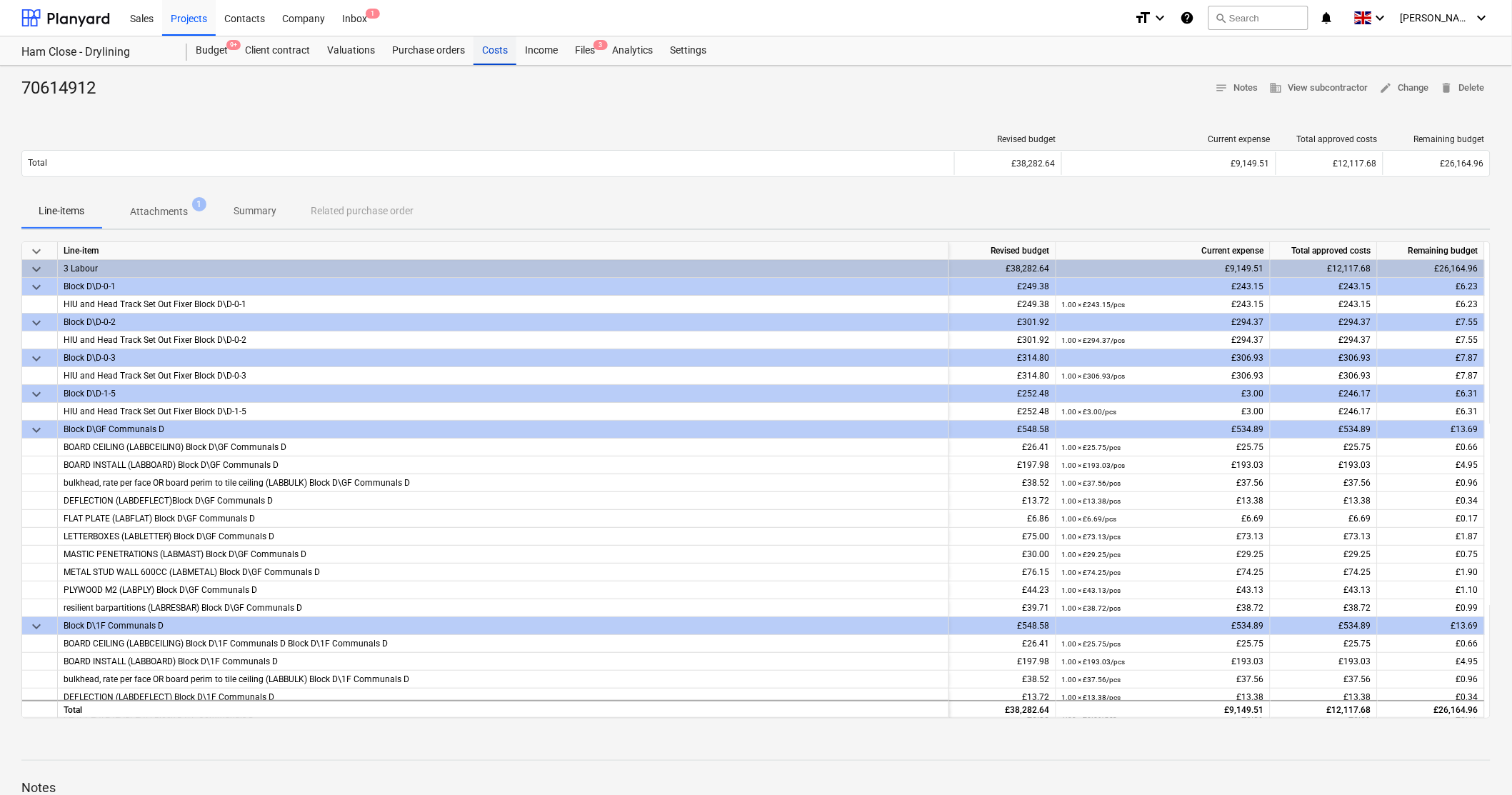
drag, startPoint x: 502, startPoint y: 46, endPoint x: 566, endPoint y: 53, distance: 64.4
click at [502, 46] on div "Costs" at bounding box center [495, 50] width 43 height 28
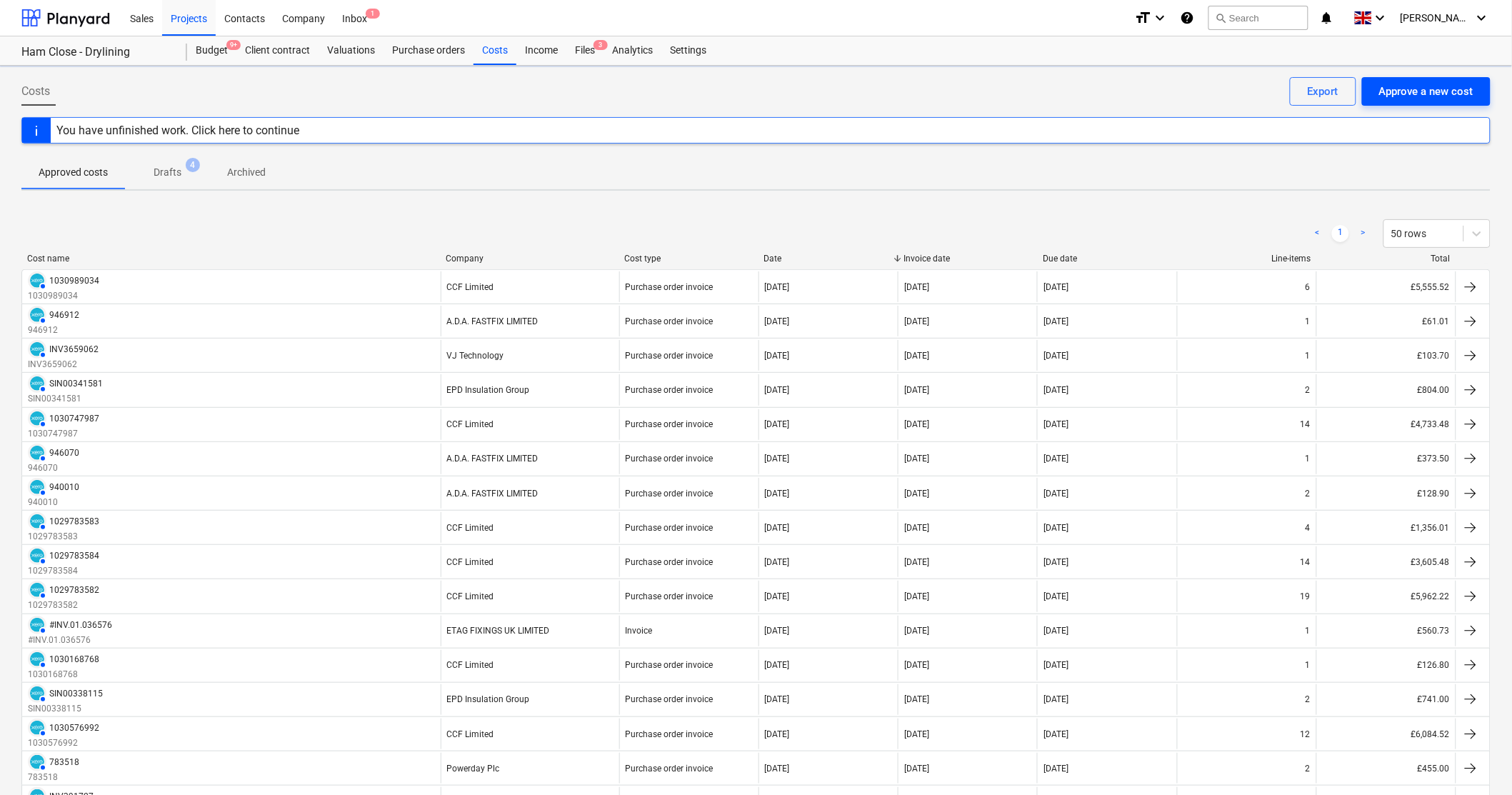
click at [1422, 91] on div "Approve a new cost" at bounding box center [1426, 91] width 94 height 19
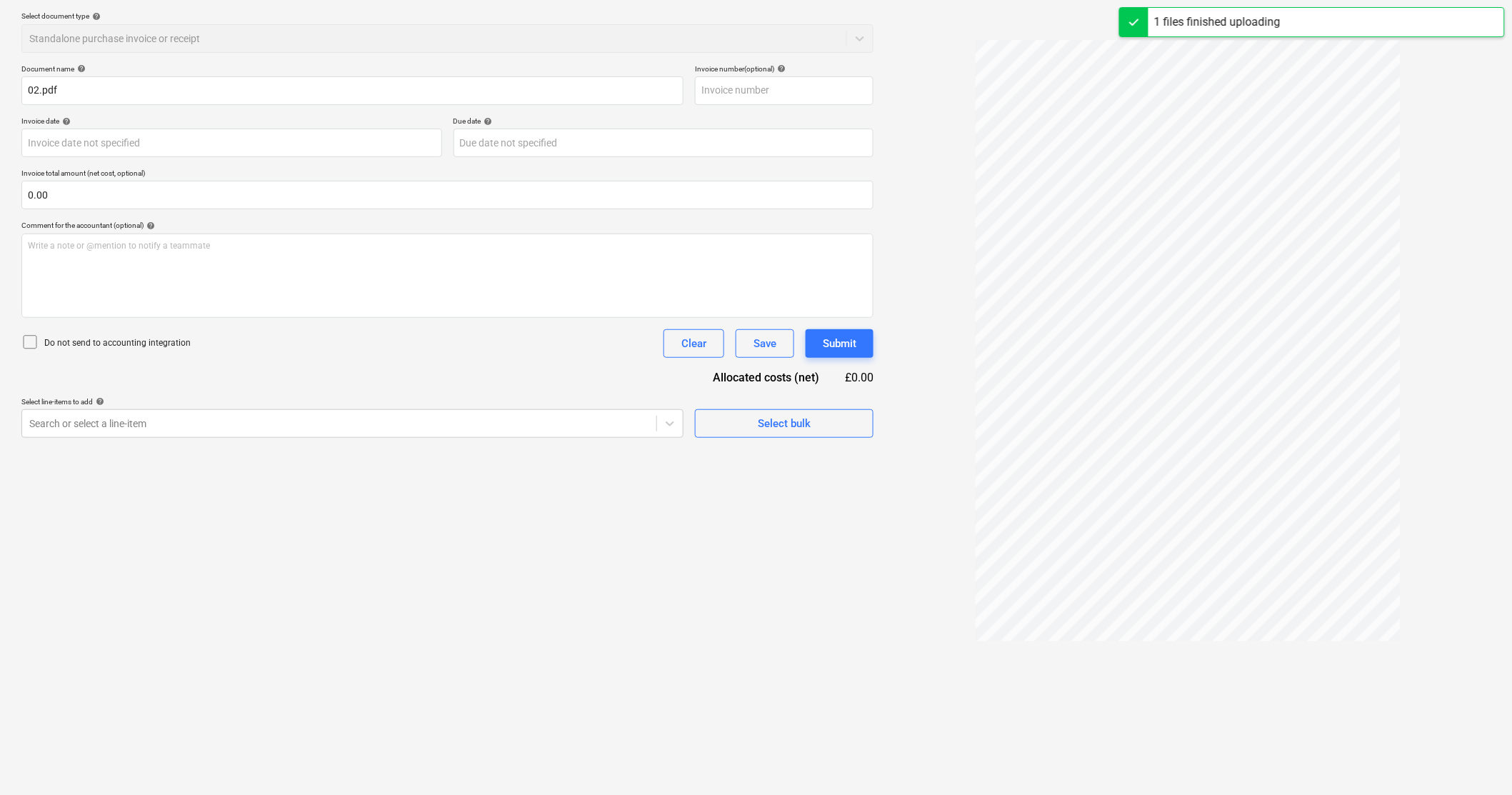
scroll to position [158, 0]
click at [669, 417] on icon at bounding box center [670, 423] width 15 height 15
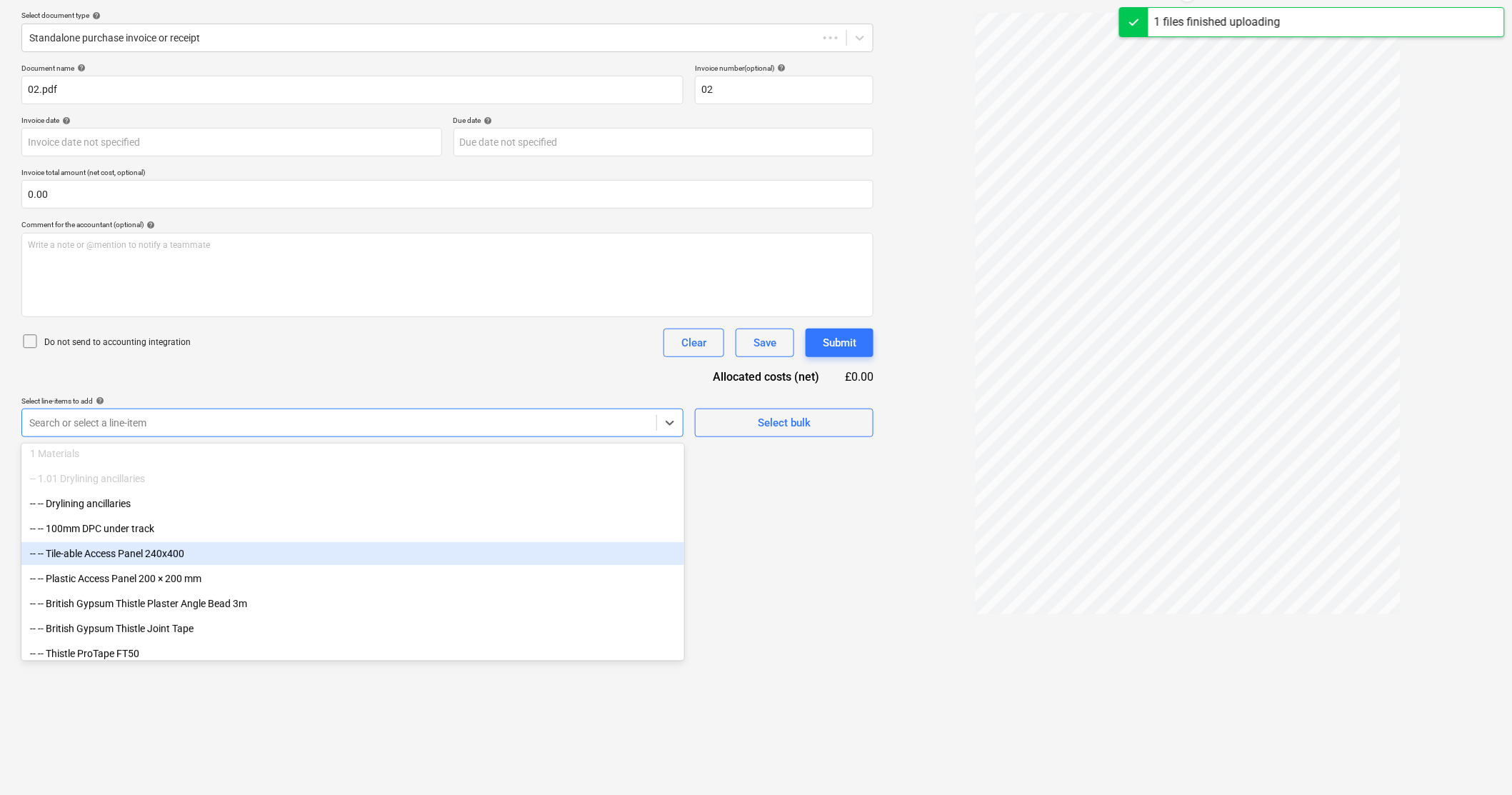
type input "02"
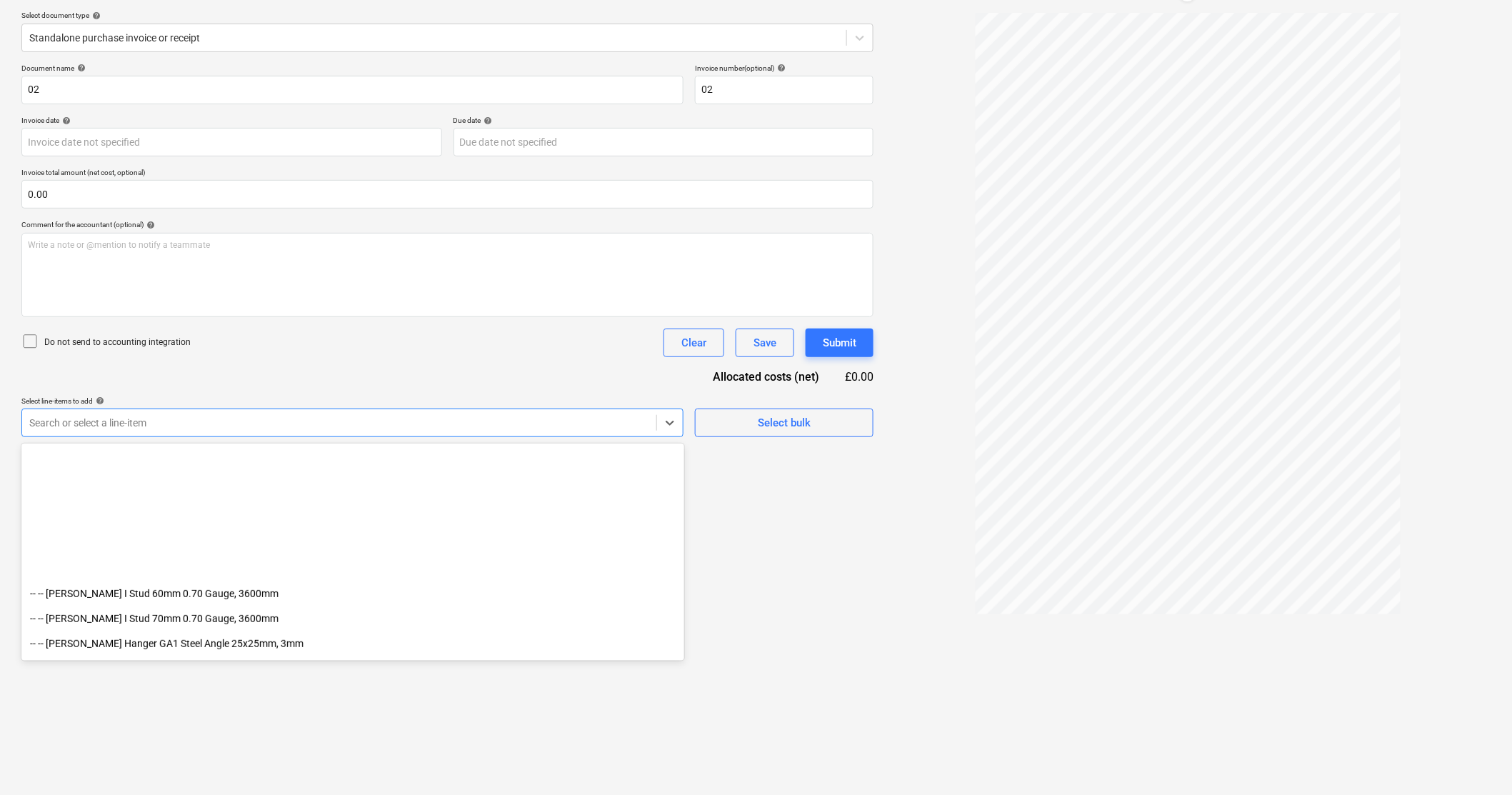
scroll to position [2301, 0]
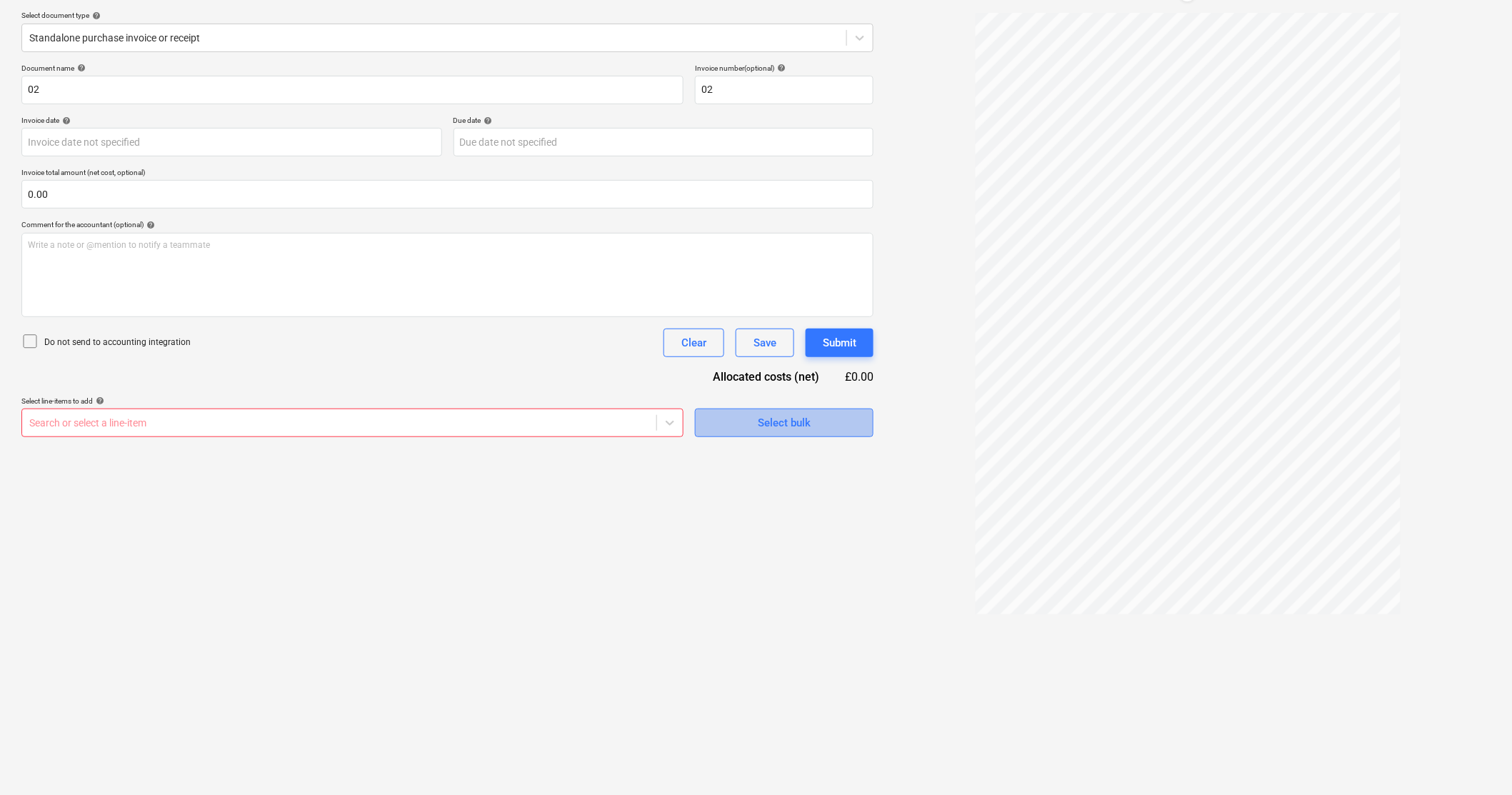
click at [825, 419] on span "Select bulk" at bounding box center [784, 422] width 143 height 19
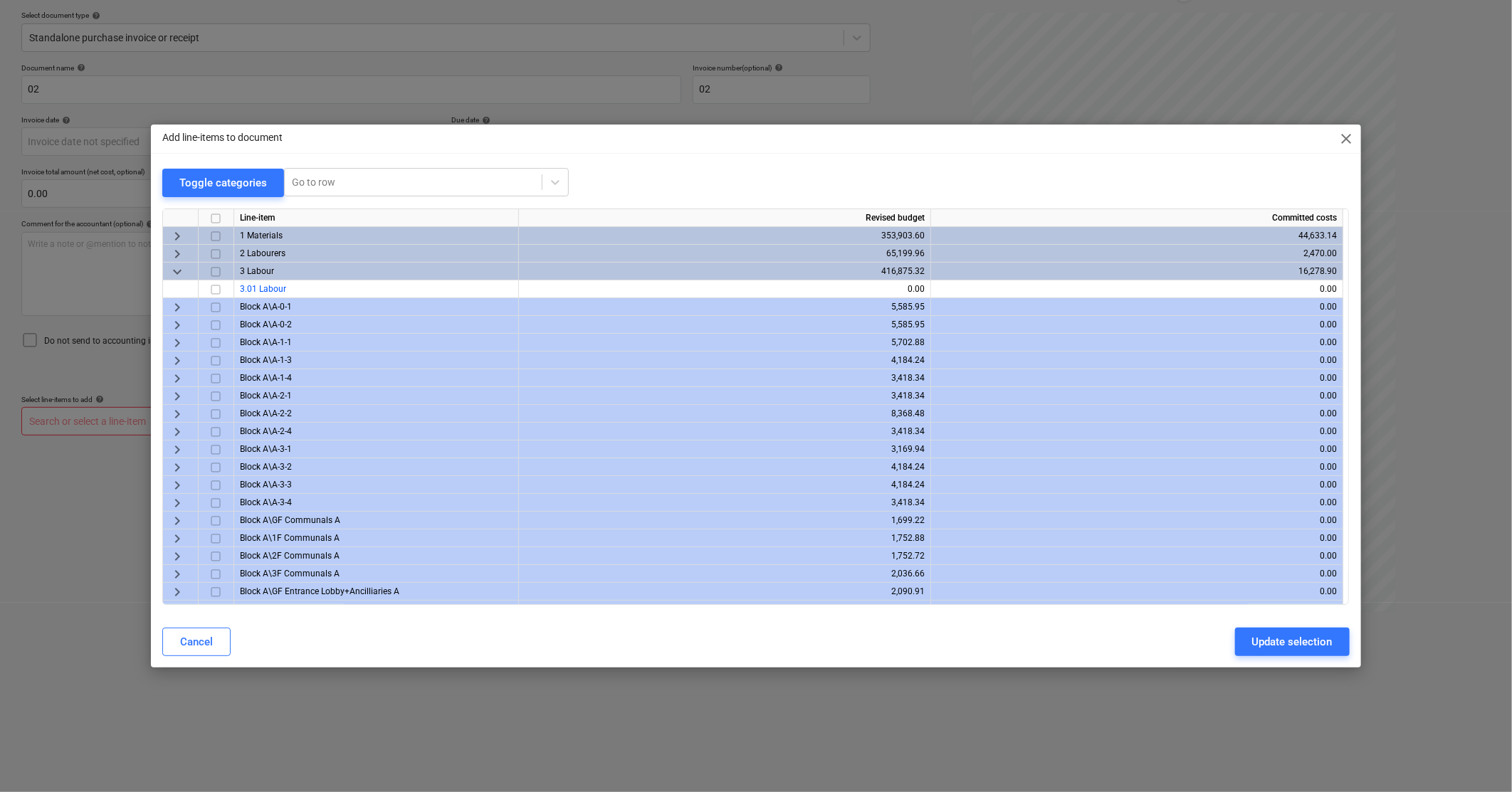
click at [175, 252] on span "keyboard_arrow_right" at bounding box center [176, 253] width 17 height 17
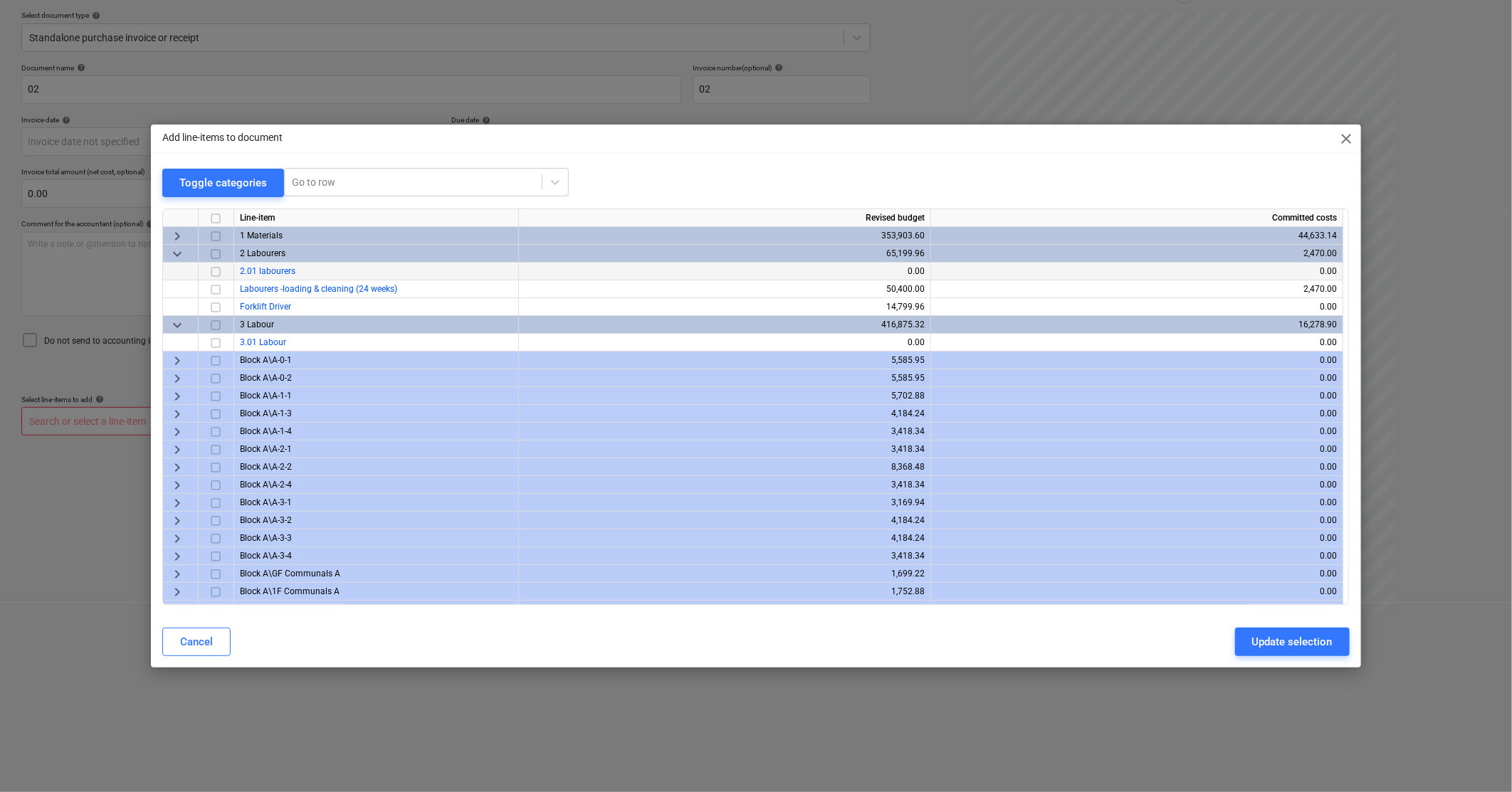
click at [214, 269] on input "checkbox" at bounding box center [215, 271] width 17 height 17
click at [218, 269] on input "checkbox" at bounding box center [215, 271] width 17 height 17
click at [216, 286] on input "checkbox" at bounding box center [215, 289] width 17 height 17
click at [1293, 642] on div "Update selection" at bounding box center [1292, 642] width 80 height 19
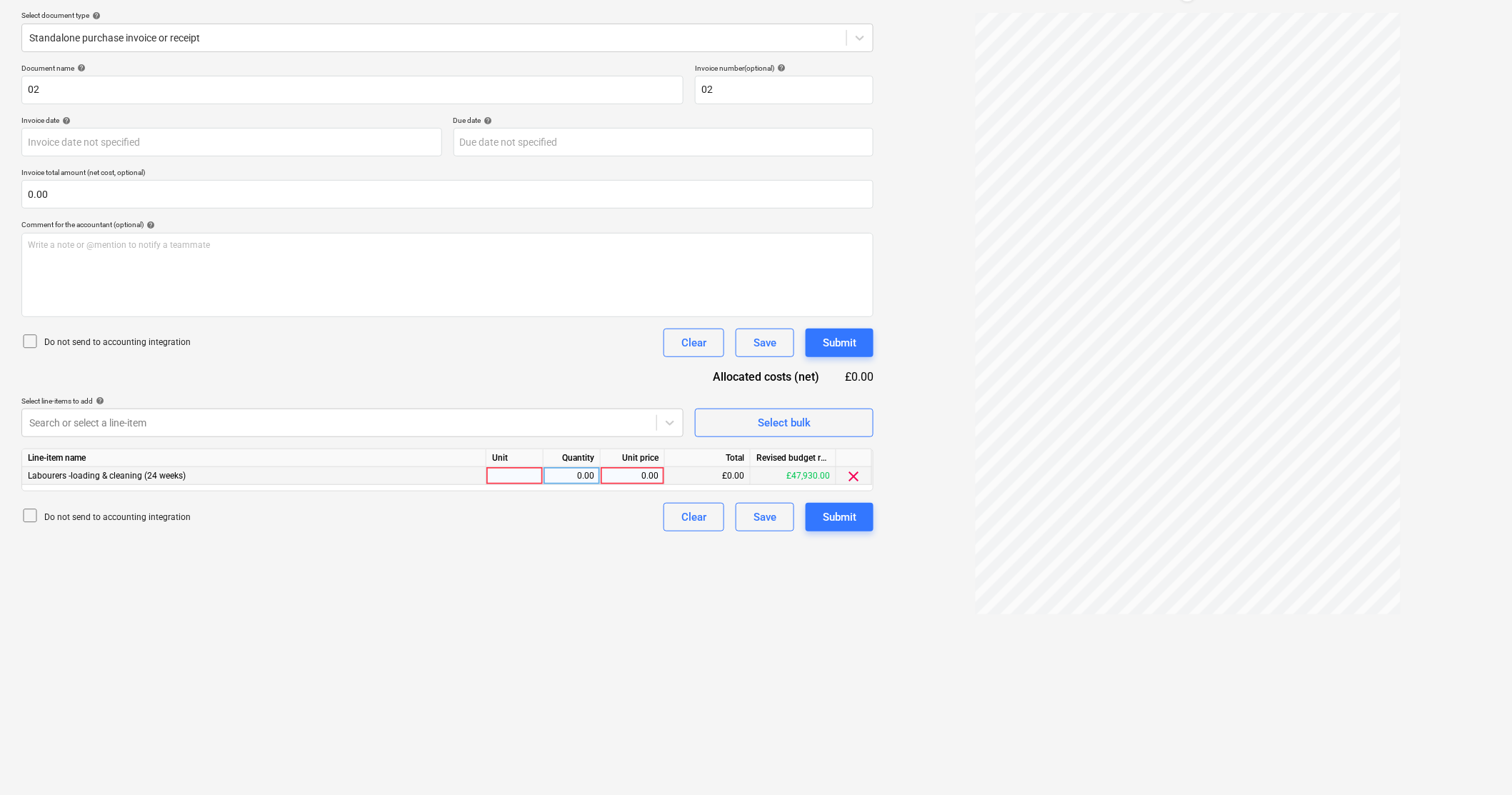
click at [637, 475] on div "0.00" at bounding box center [633, 476] width 52 height 18
type input "4200"
click at [833, 512] on div "Submit" at bounding box center [839, 516] width 33 height 19
